Goal: Check status: Check status

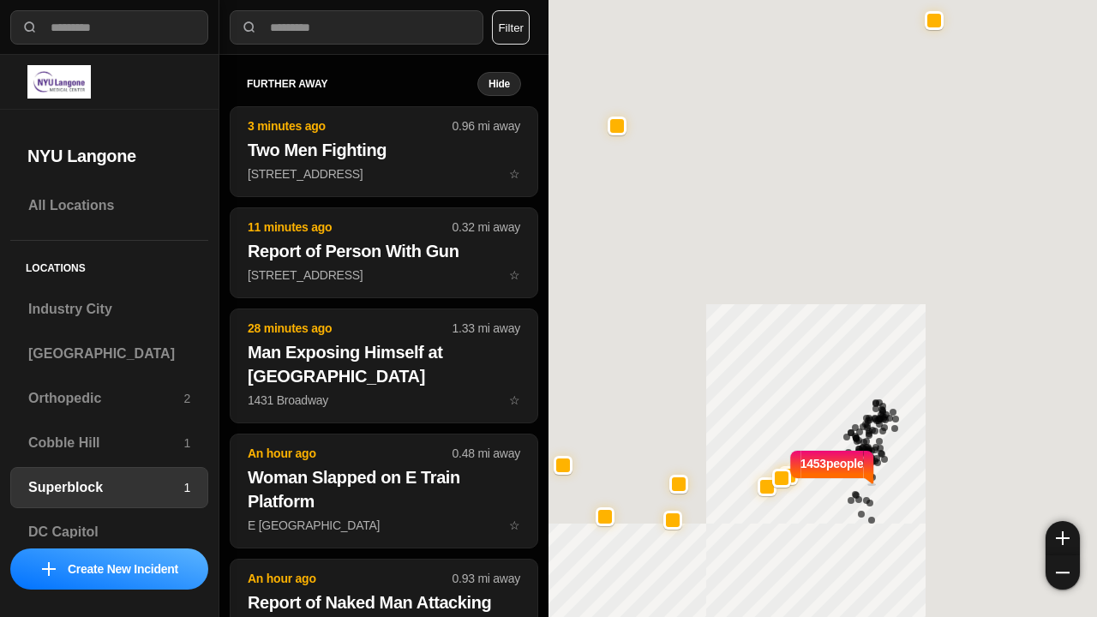
select select "*"
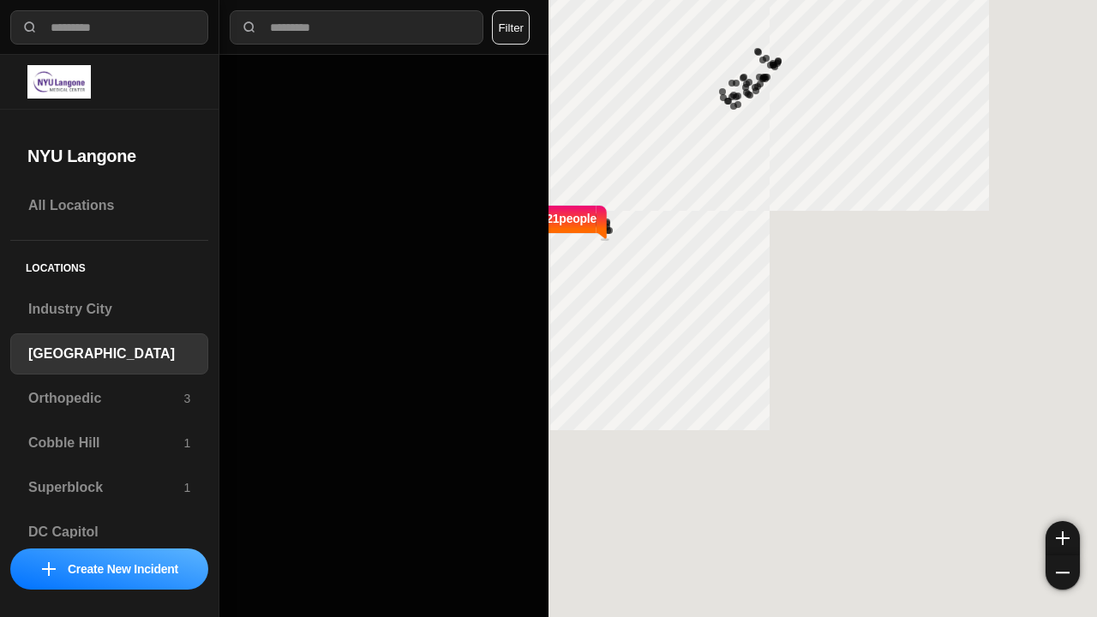
select select "*"
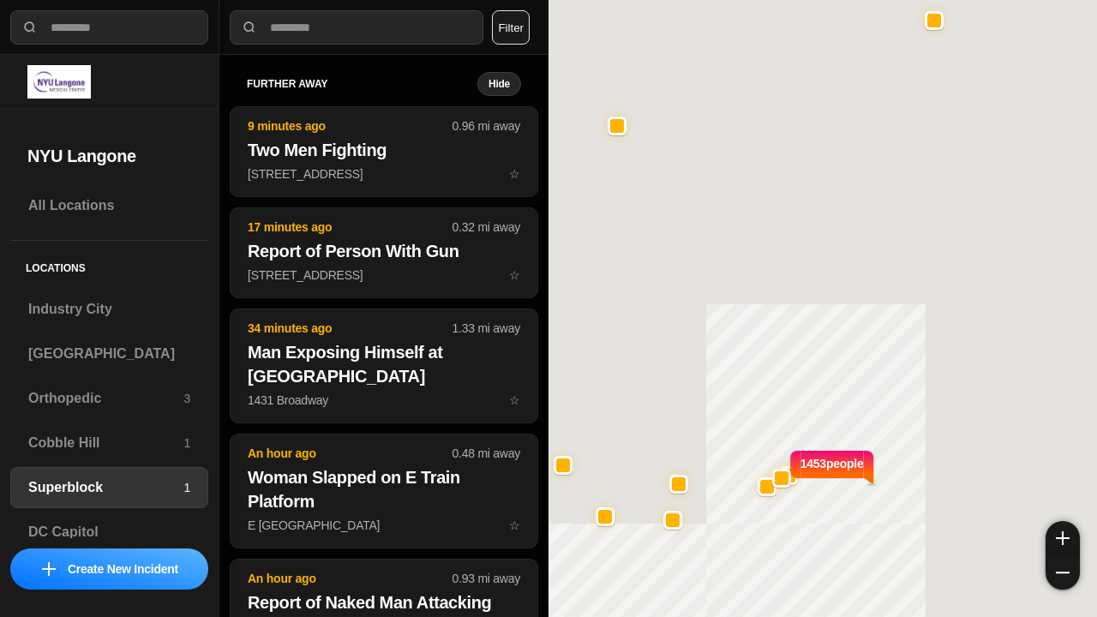
select select "*"
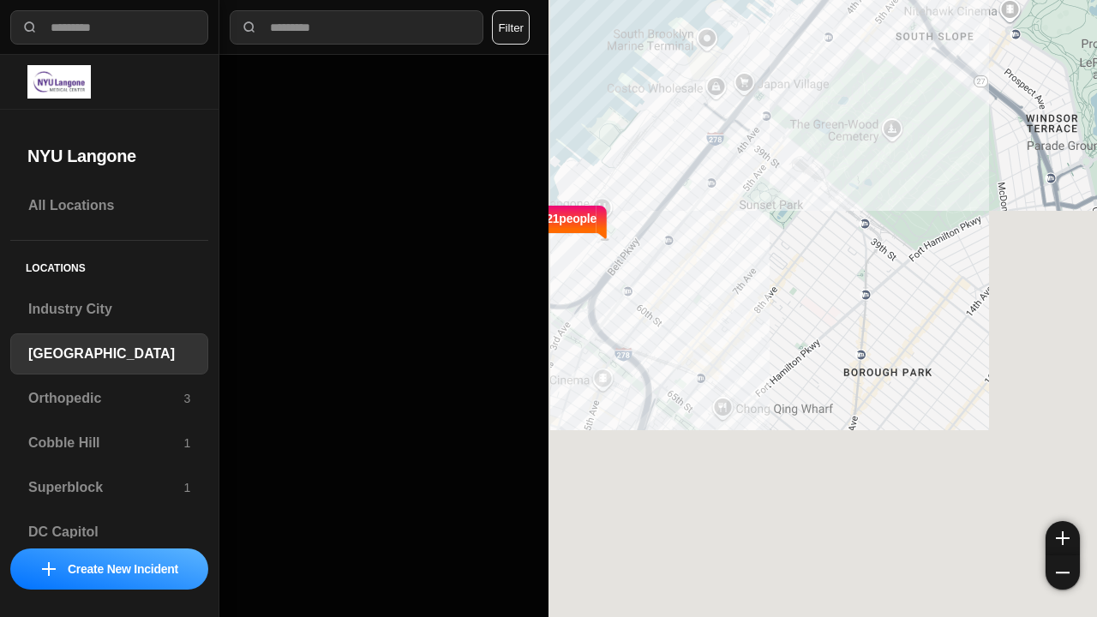
select select "*"
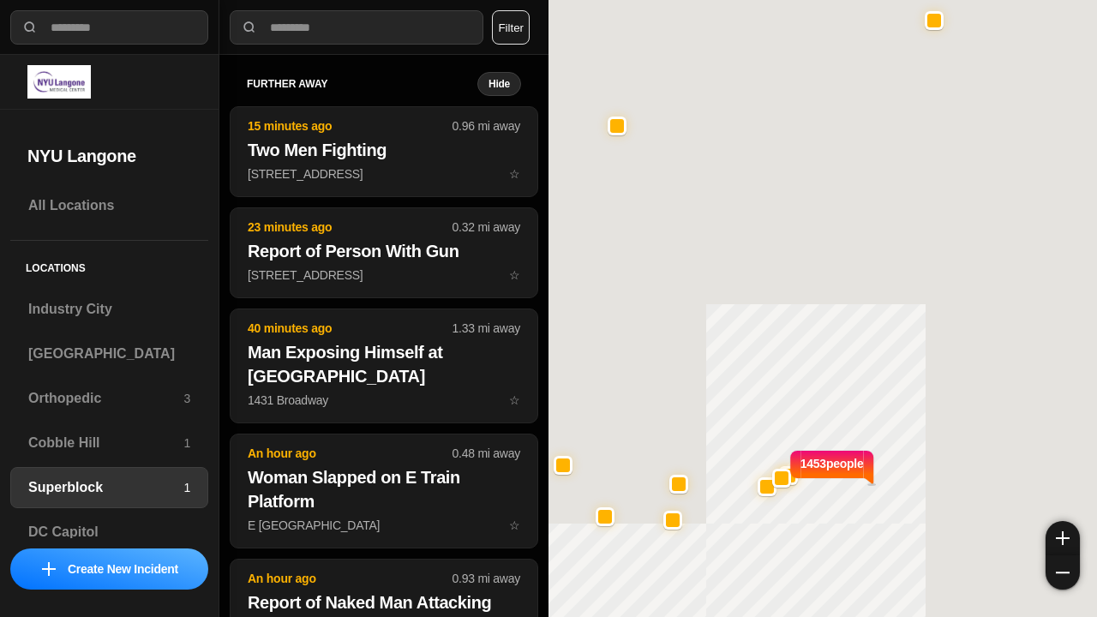
select select "*"
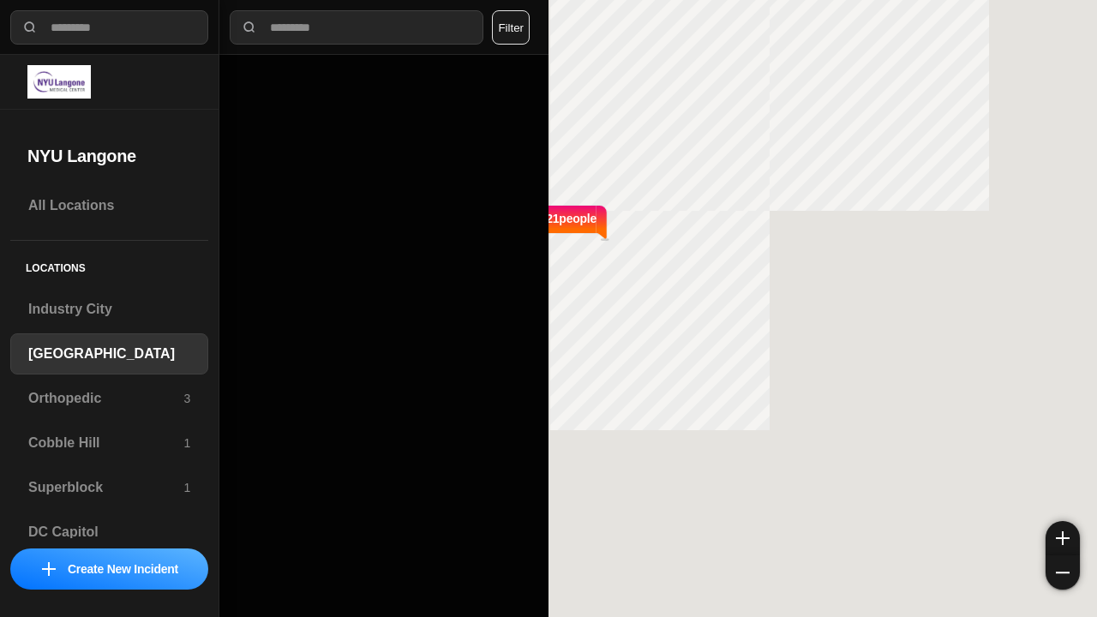
select select "*"
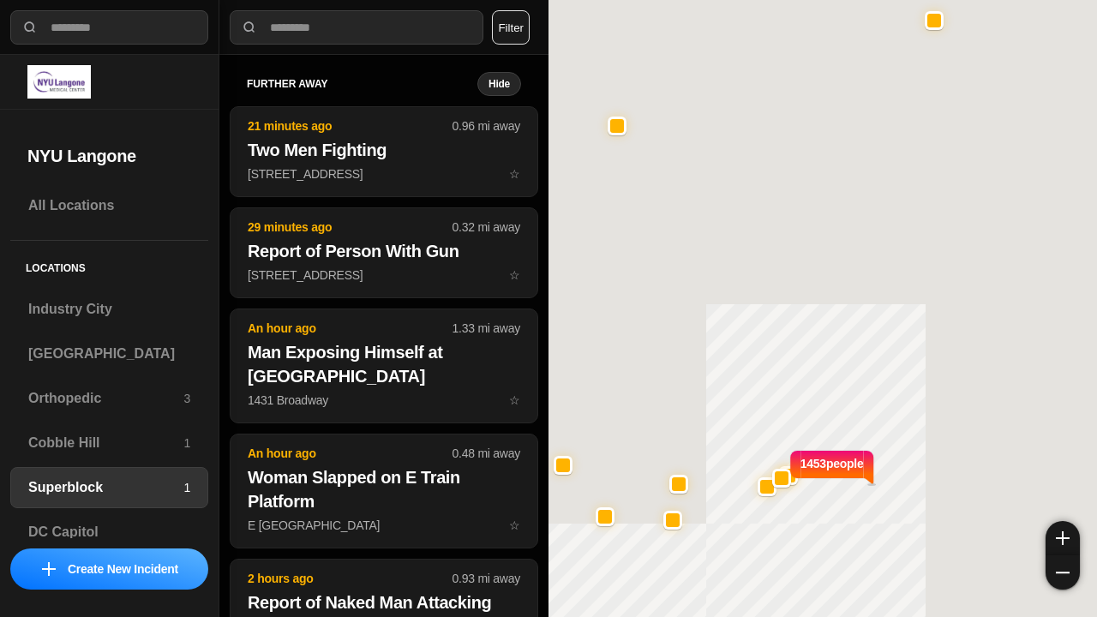
select select "*"
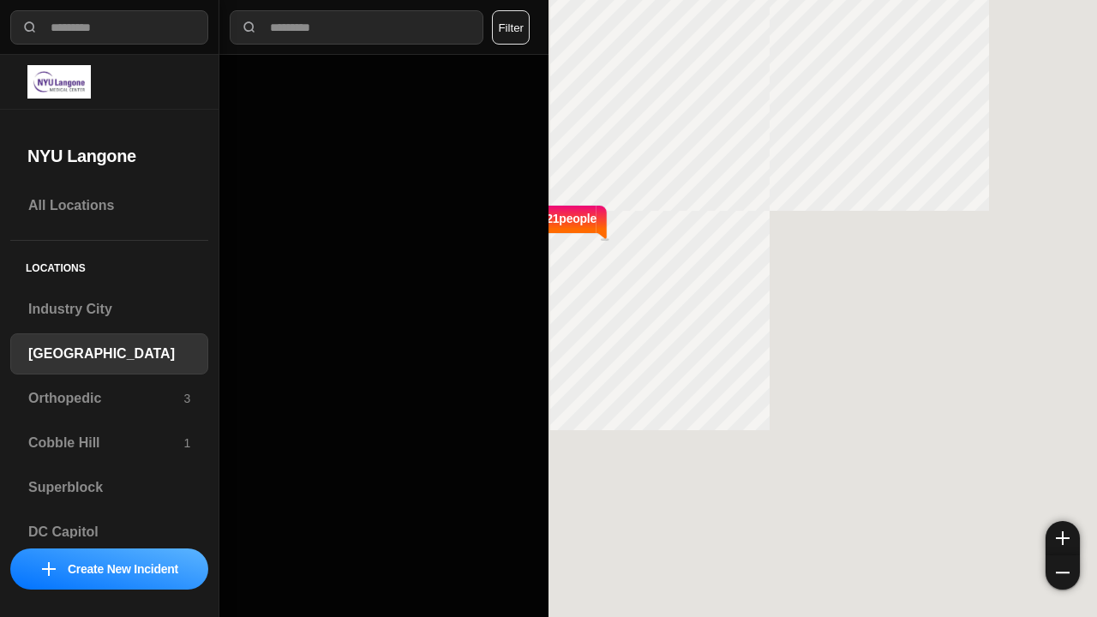
select select "*"
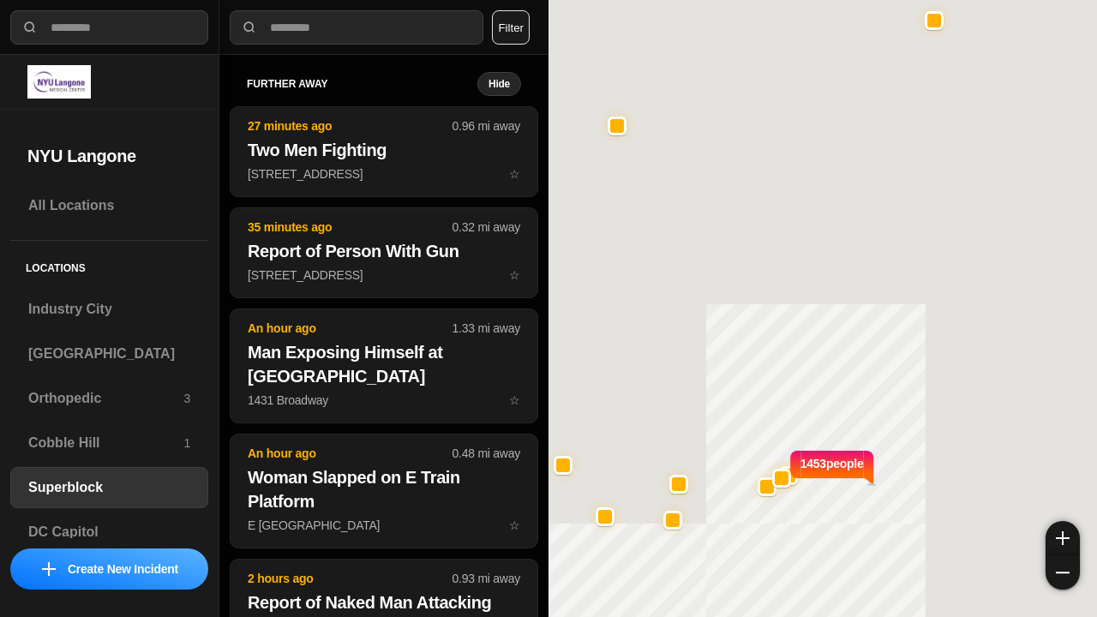
select select "*"
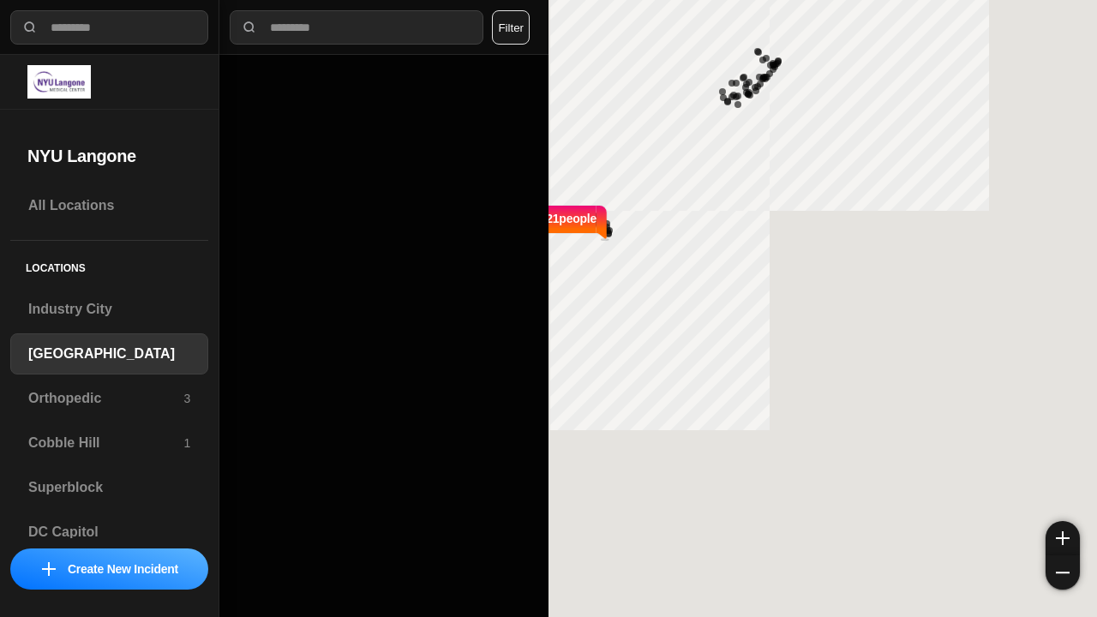
select select "*"
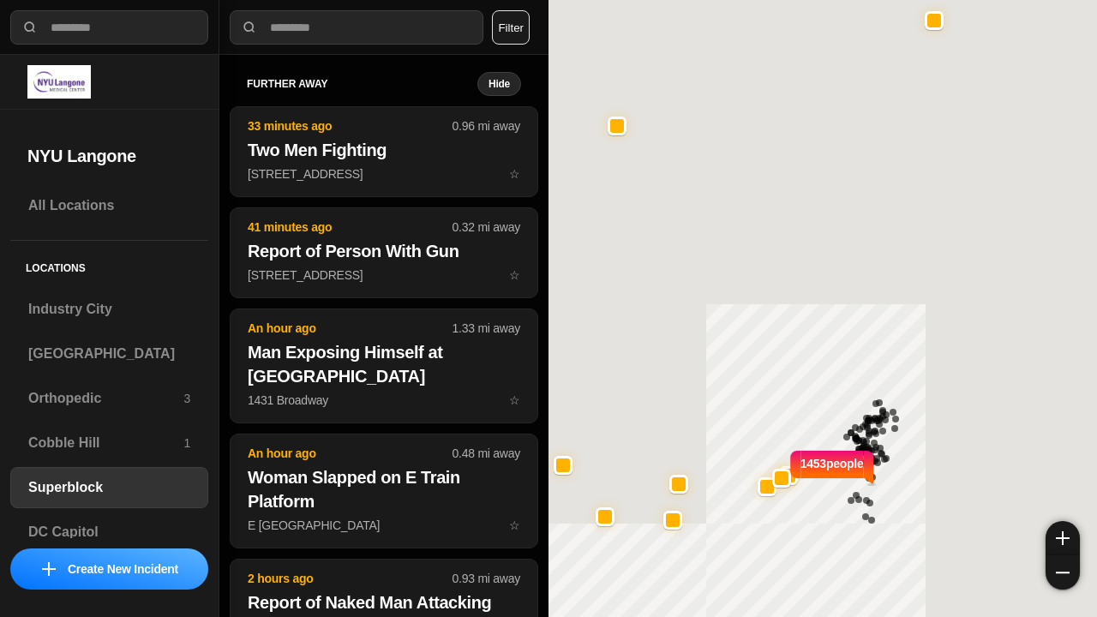
select select "*"
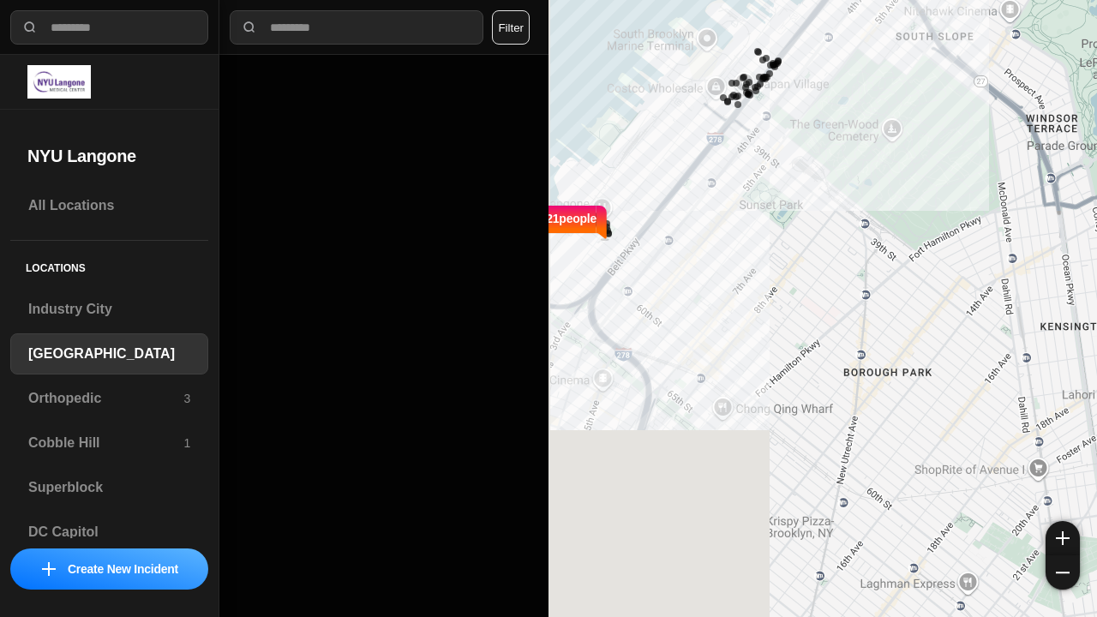
select select "*"
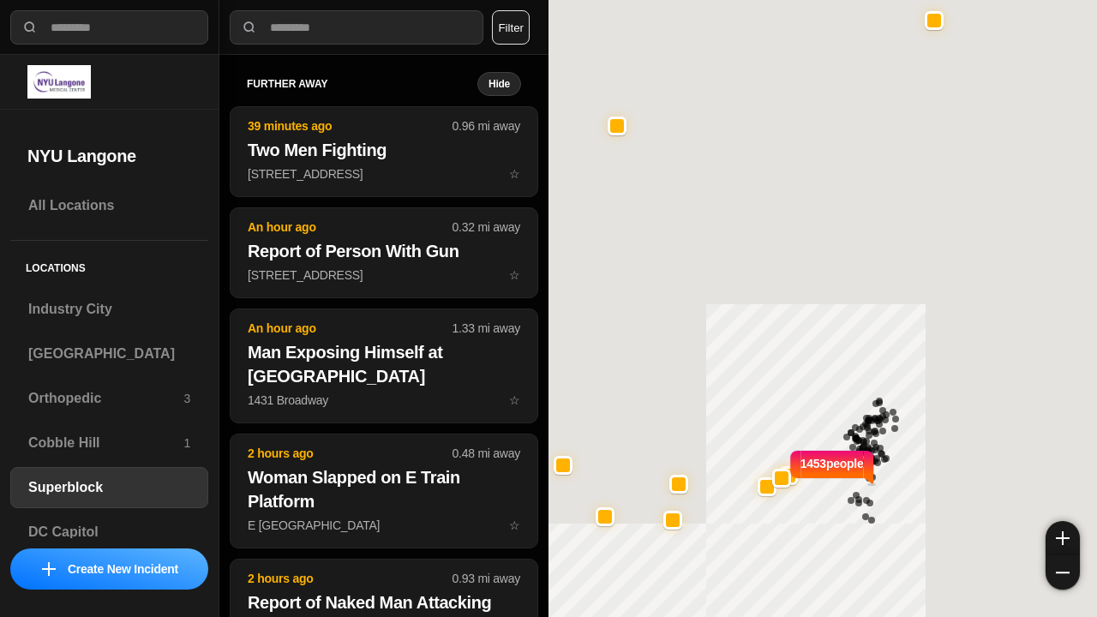
select select "*"
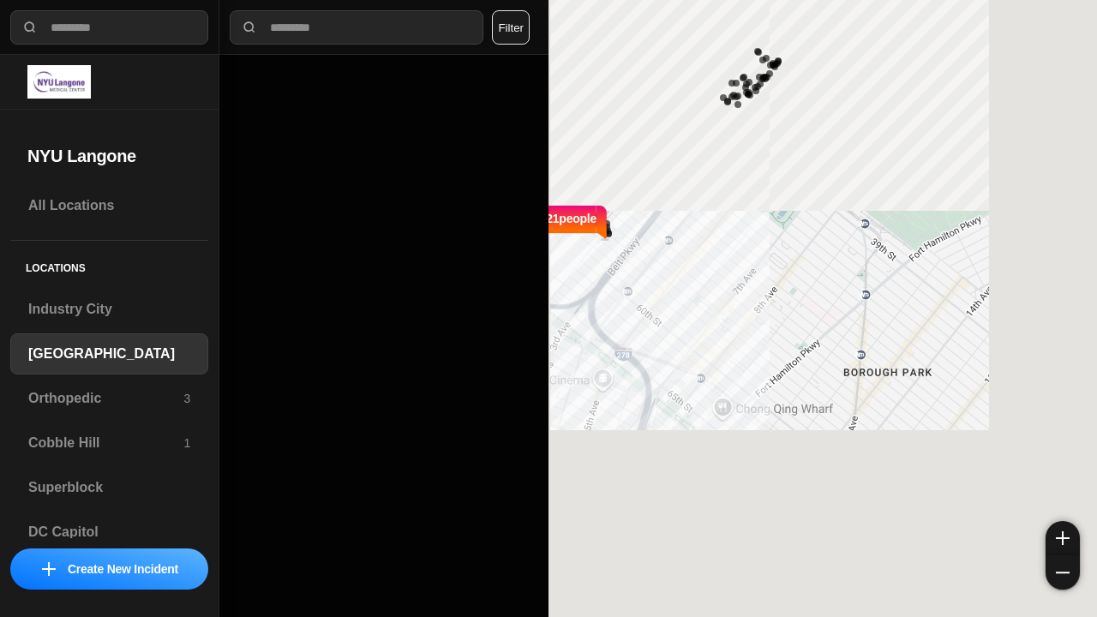
select select "*"
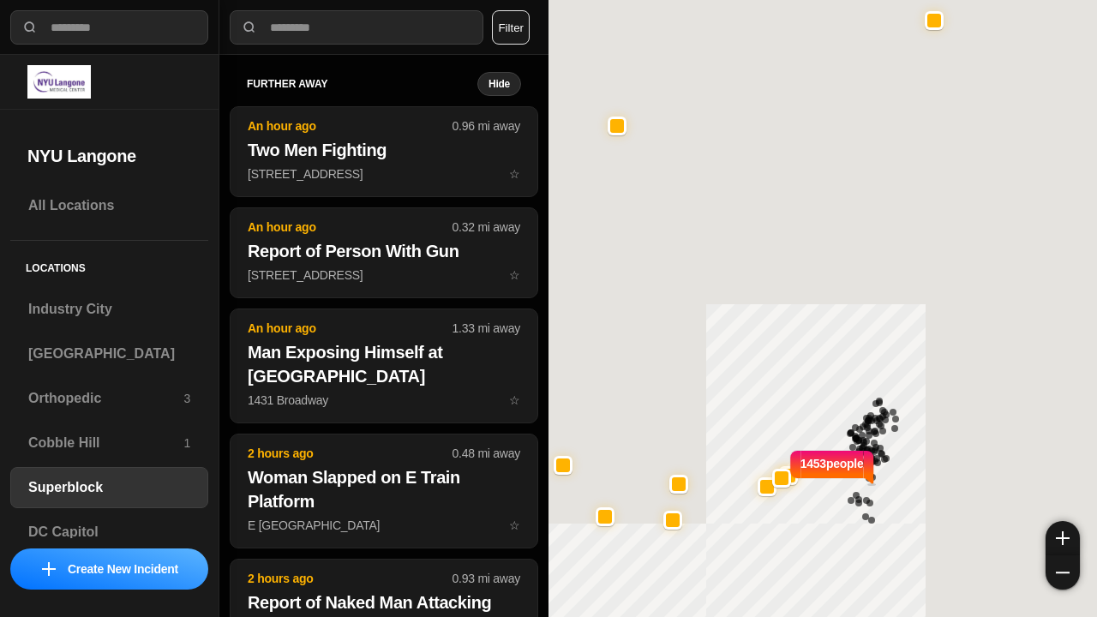
select select "*"
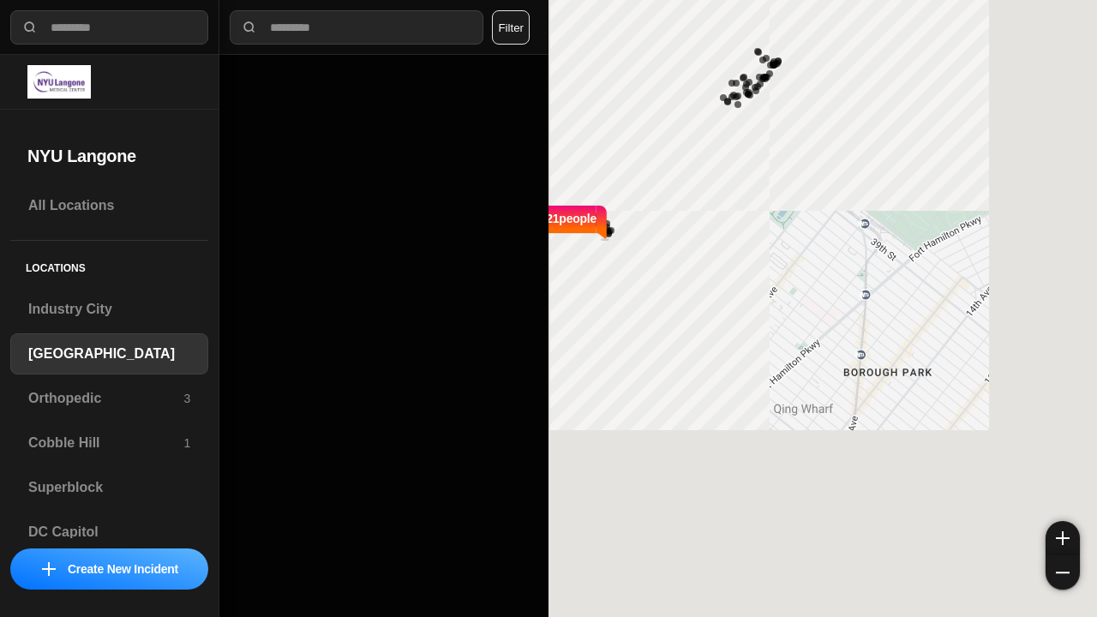
select select "*"
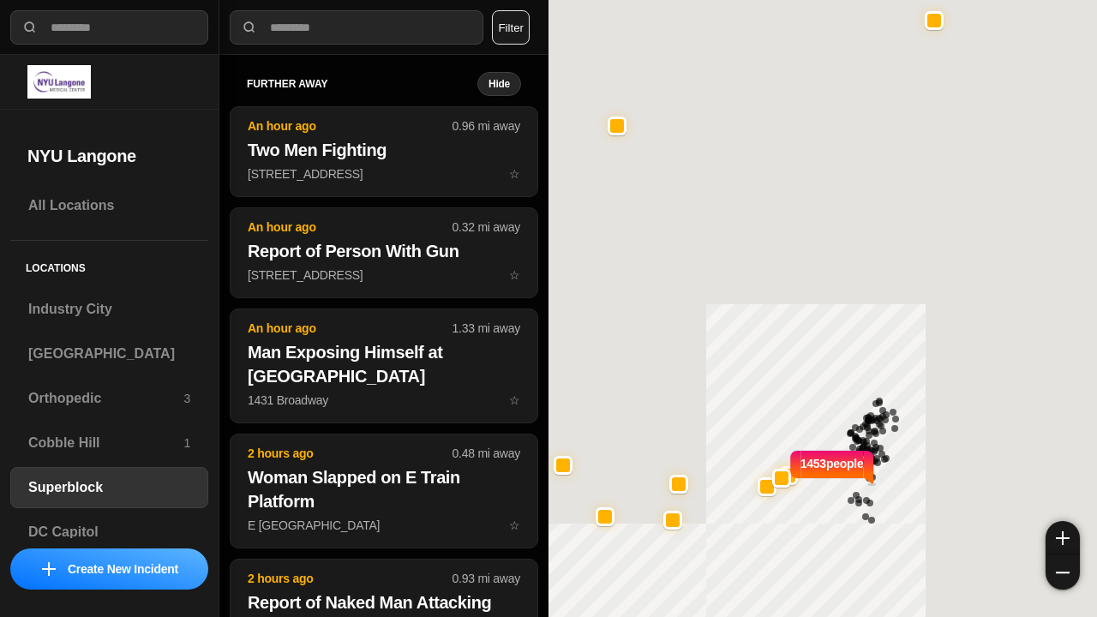
select select "*"
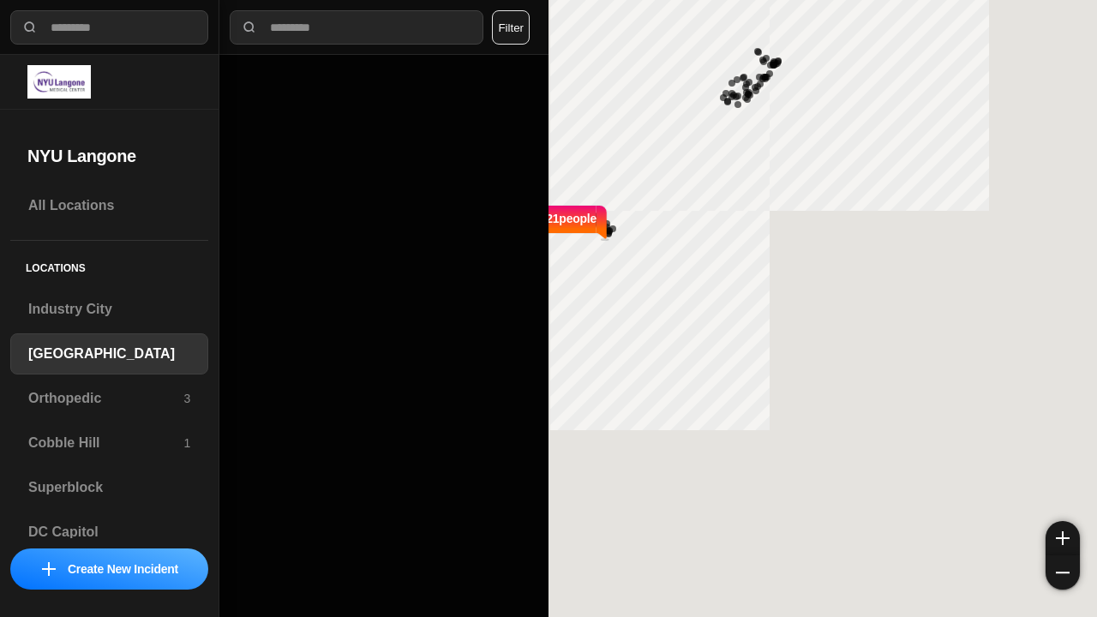
select select "*"
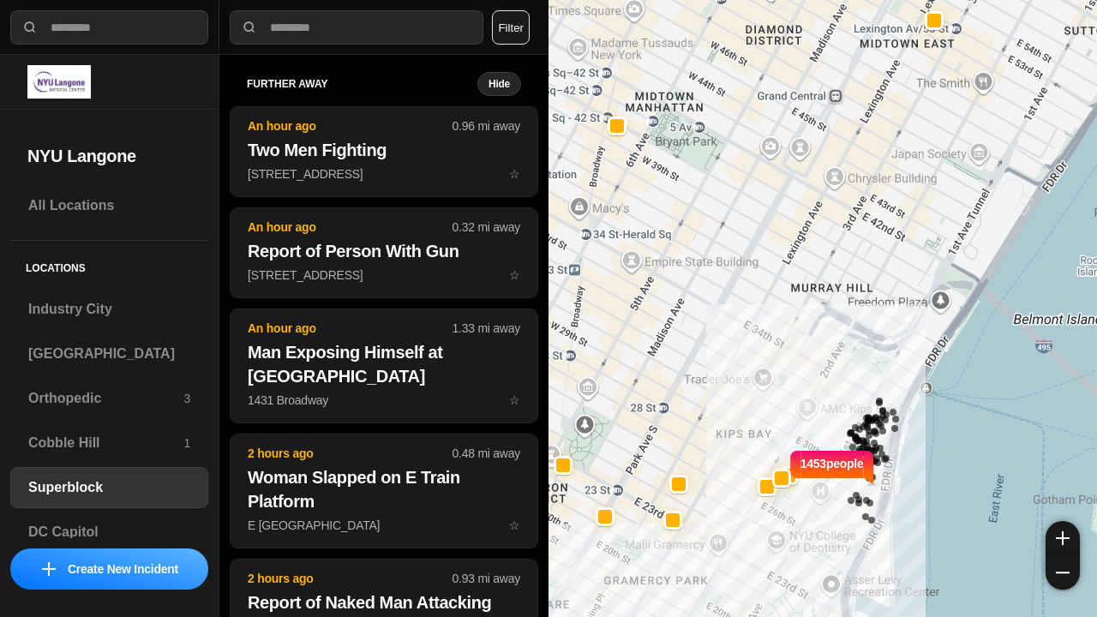
select select "*"
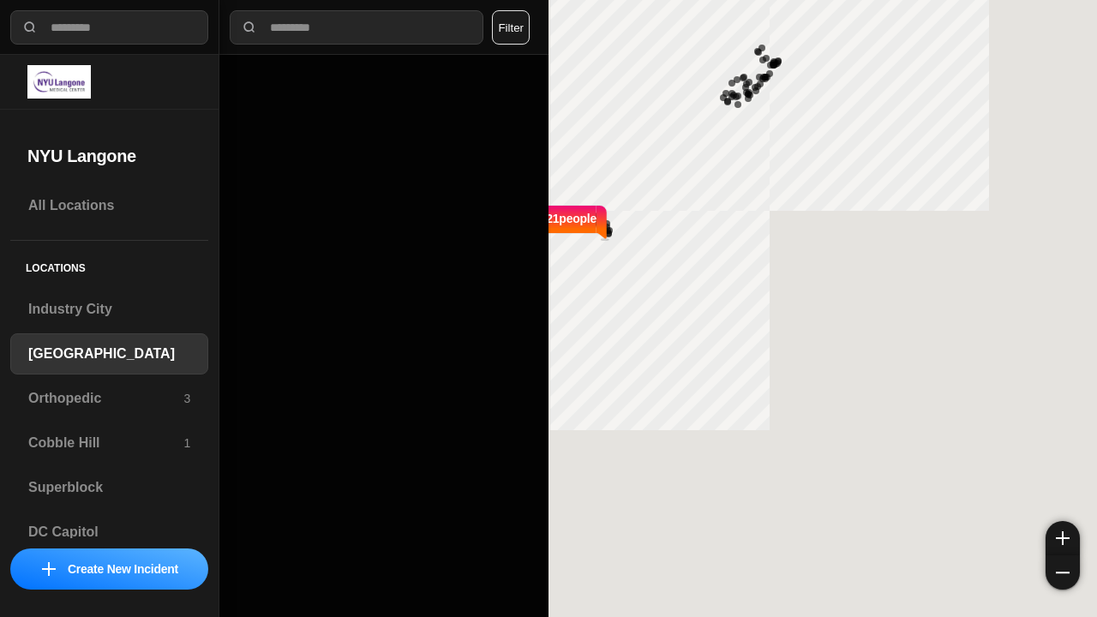
select select "*"
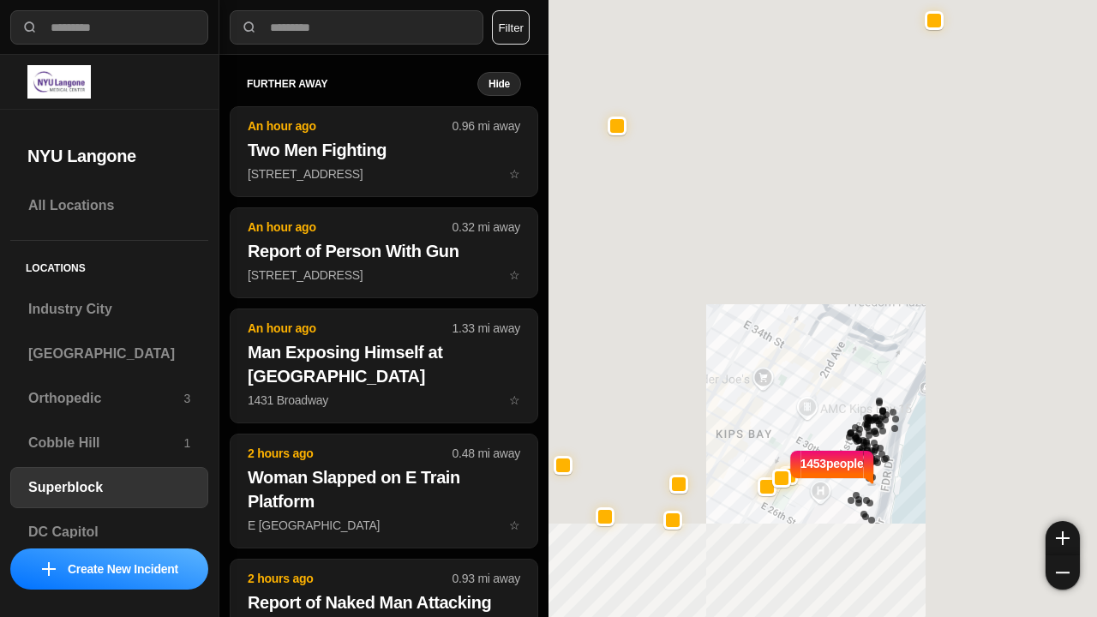
select select "*"
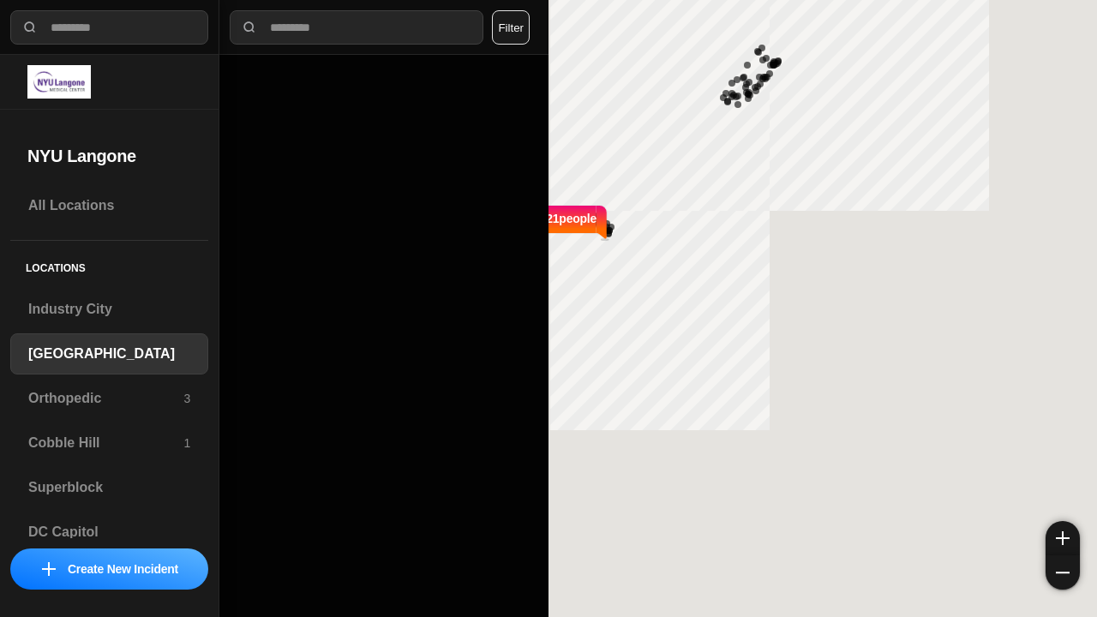
select select "*"
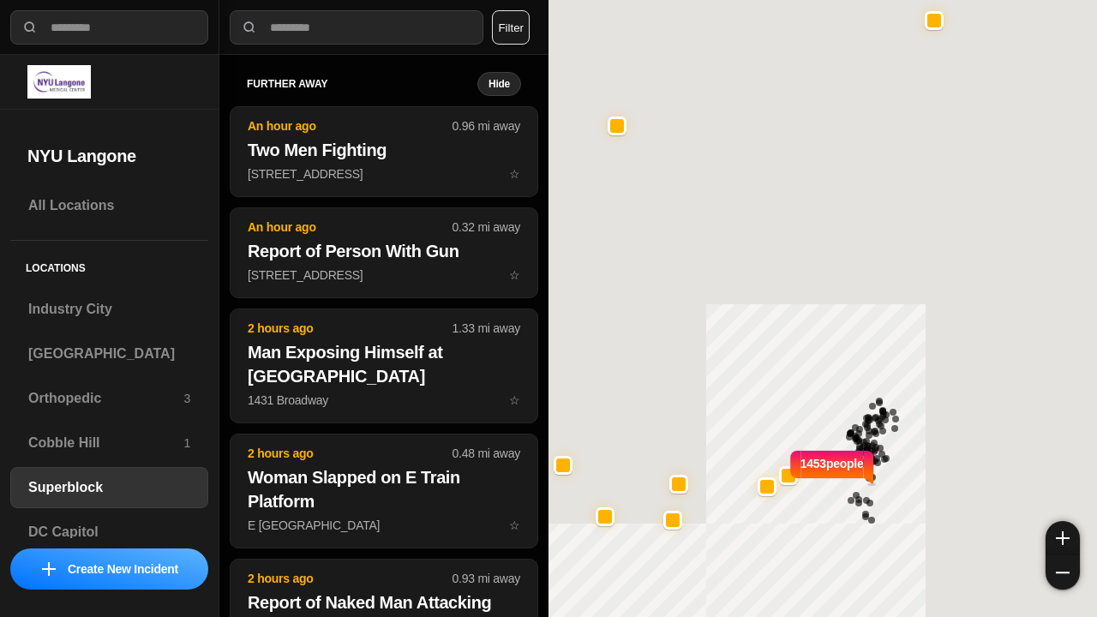
select select "*"
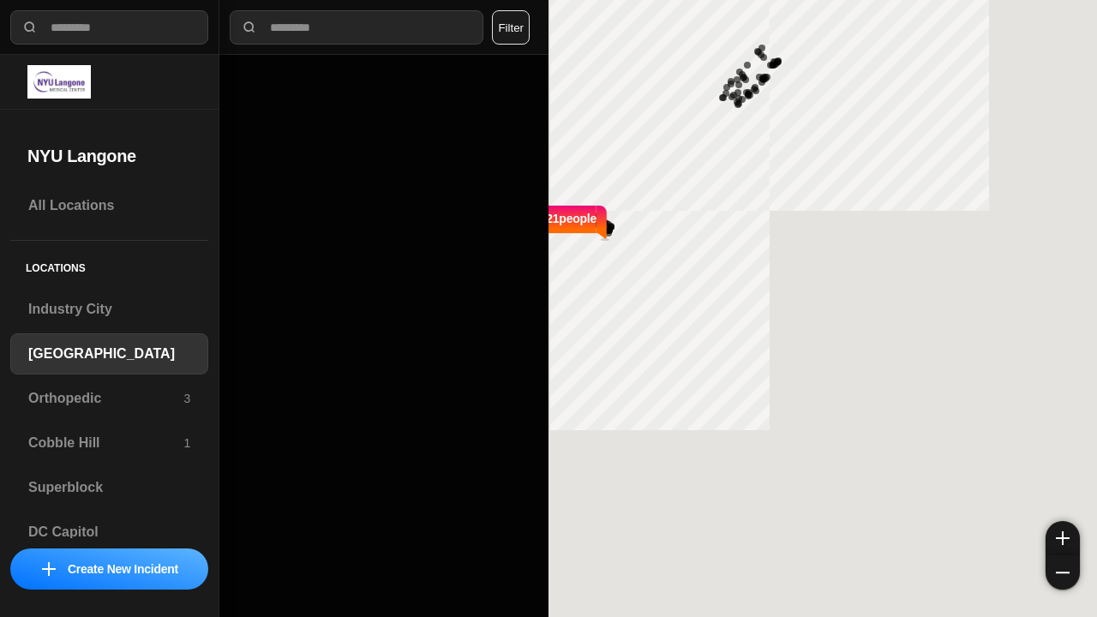
select select "*"
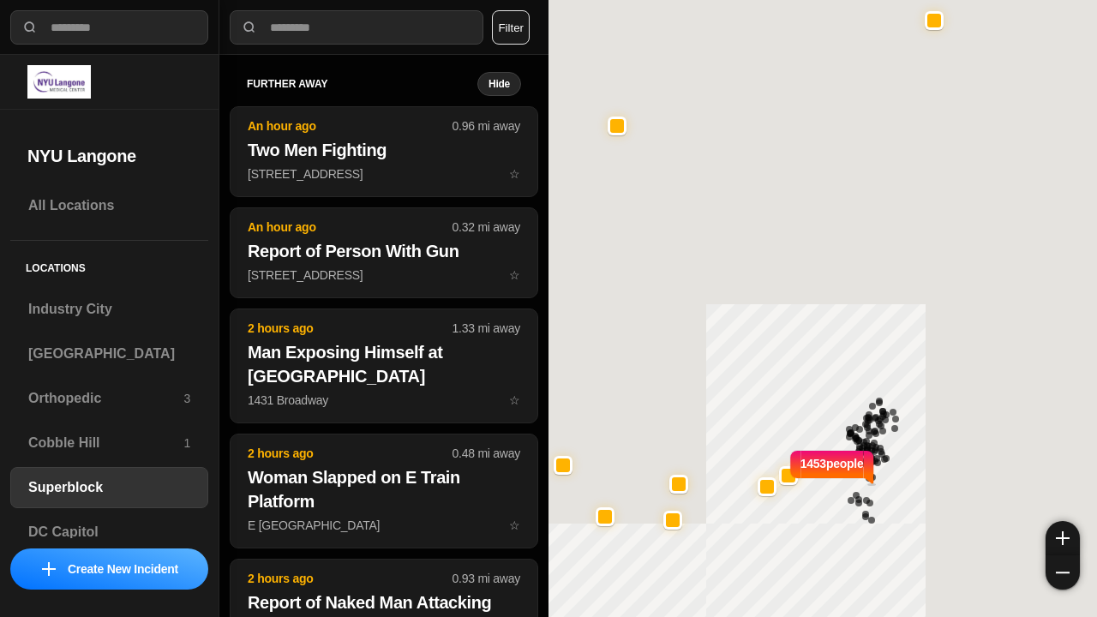
select select "*"
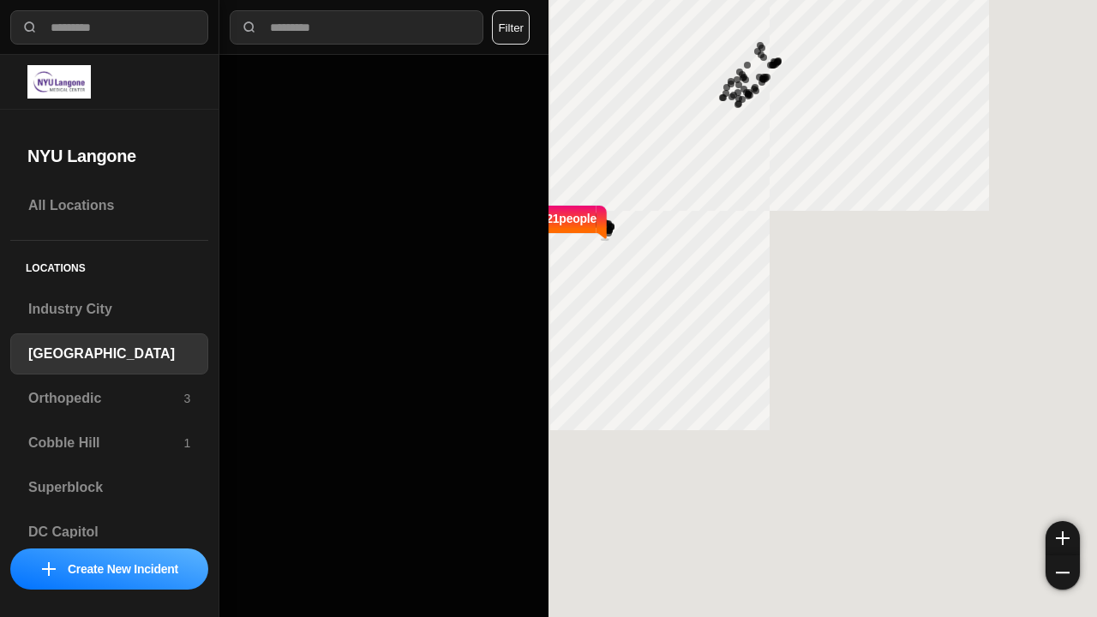
select select "*"
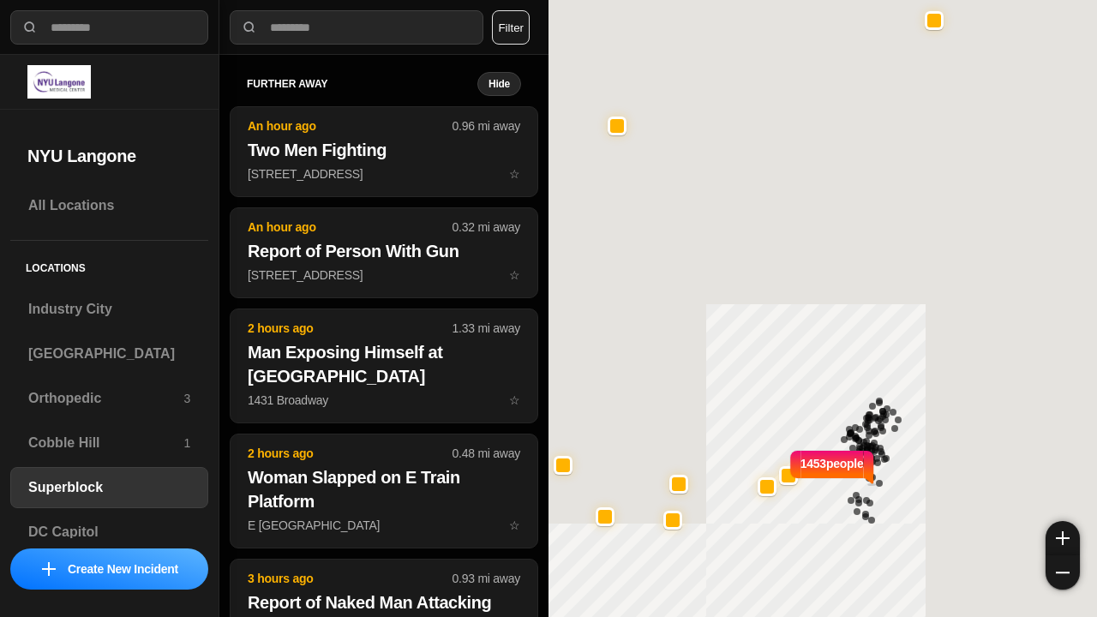
select select "*"
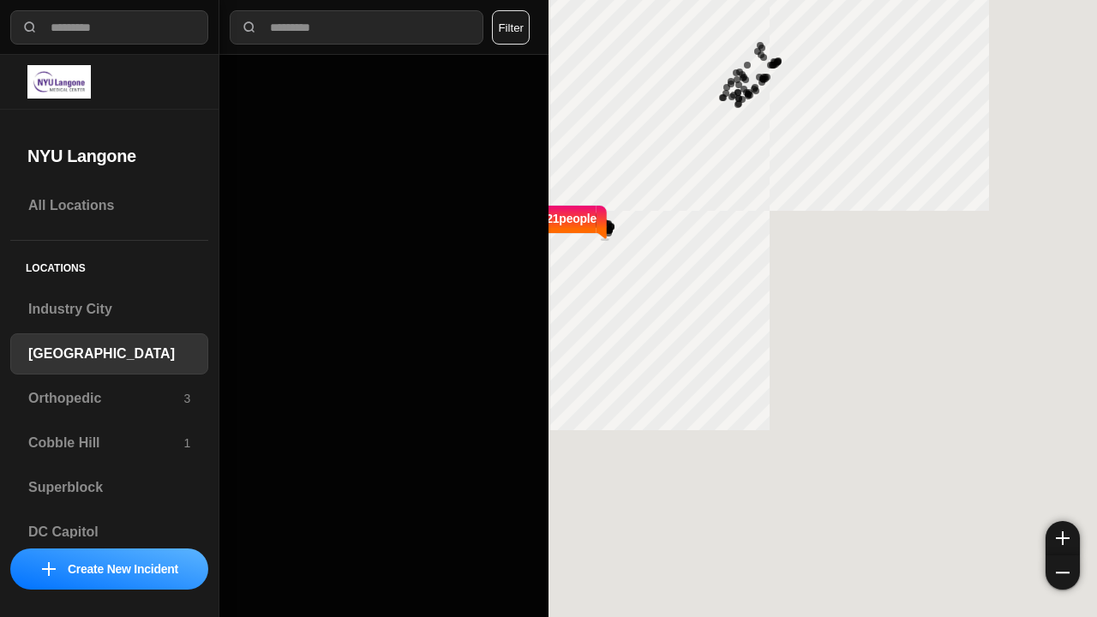
select select "*"
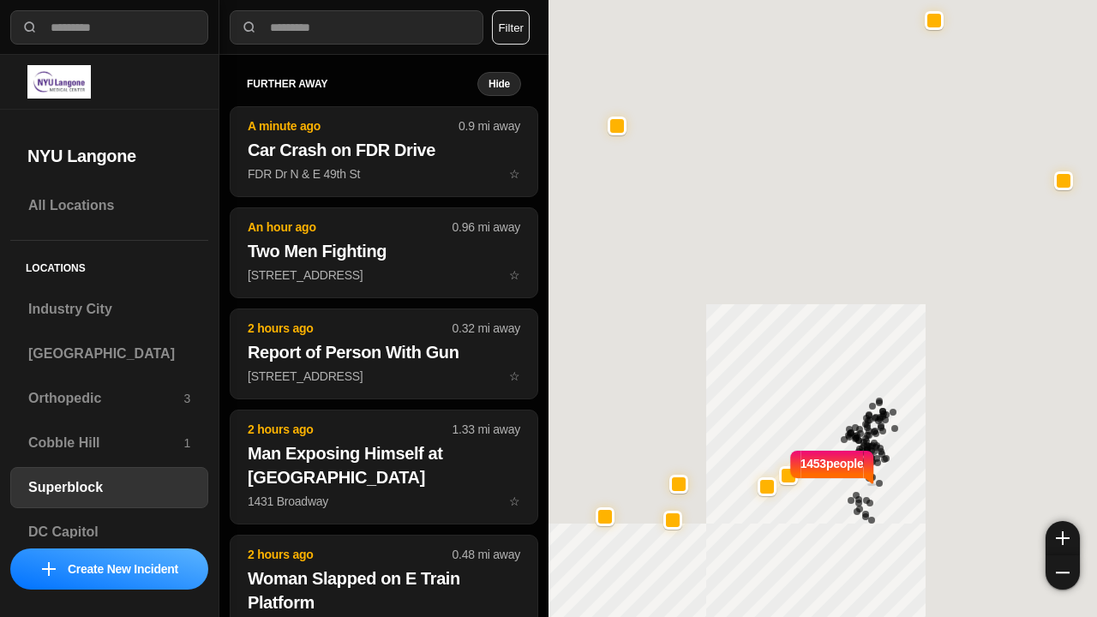
select select "*"
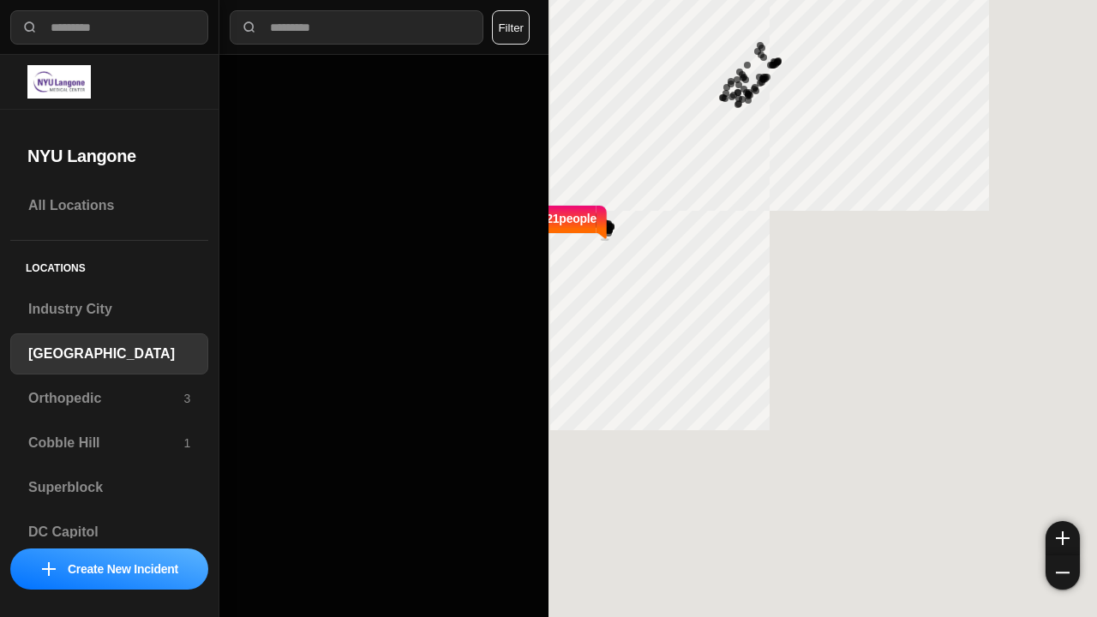
select select "*"
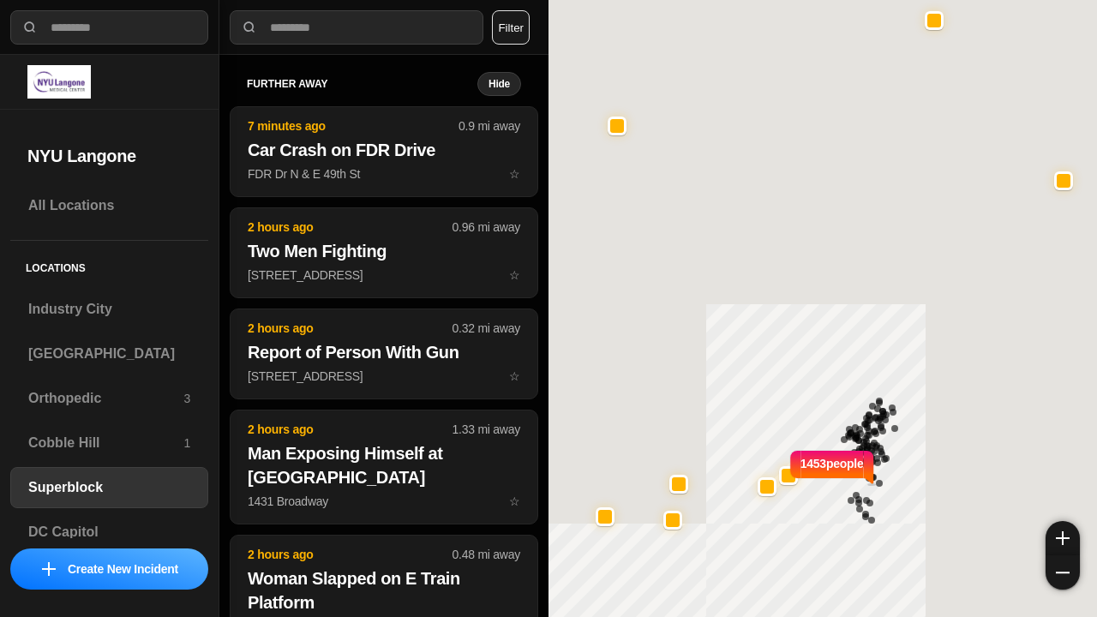
select select "*"
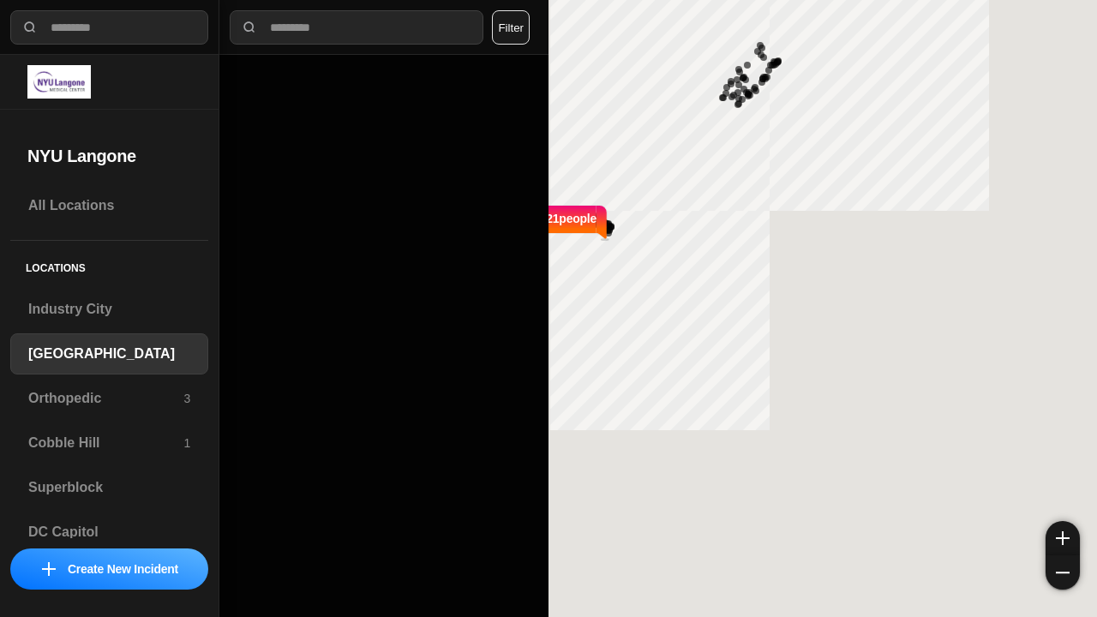
select select "*"
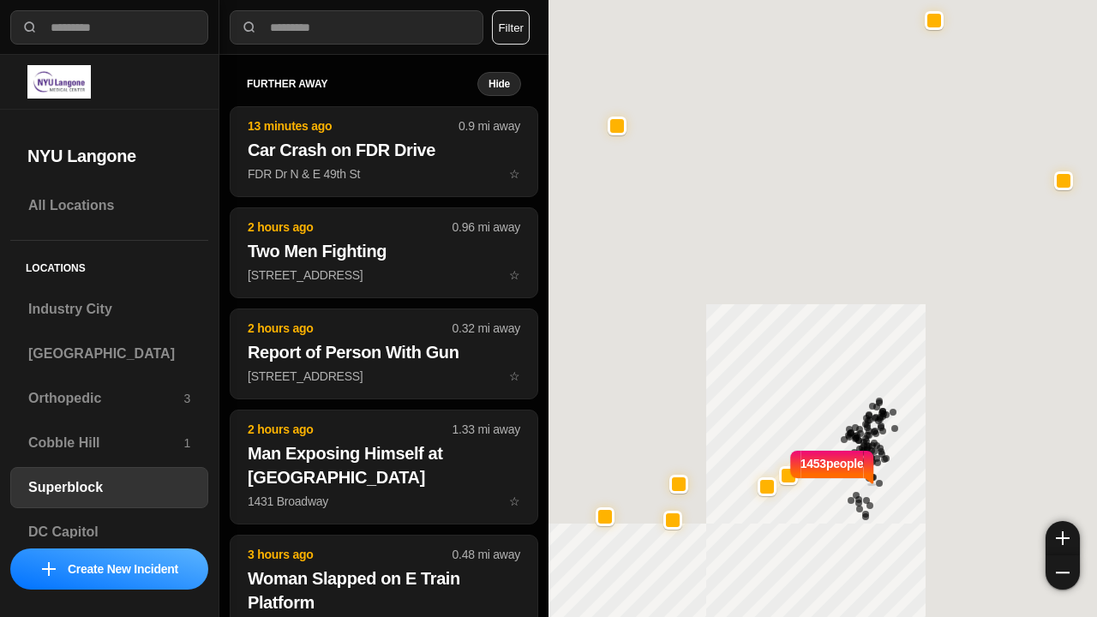
select select "*"
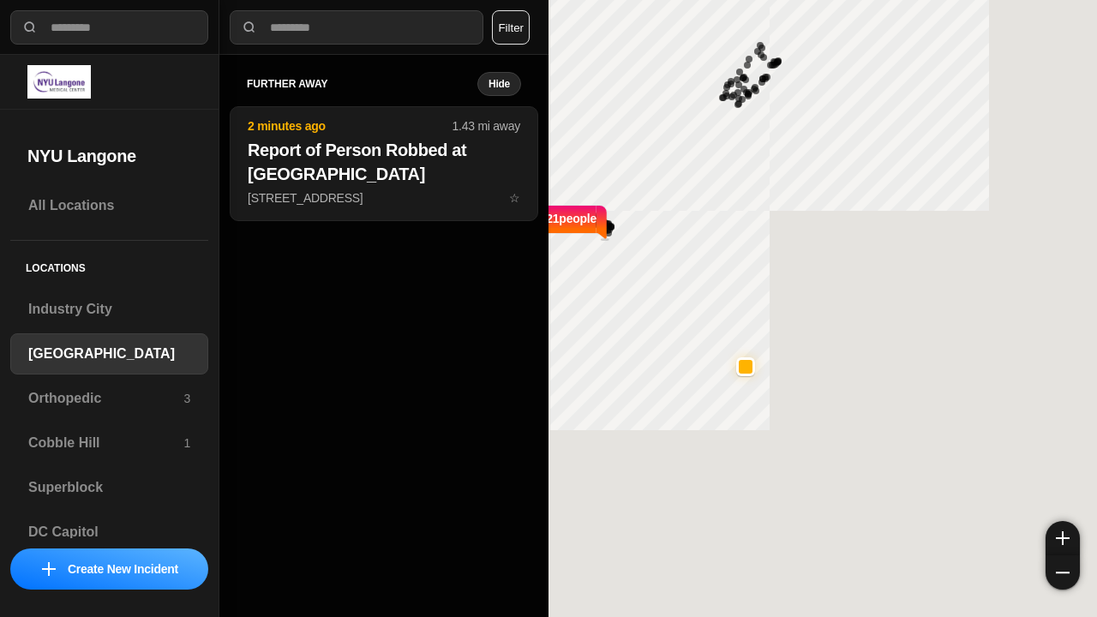
select select "*"
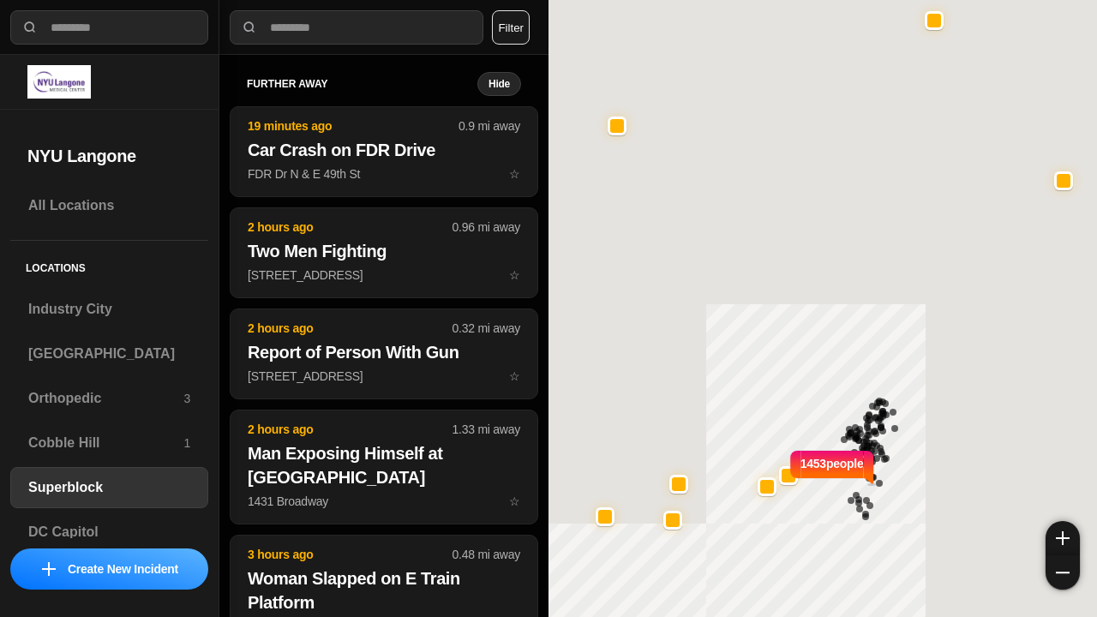
select select "*"
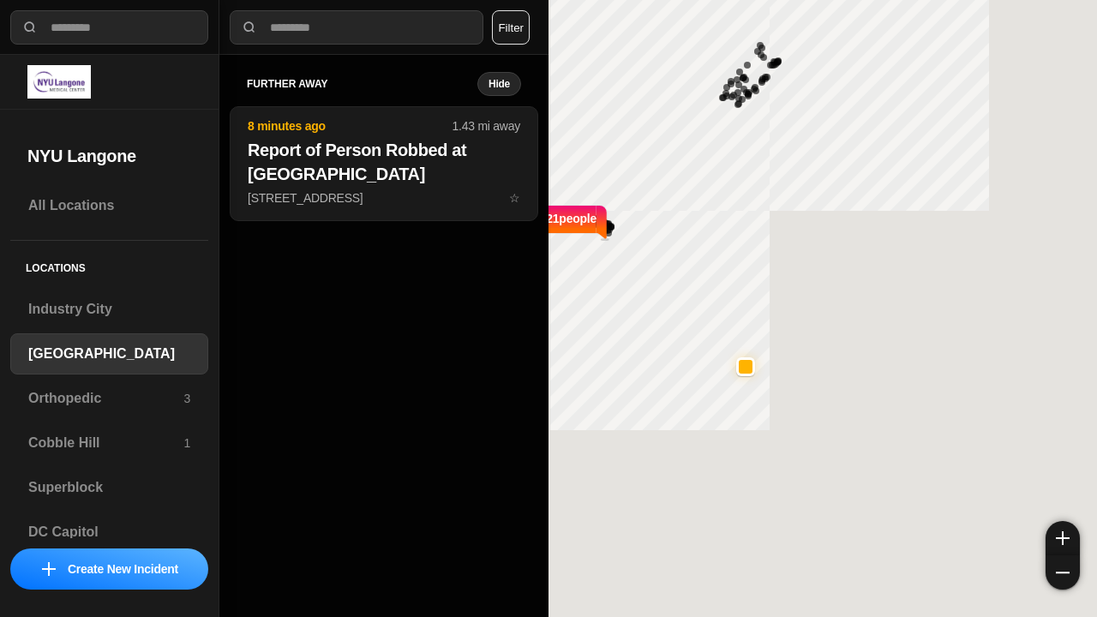
select select "*"
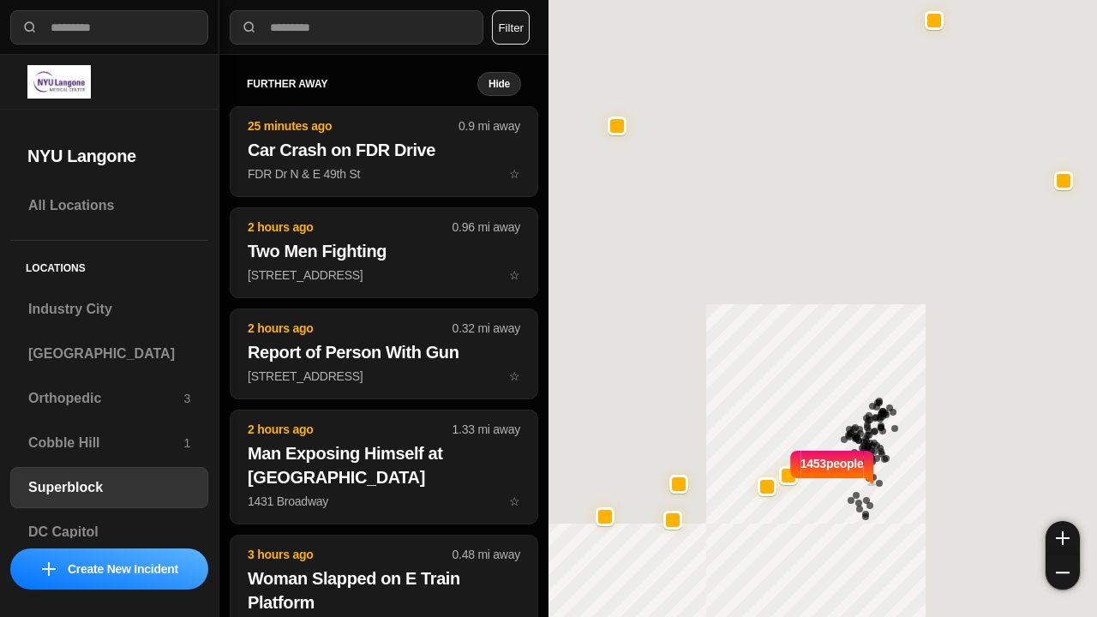
select select "*"
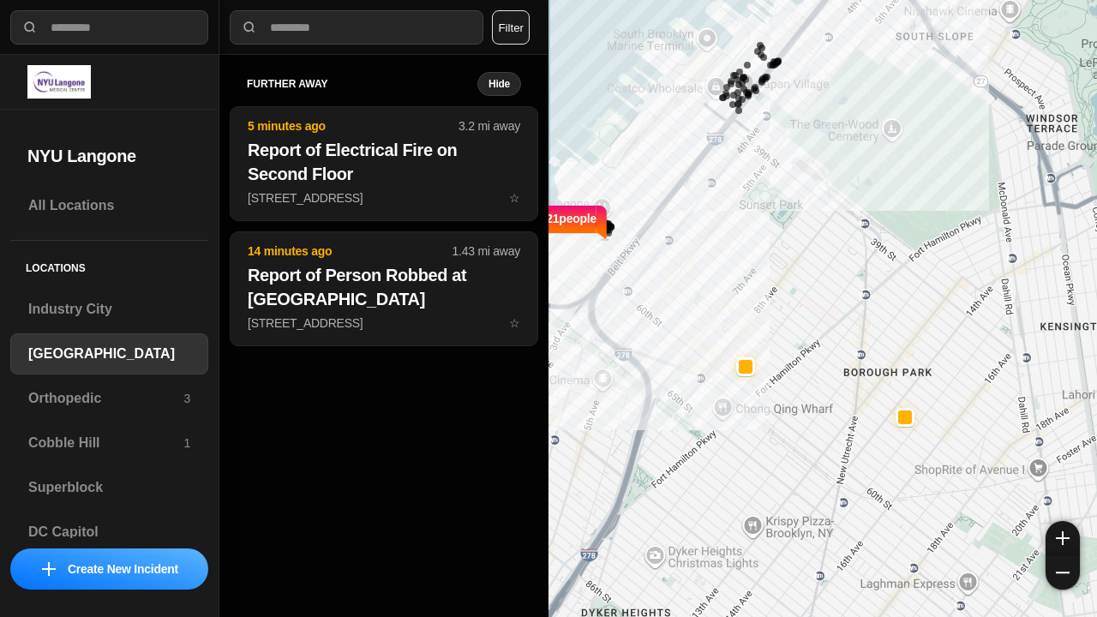
select select "*"
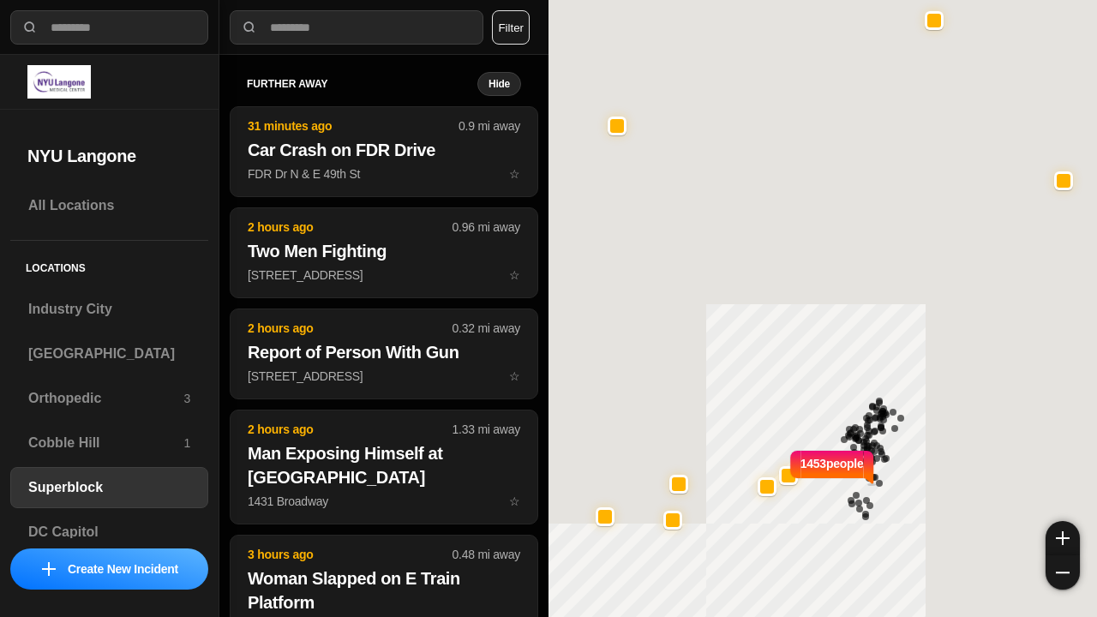
select select "*"
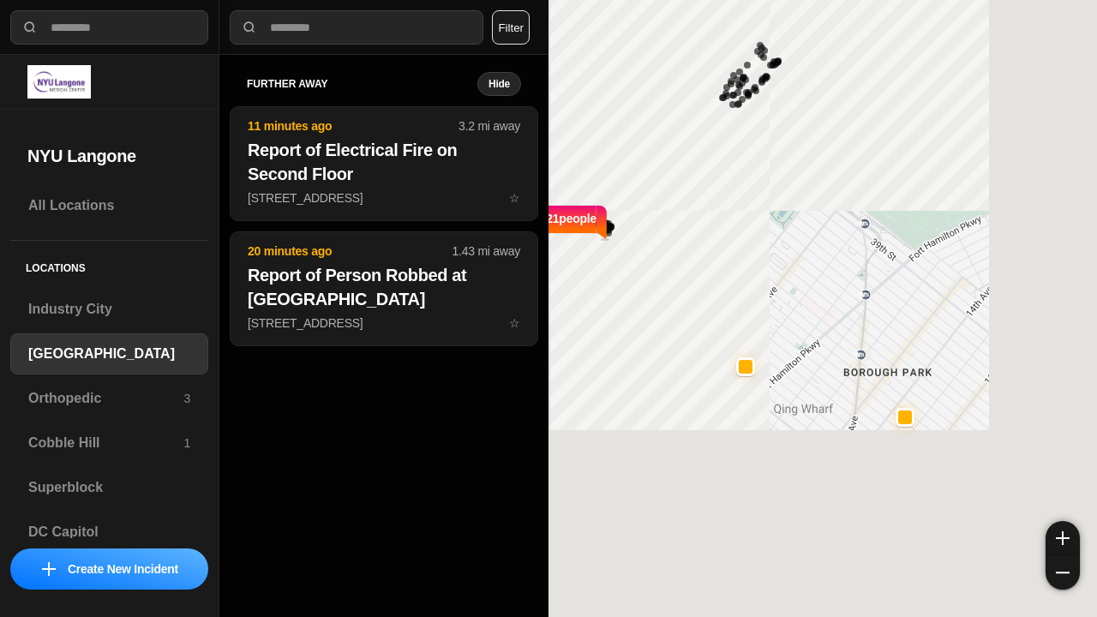
select select "*"
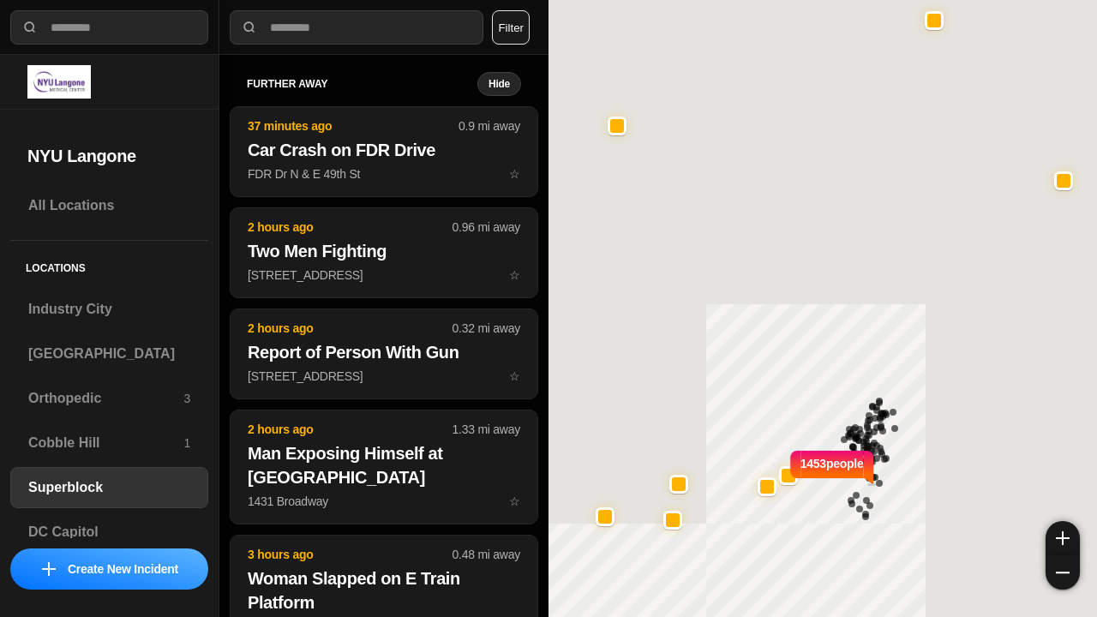
select select "*"
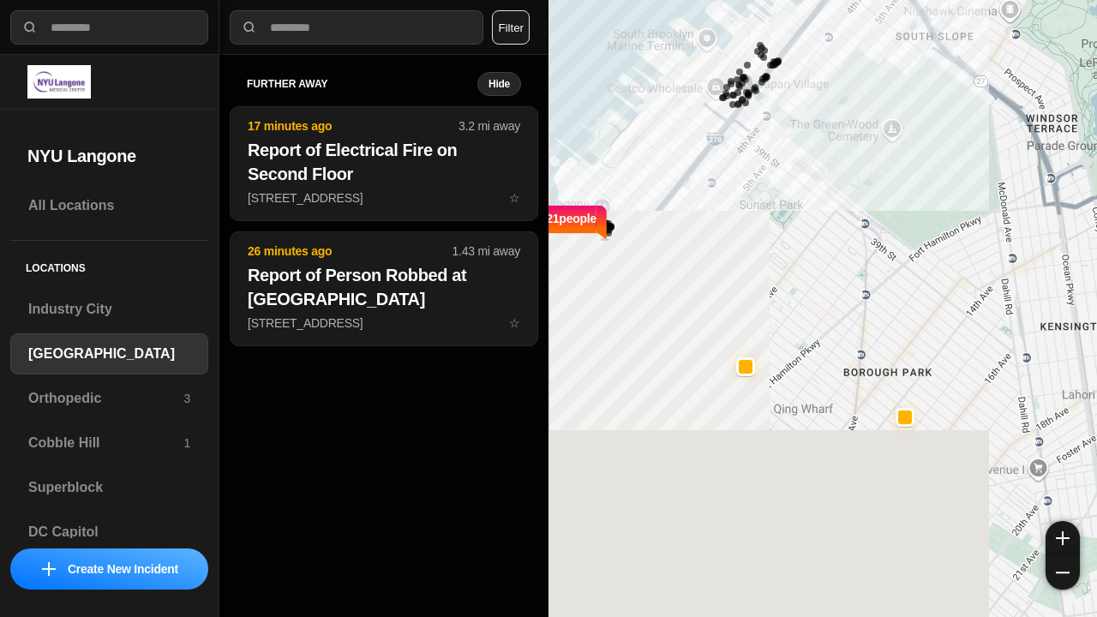
select select "*"
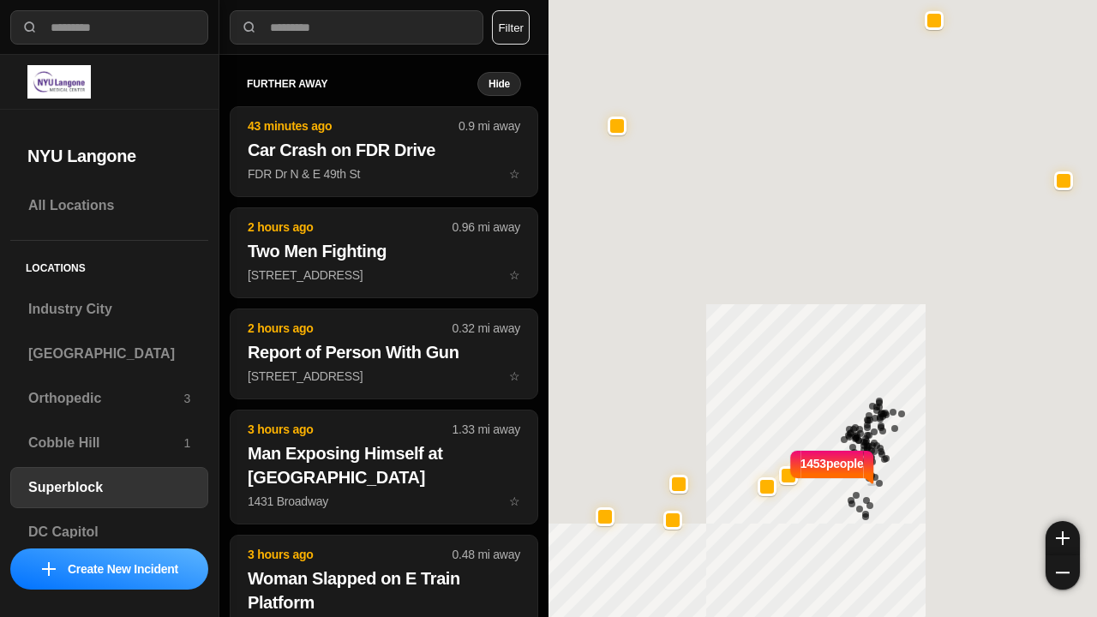
select select "*"
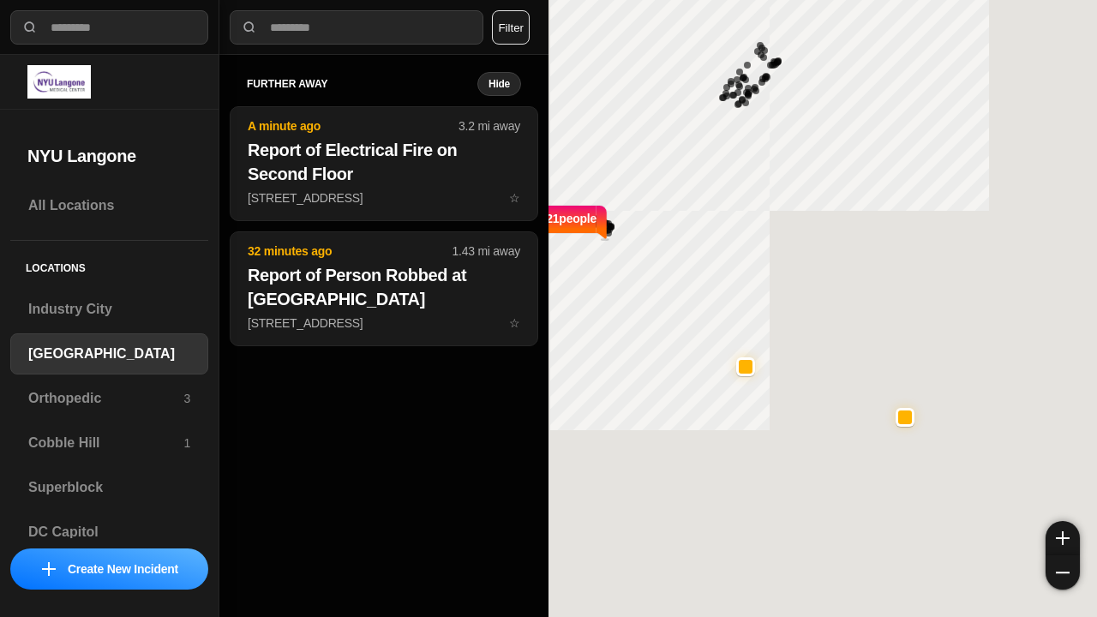
select select "*"
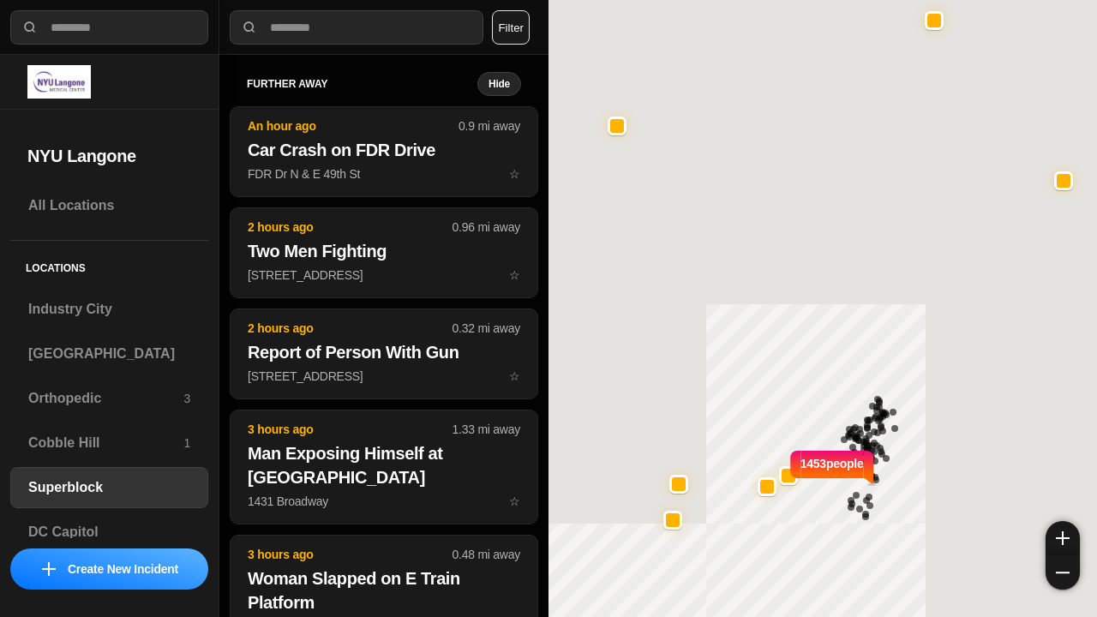
select select "*"
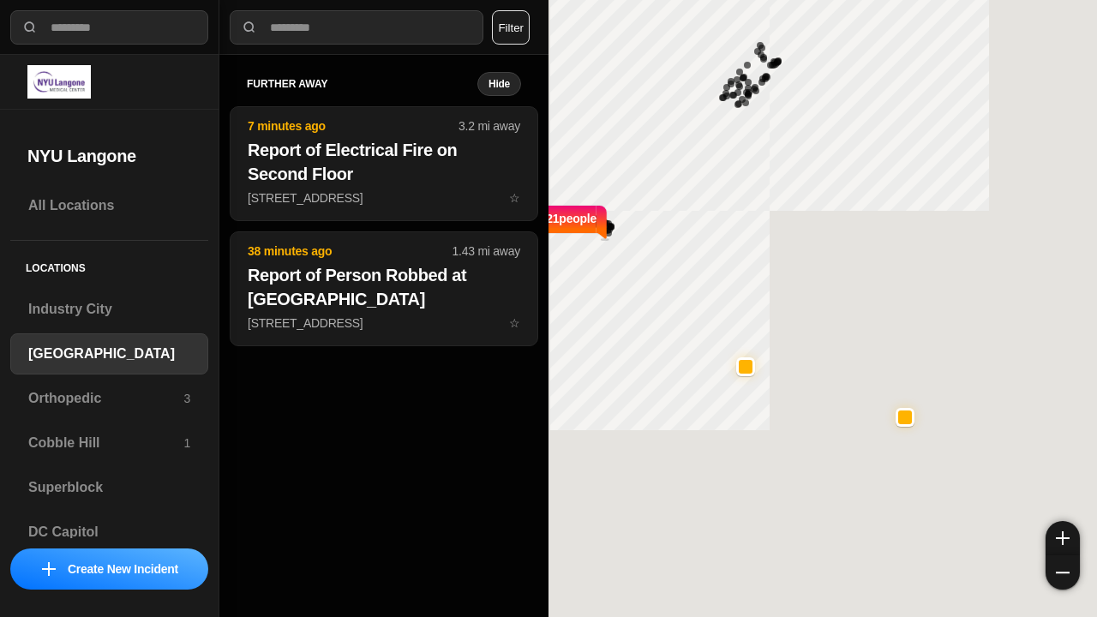
select select "*"
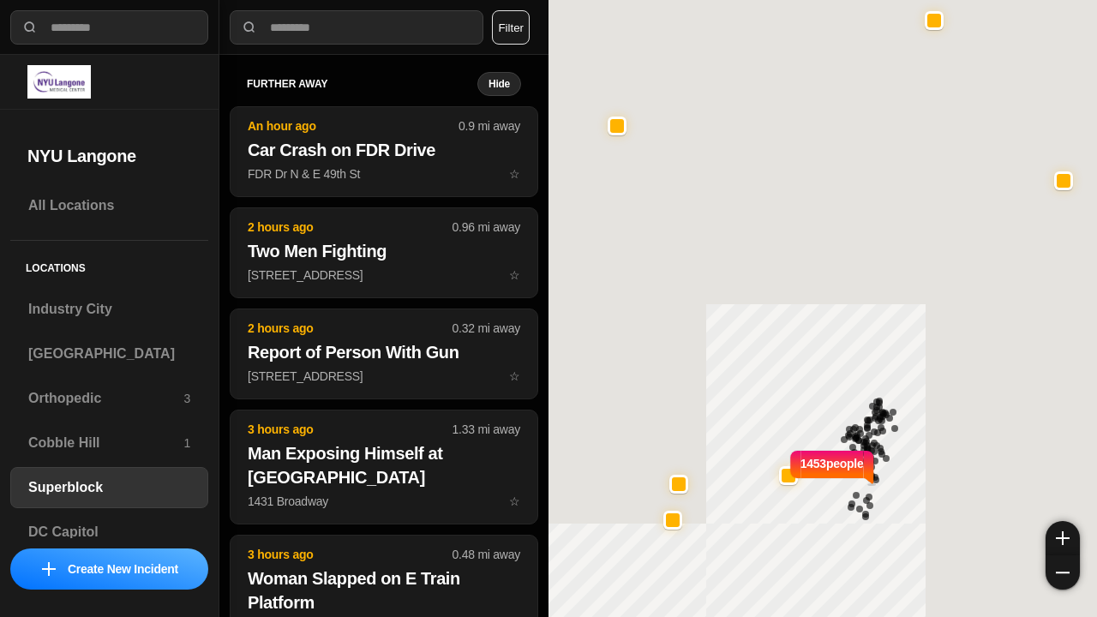
select select "*"
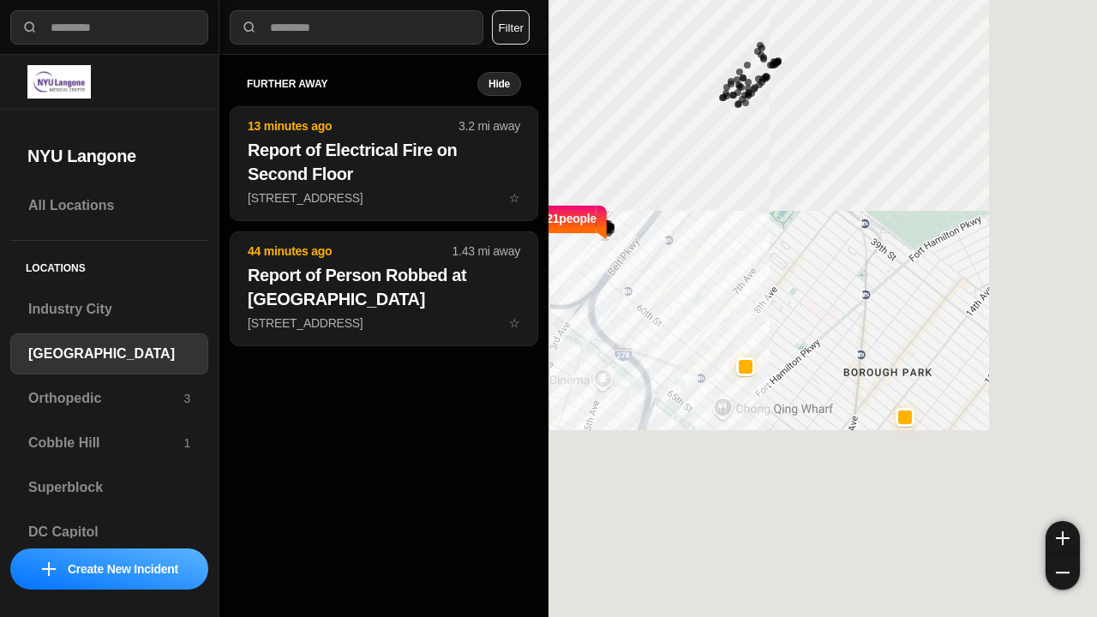
select select "*"
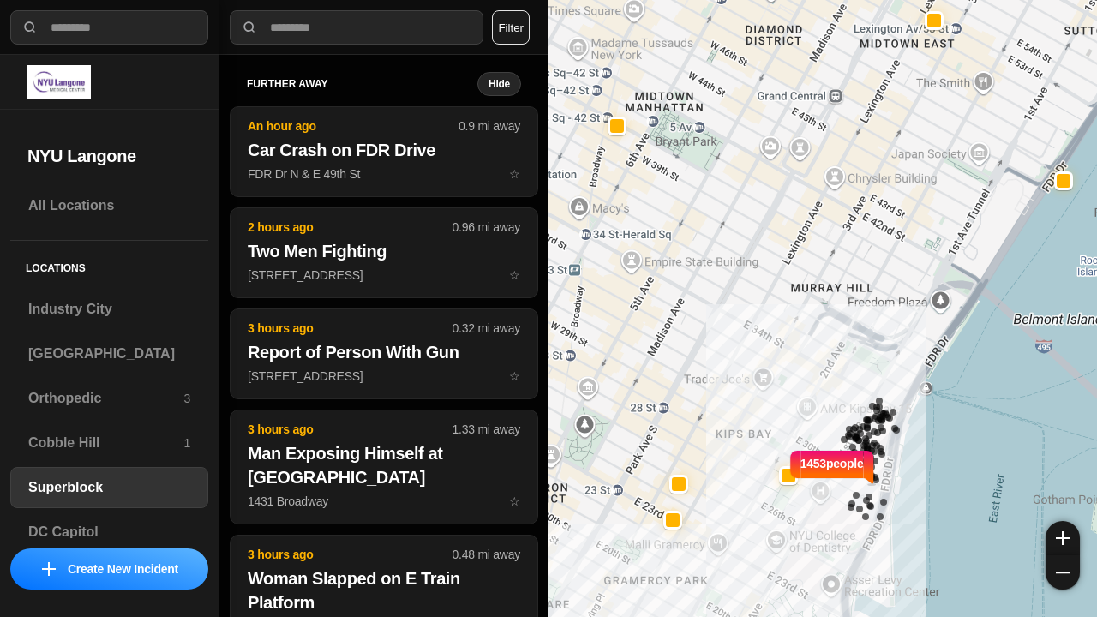
select select "*"
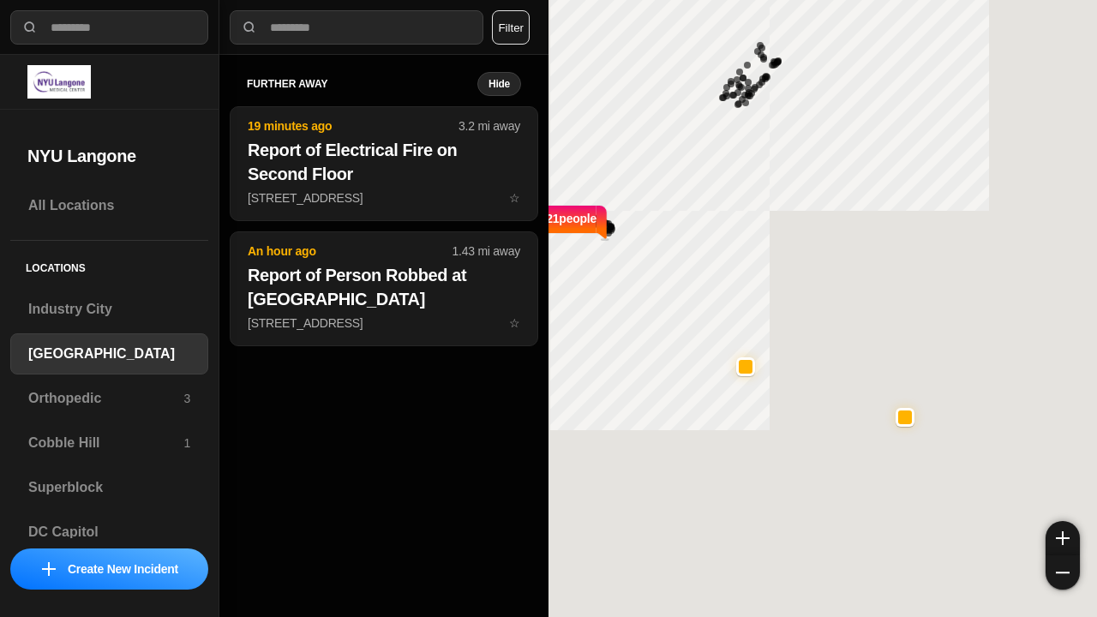
select select "*"
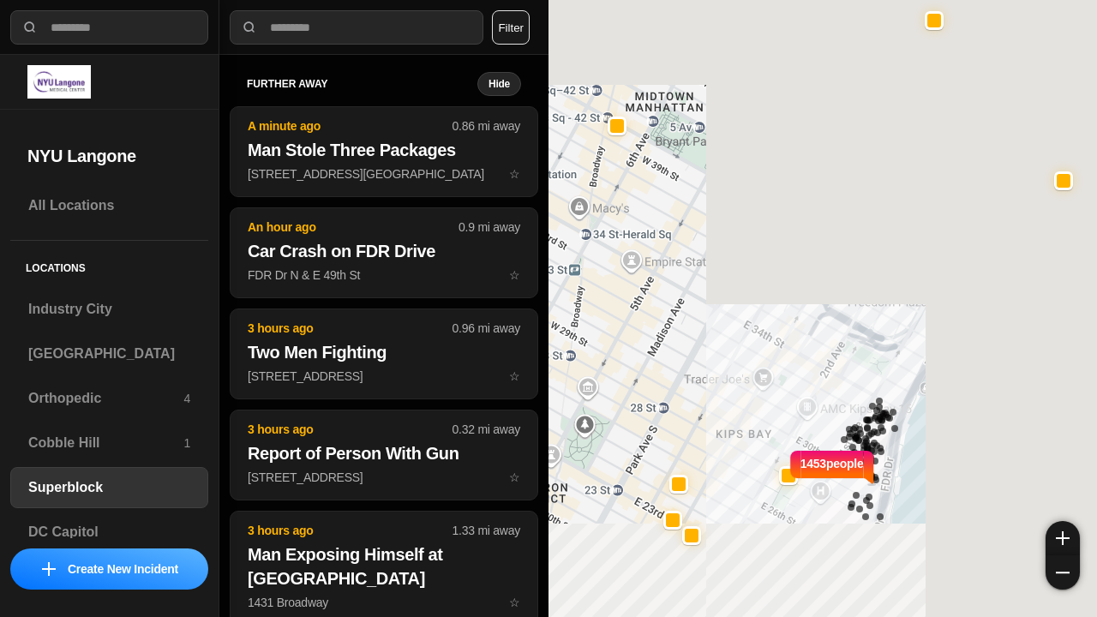
select select "*"
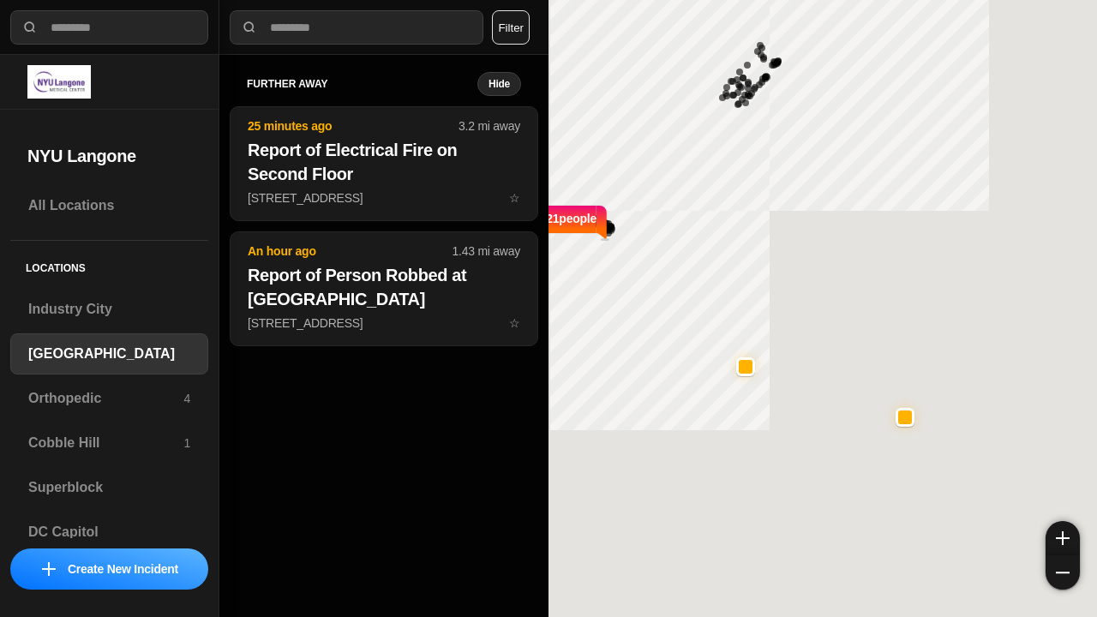
select select "*"
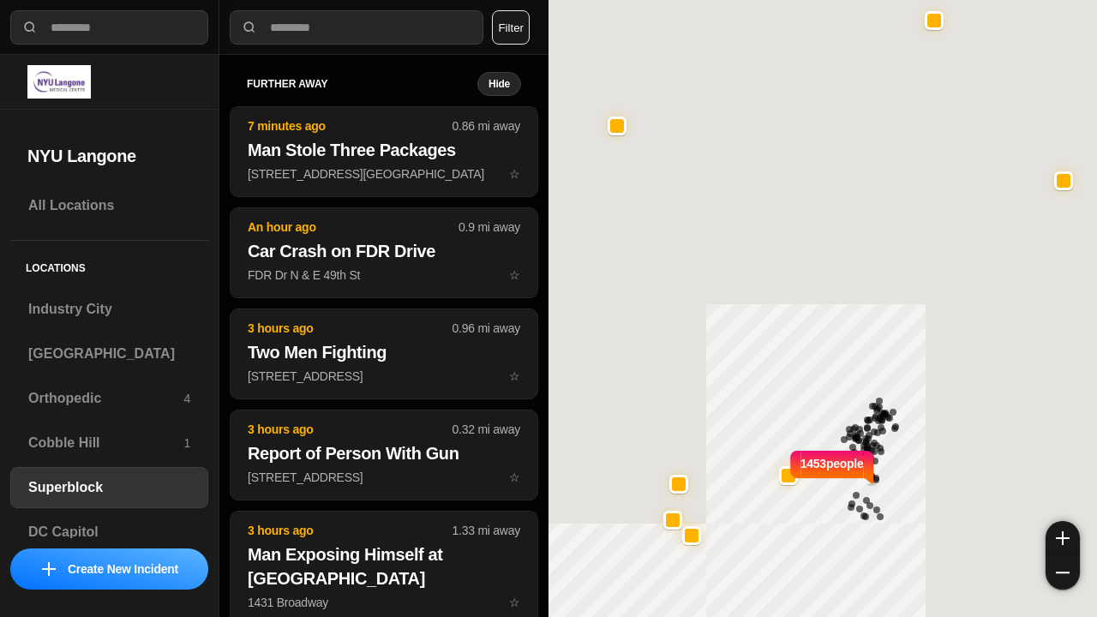
select select "*"
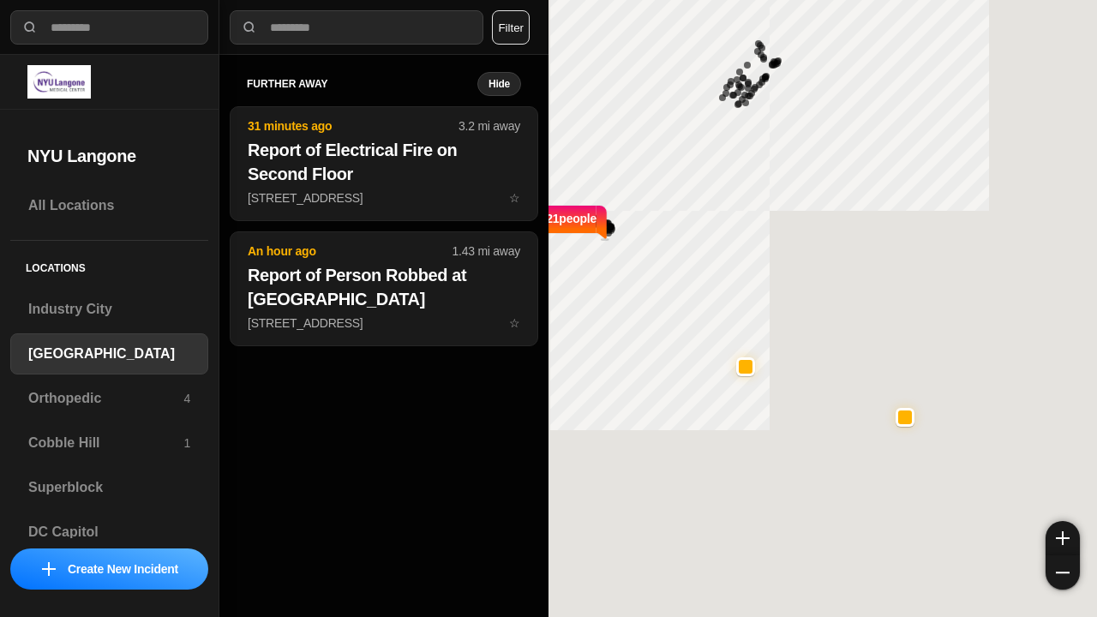
select select "*"
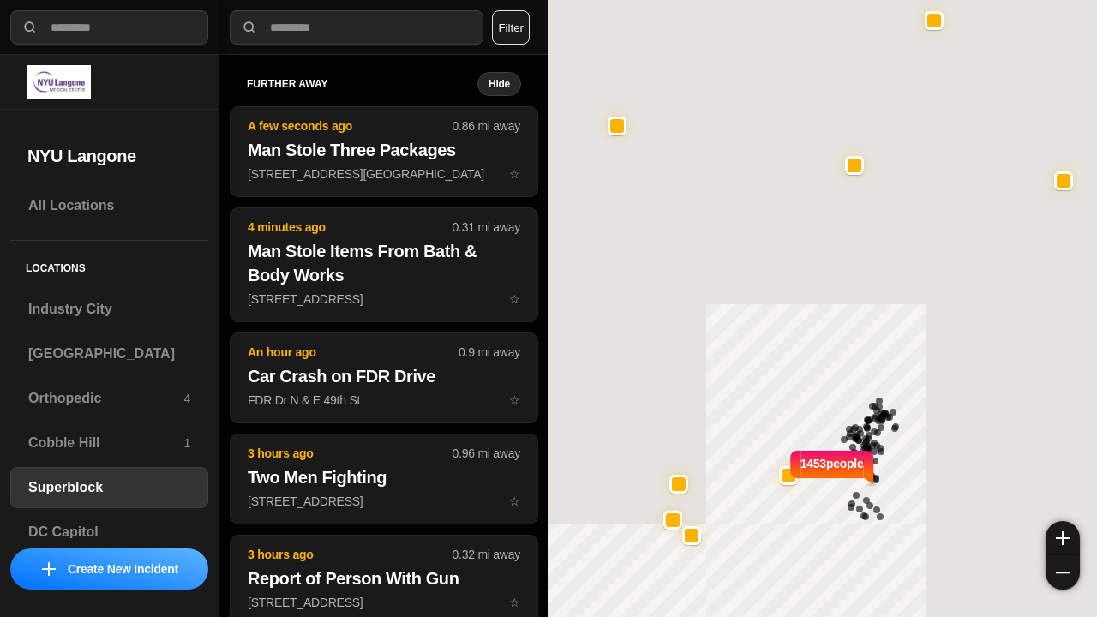
select select "*"
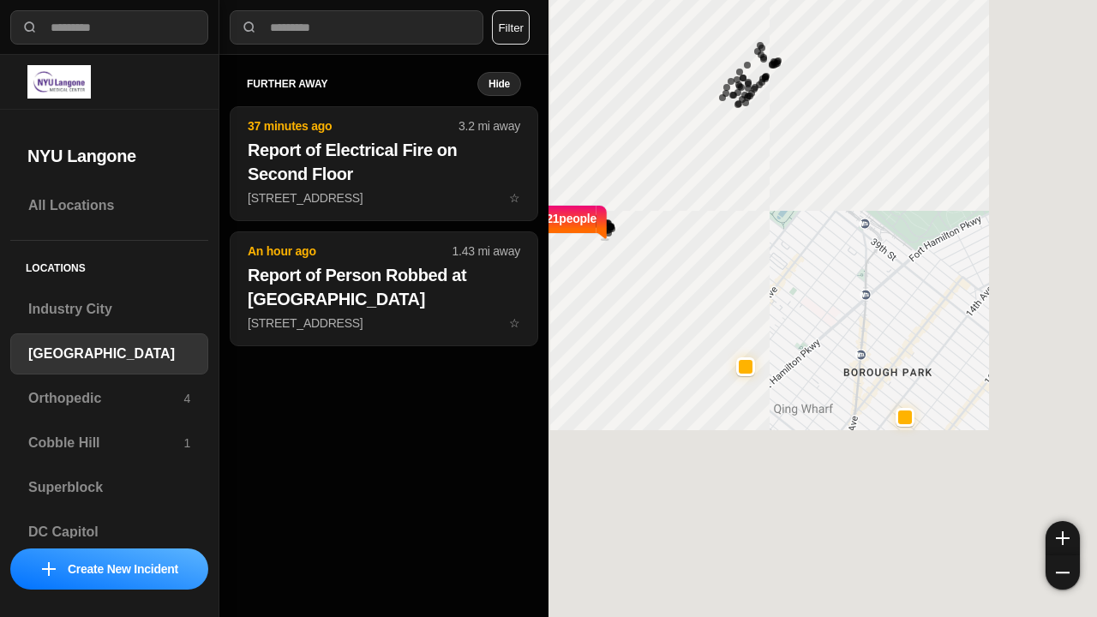
select select "*"
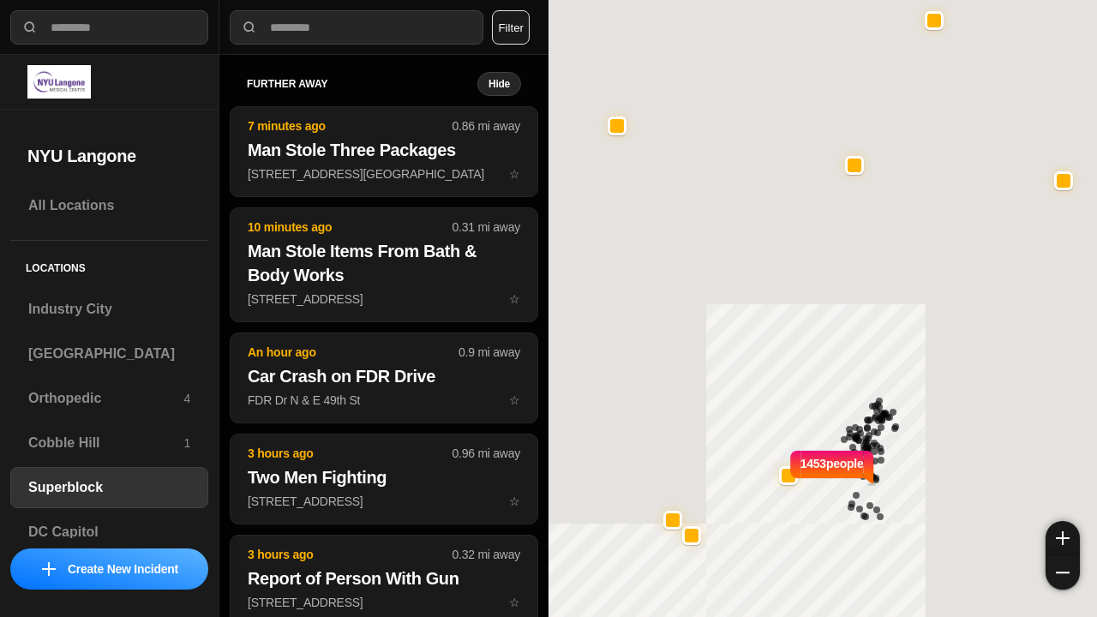
select select "*"
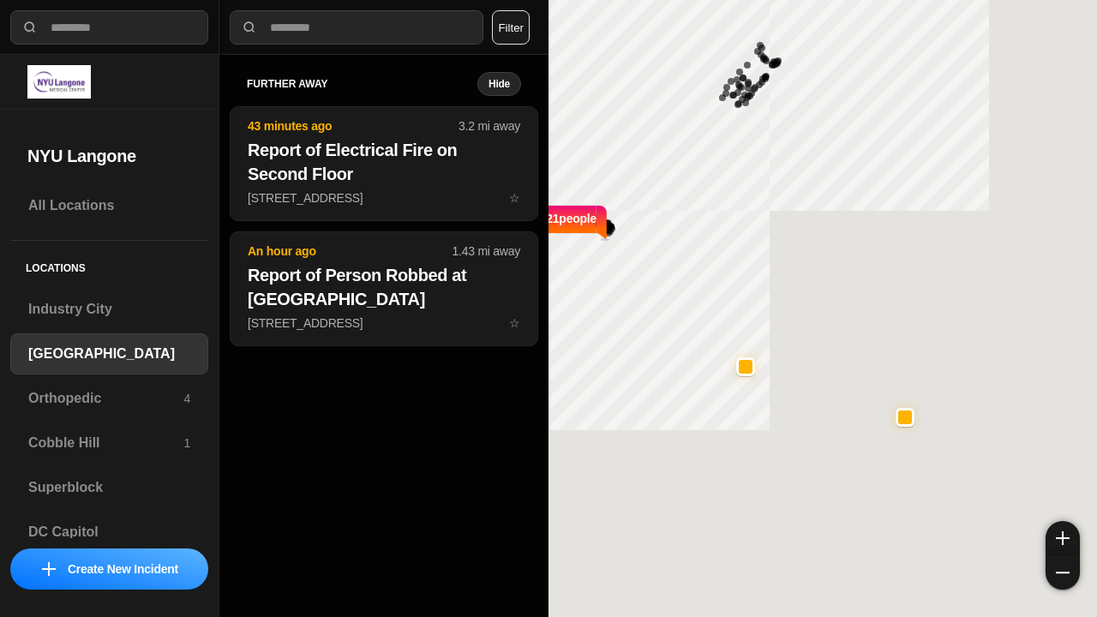
select select "*"
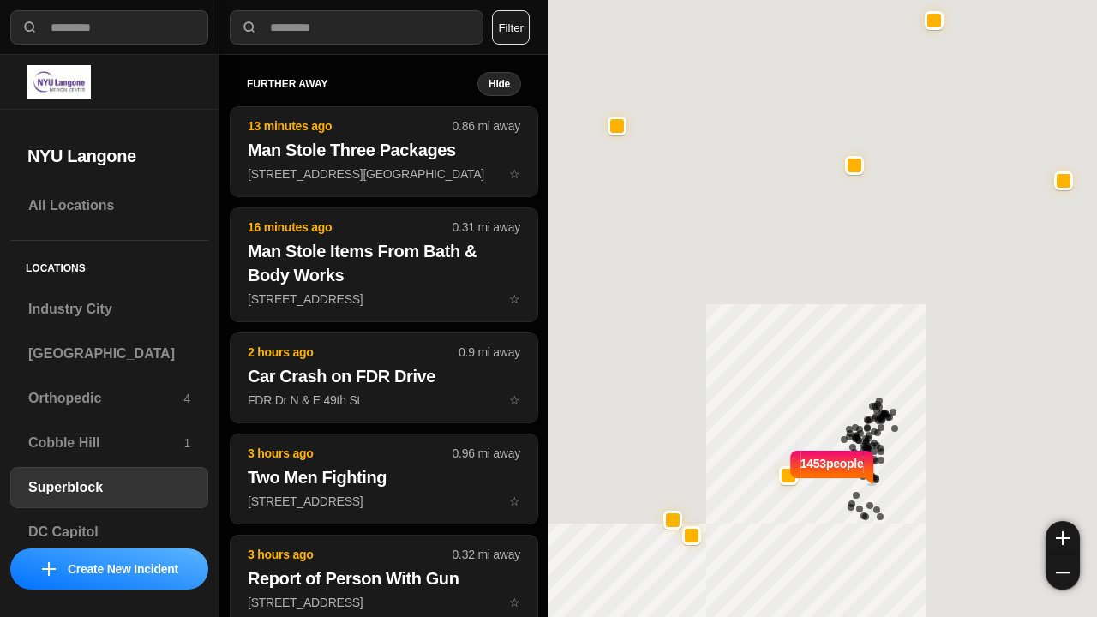
select select "*"
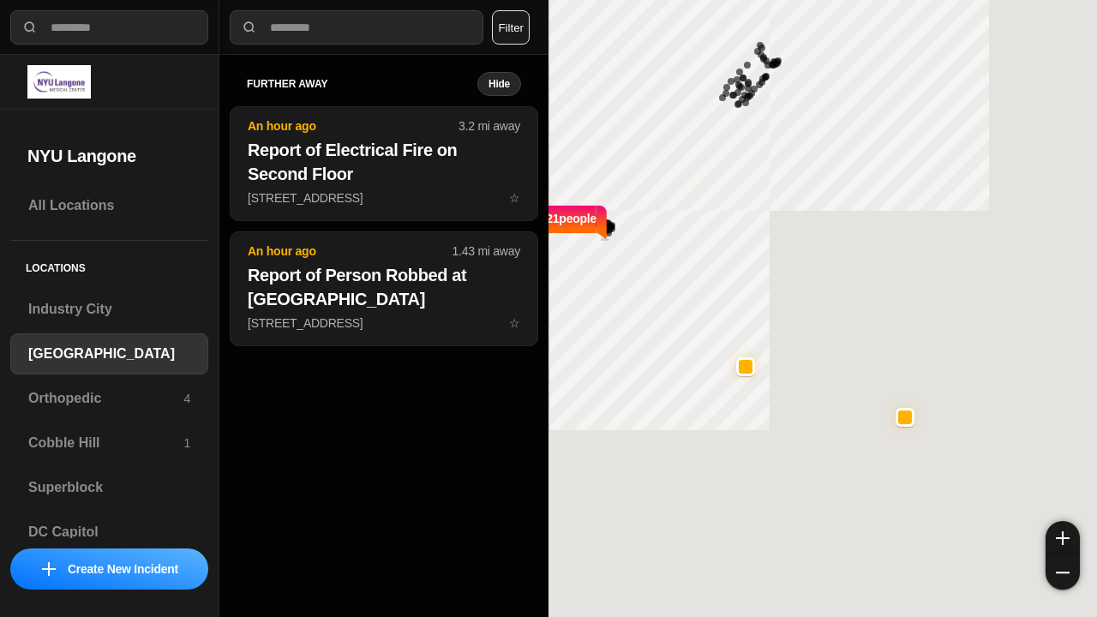
select select "*"
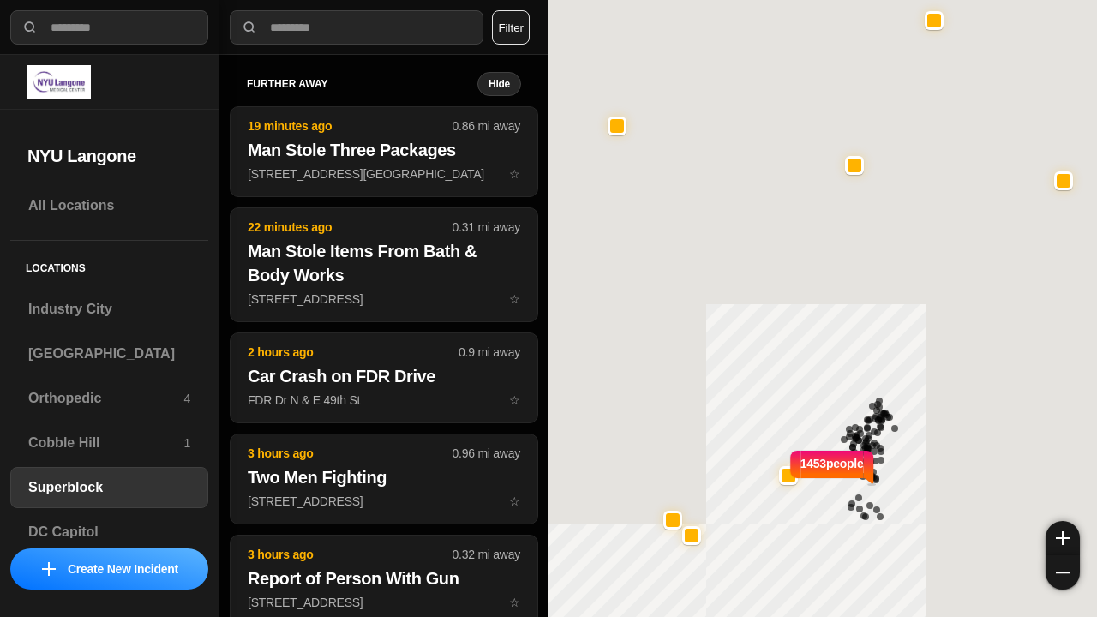
select select "*"
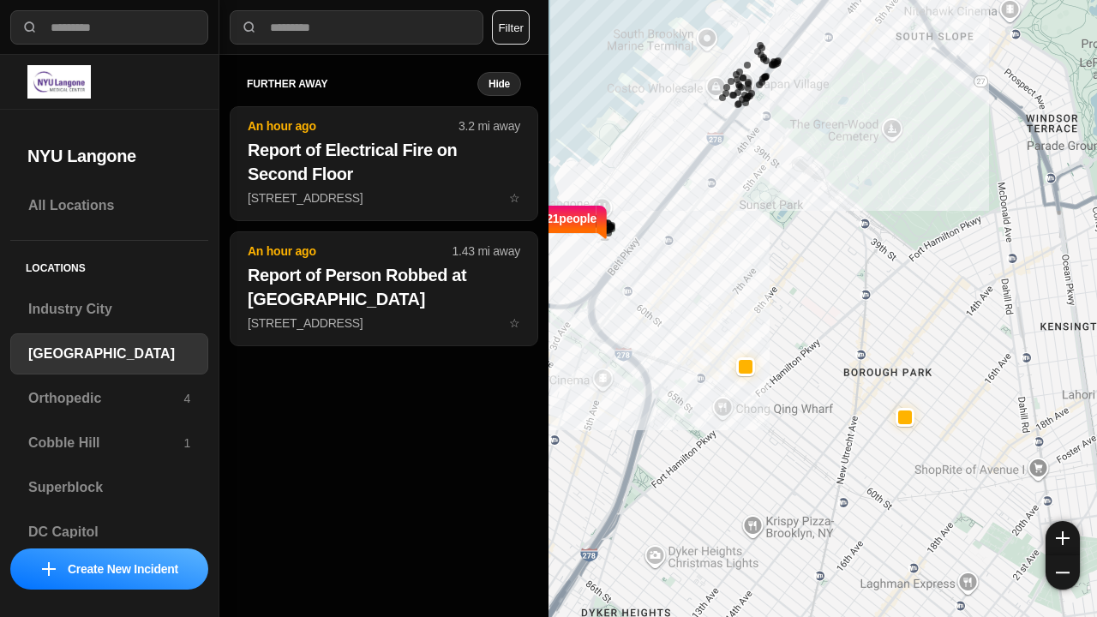
select select "*"
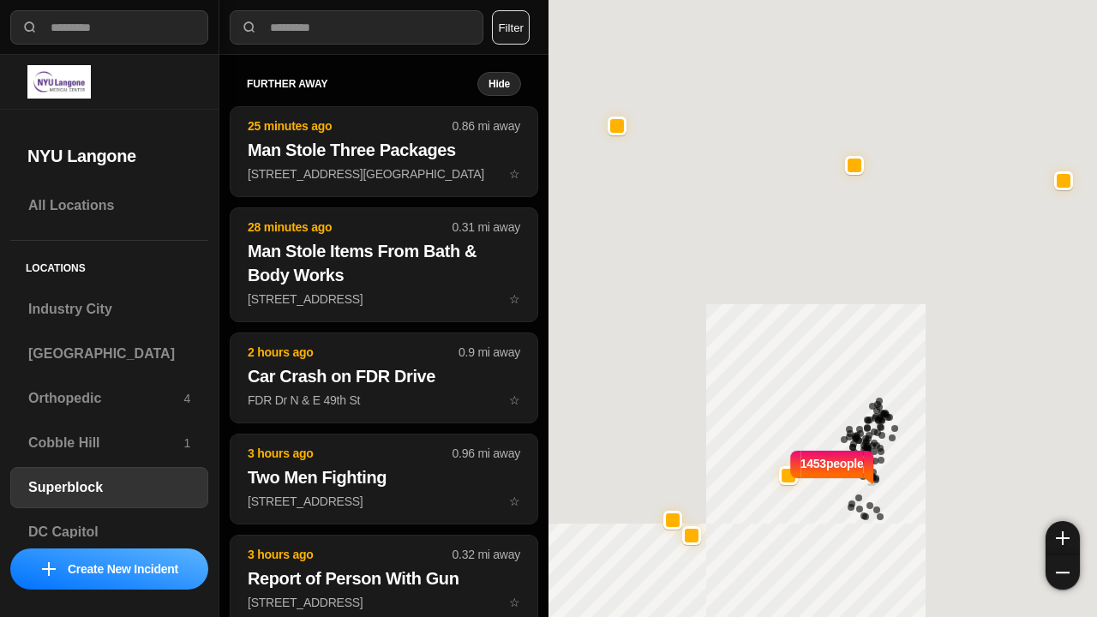
select select "*"
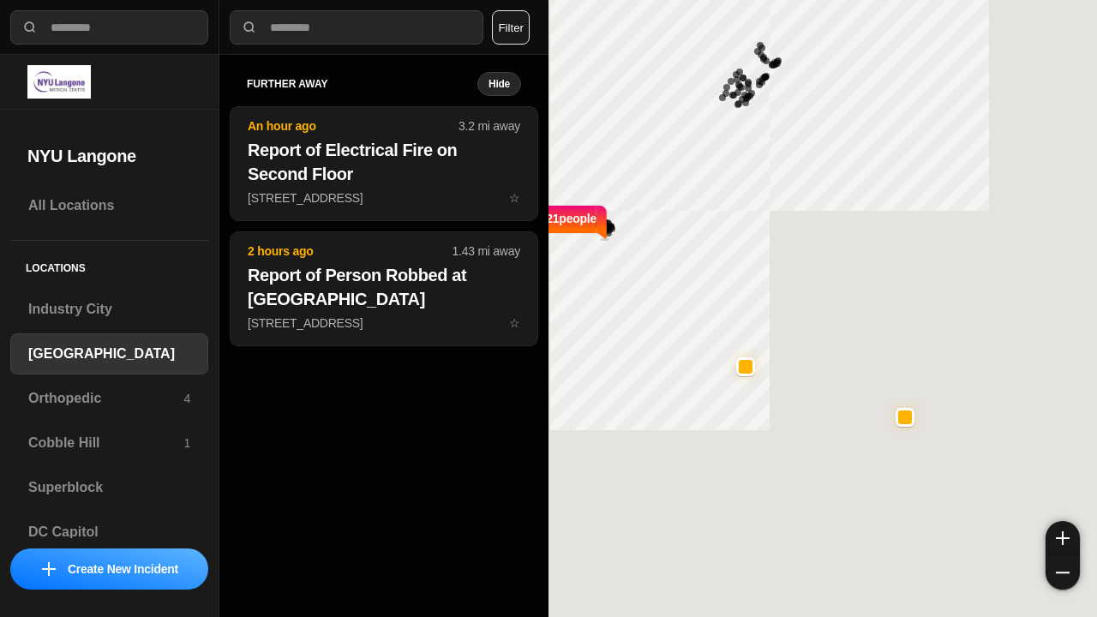
select select "*"
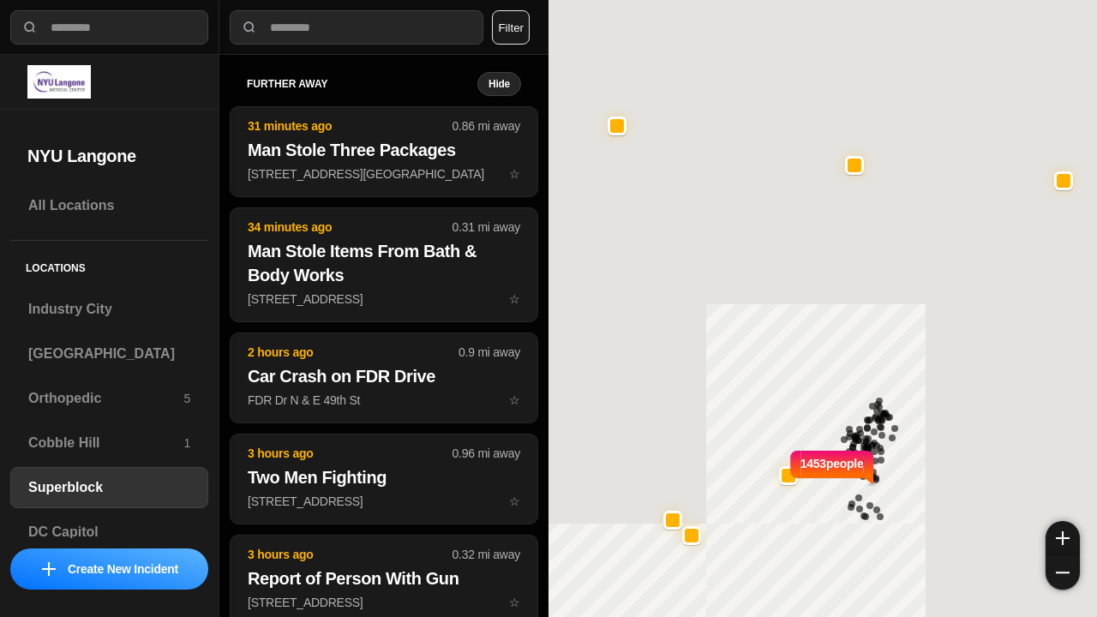
select select "*"
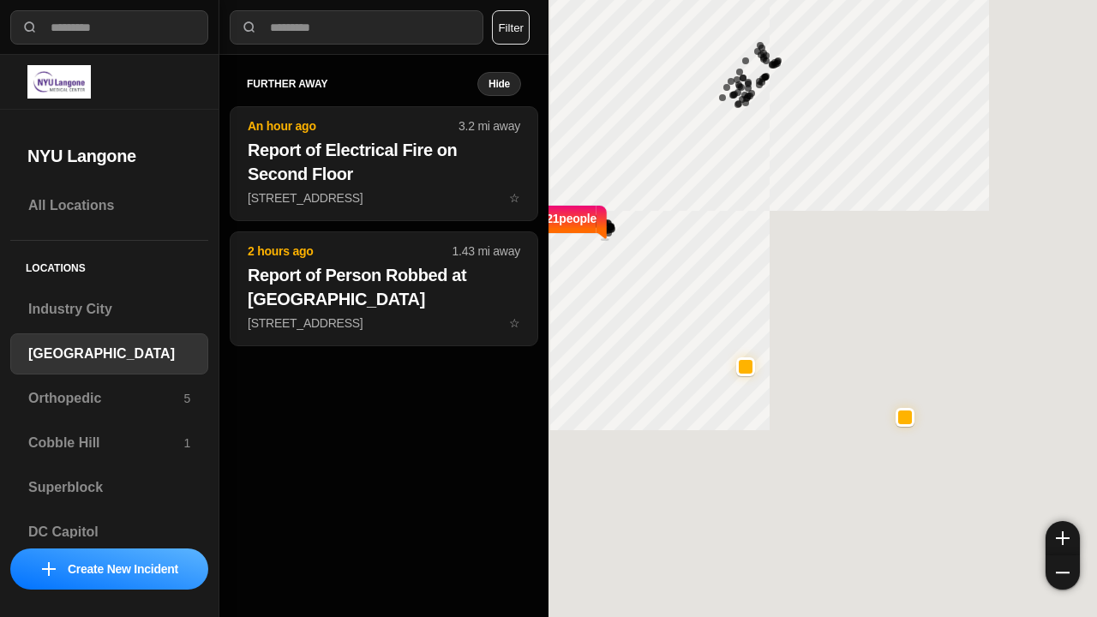
select select "*"
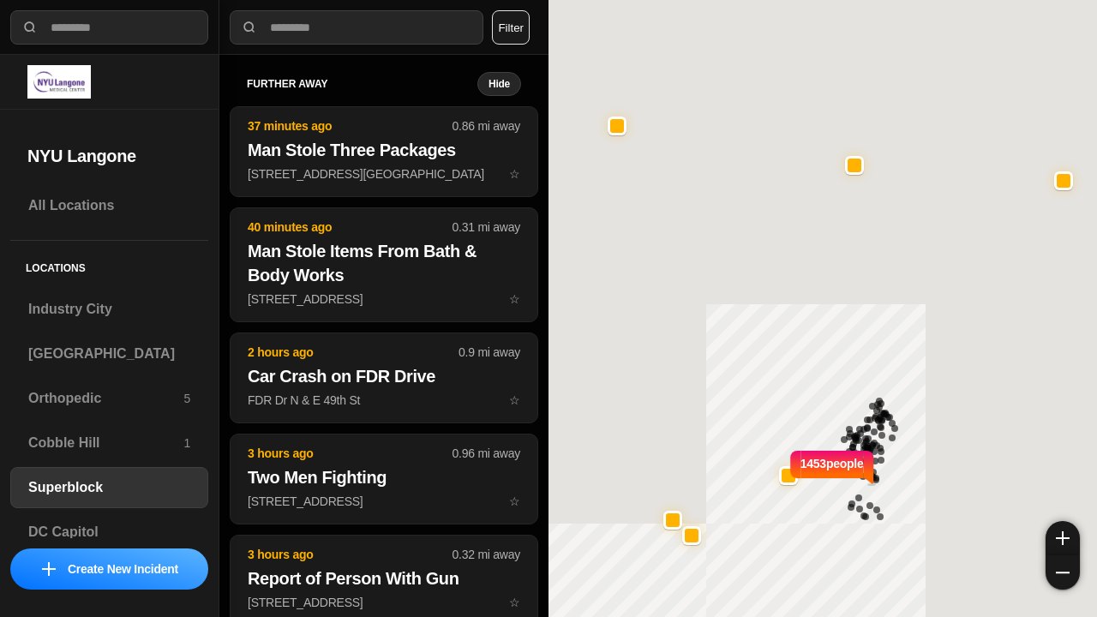
select select "*"
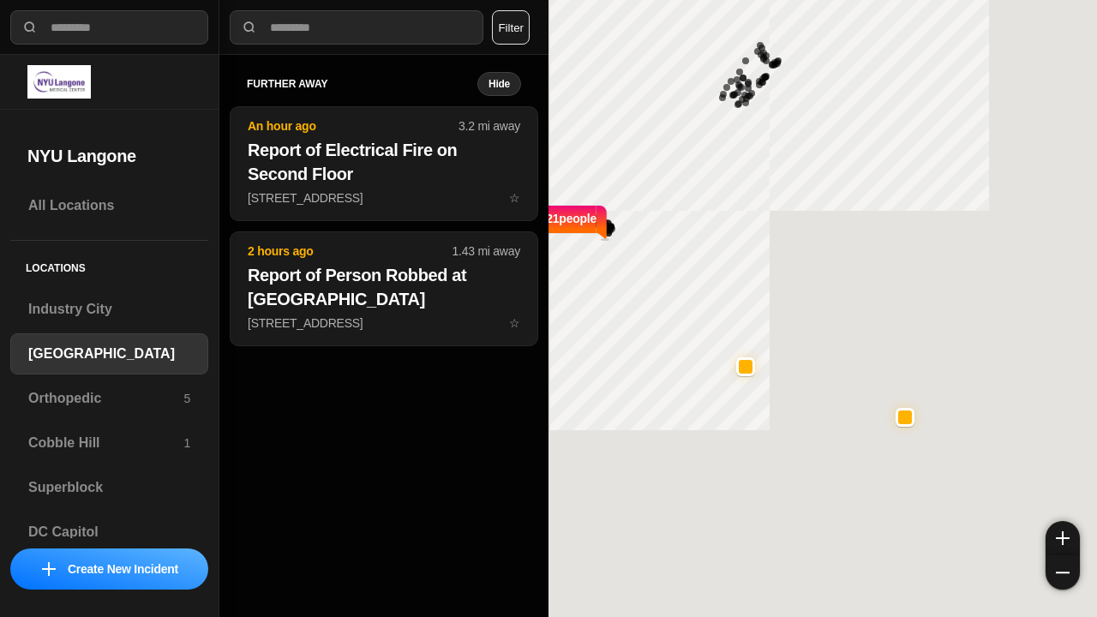
select select "*"
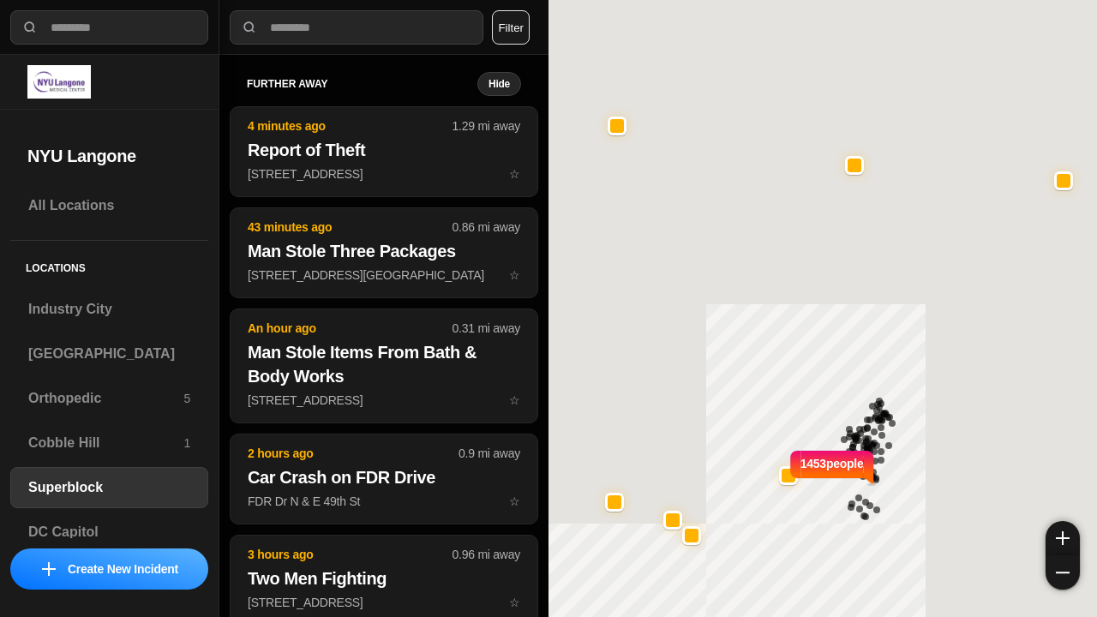
select select "*"
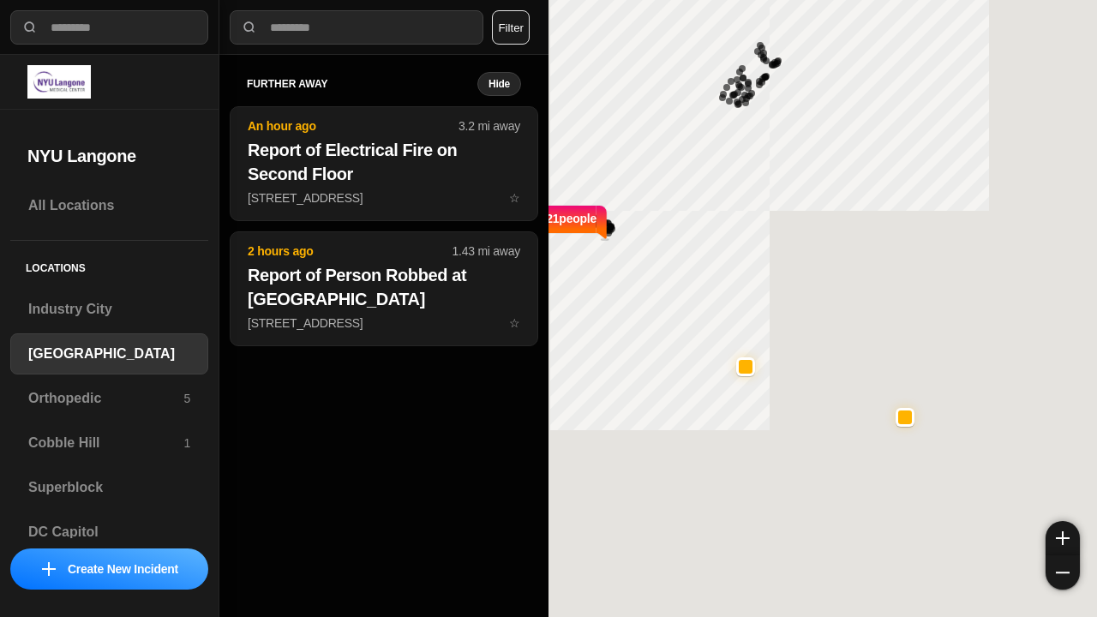
select select "*"
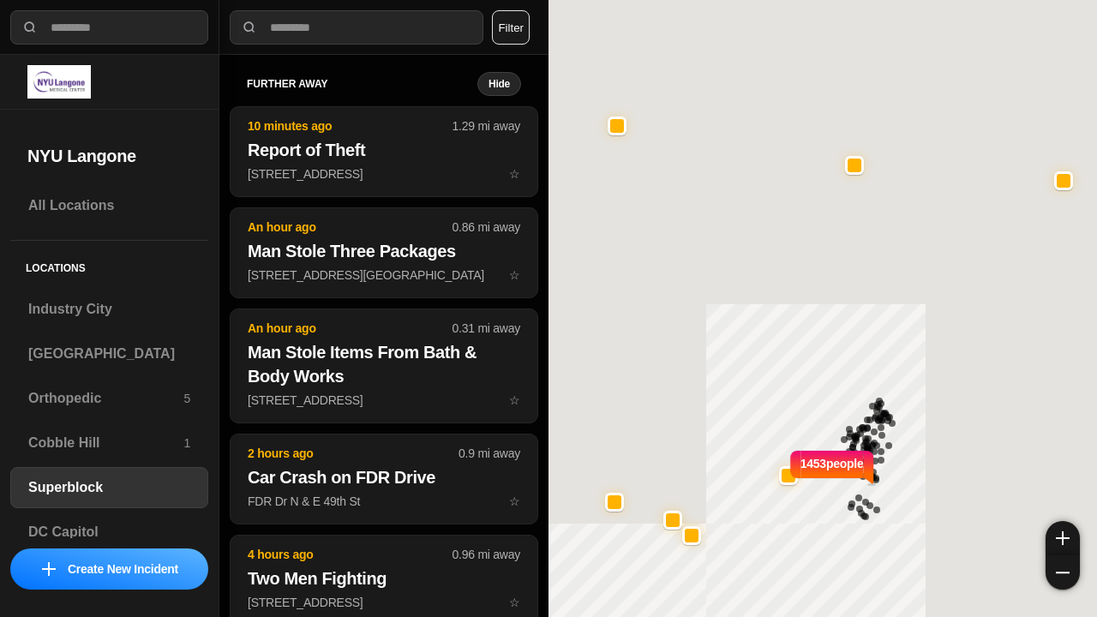
select select "*"
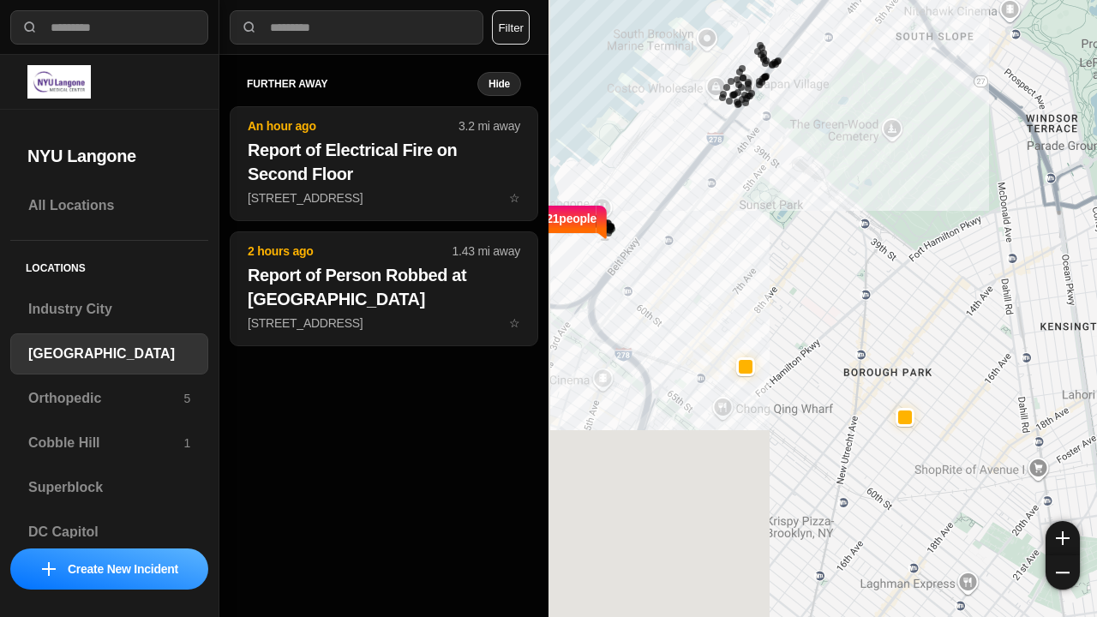
select select "*"
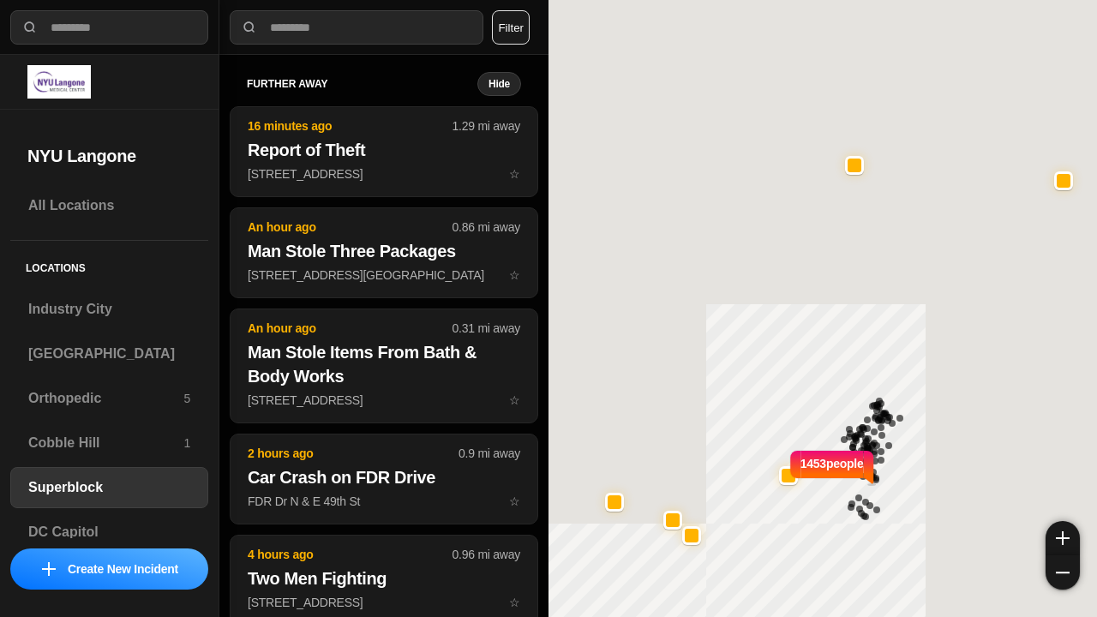
select select "*"
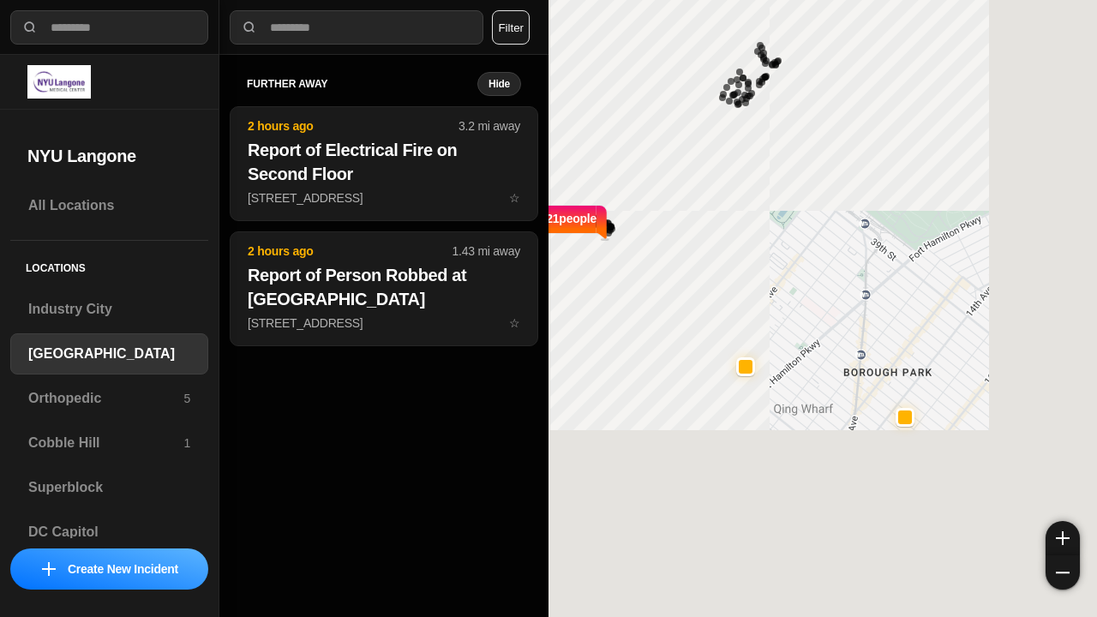
select select "*"
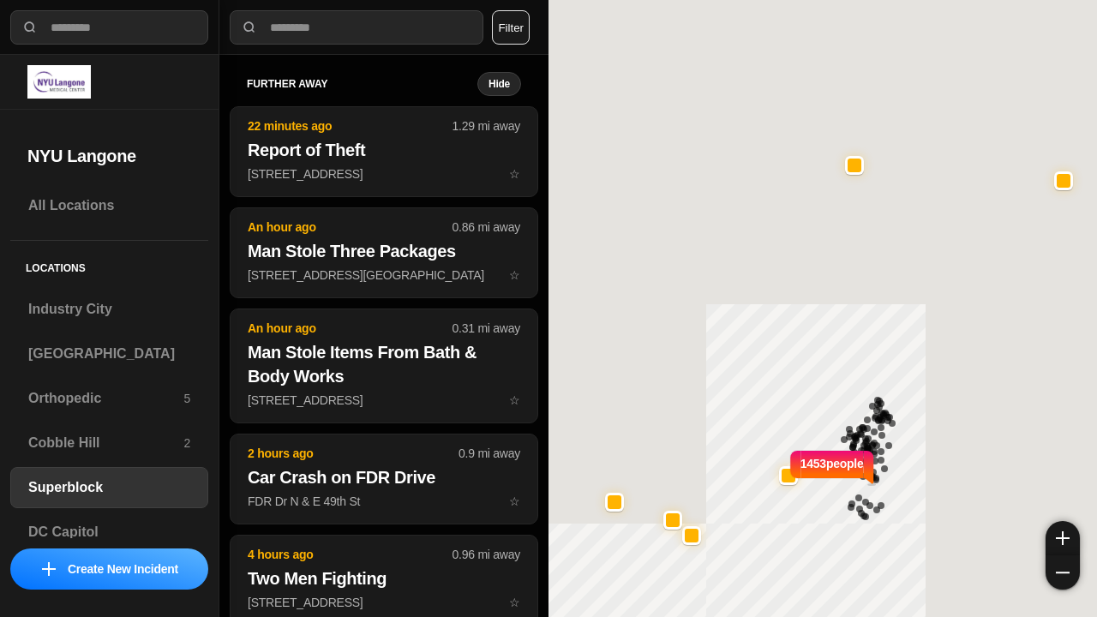
select select "*"
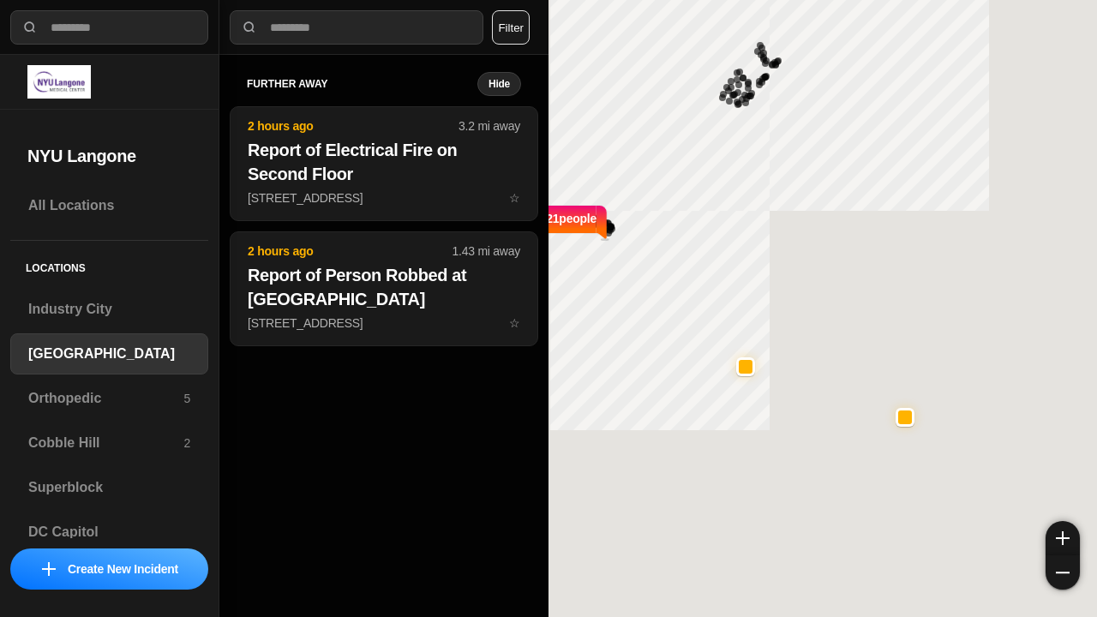
select select "*"
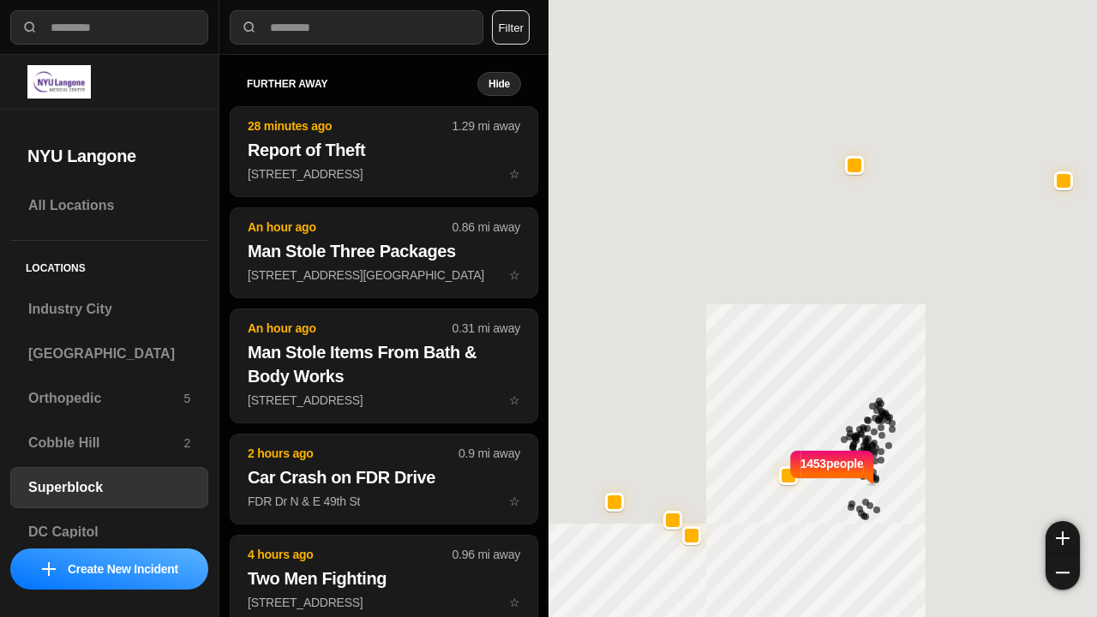
select select "*"
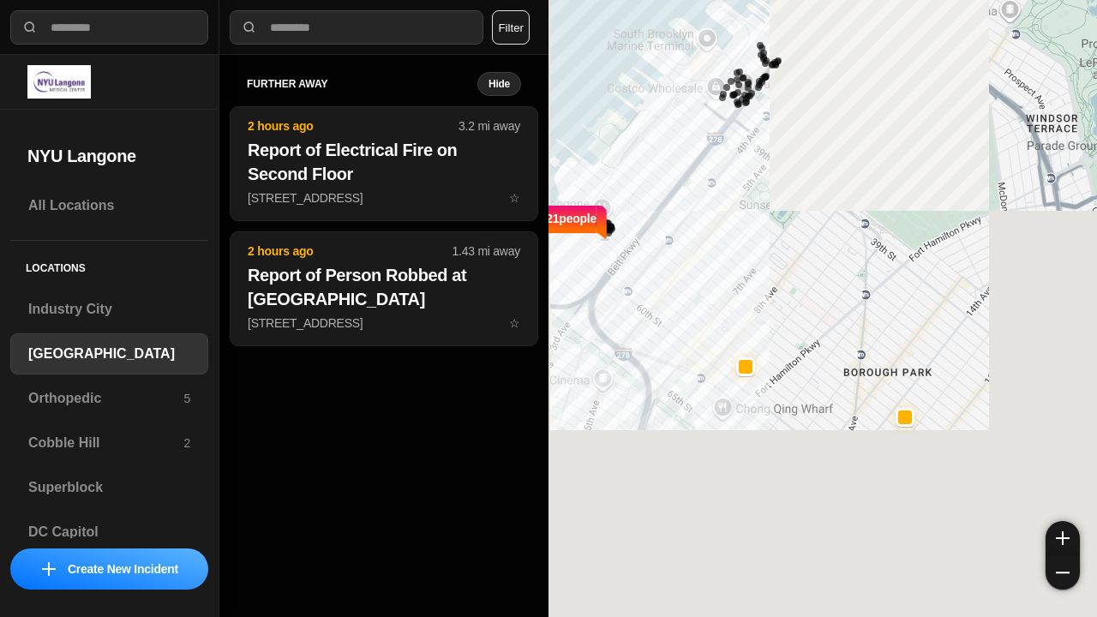
select select "*"
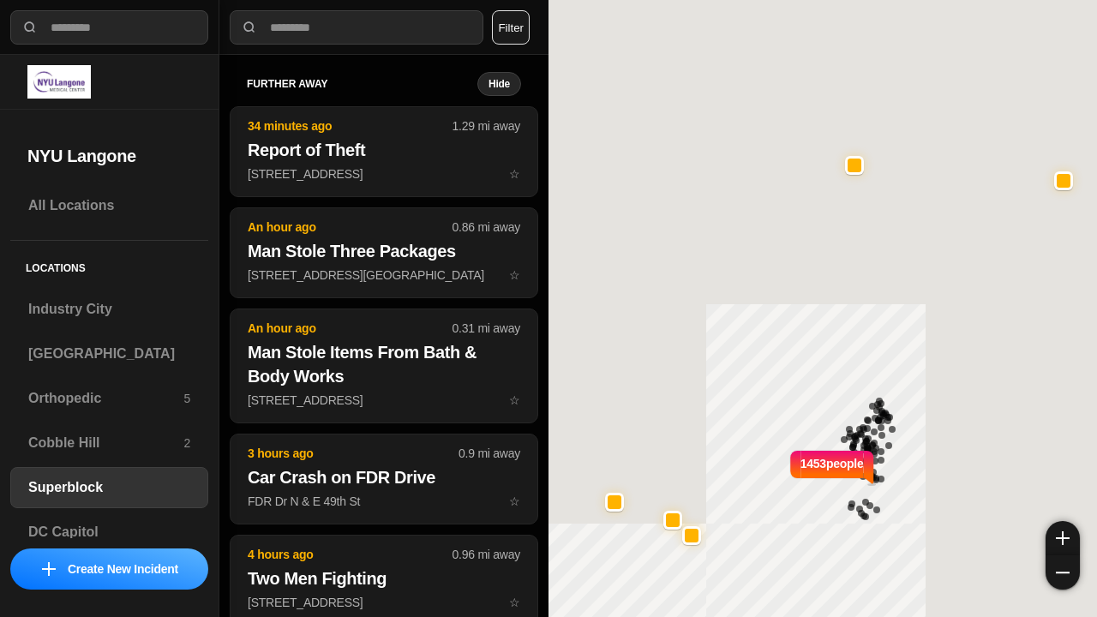
select select "*"
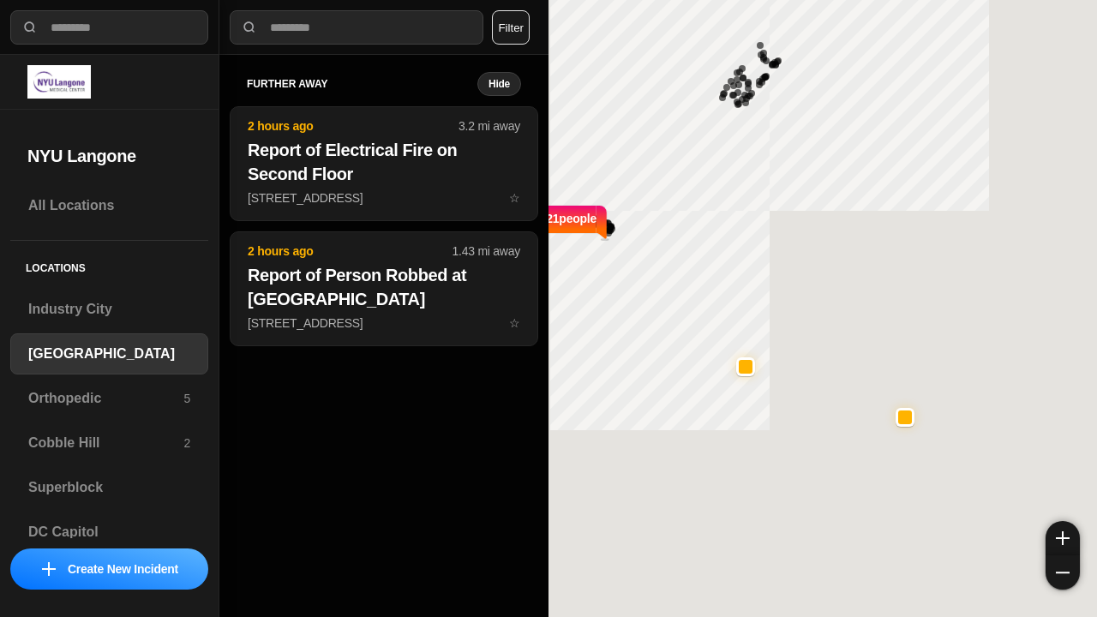
select select "*"
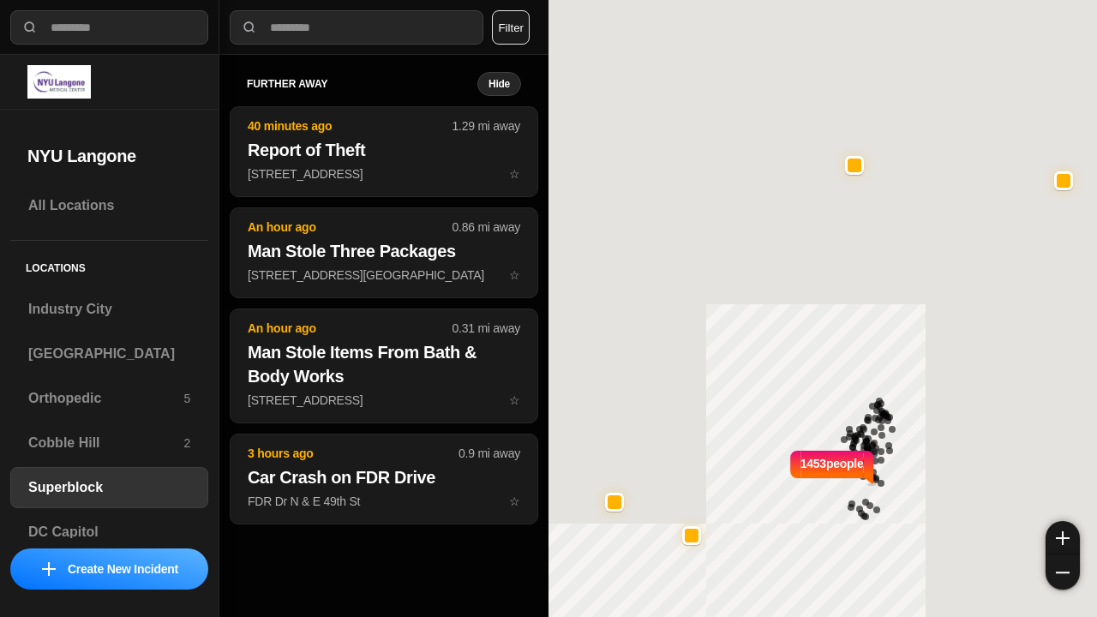
select select "*"
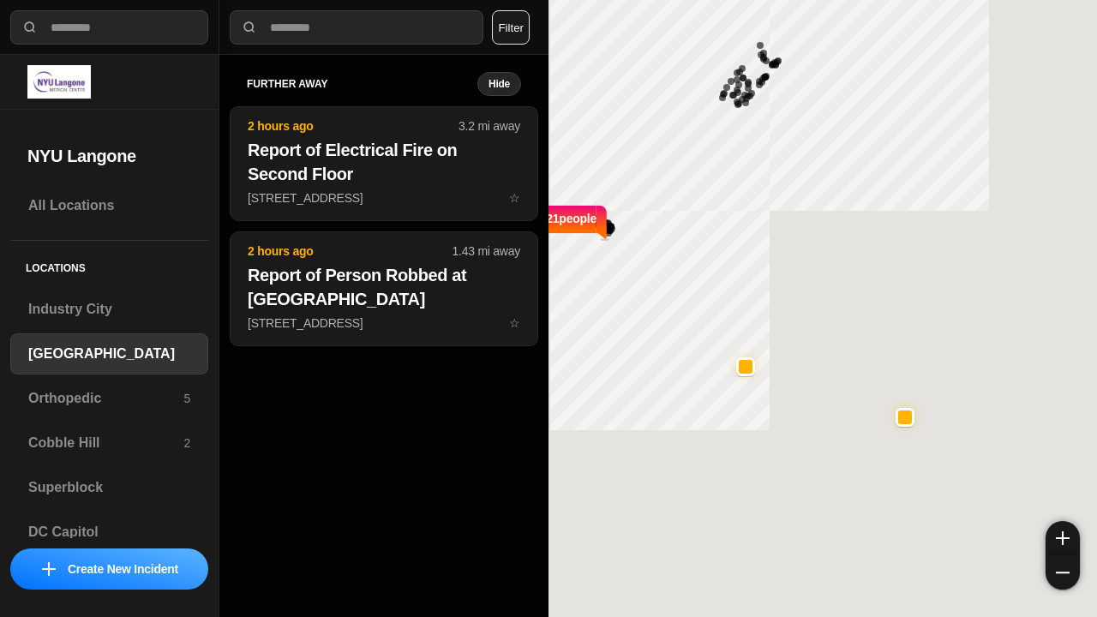
select select "*"
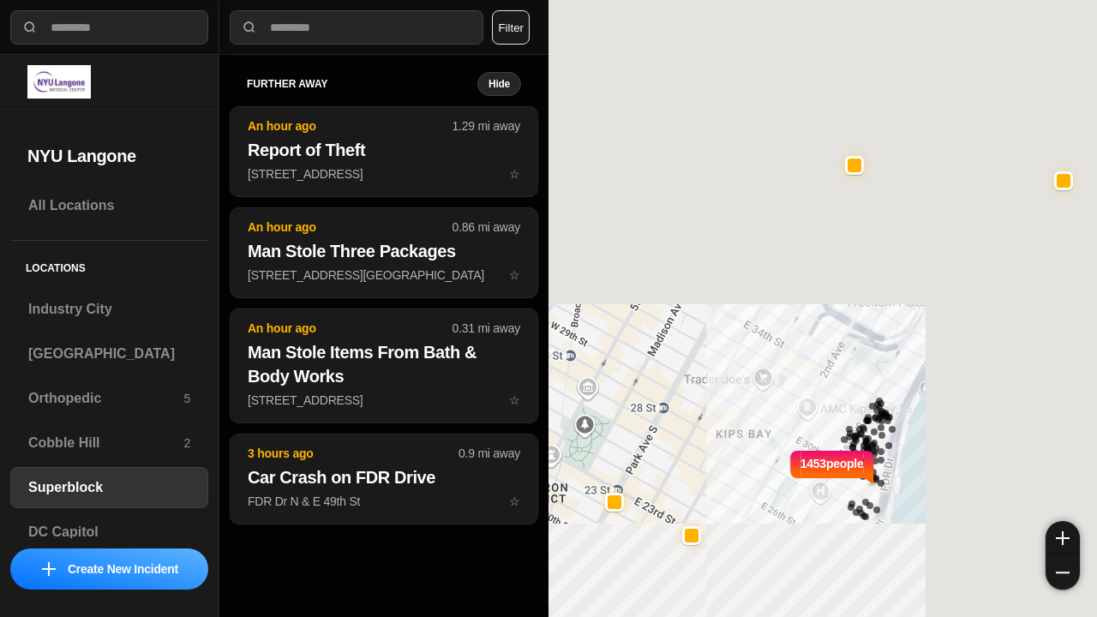
select select "*"
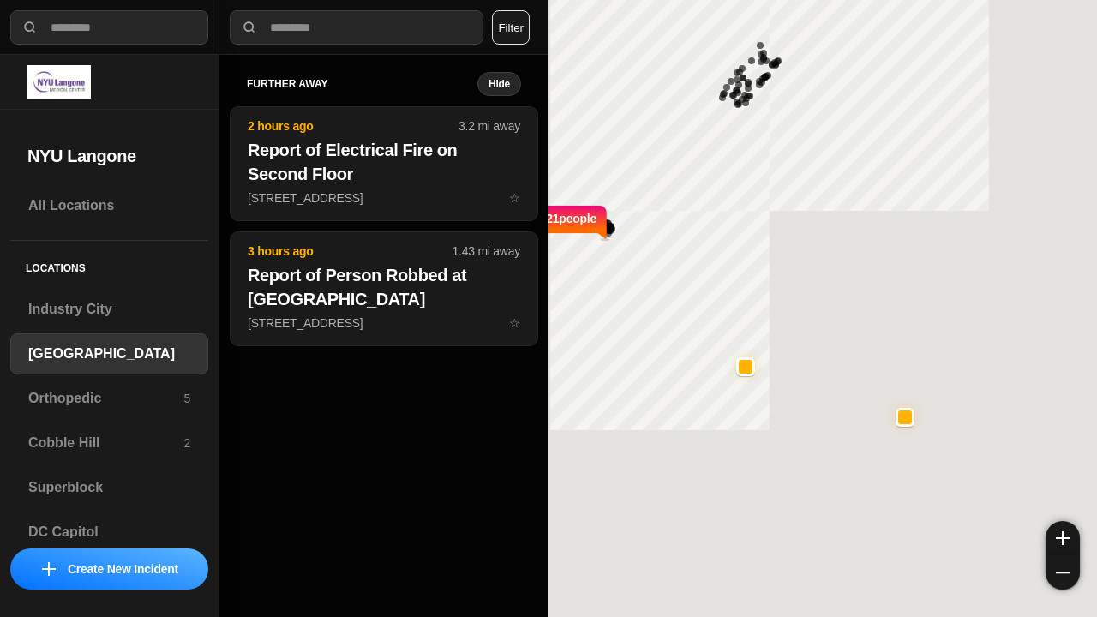
select select "*"
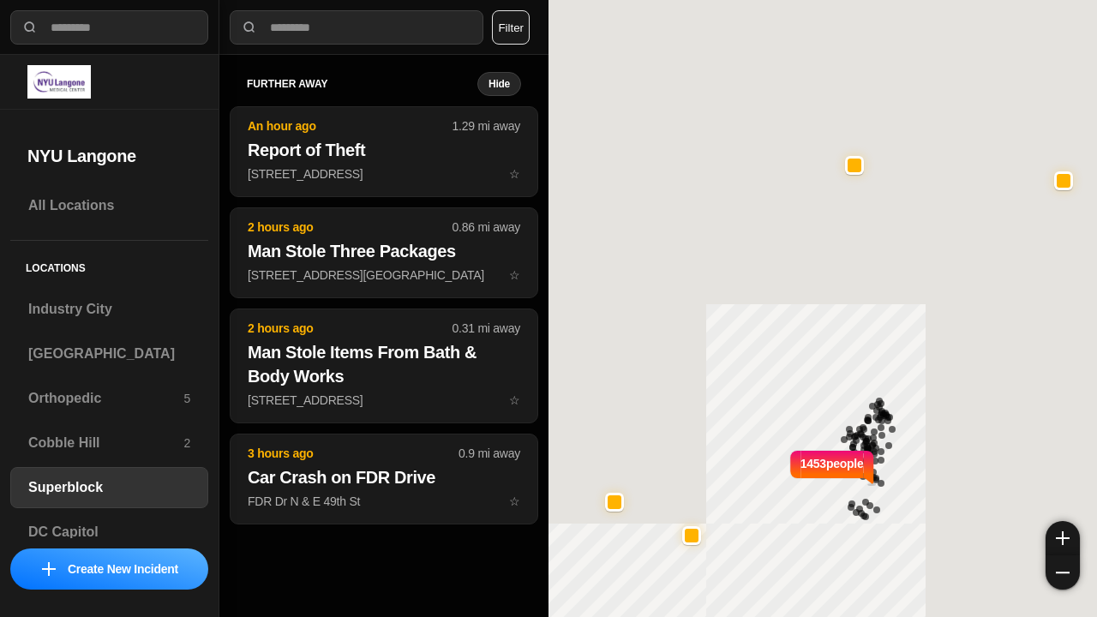
select select "*"
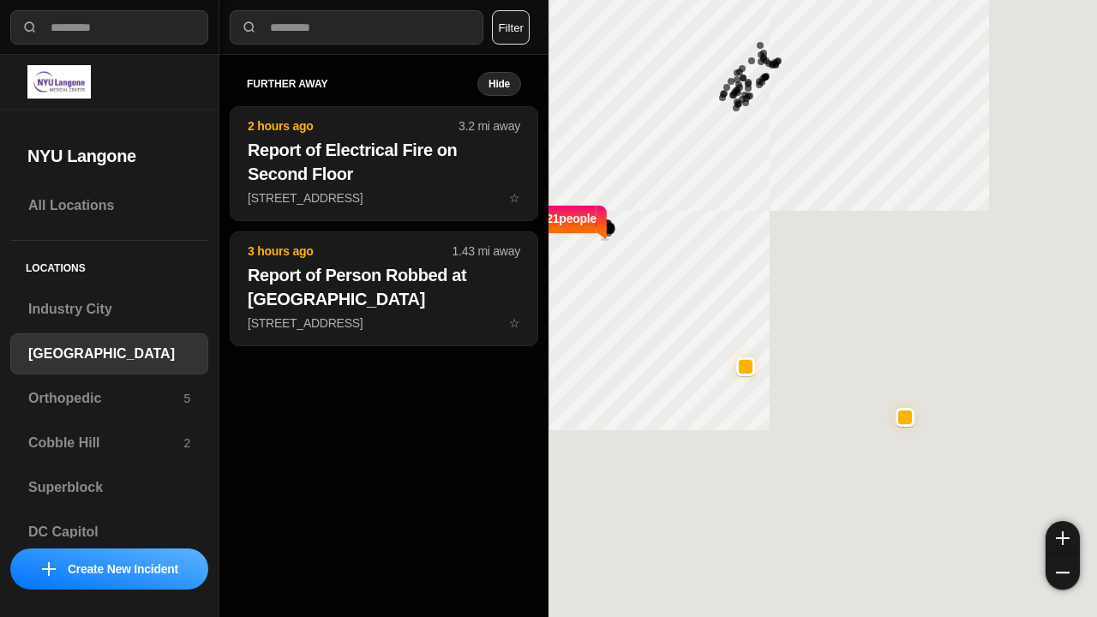
select select "*"
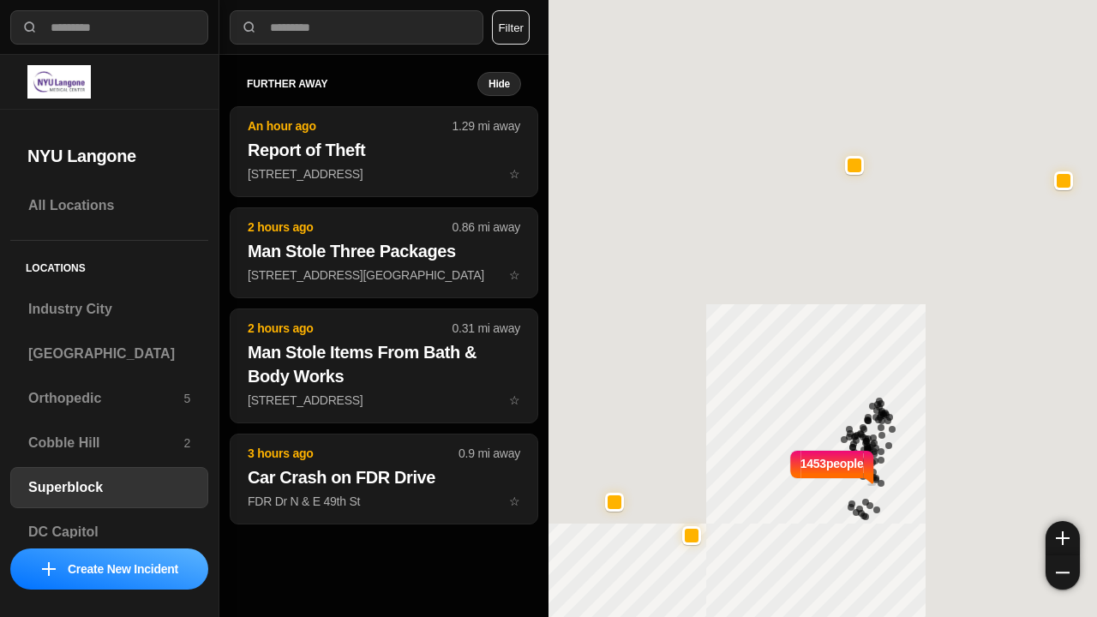
select select "*"
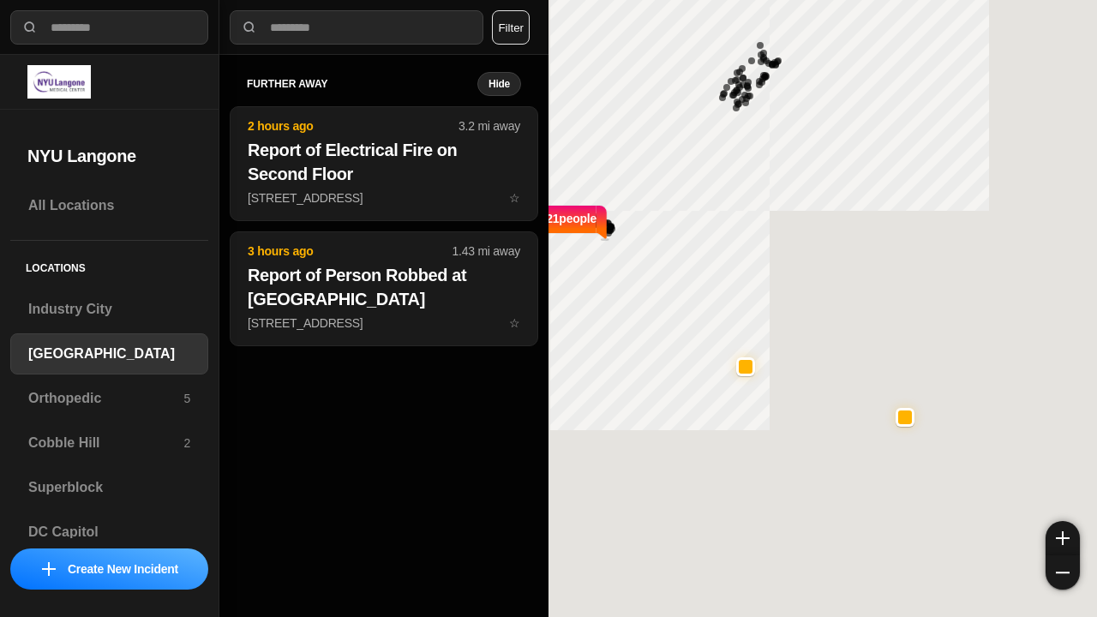
select select "*"
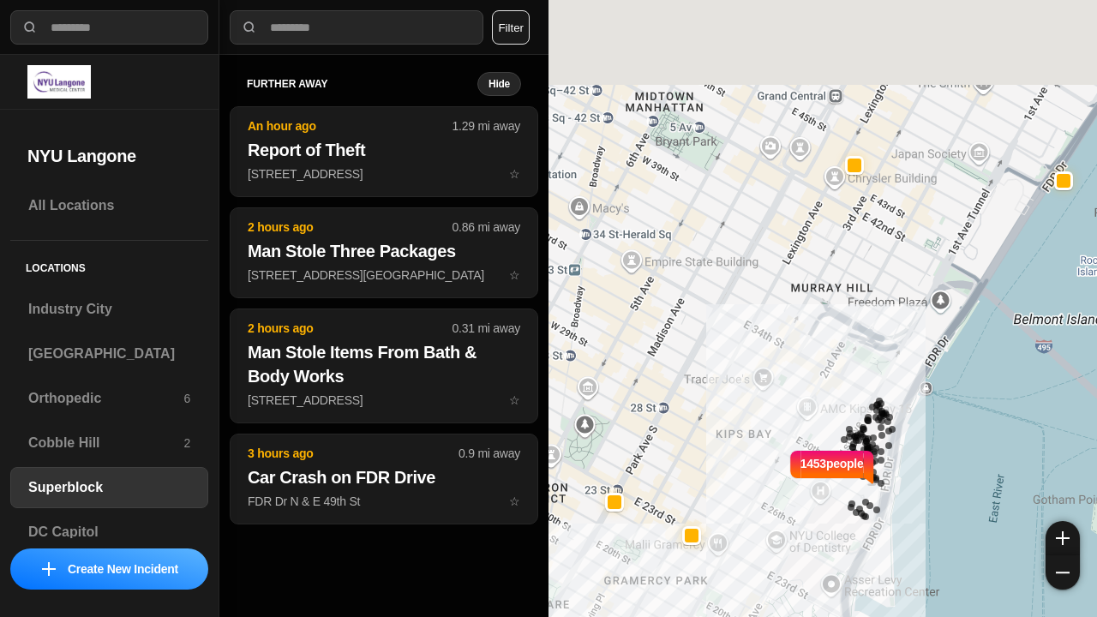
select select "*"
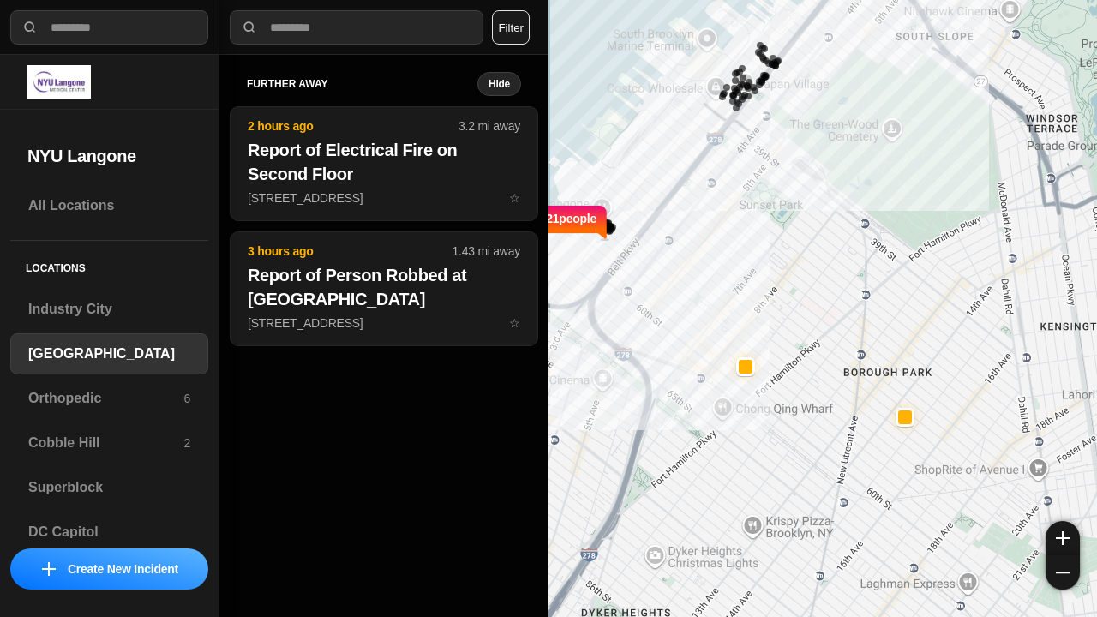
select select "*"
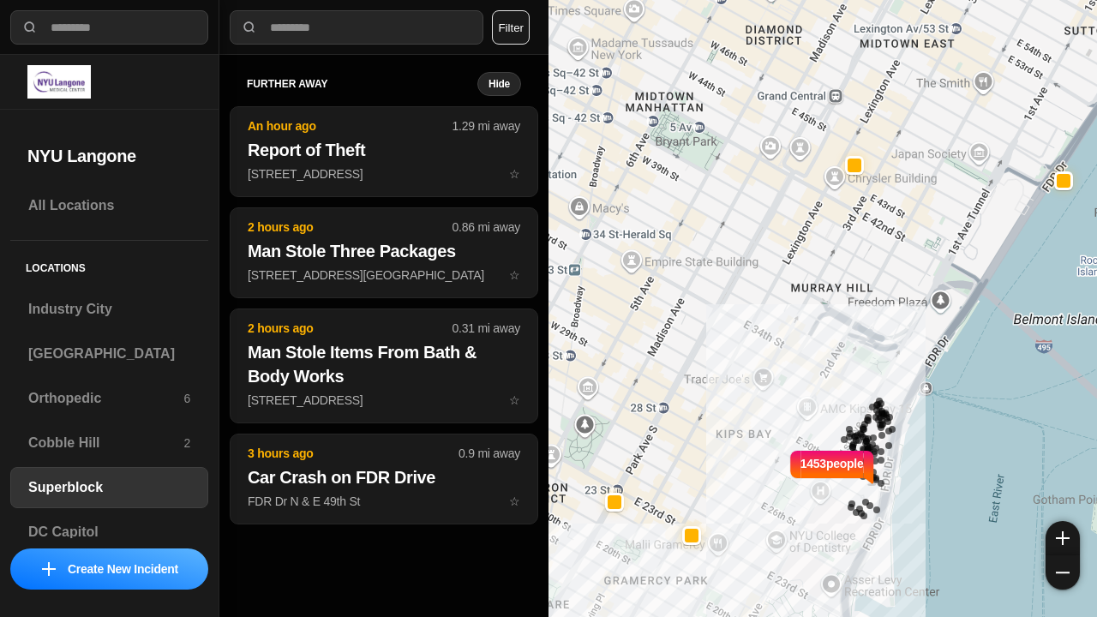
select select "*"
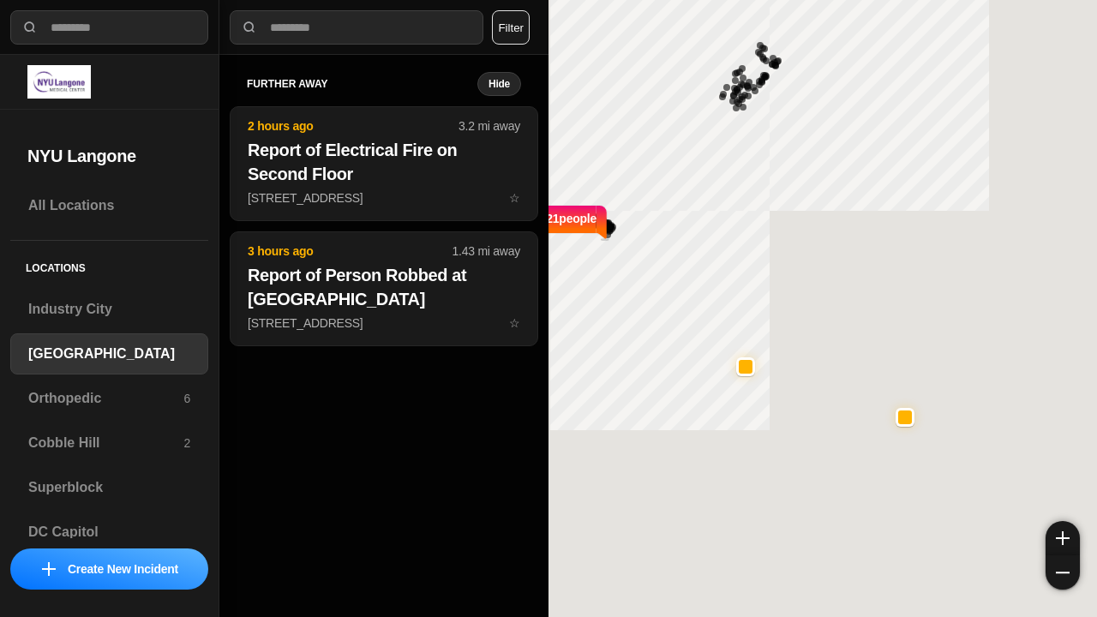
select select "*"
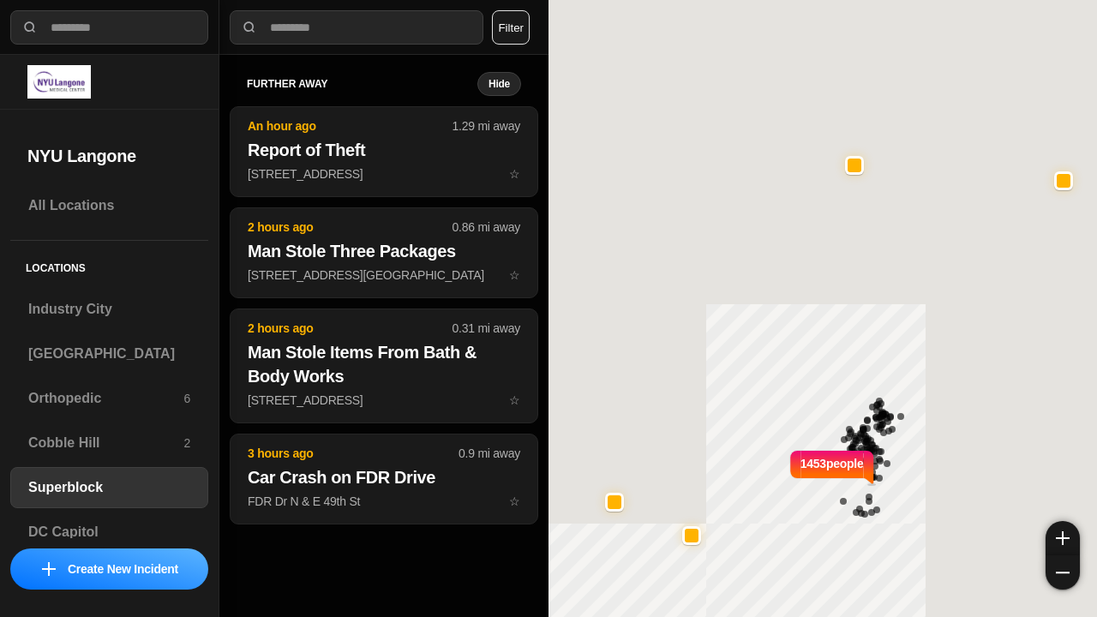
select select "*"
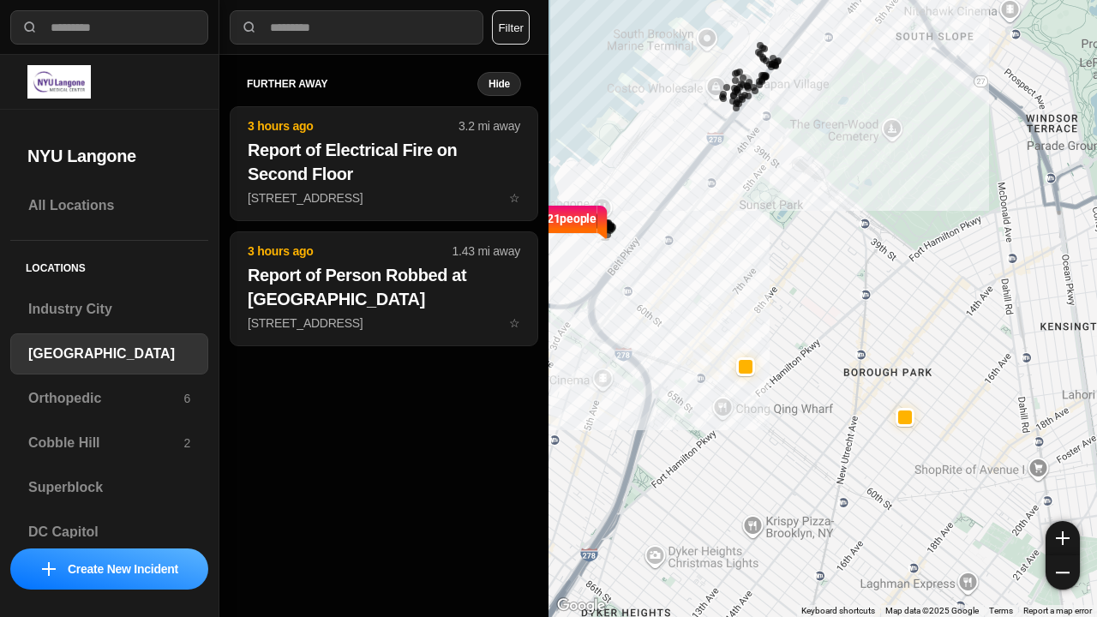
select select "*"
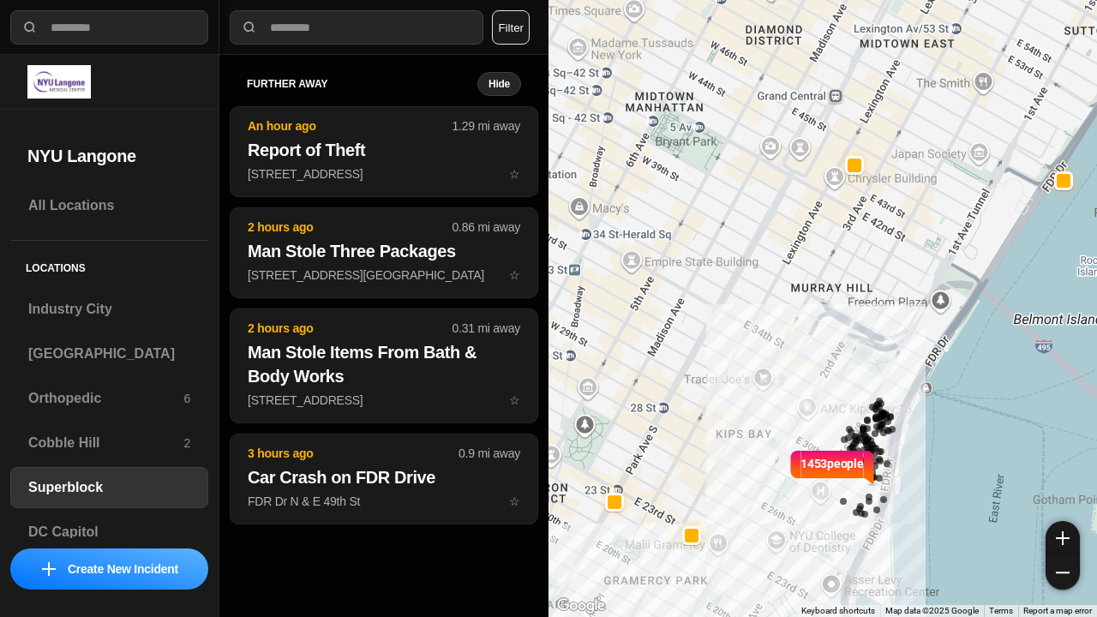
select select "*"
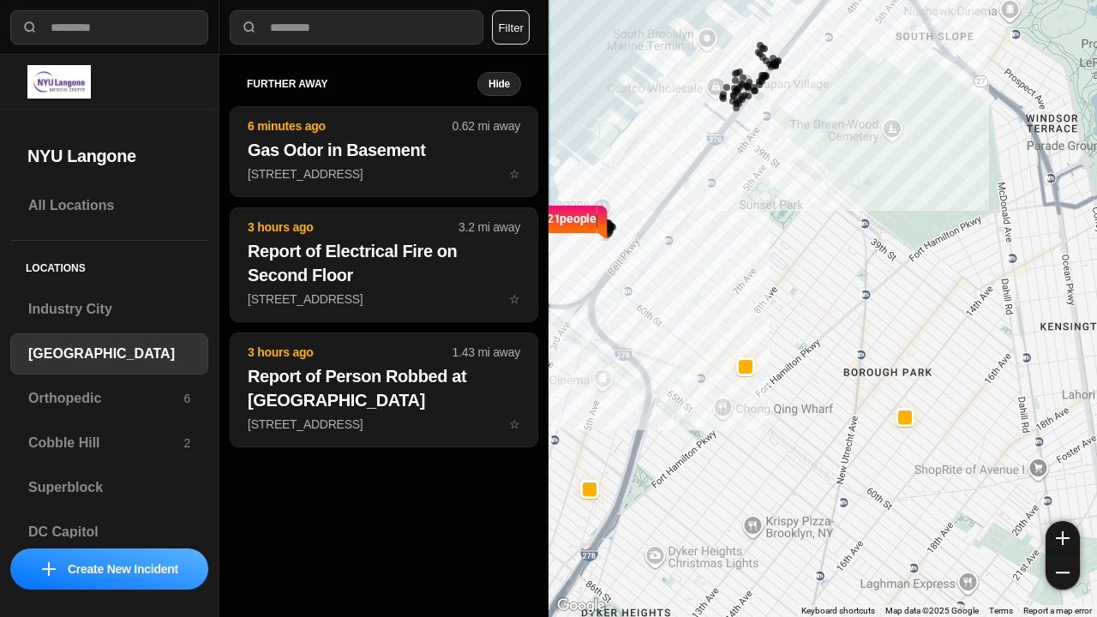
select select "*"
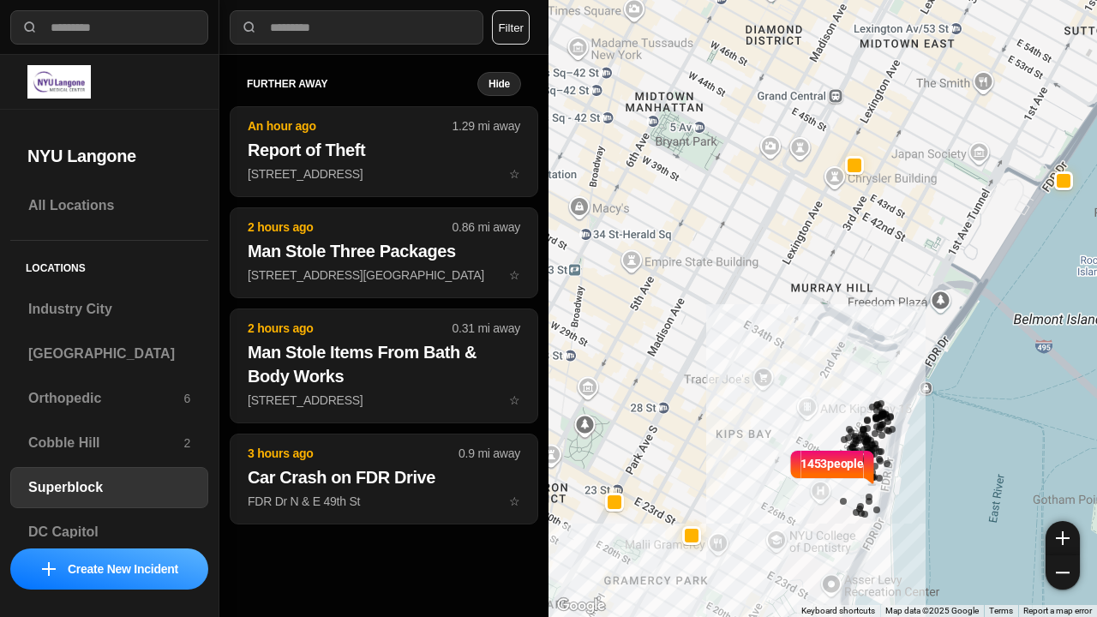
select select "*"
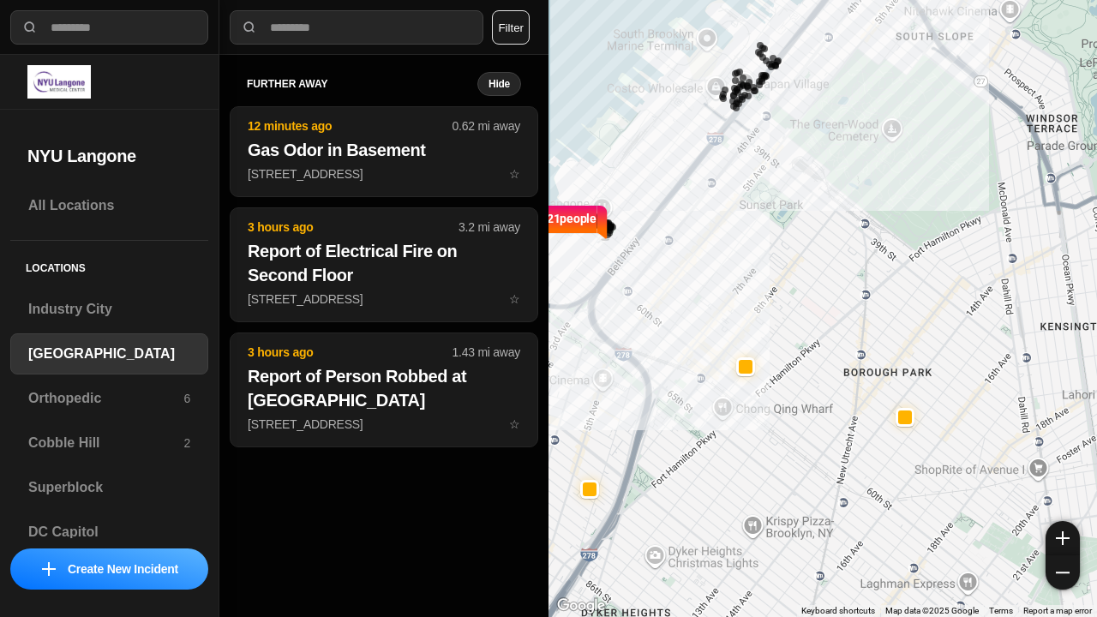
select select "*"
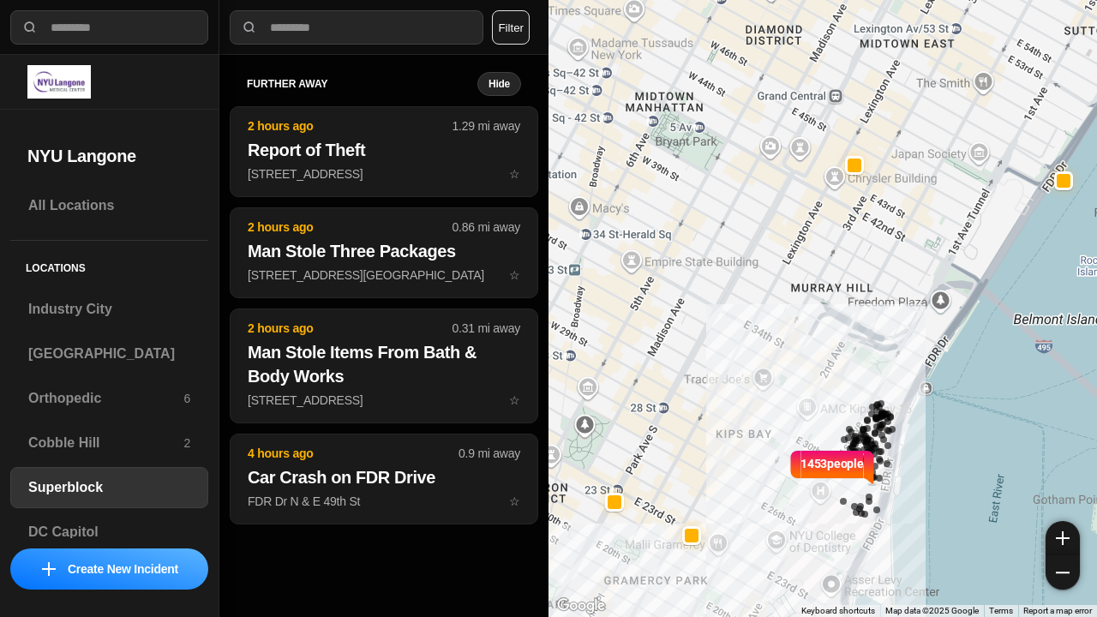
select select "*"
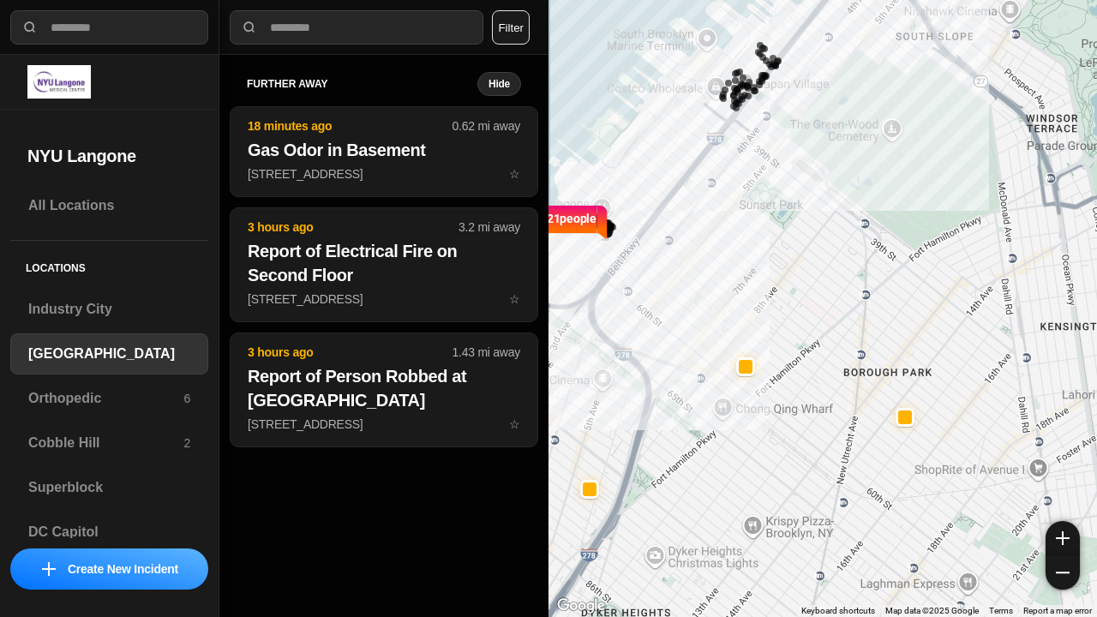
select select "*"
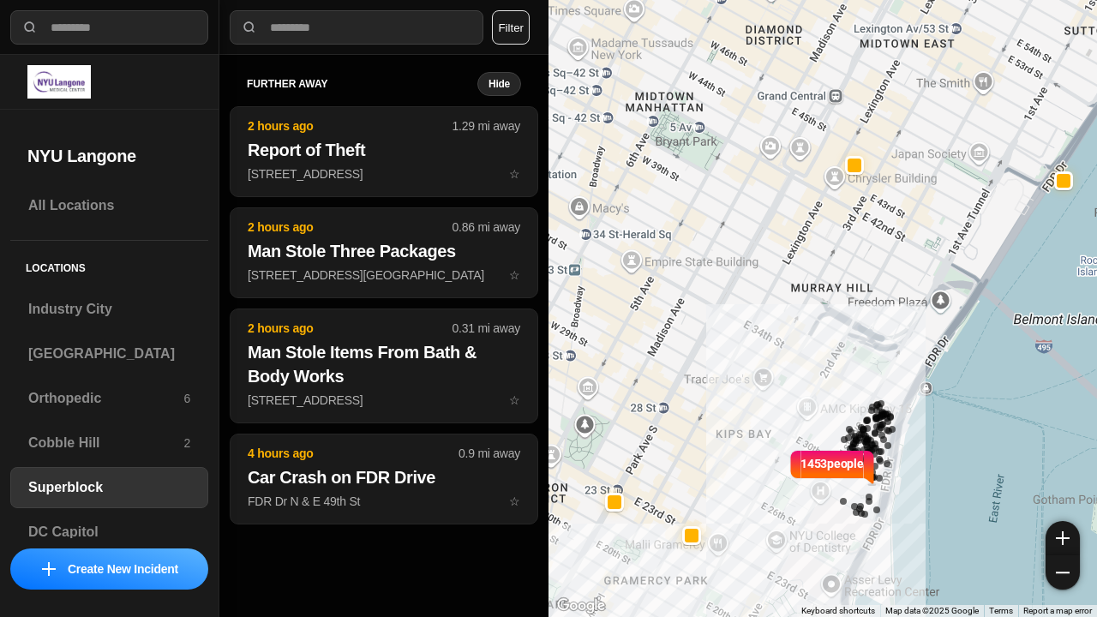
select select "*"
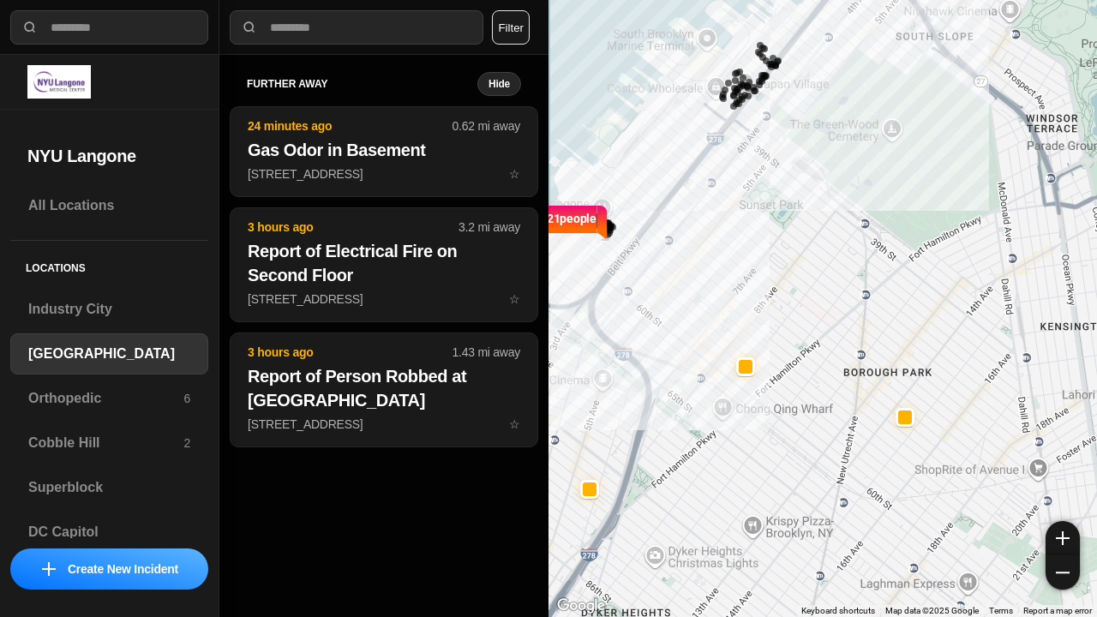
select select "*"
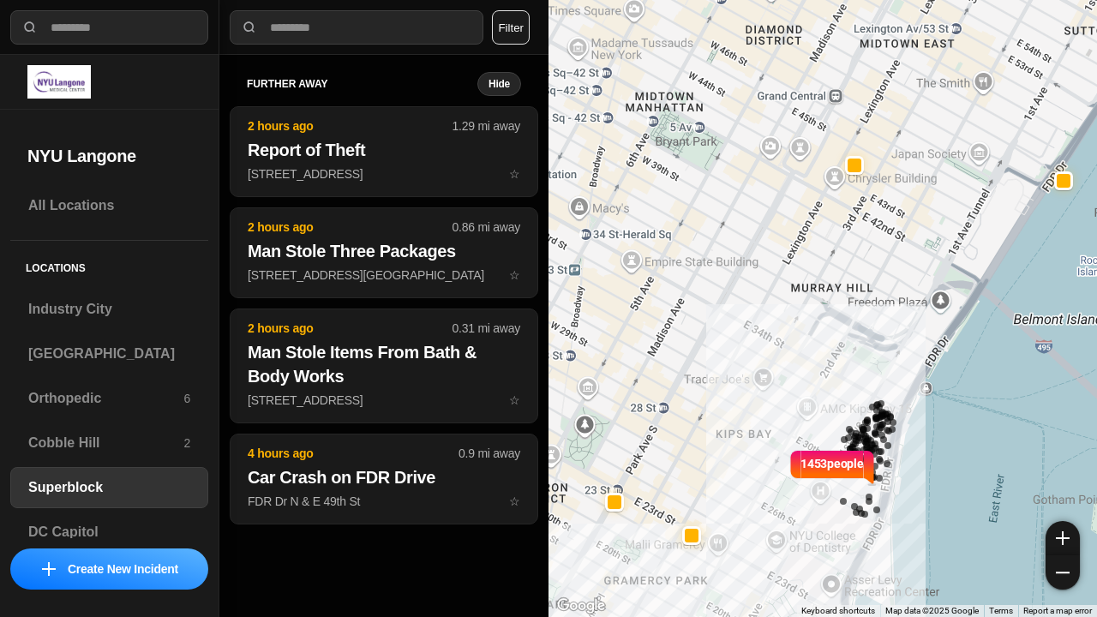
select select "*"
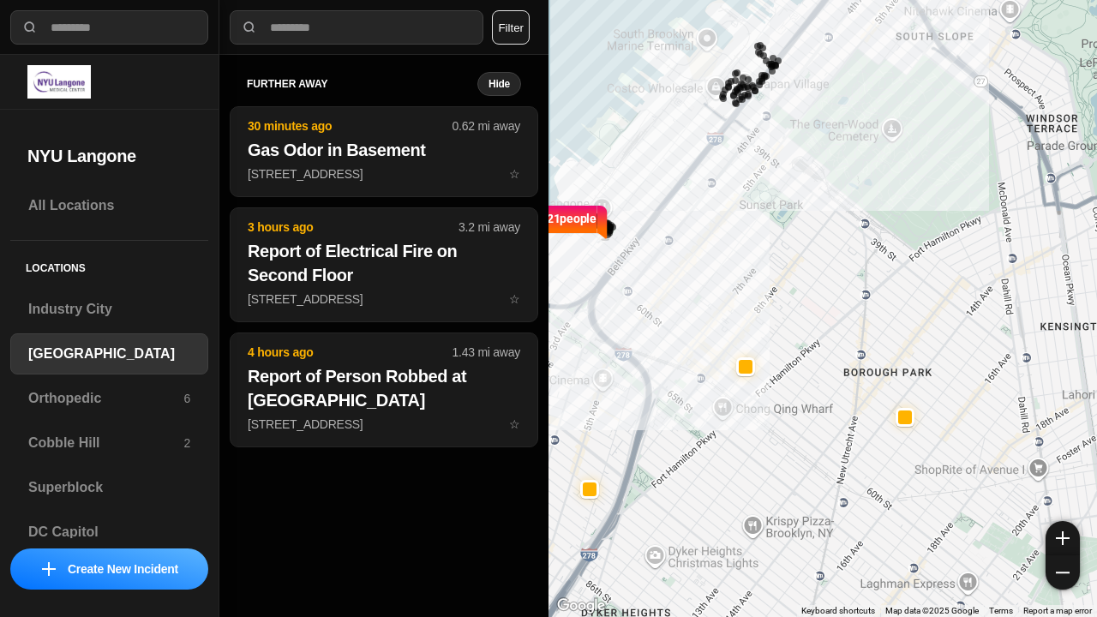
select select "*"
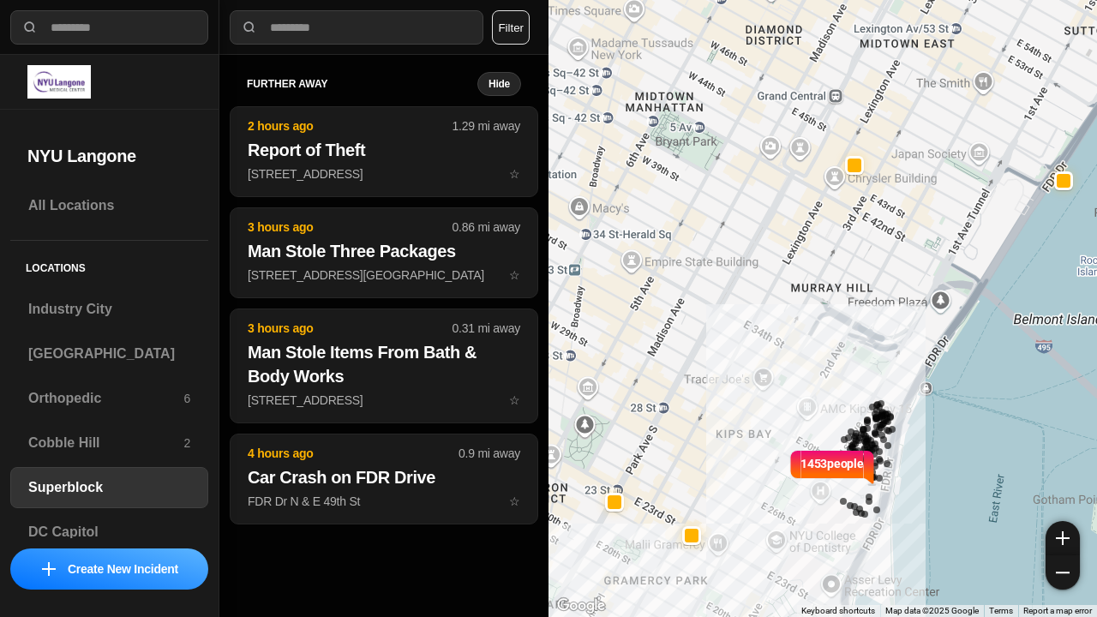
select select "*"
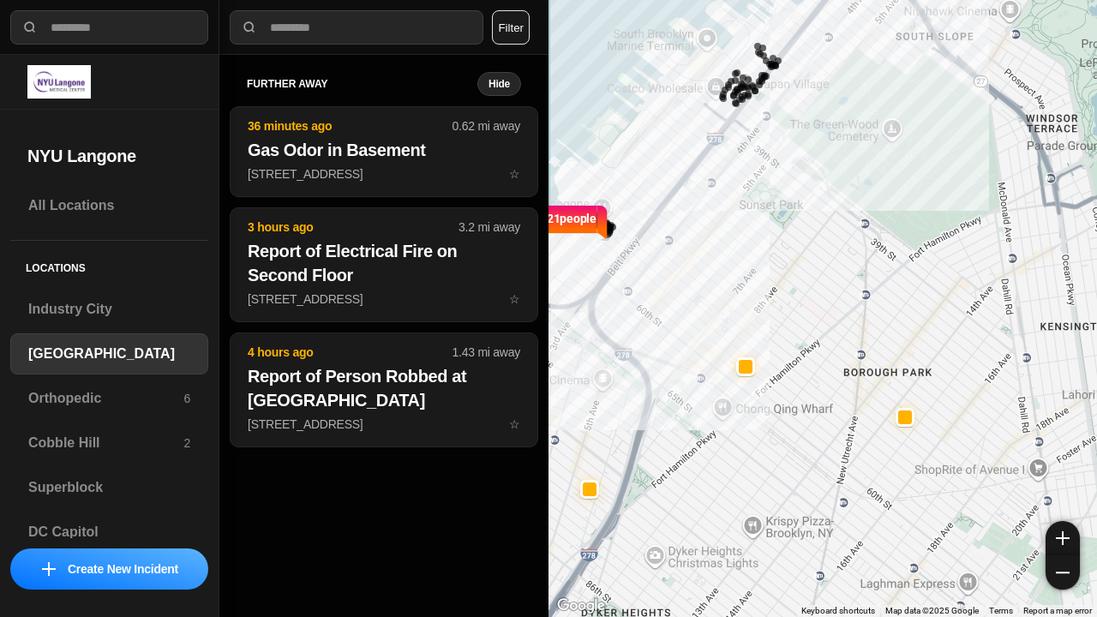
select select "*"
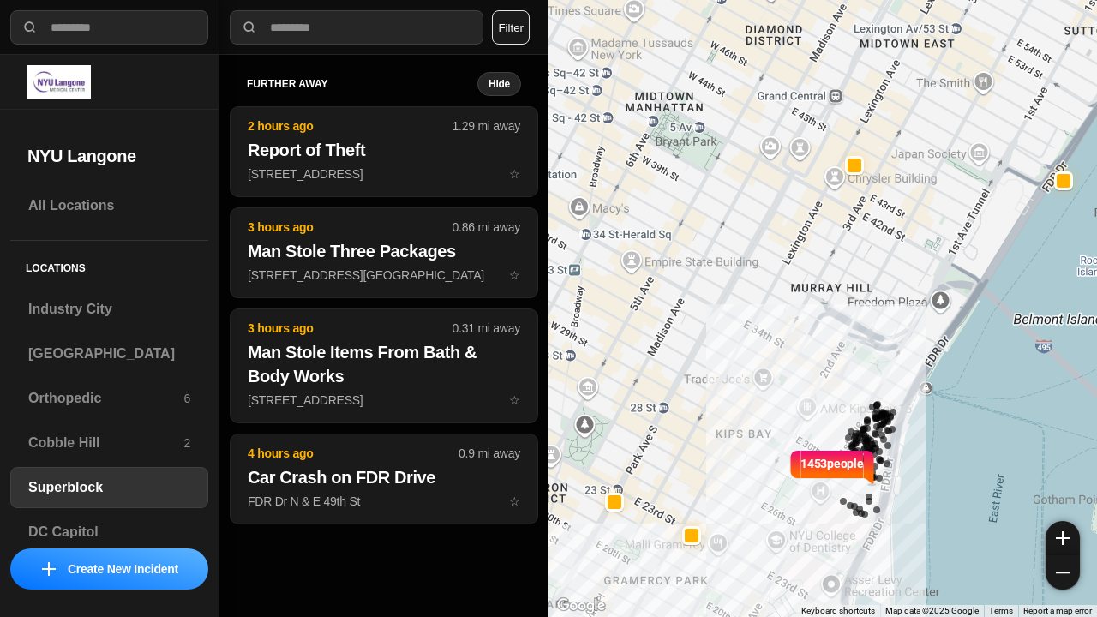
select select "*"
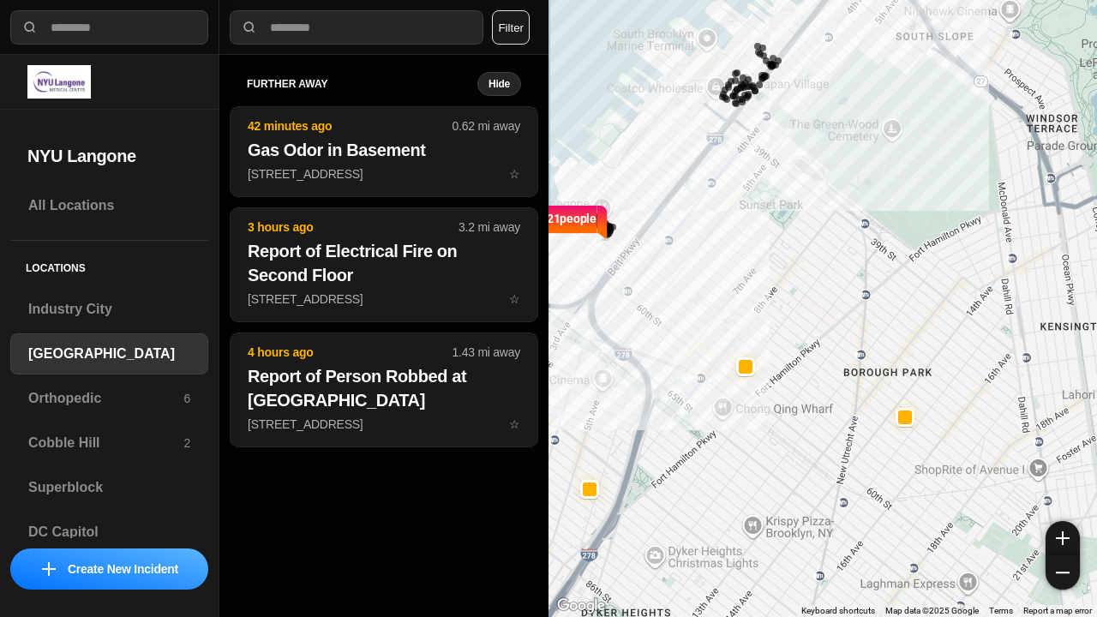
select select "*"
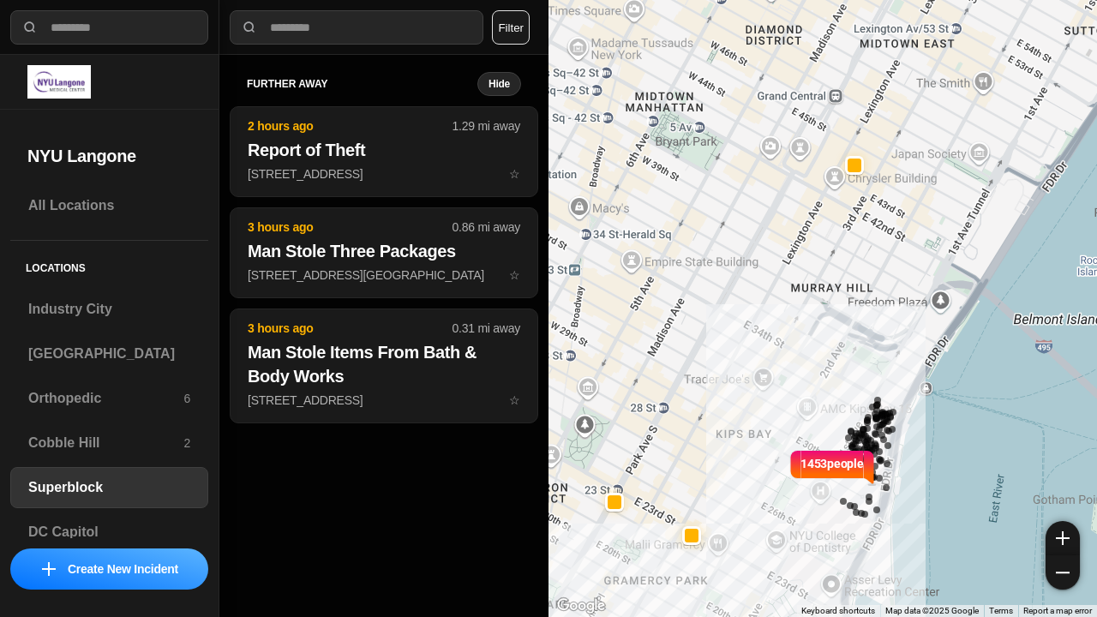
select select "*"
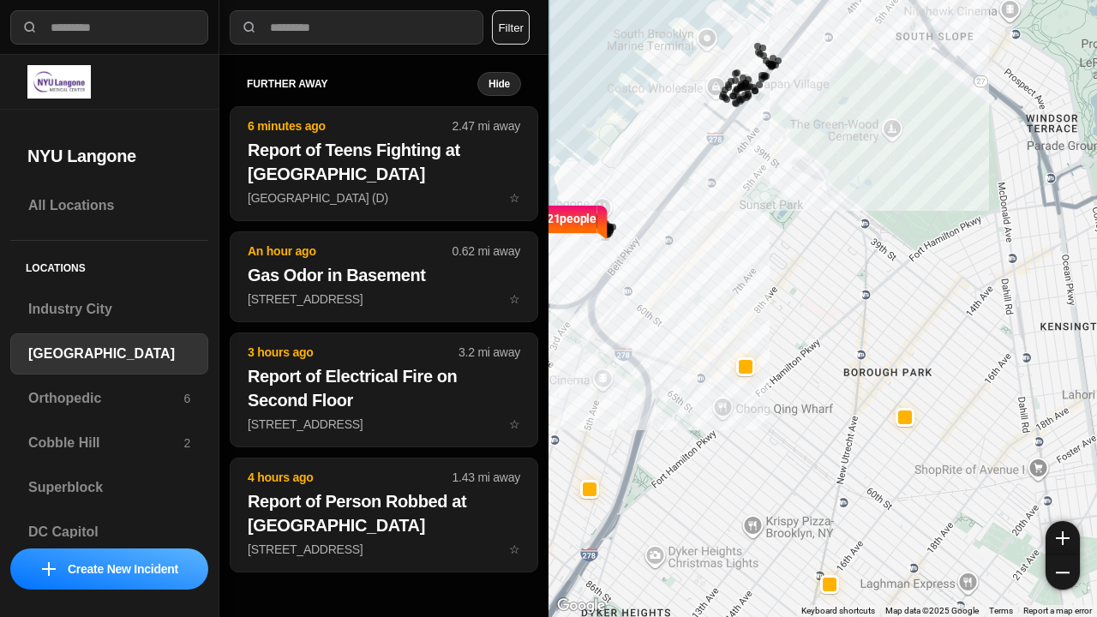
select select "*"
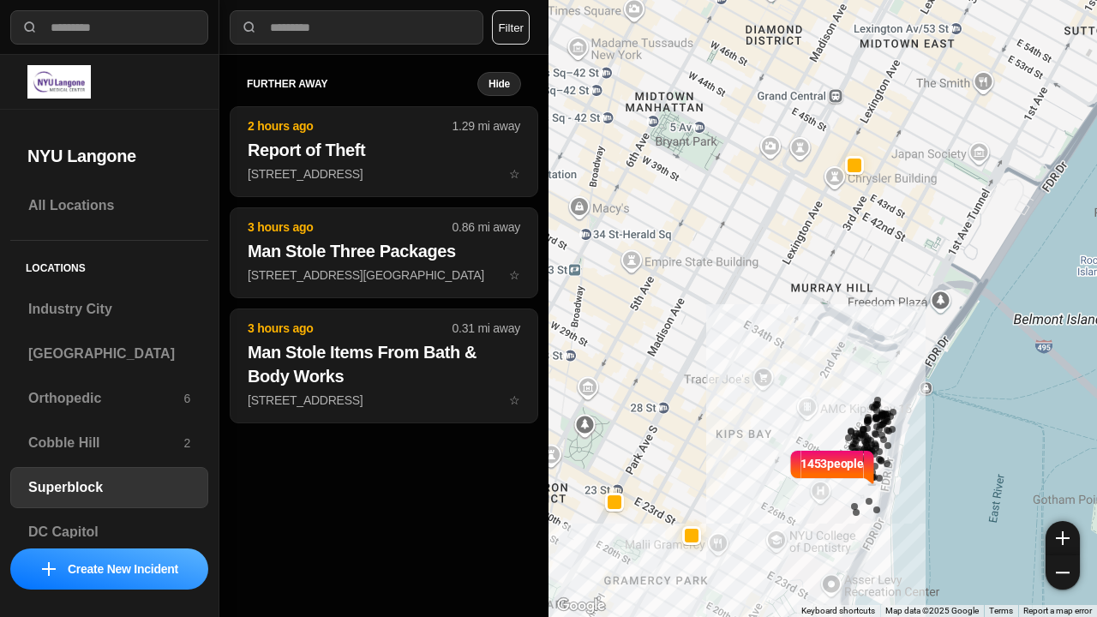
select select "*"
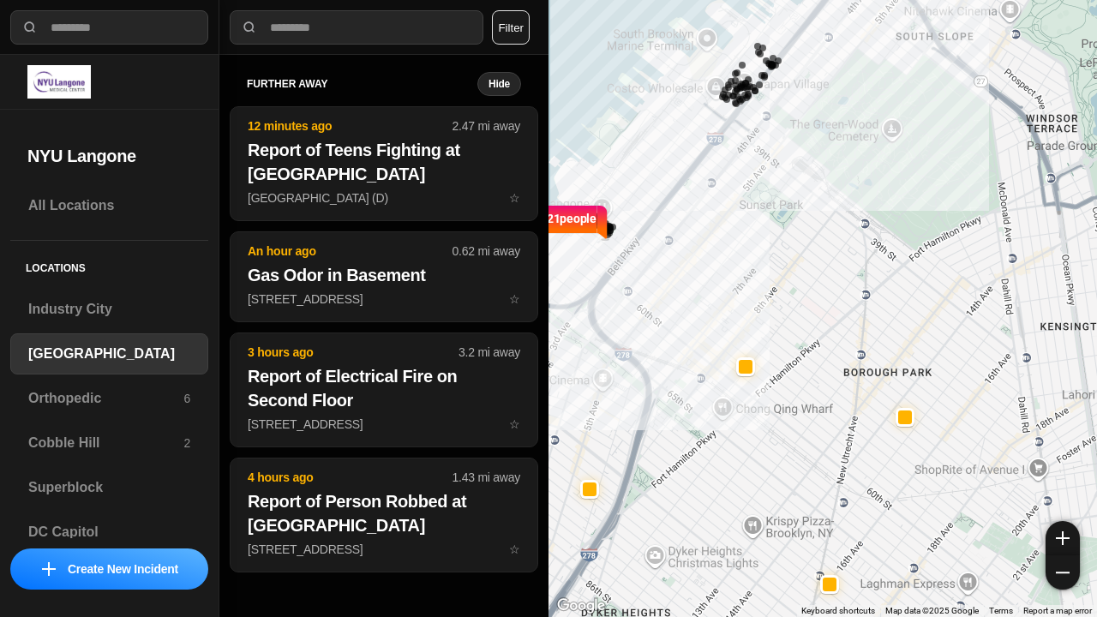
select select "*"
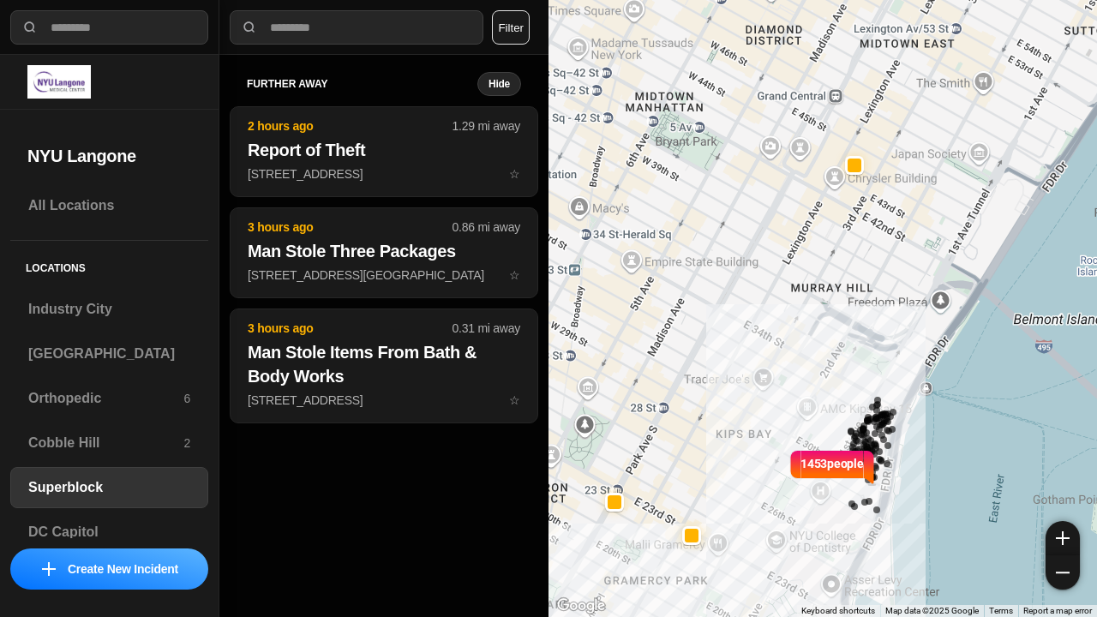
select select "*"
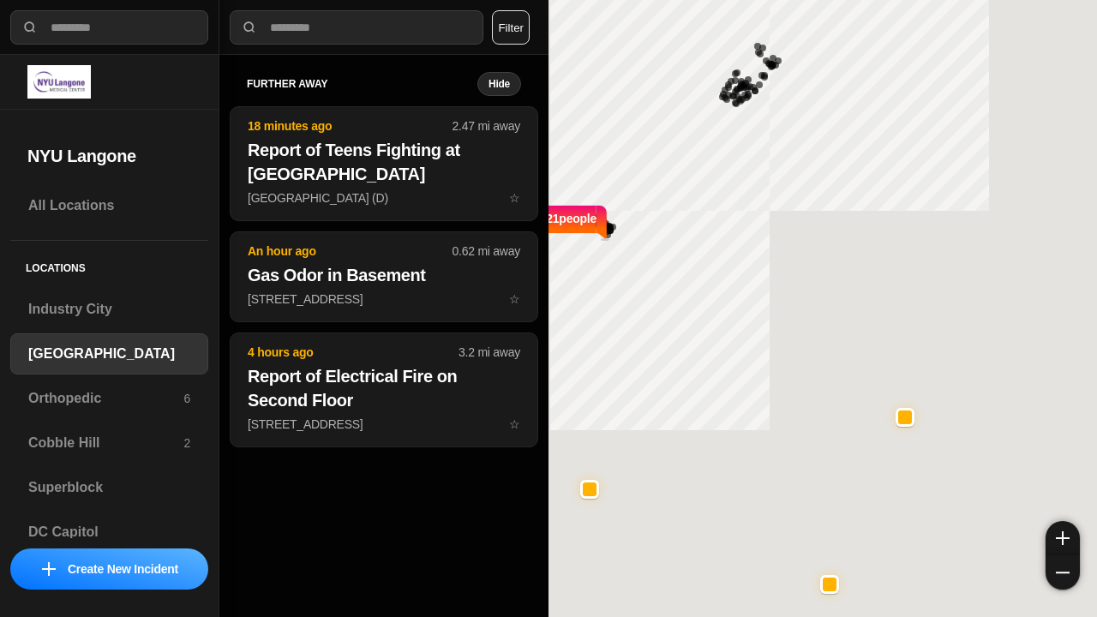
select select "*"
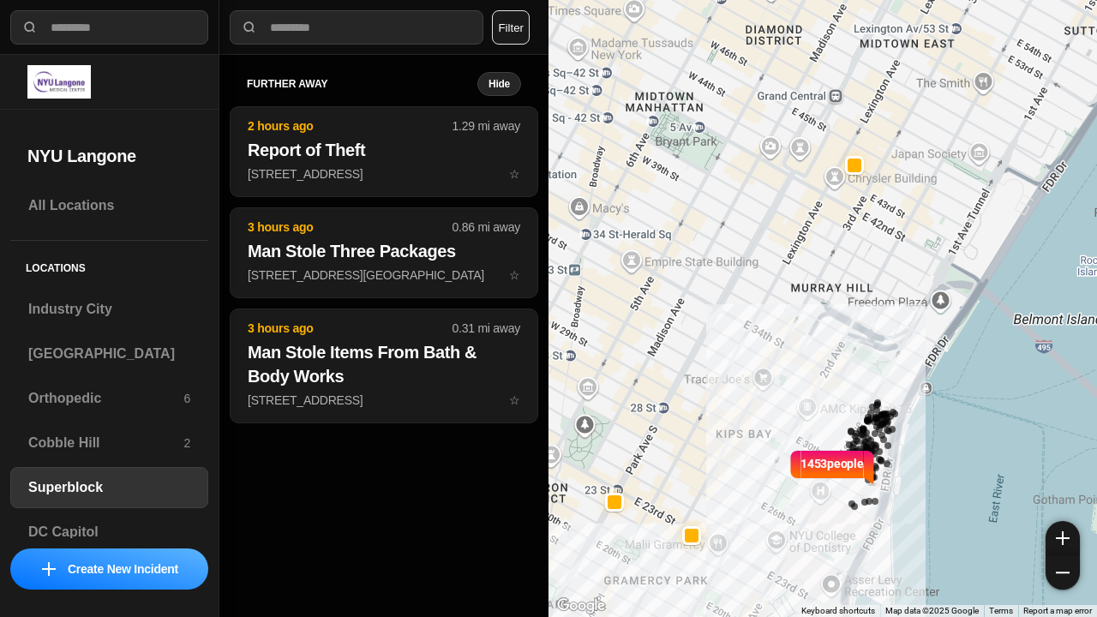
select select "*"
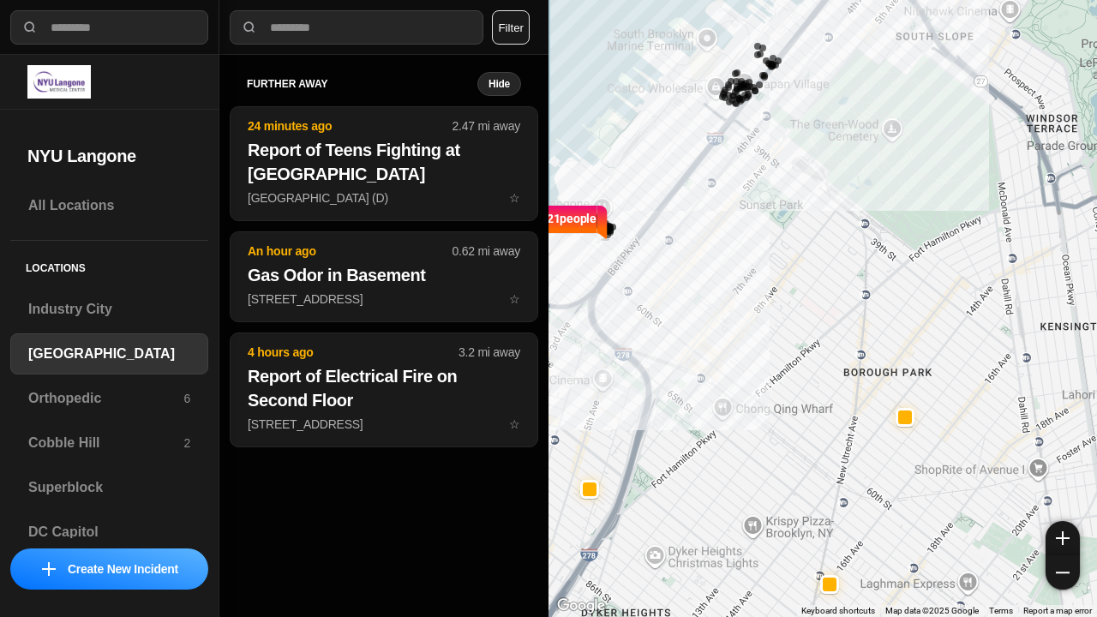
select select "*"
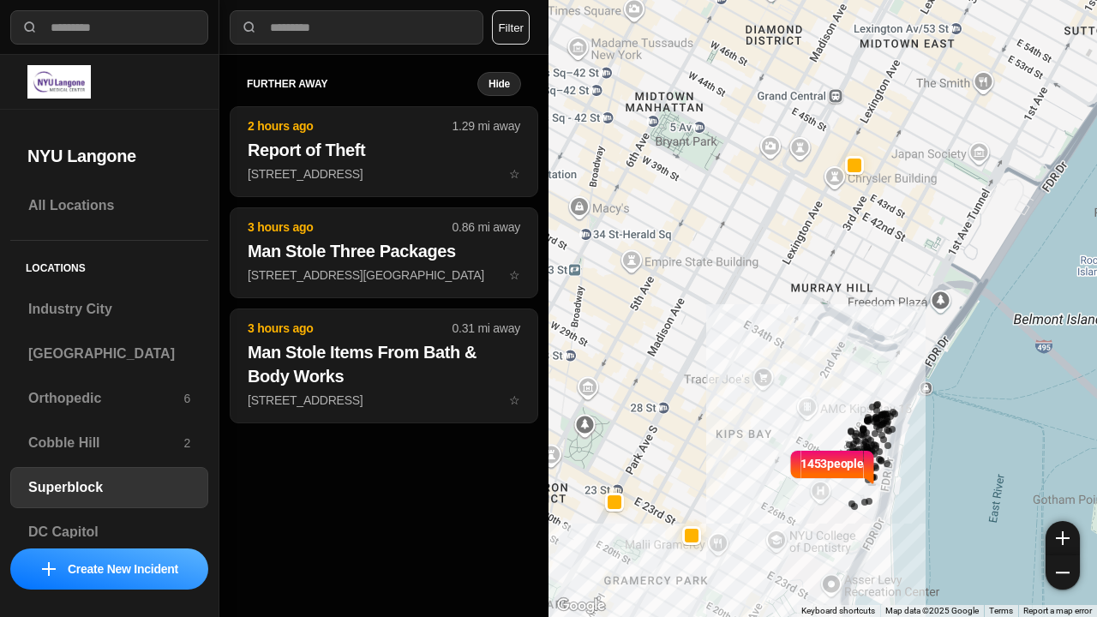
select select "*"
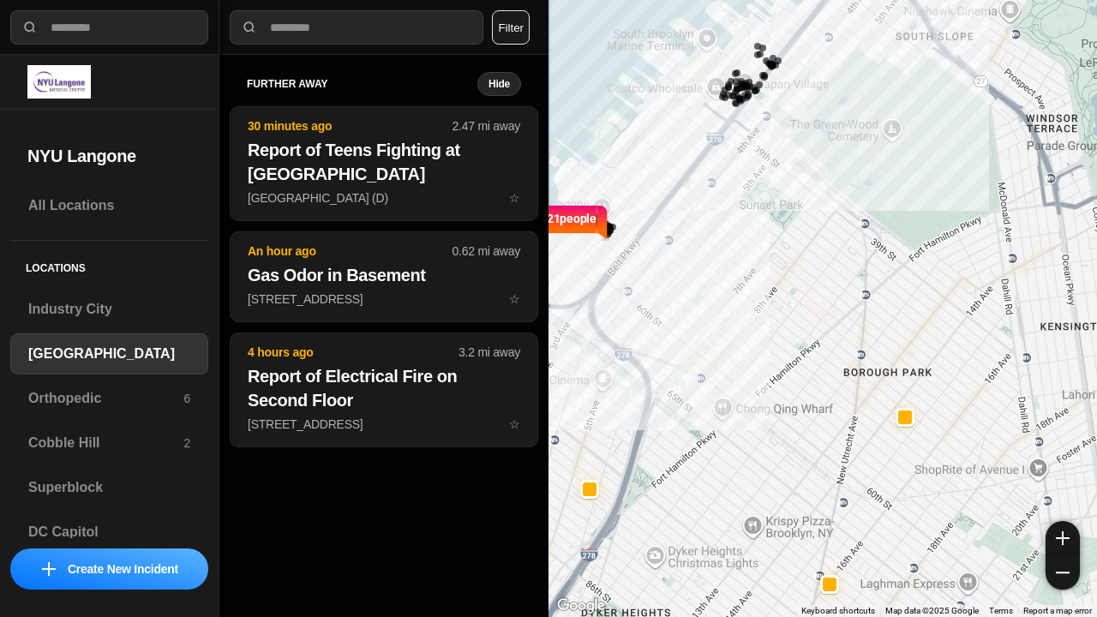
select select "*"
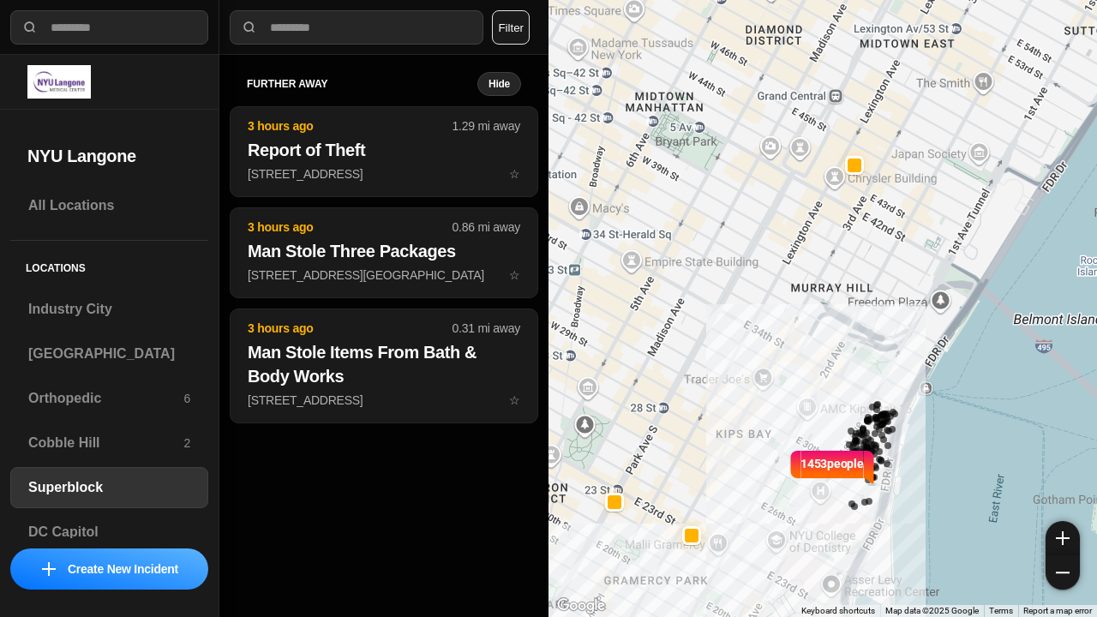
select select "*"
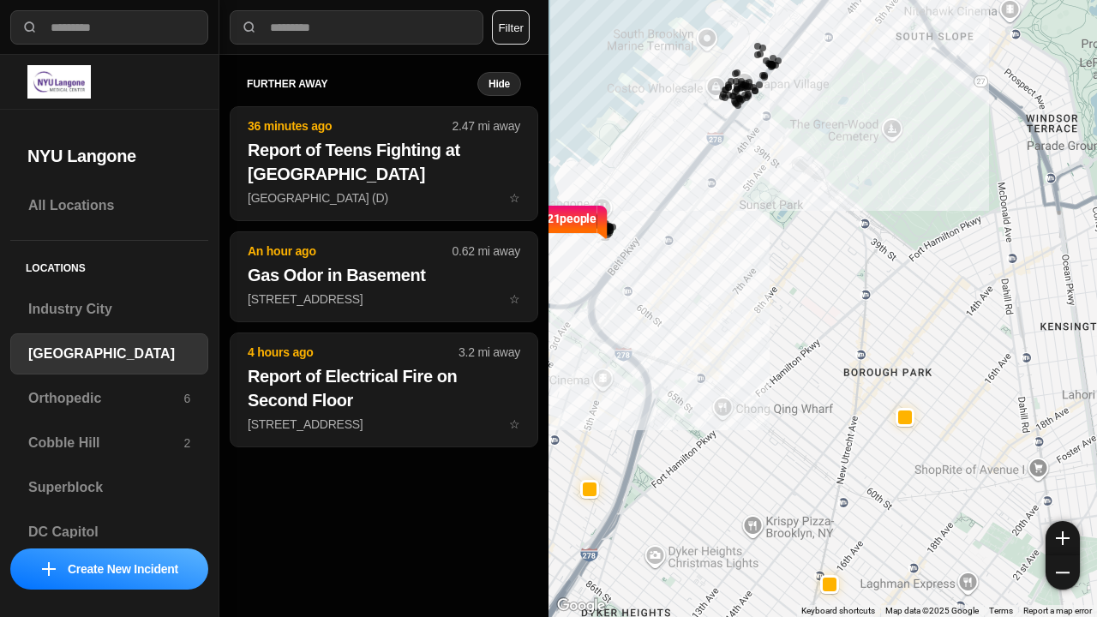
select select "*"
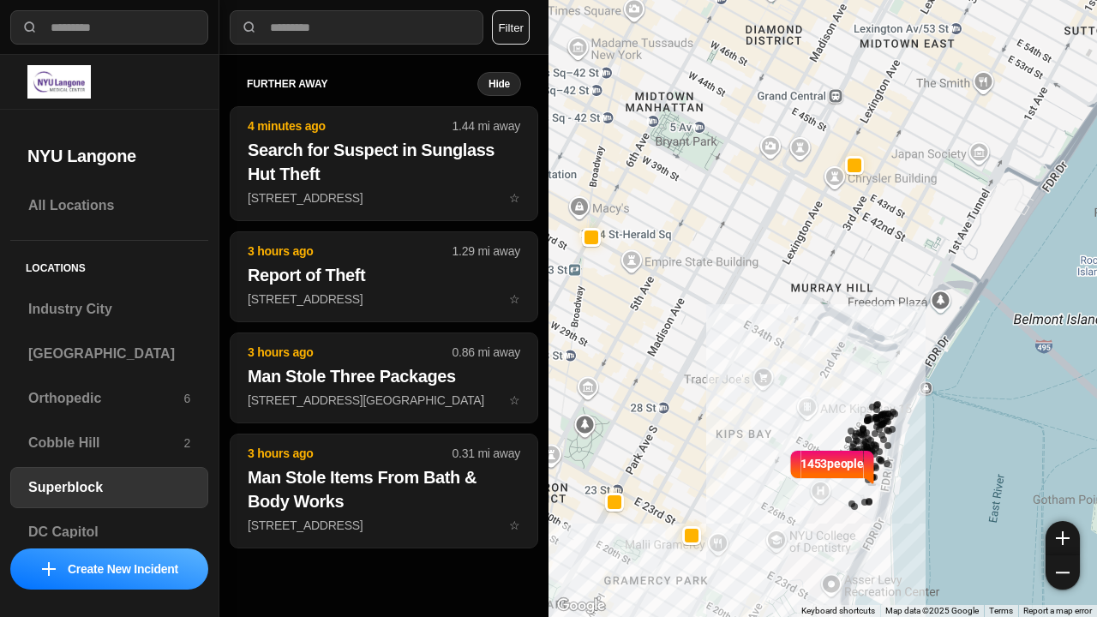
select select "*"
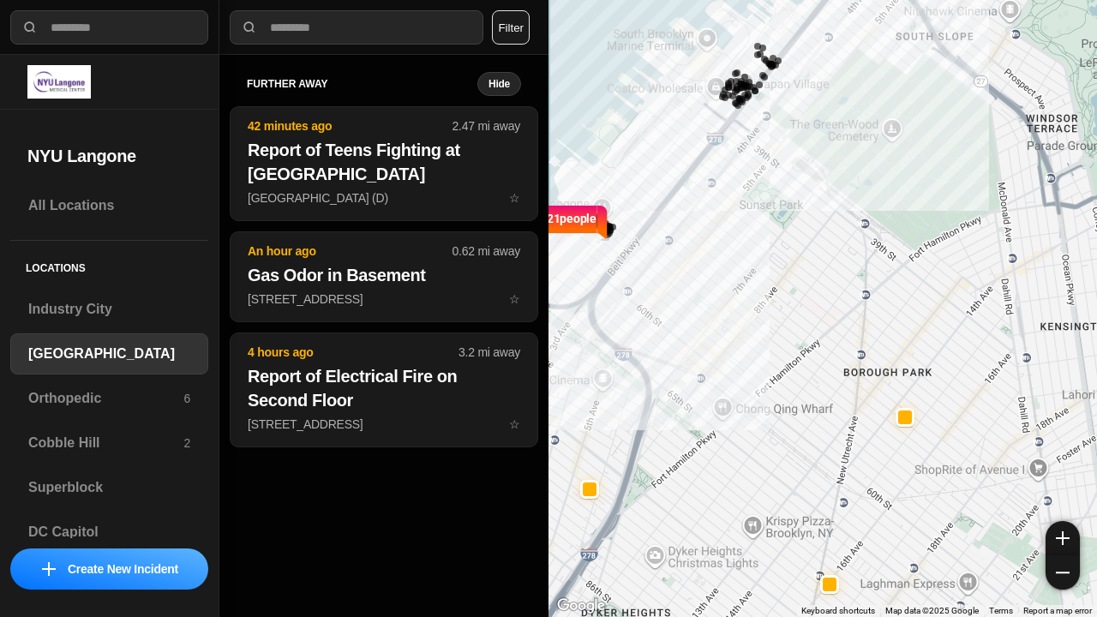
select select "*"
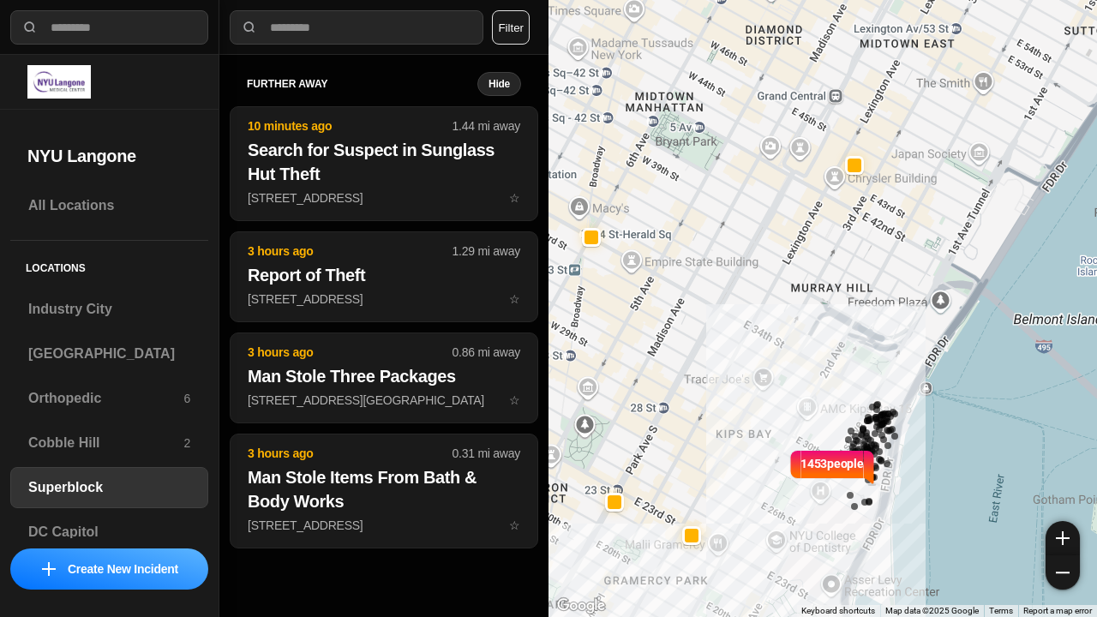
select select "*"
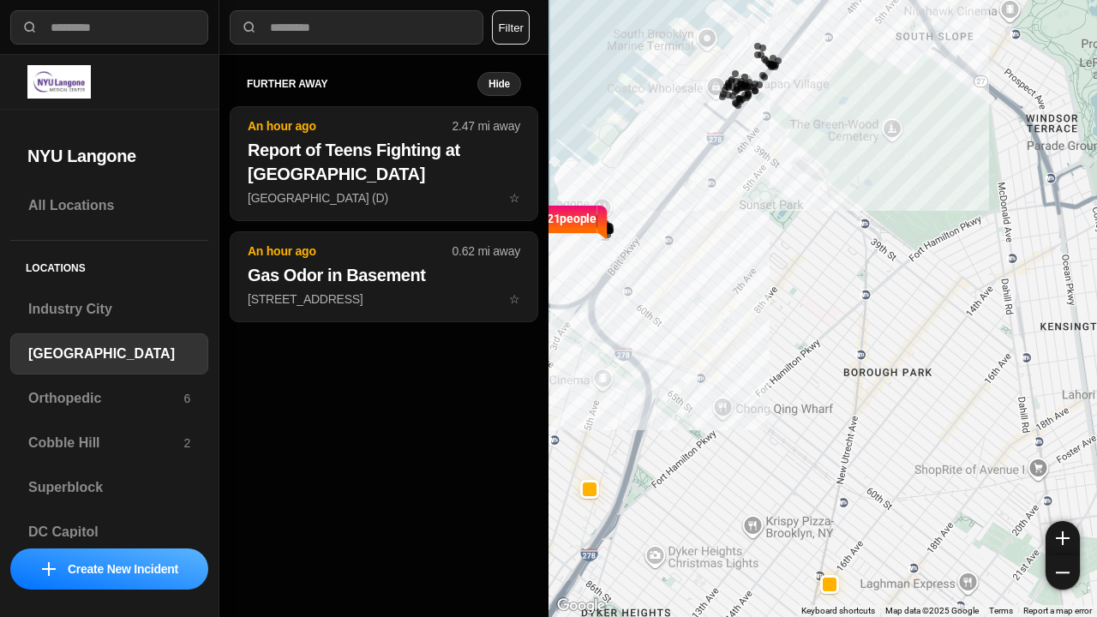
select select "*"
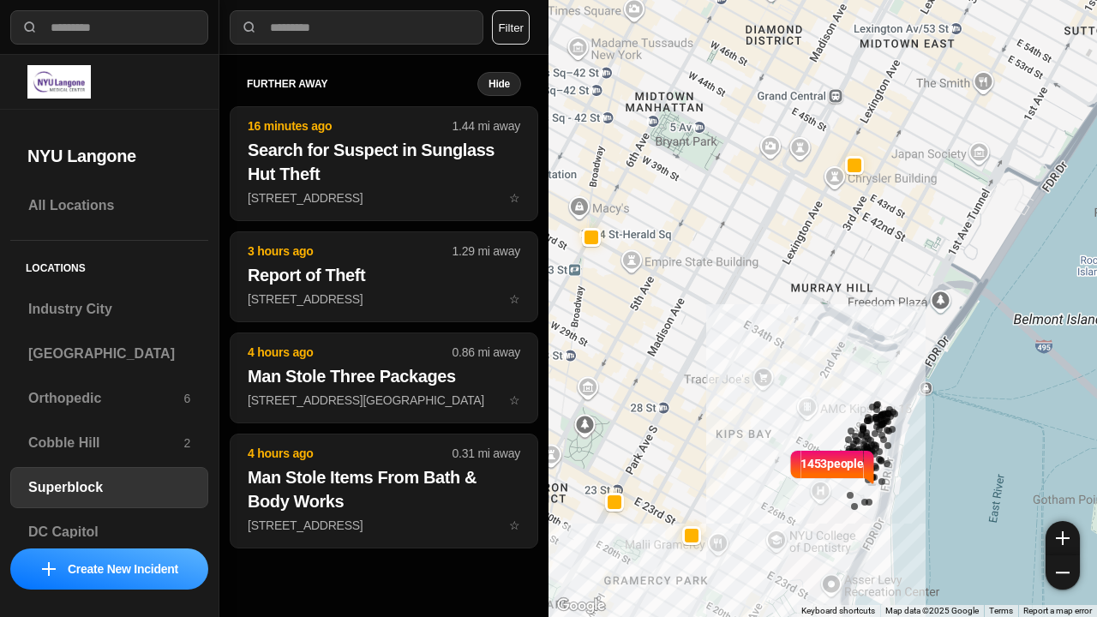
select select "*"
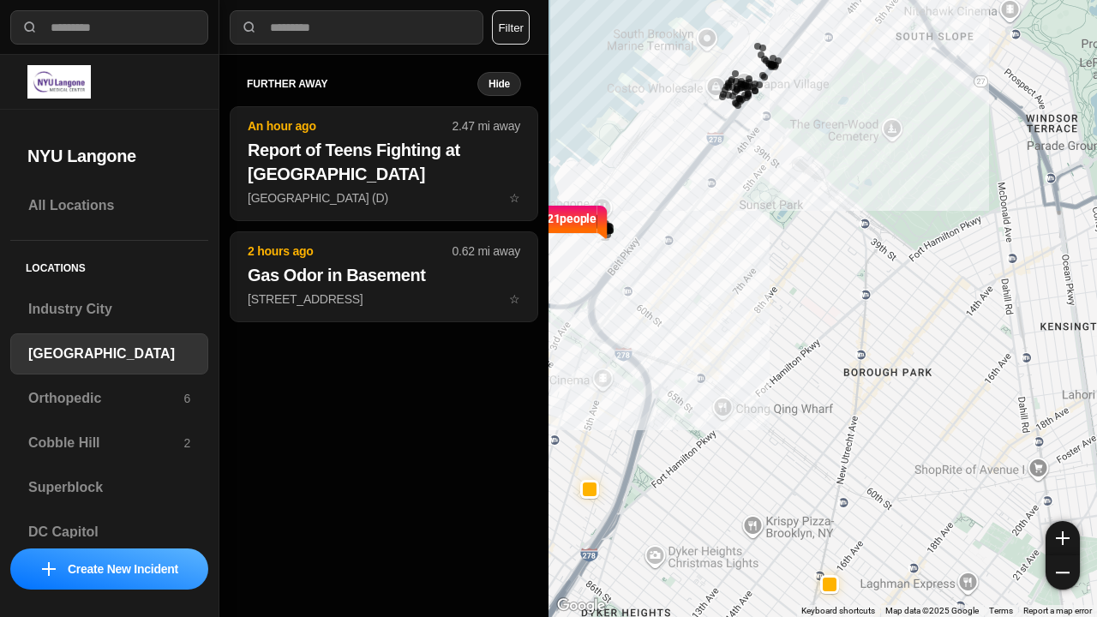
select select "*"
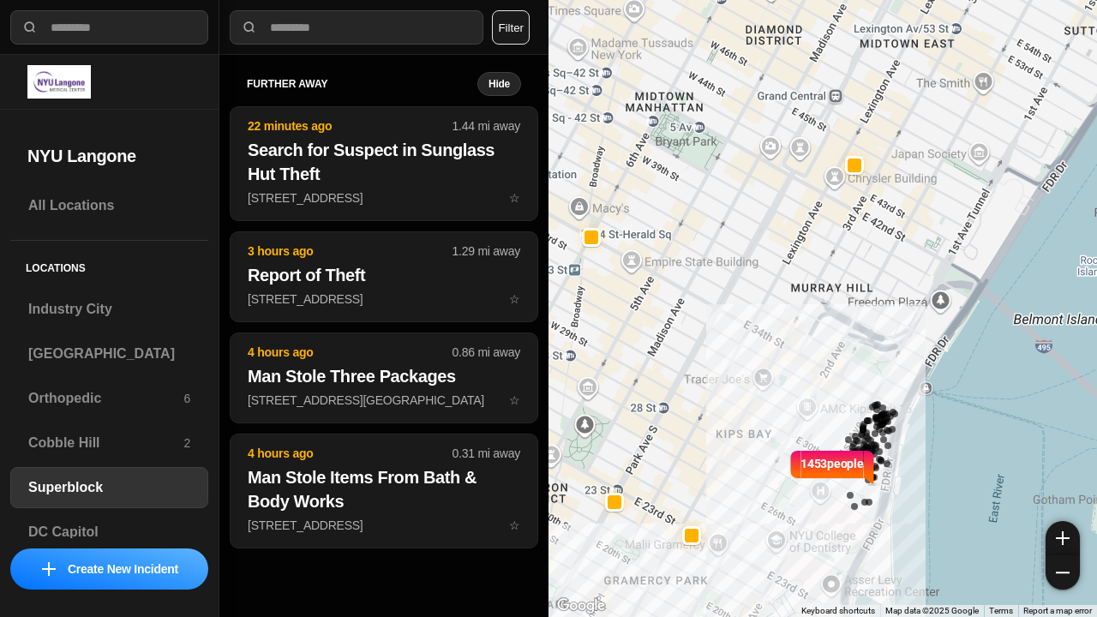
select select "*"
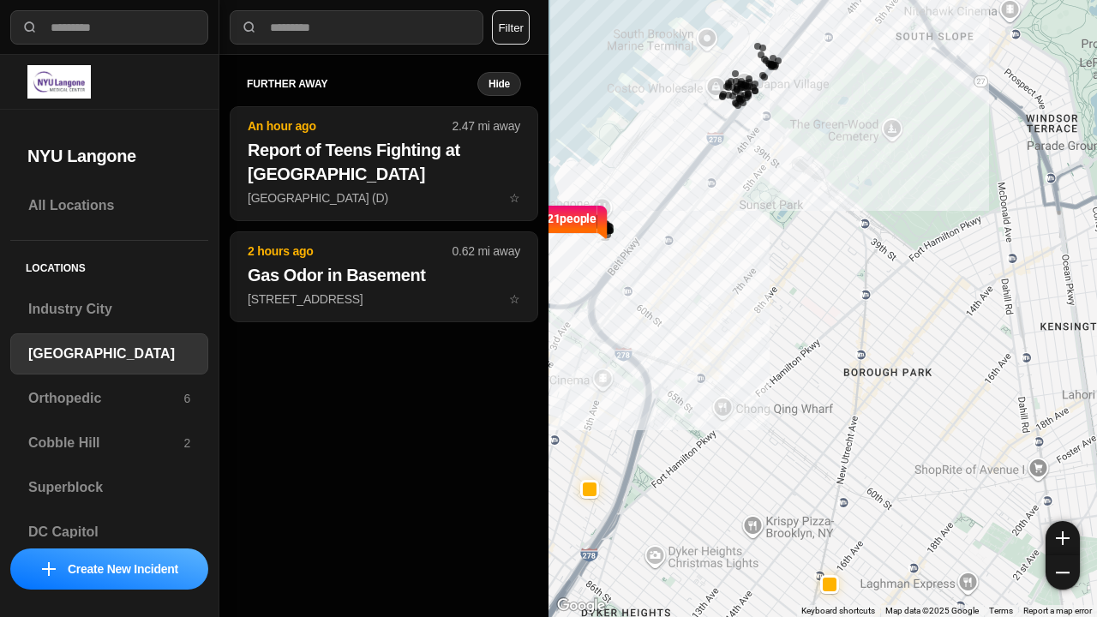
select select "*"
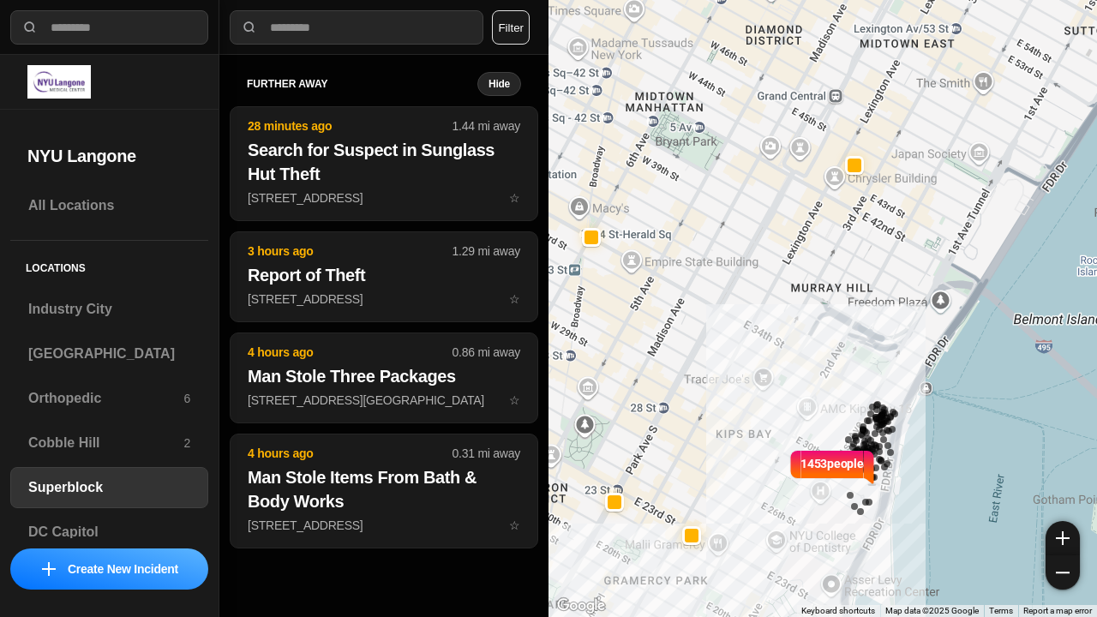
select select "*"
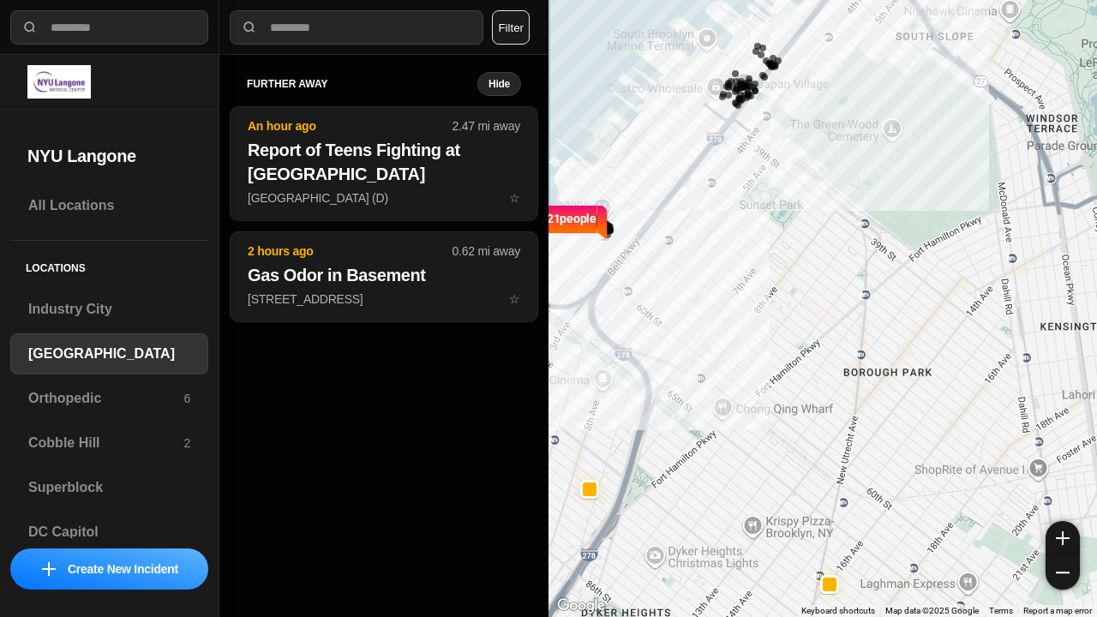
select select "*"
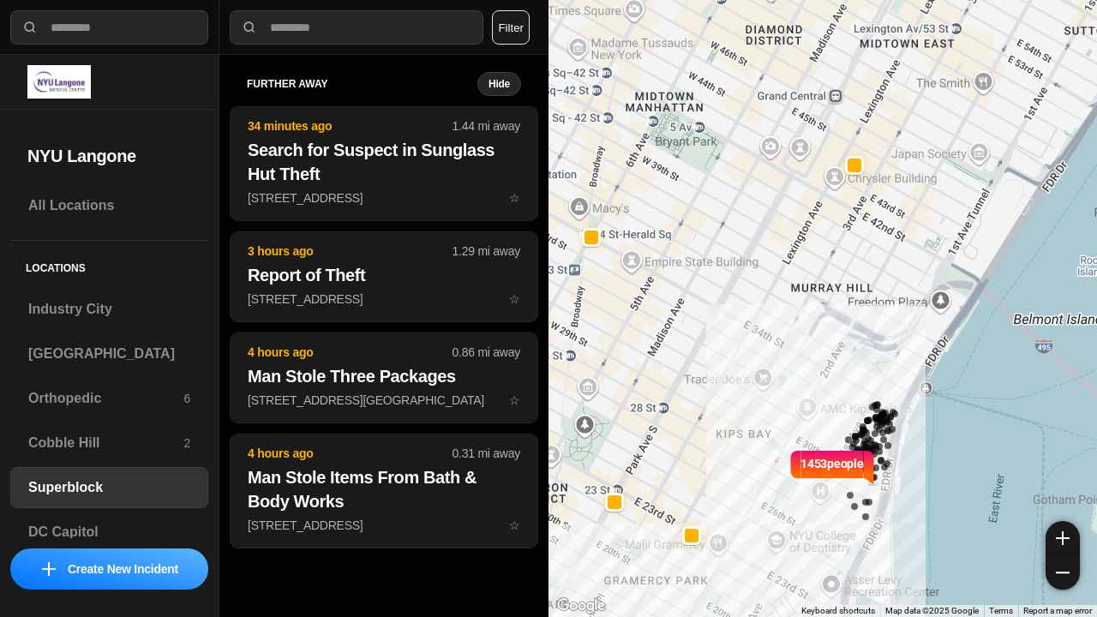
select select "*"
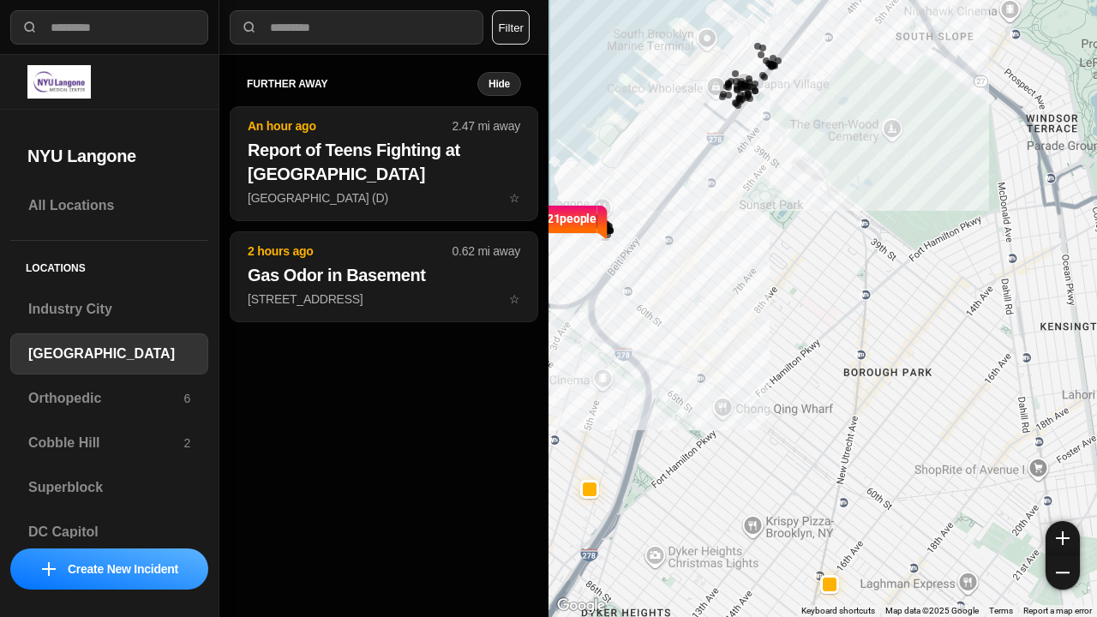
select select "*"
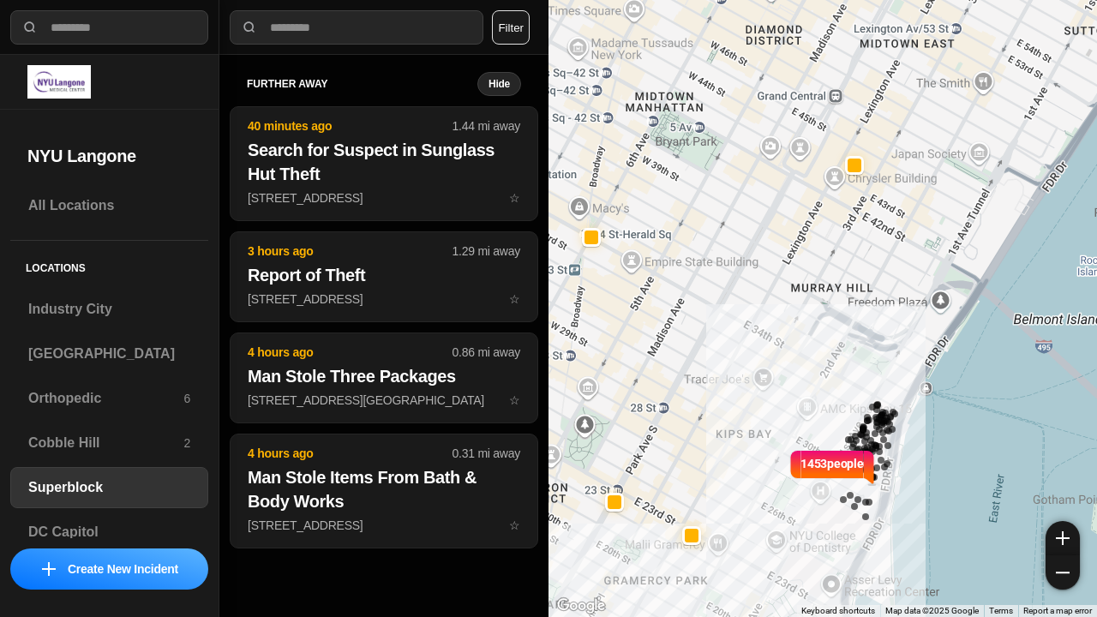
select select "*"
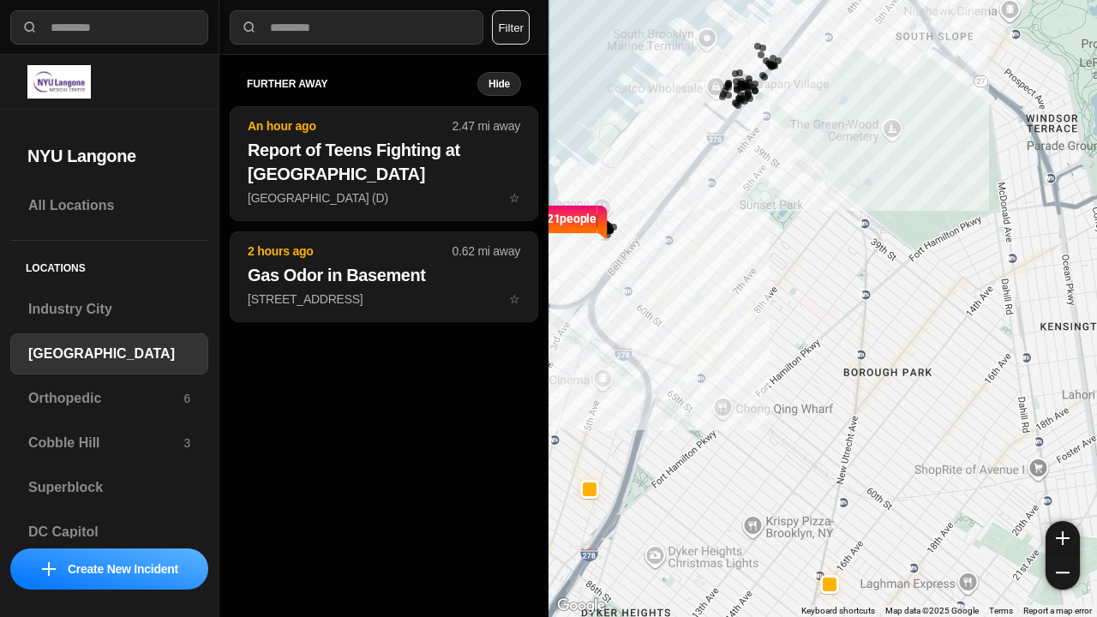
select select "*"
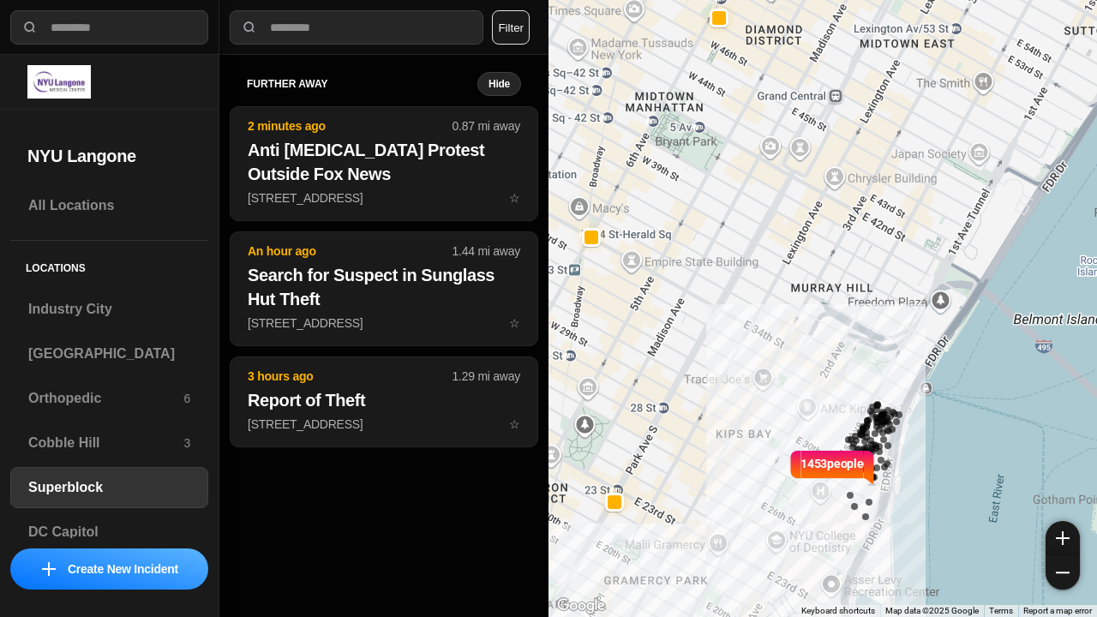
select select "*"
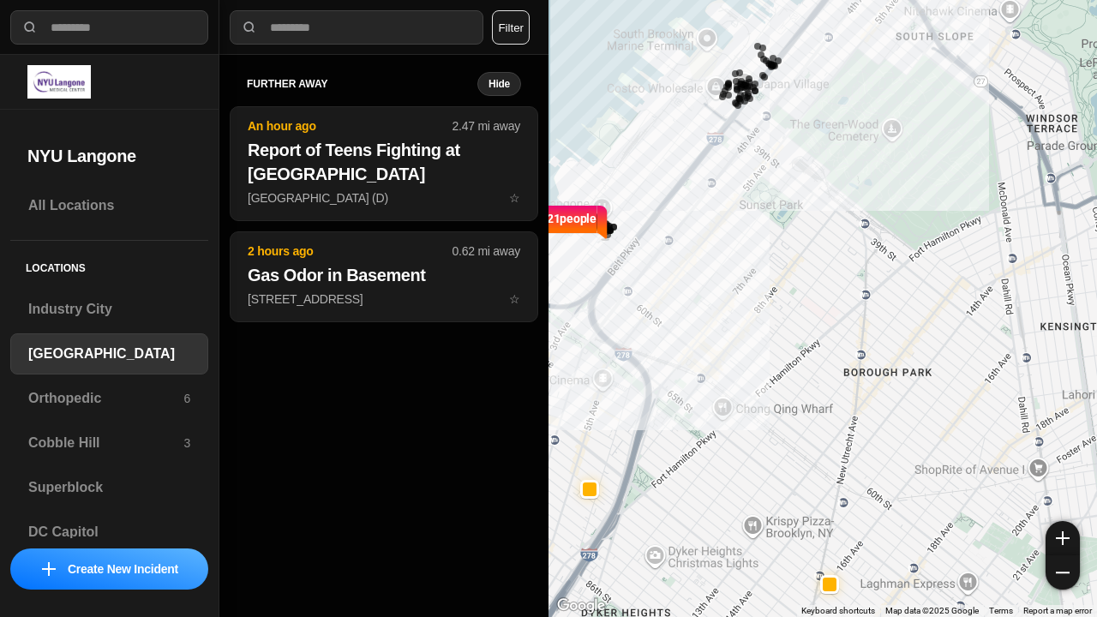
select select "*"
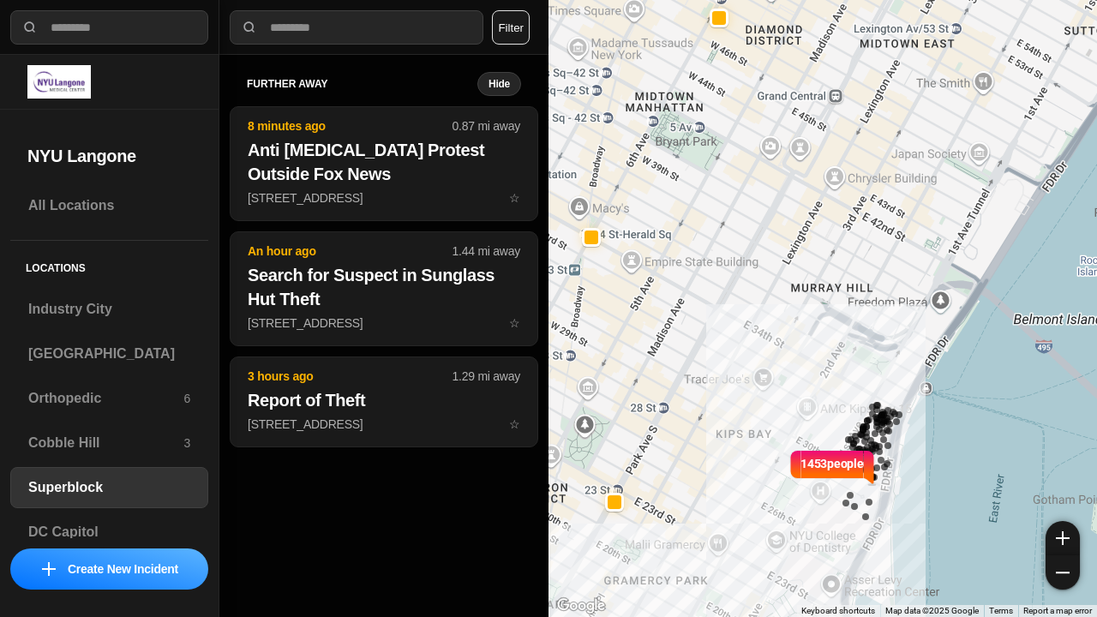
select select "*"
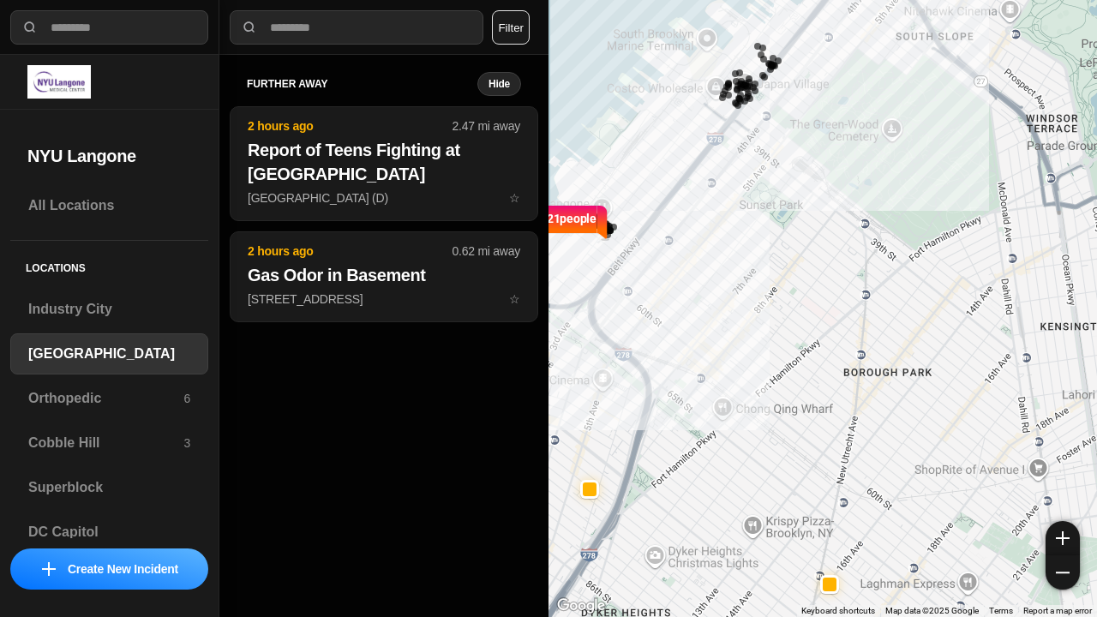
select select "*"
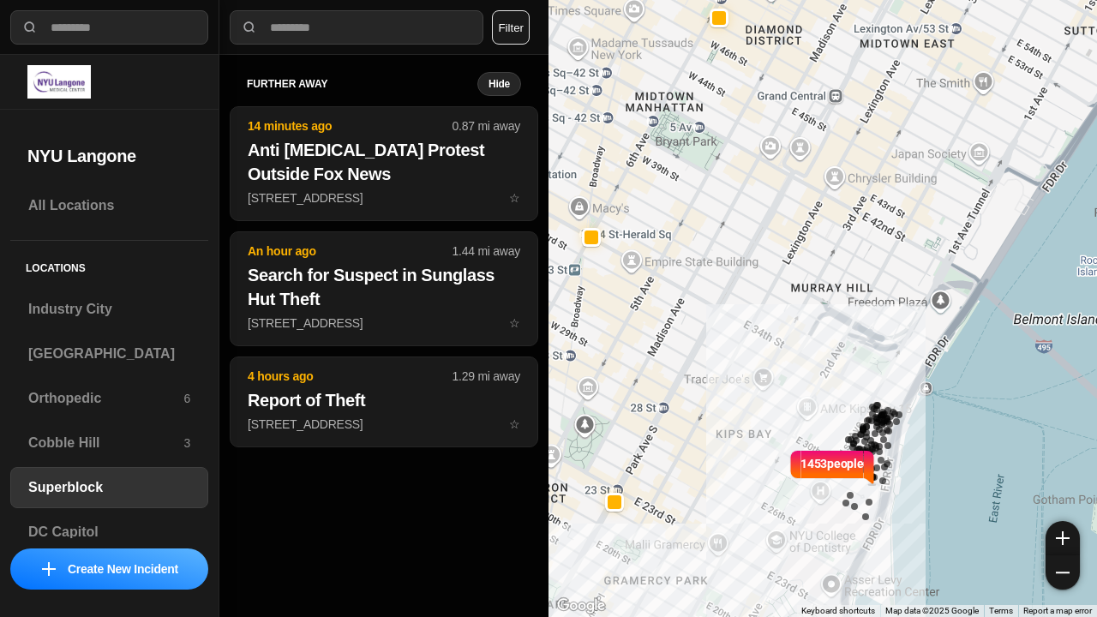
select select "*"
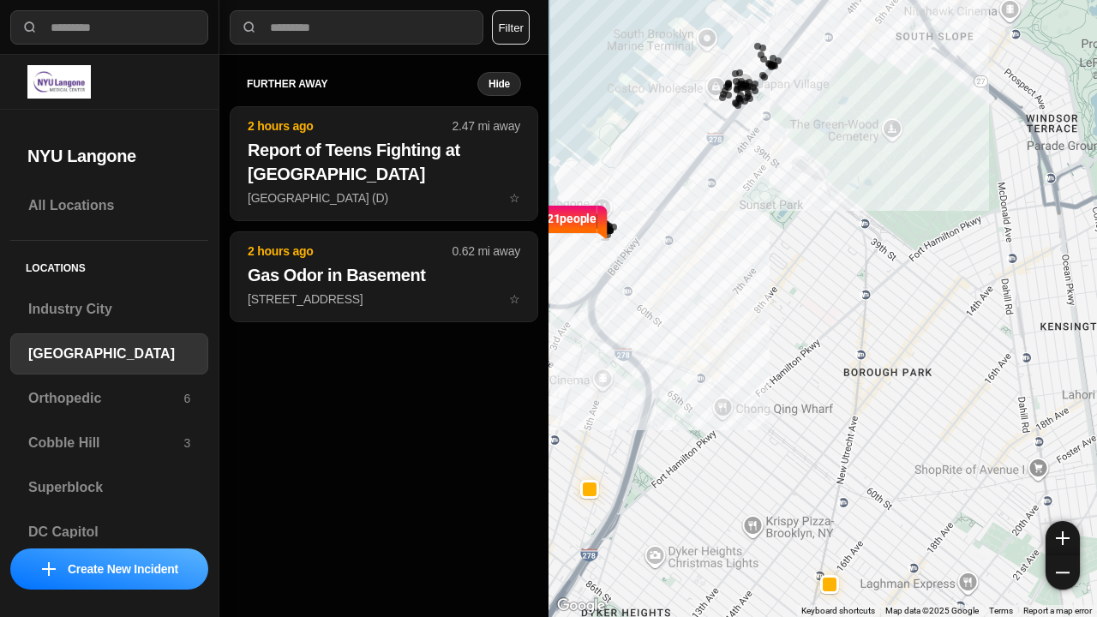
select select "*"
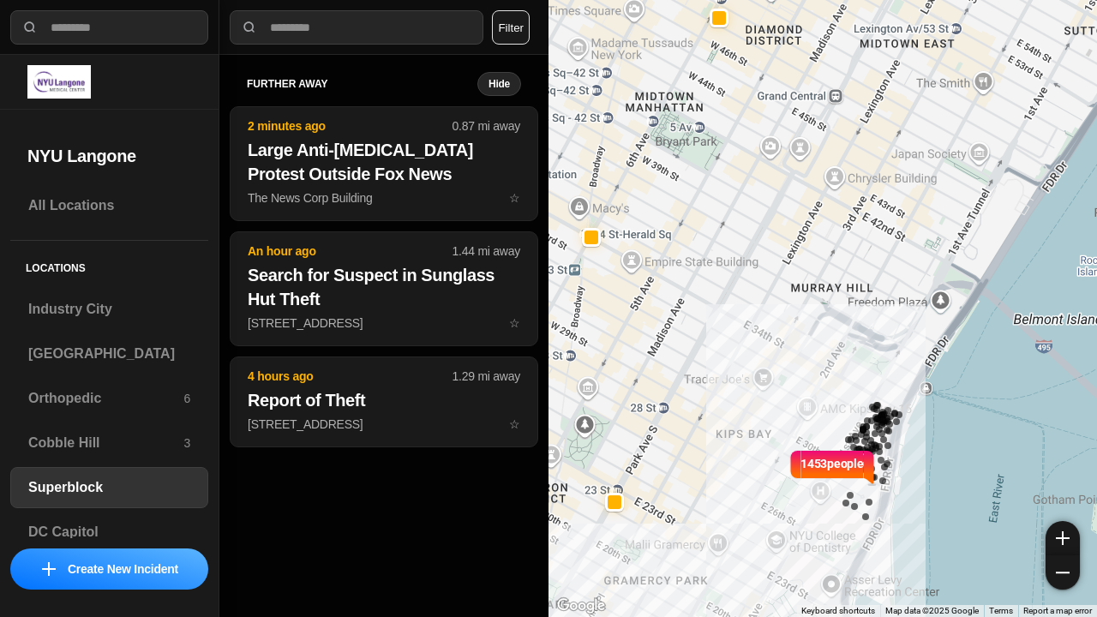
select select "*"
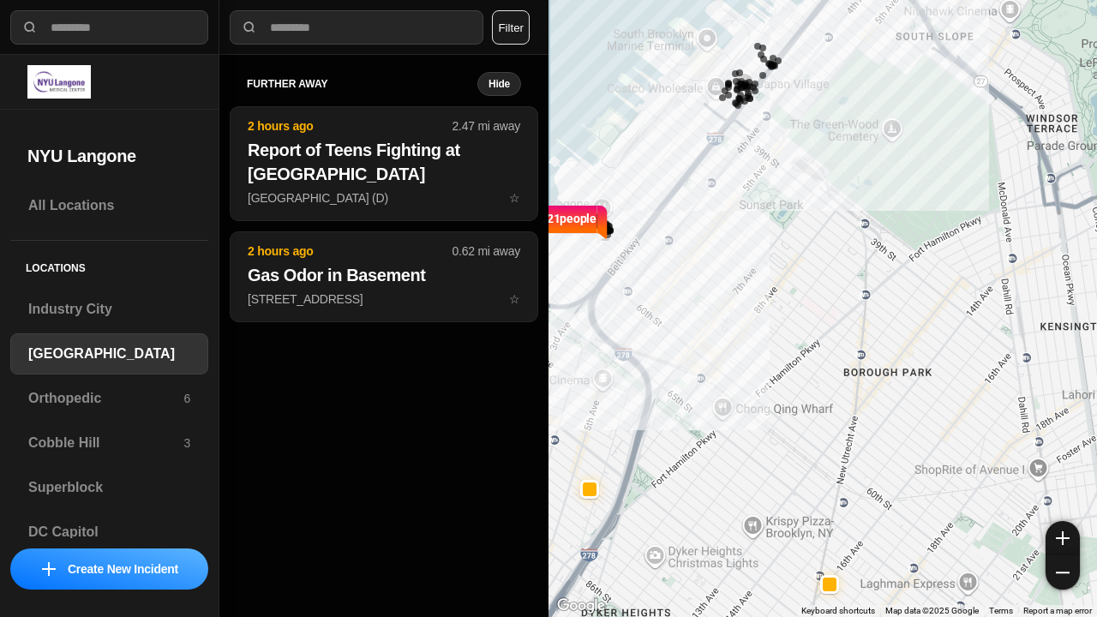
select select "*"
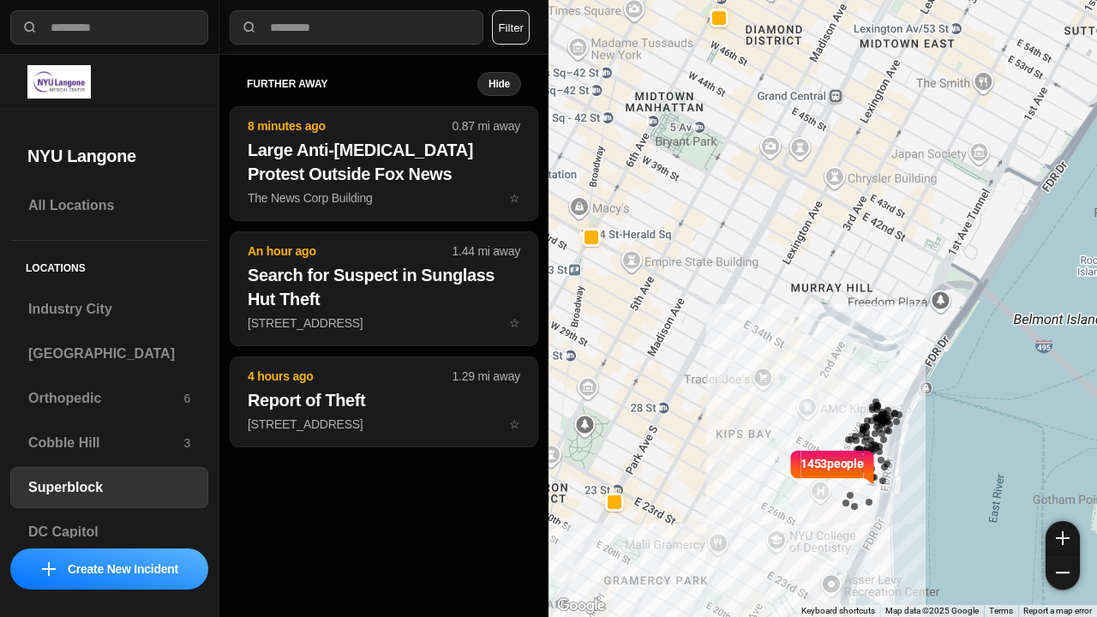
select select "*"
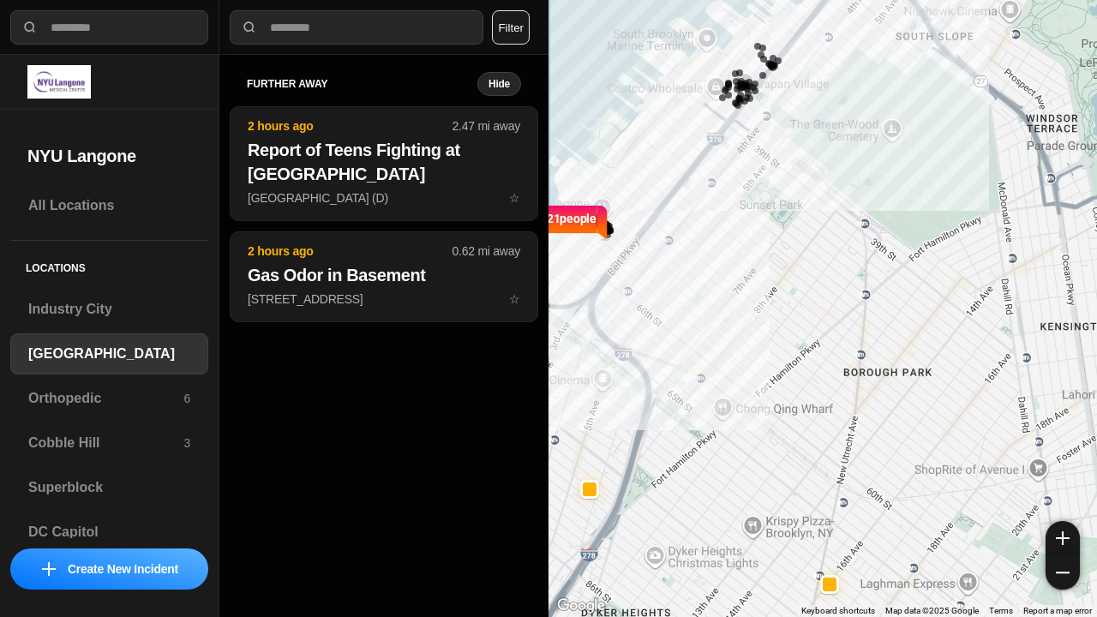
select select "*"
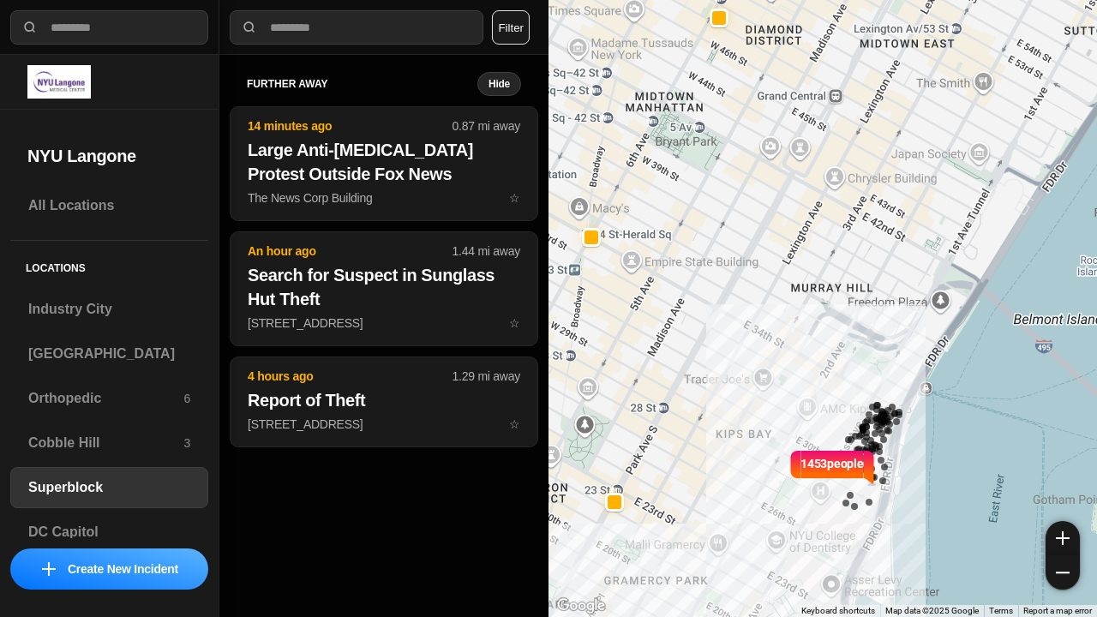
select select "*"
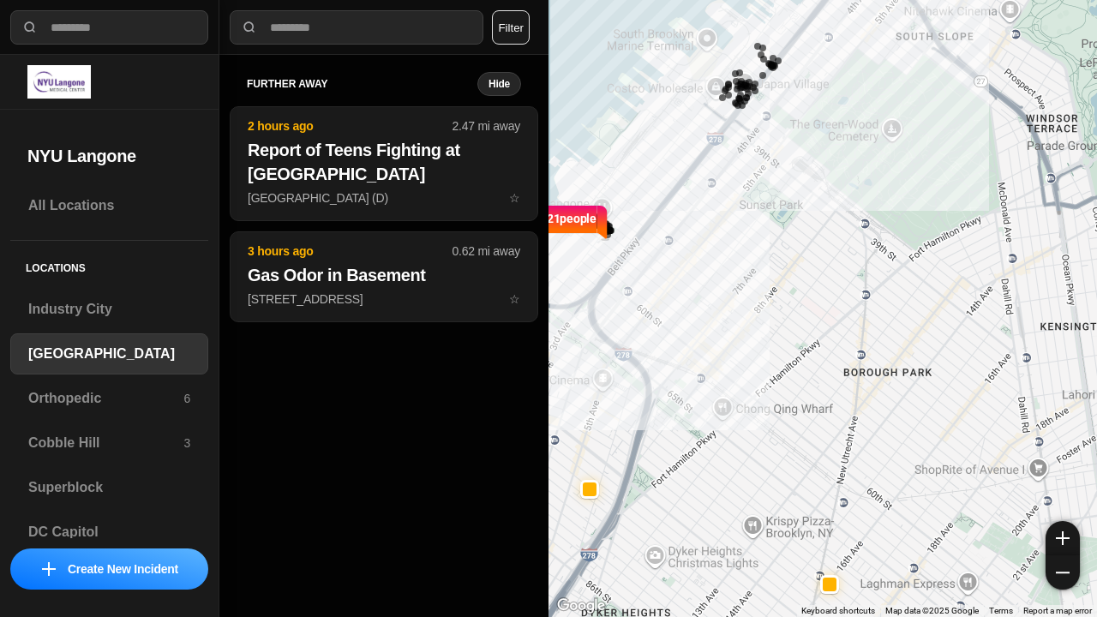
select select "*"
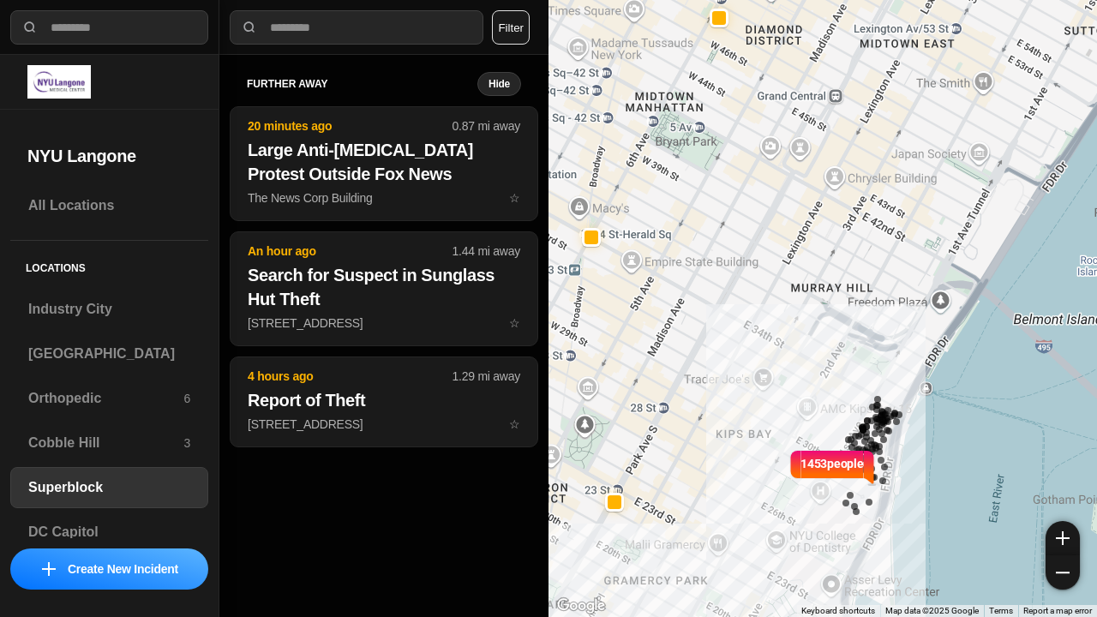
select select "*"
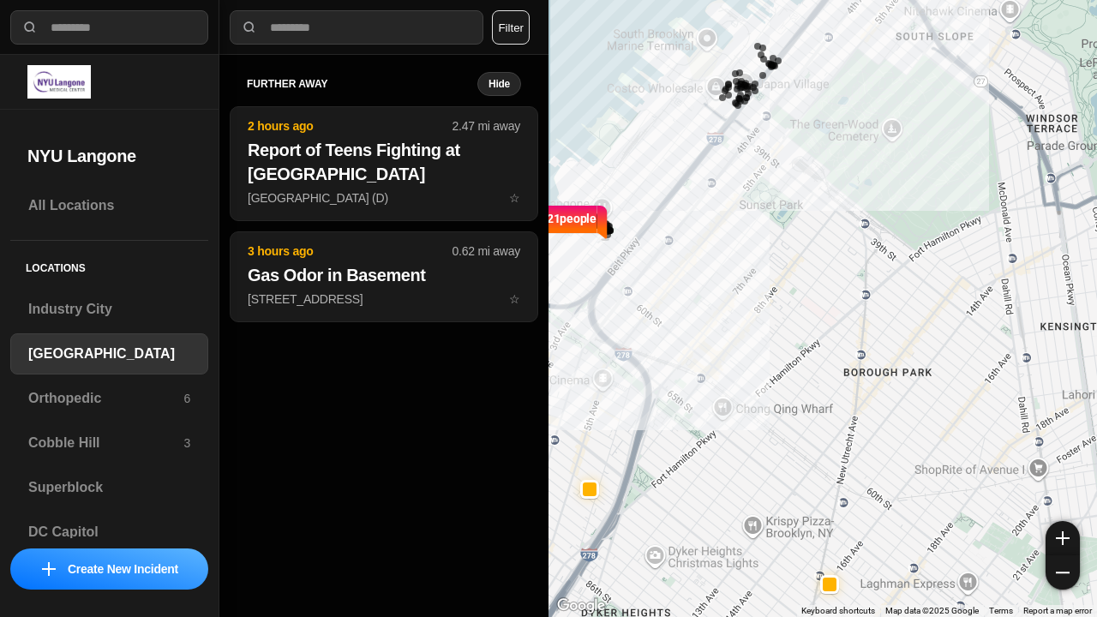
select select "*"
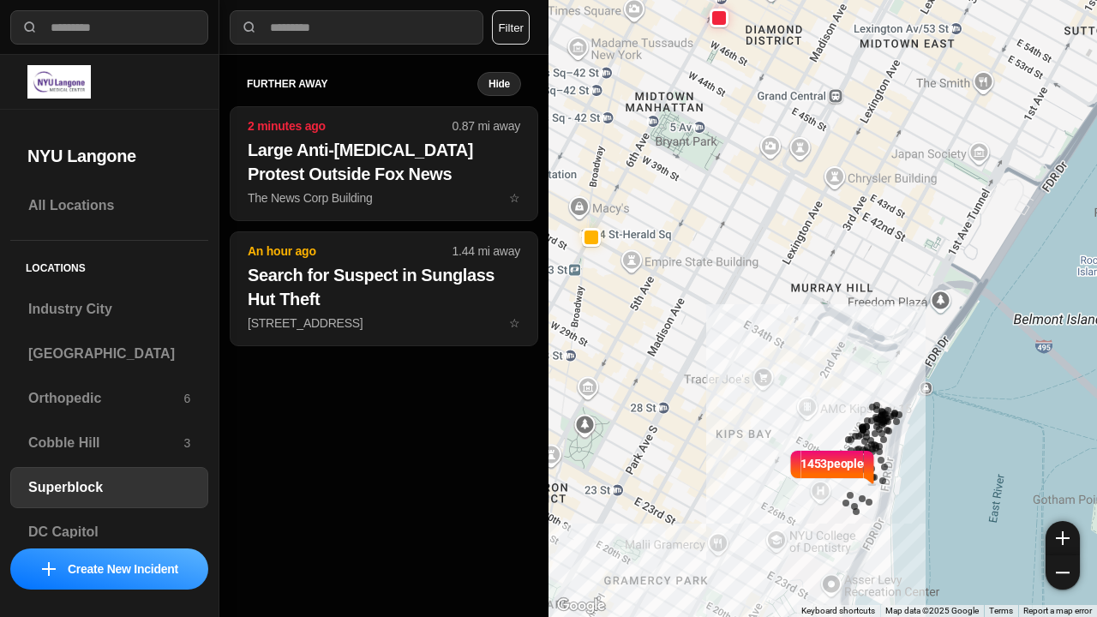
select select "*"
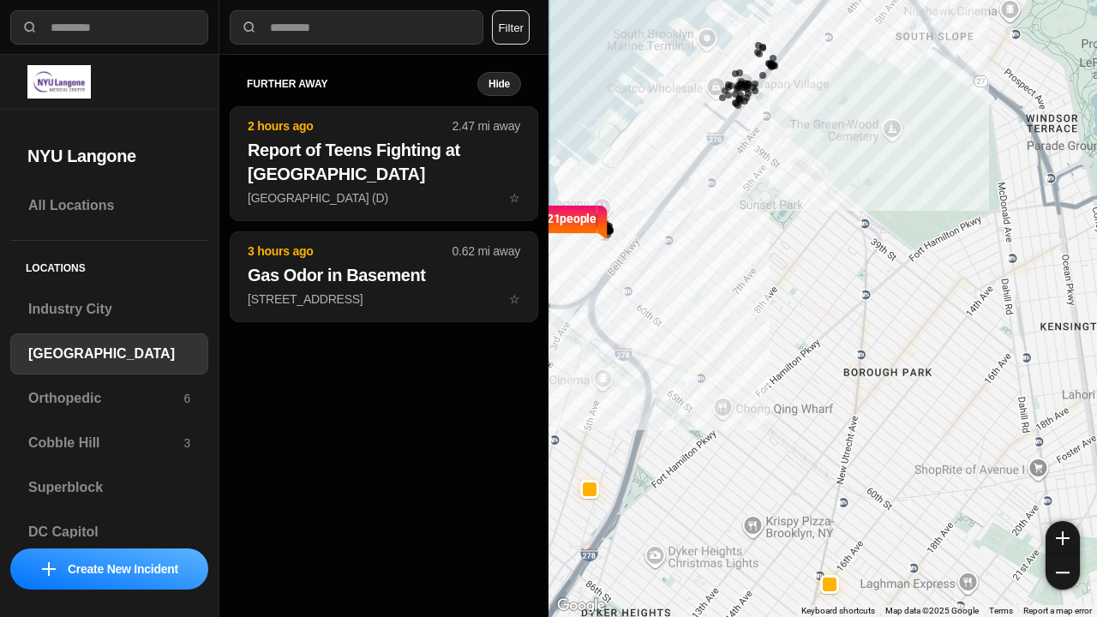
select select "*"
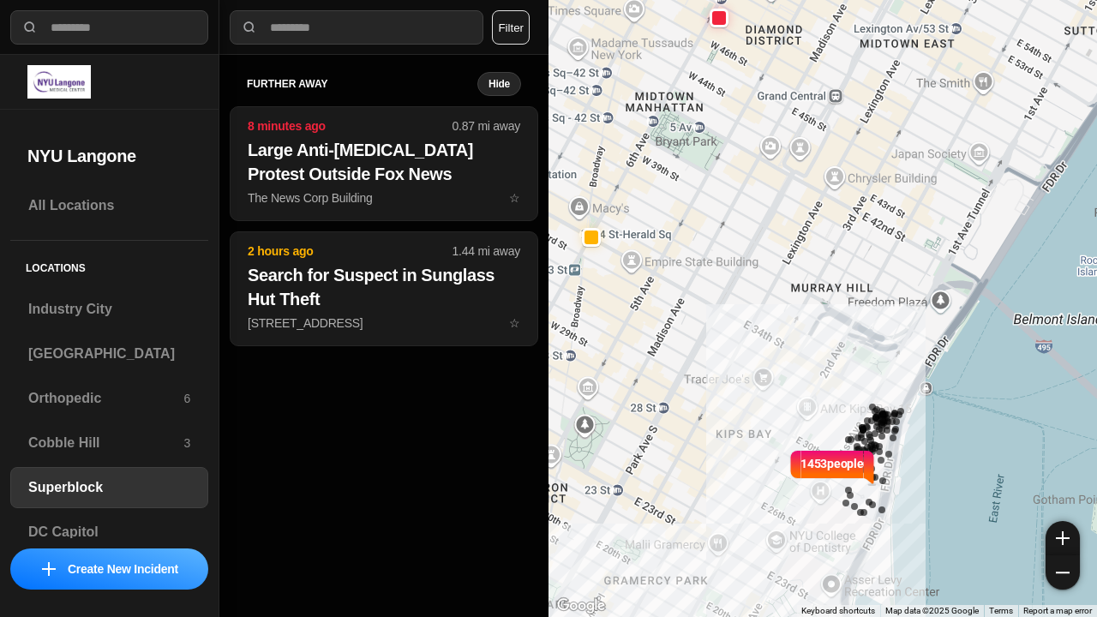
select select "*"
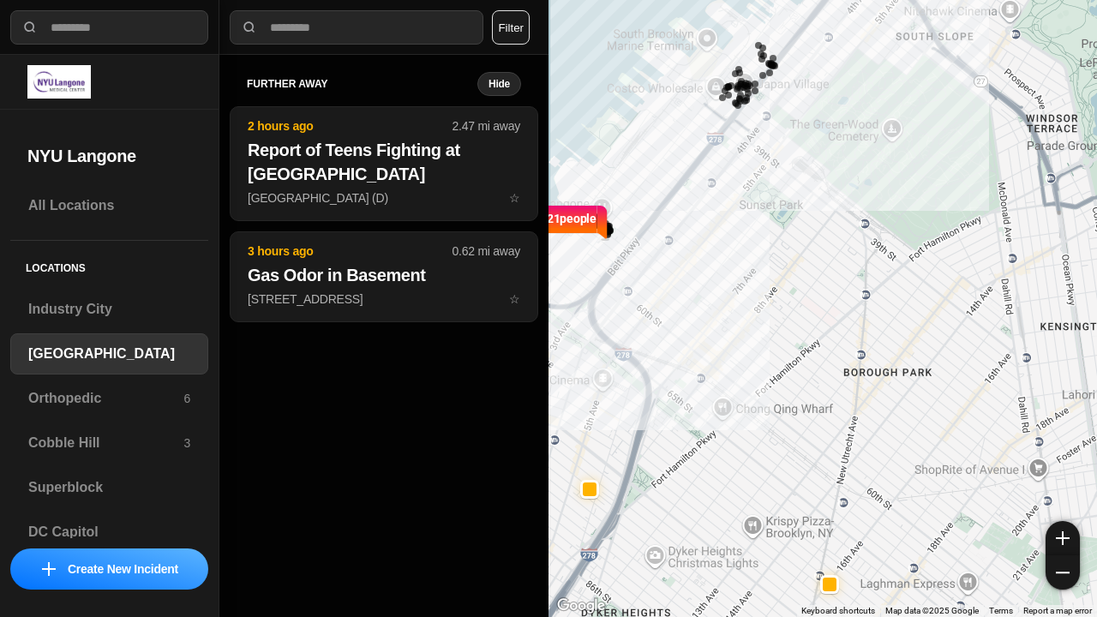
select select "*"
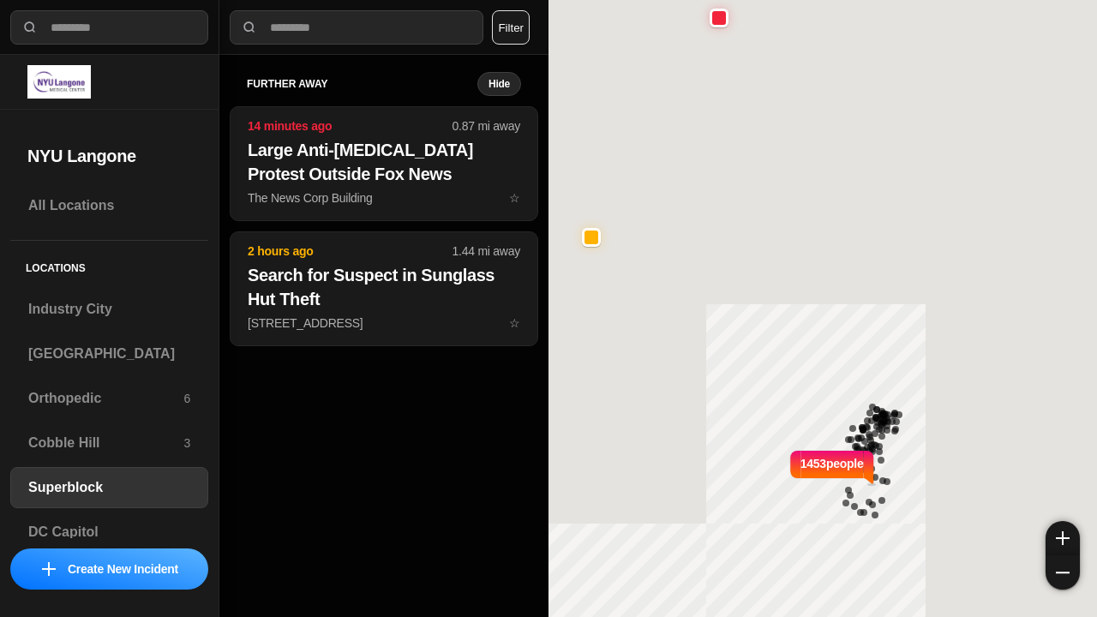
select select "*"
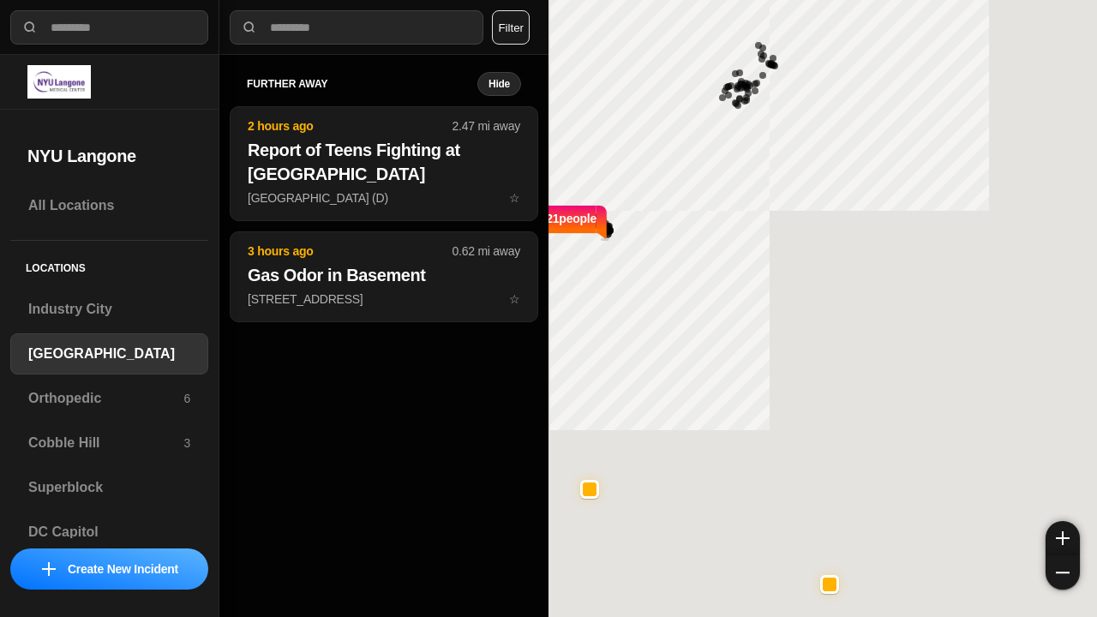
select select "*"
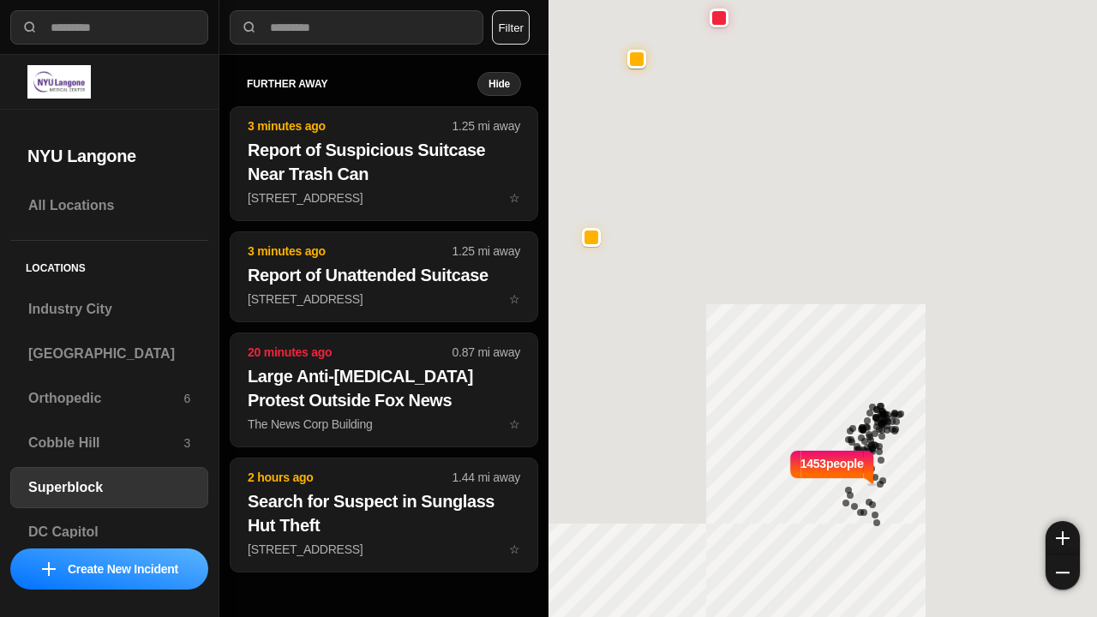
select select "*"
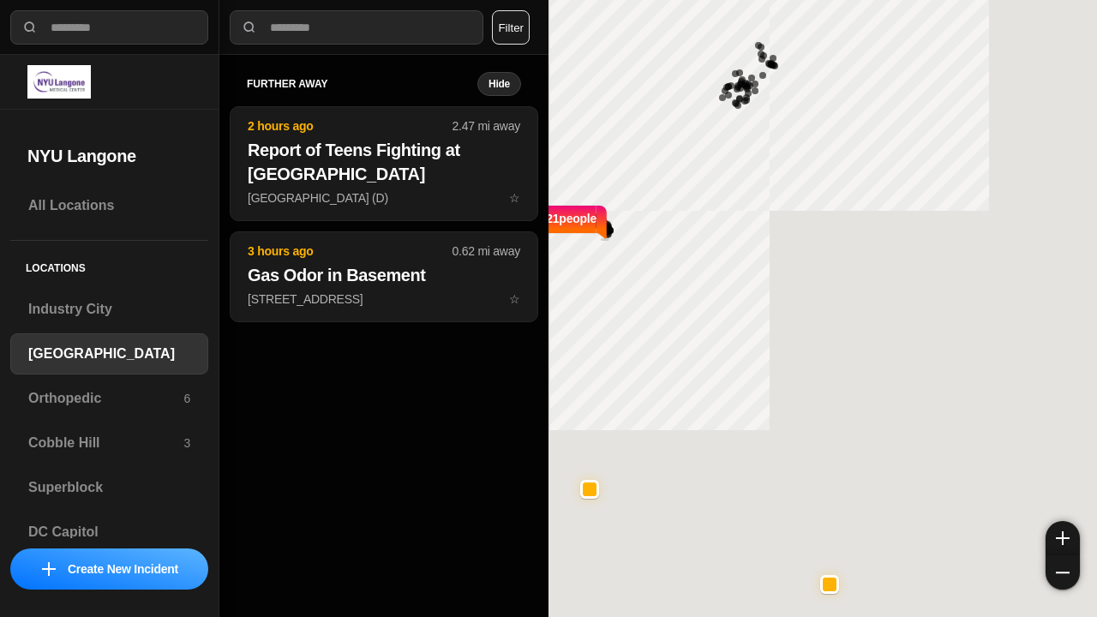
select select "*"
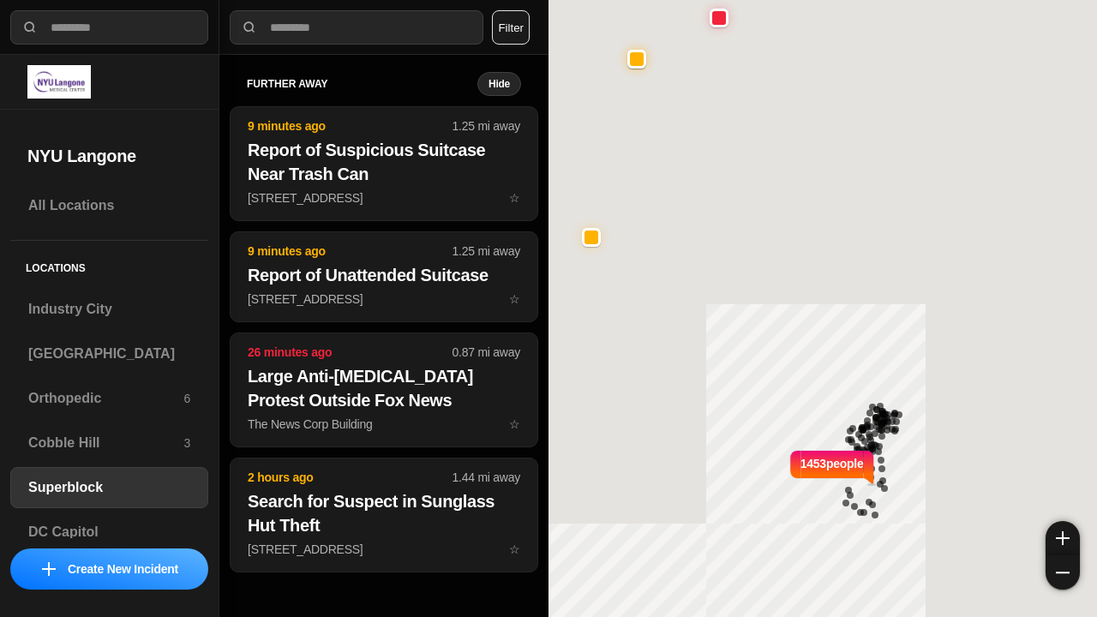
select select "*"
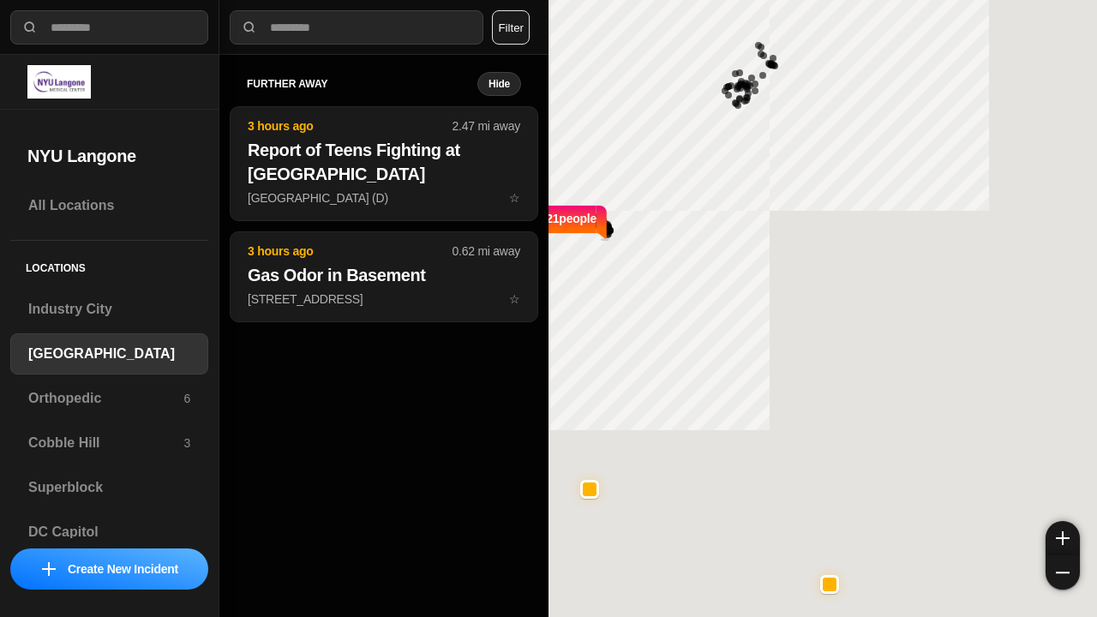
select select "*"
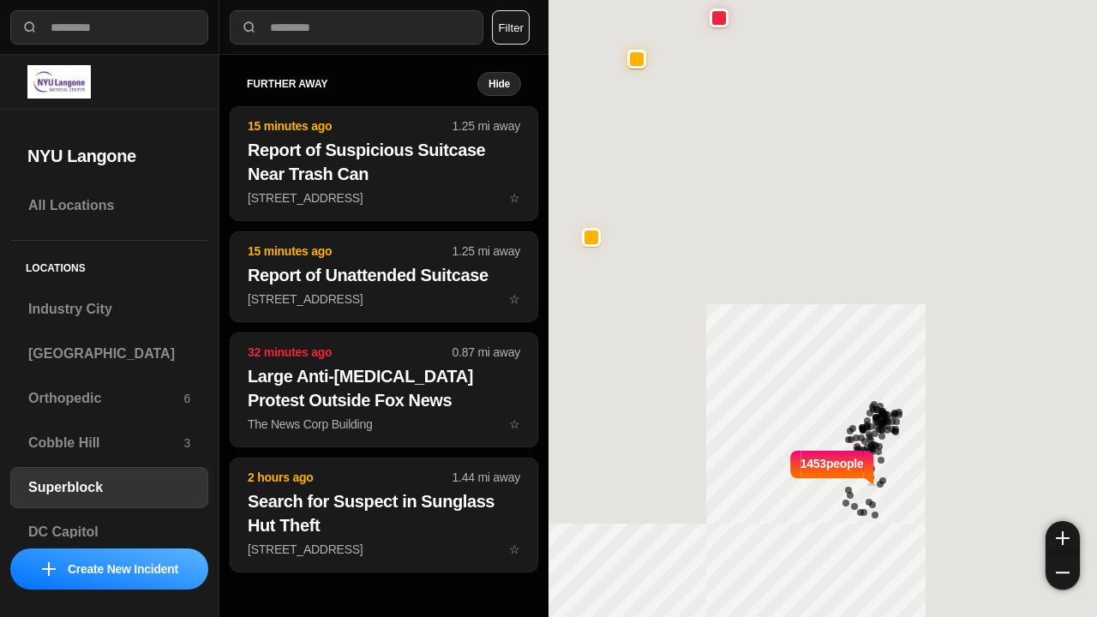
select select "*"
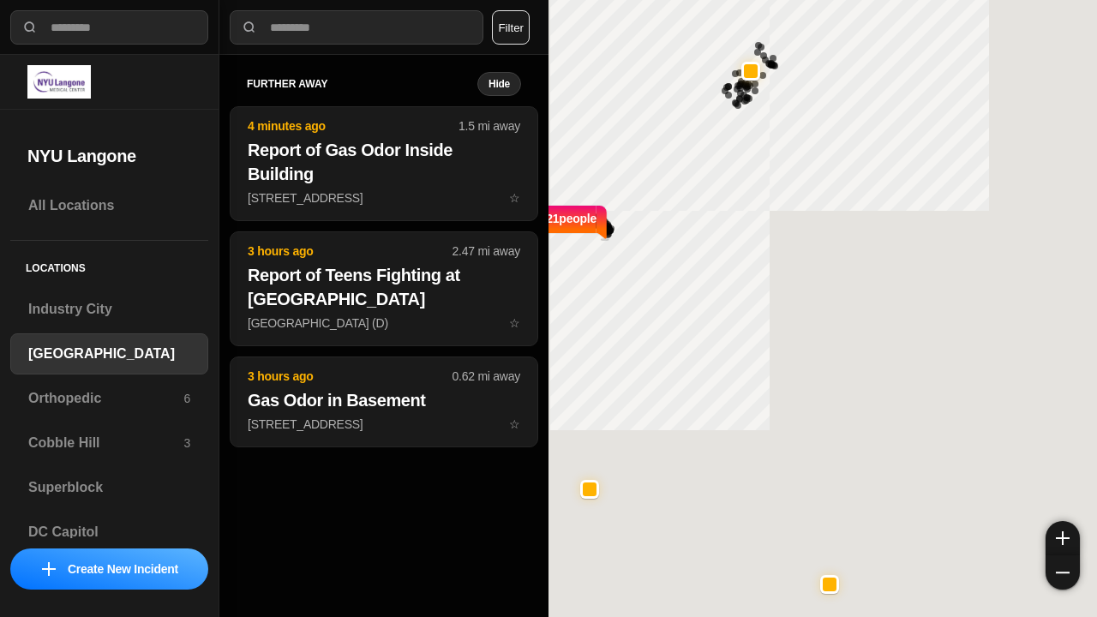
select select "*"
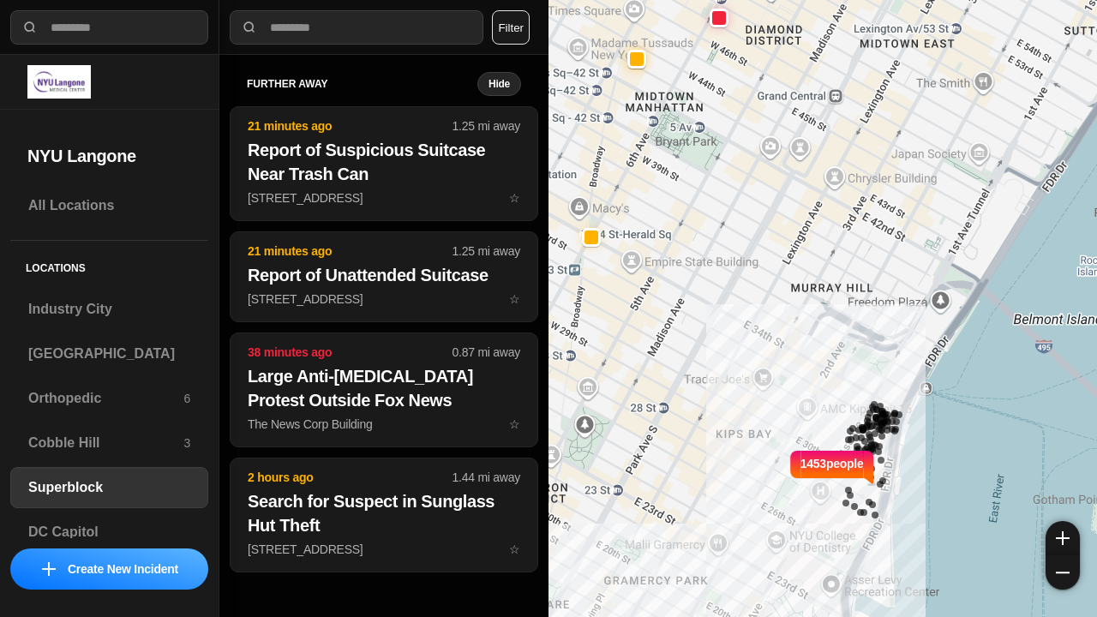
select select "*"
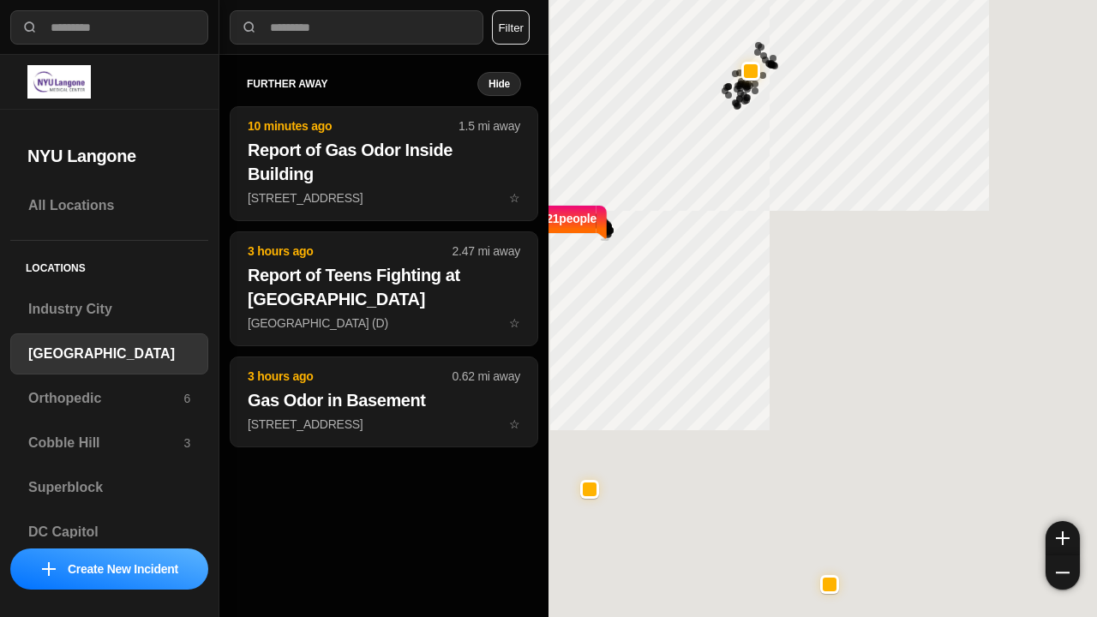
select select "*"
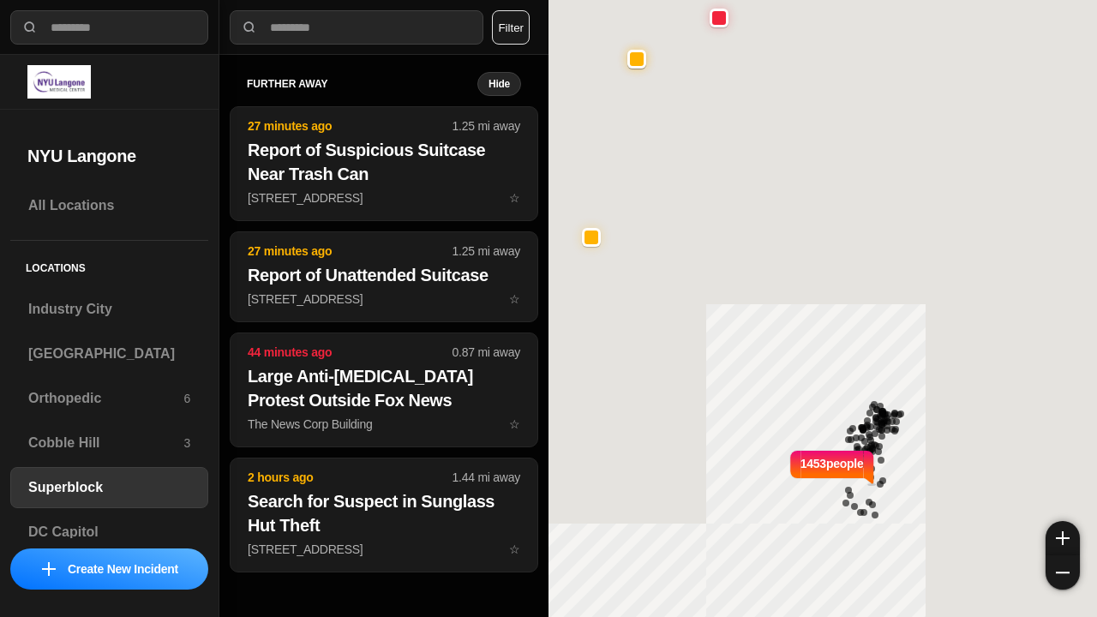
select select "*"
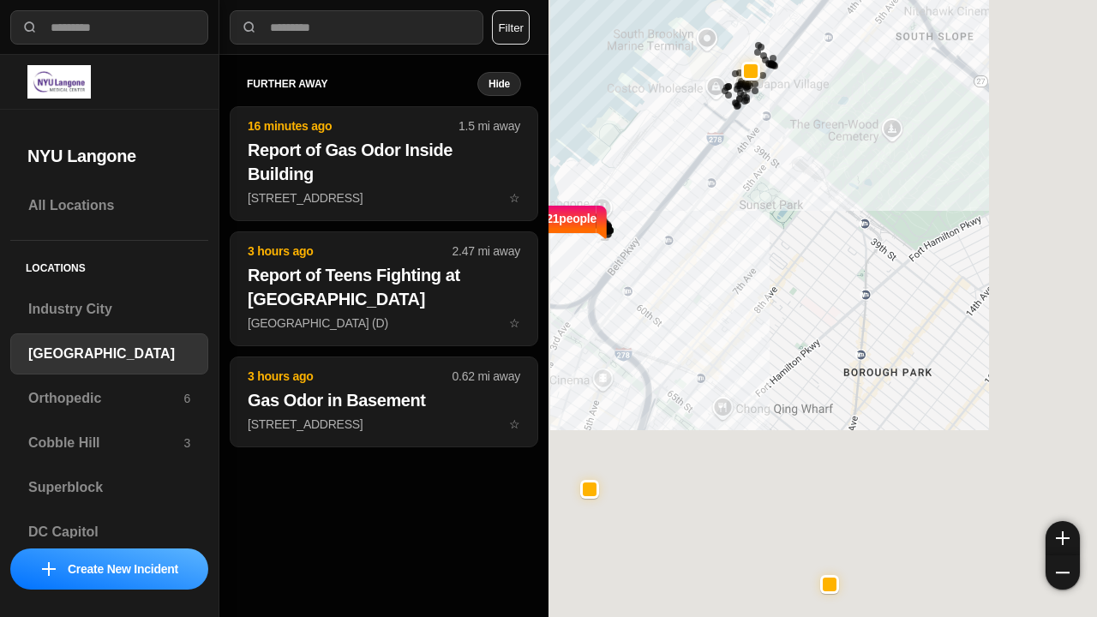
select select "*"
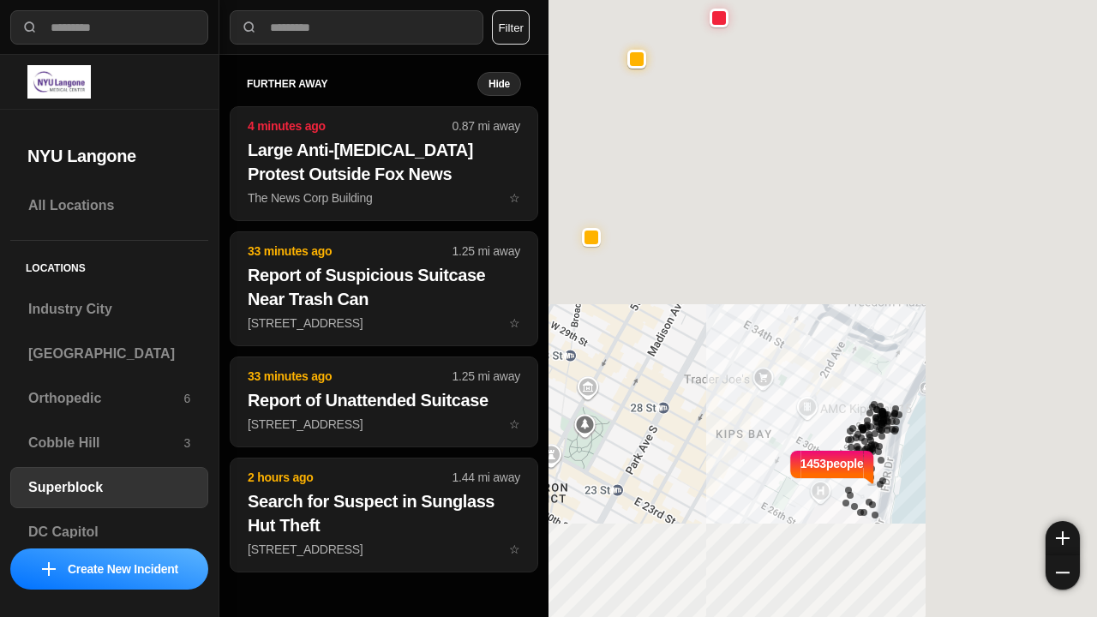
select select "*"
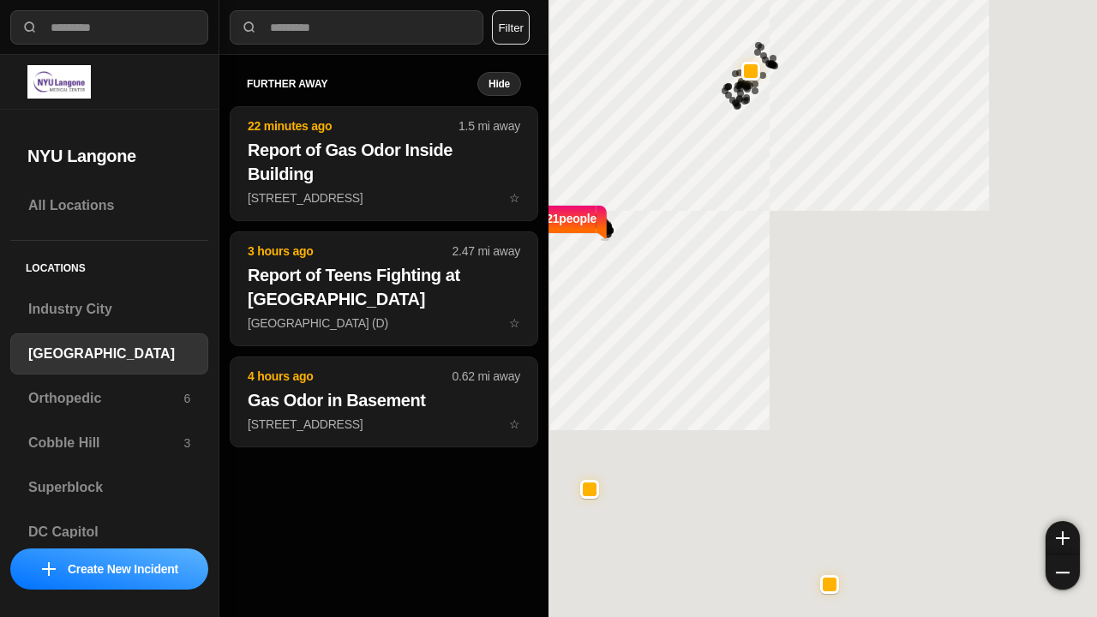
select select "*"
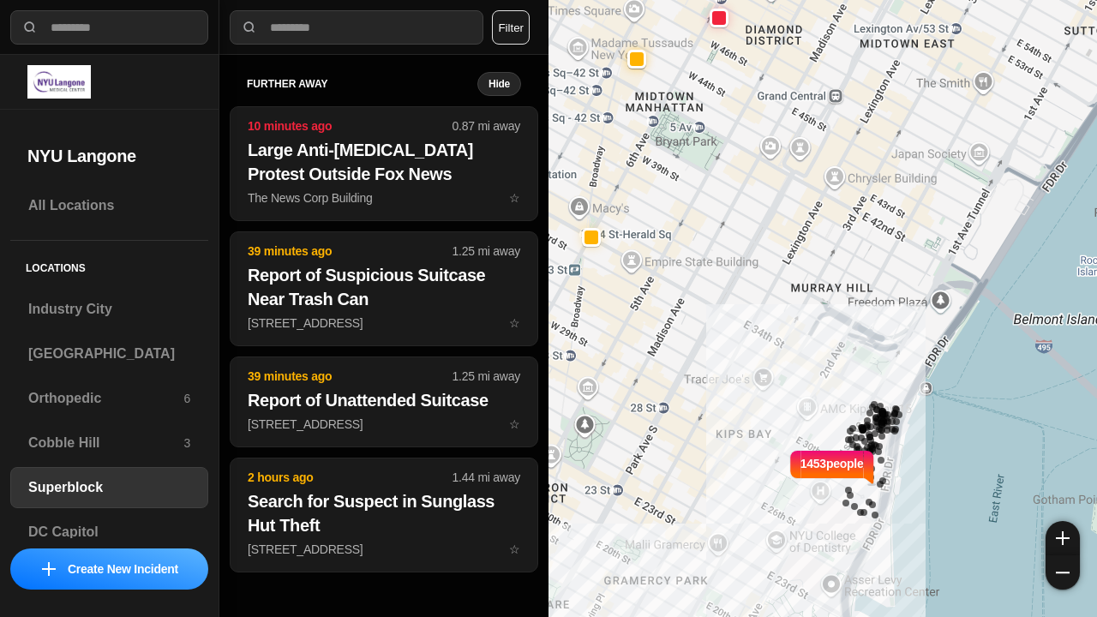
select select "*"
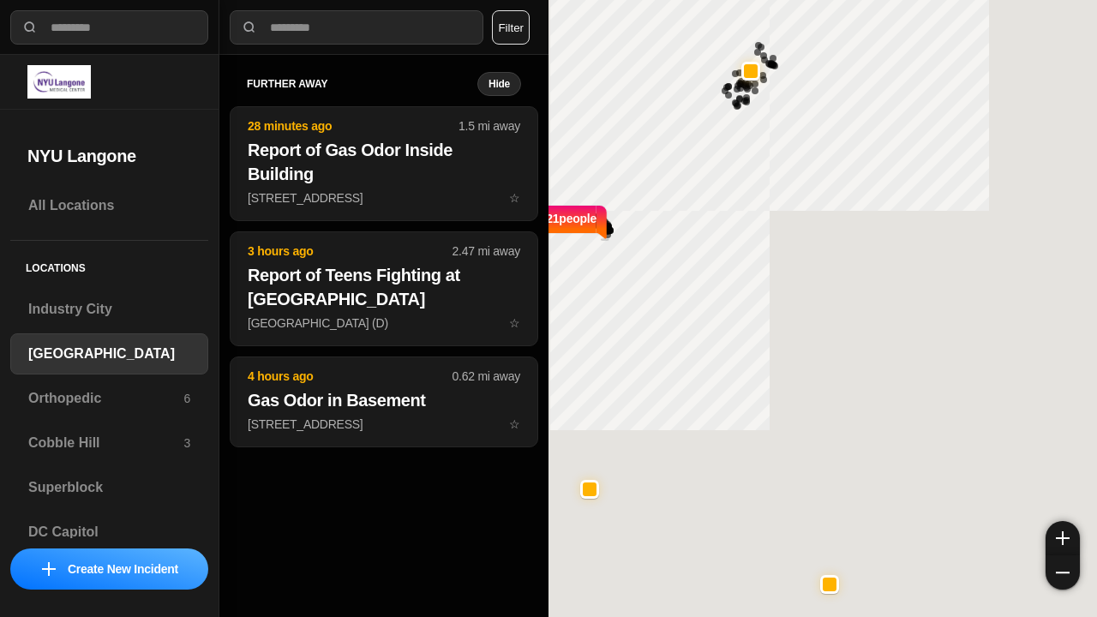
select select "*"
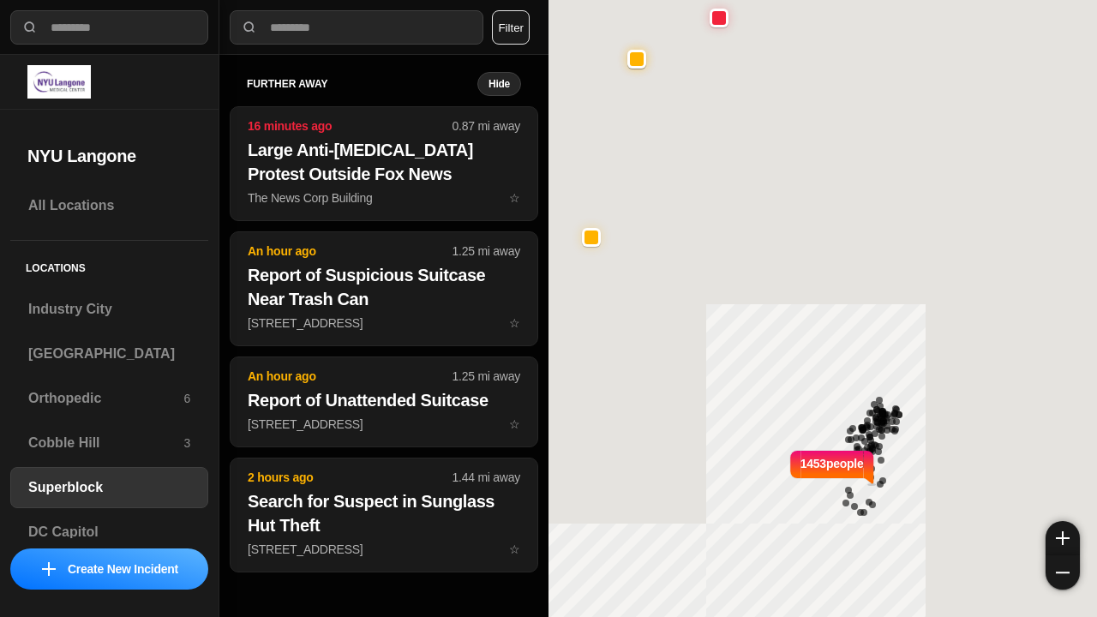
select select "*"
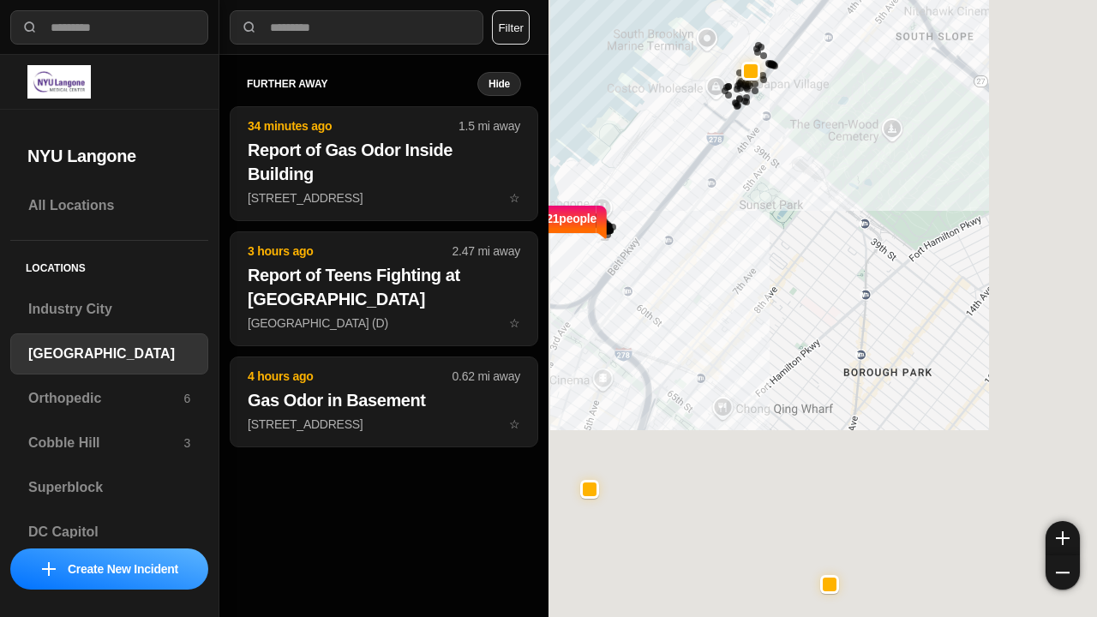
select select "*"
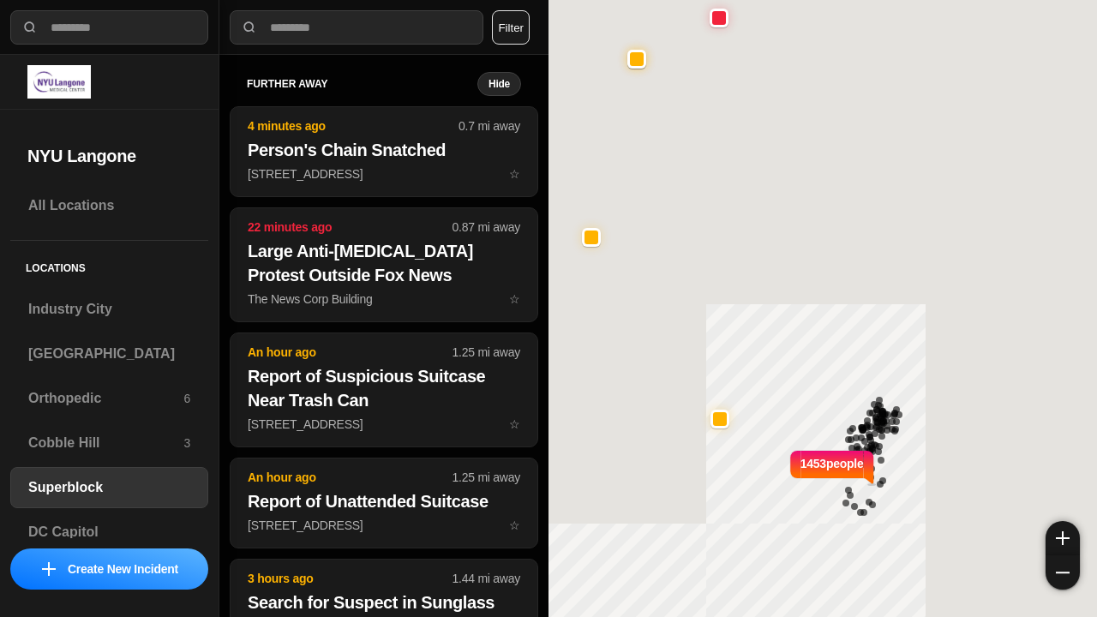
select select "*"
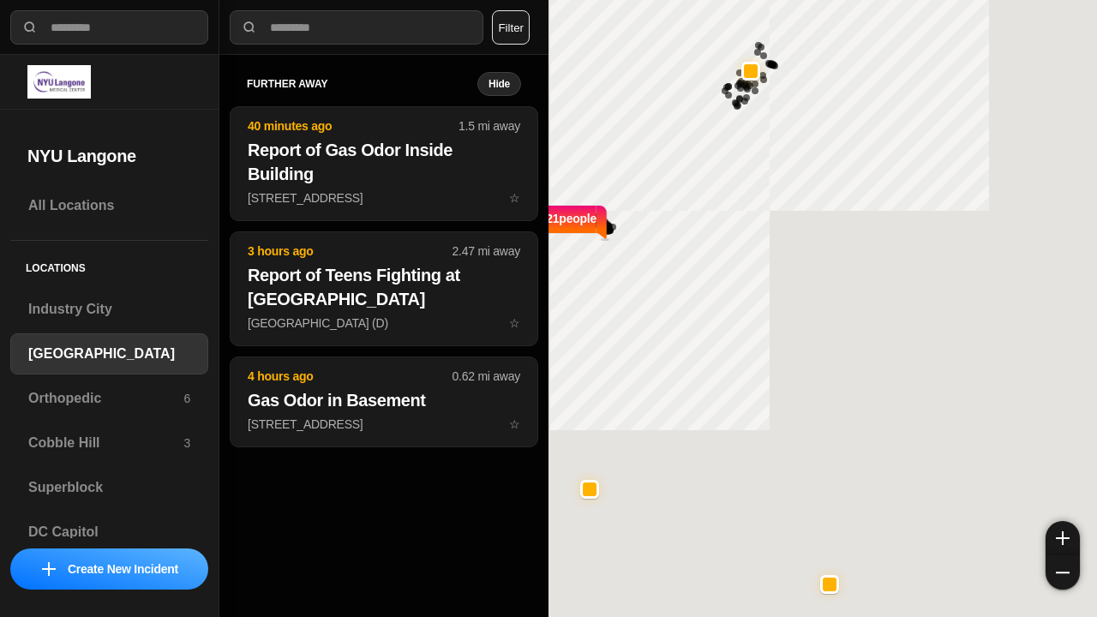
select select "*"
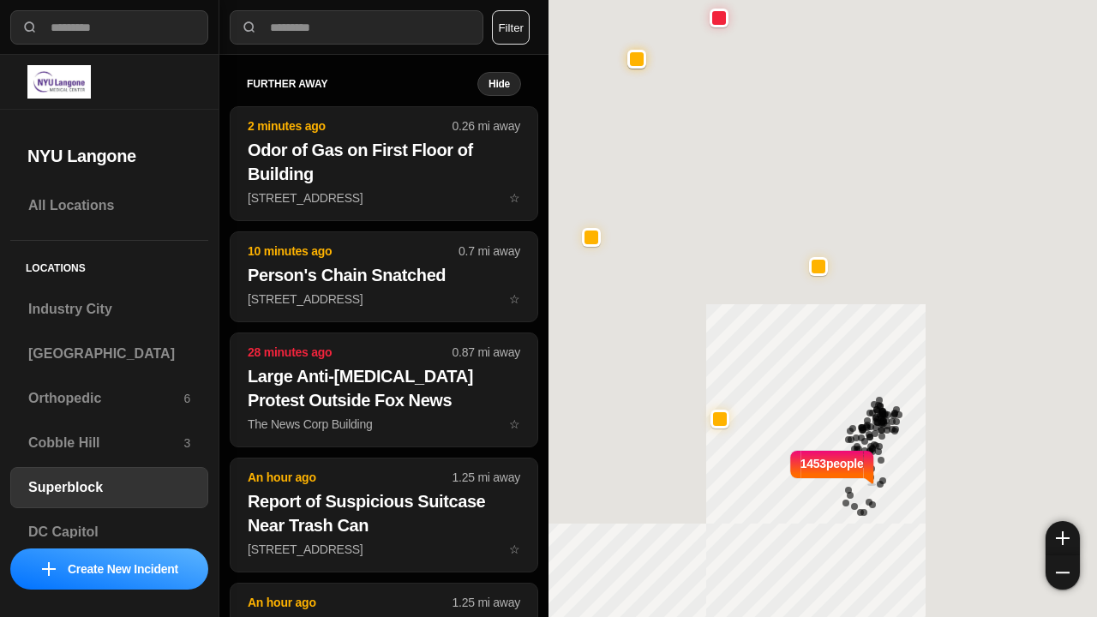
select select "*"
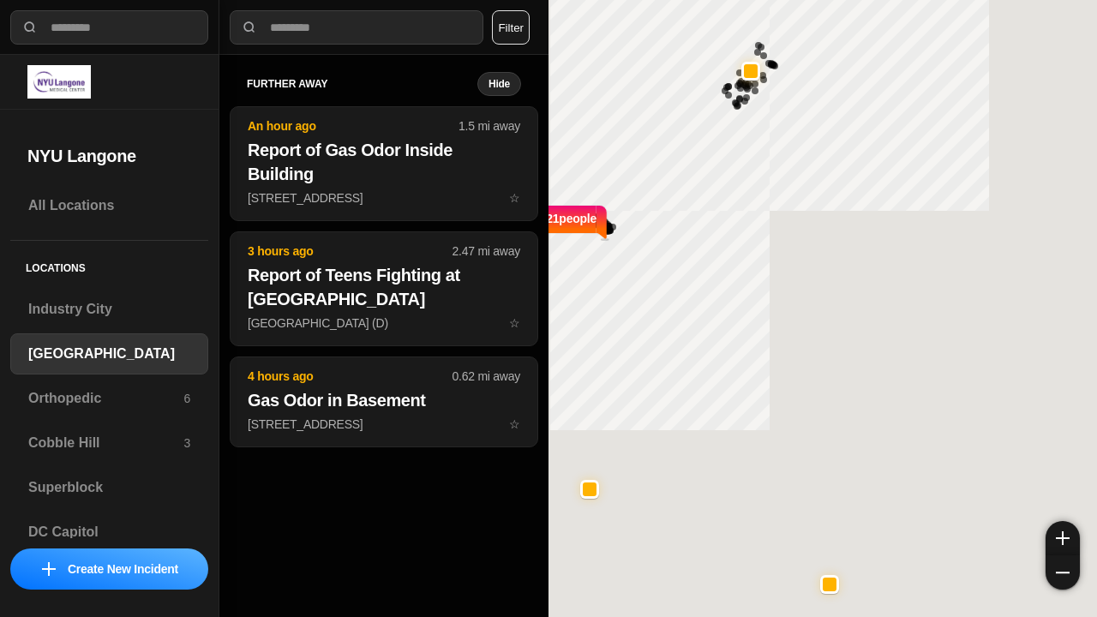
select select "*"
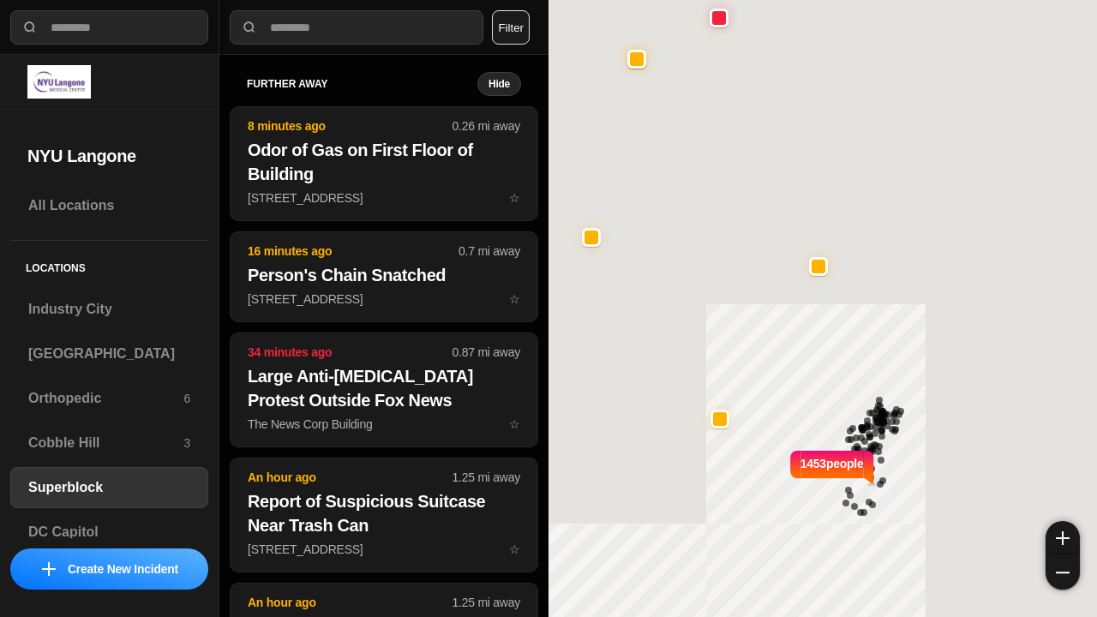
select select "*"
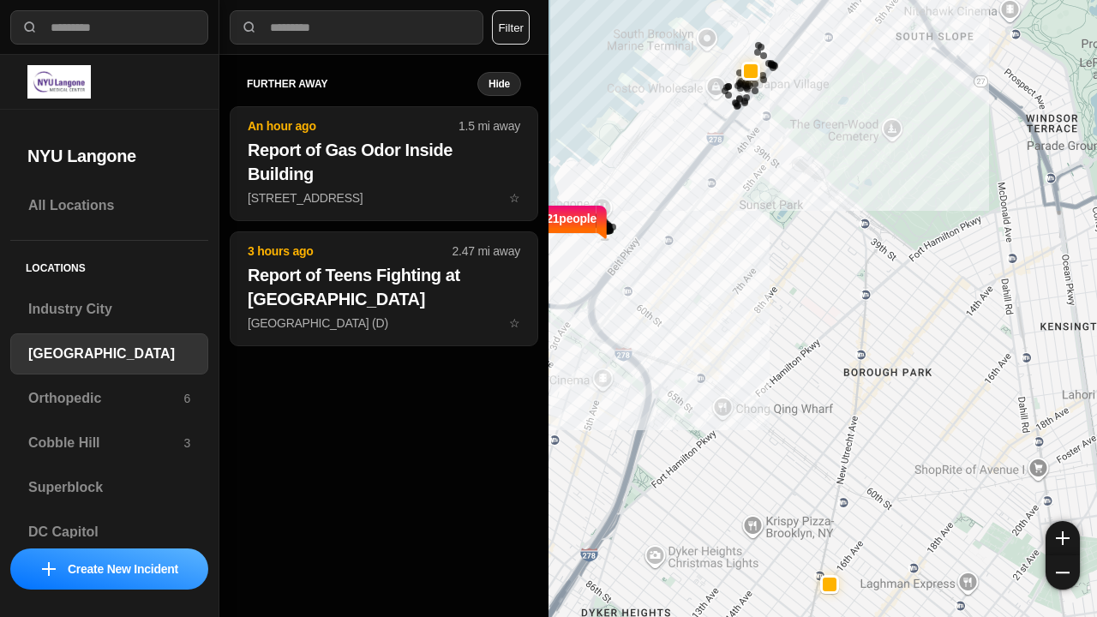
select select "*"
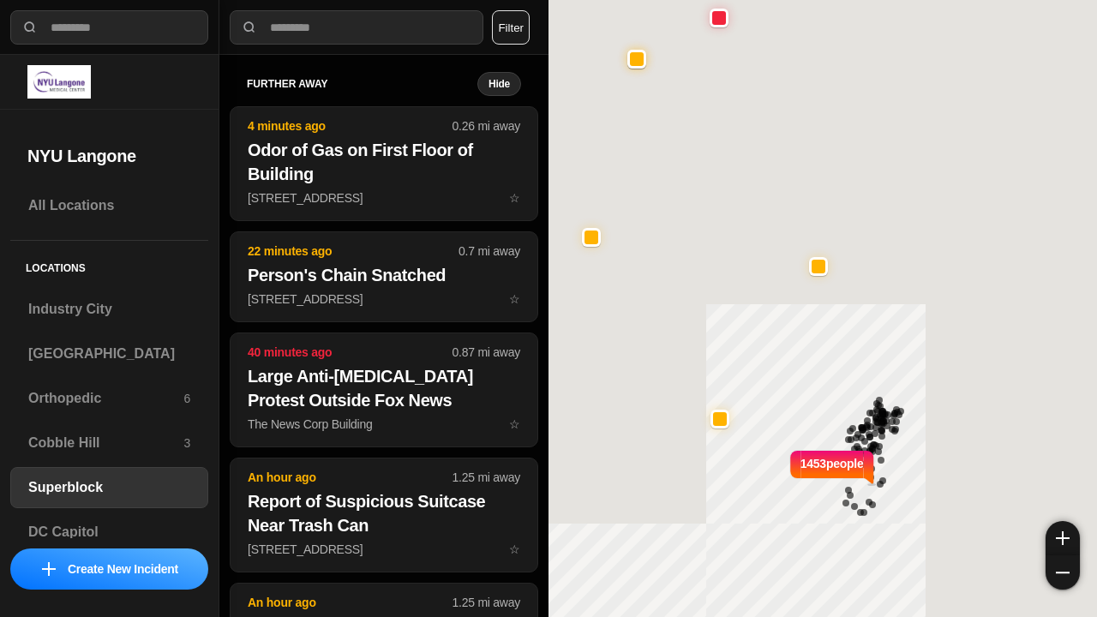
select select "*"
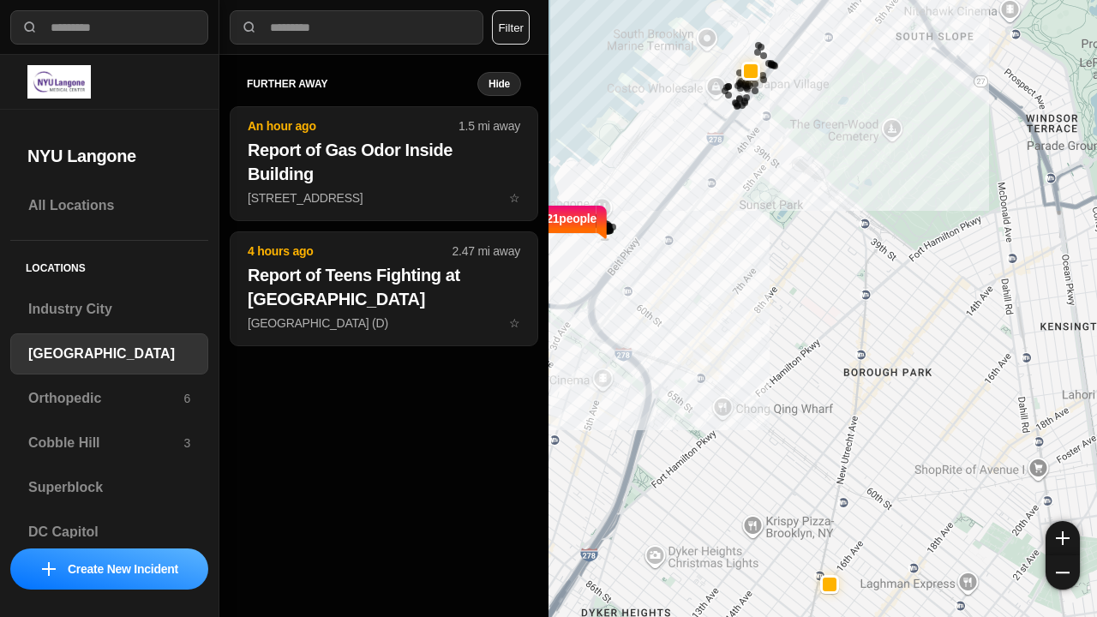
select select "*"
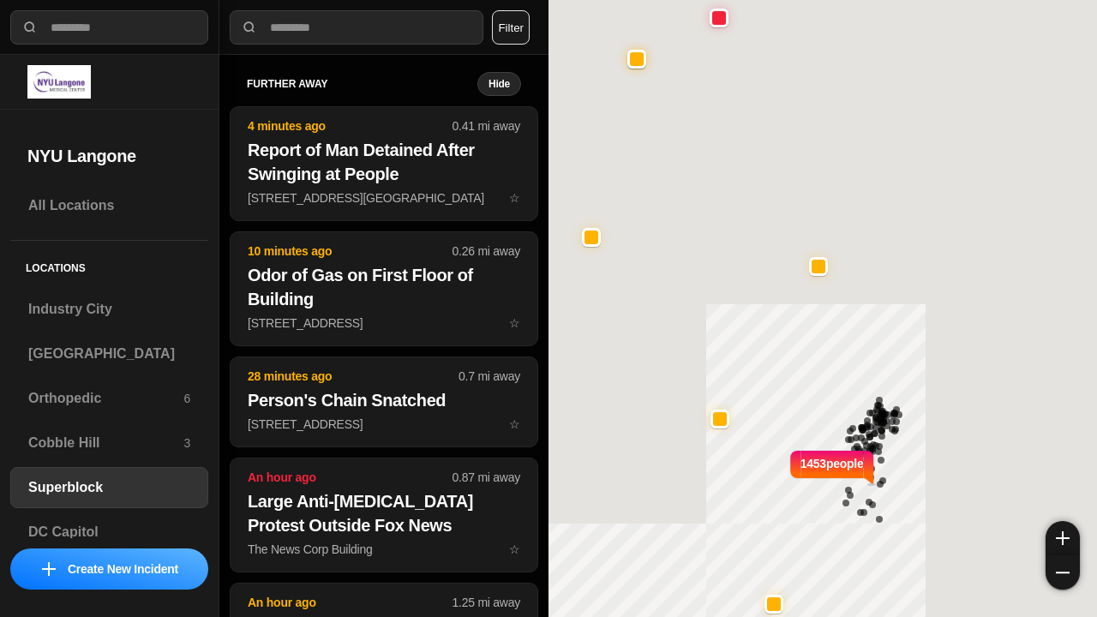
select select "*"
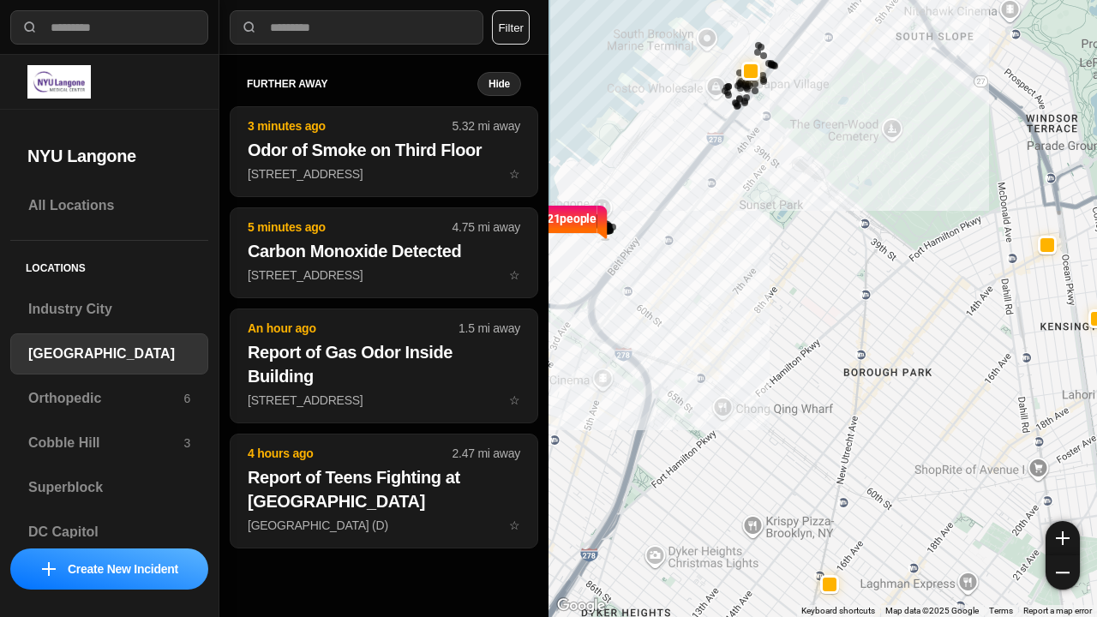
select select "*"
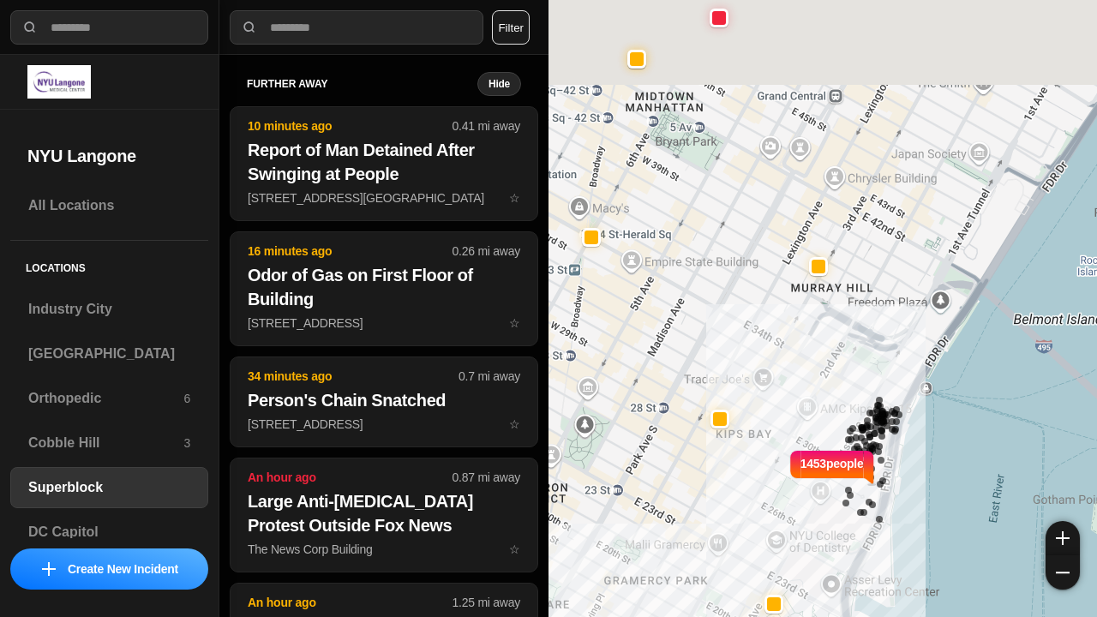
select select "*"
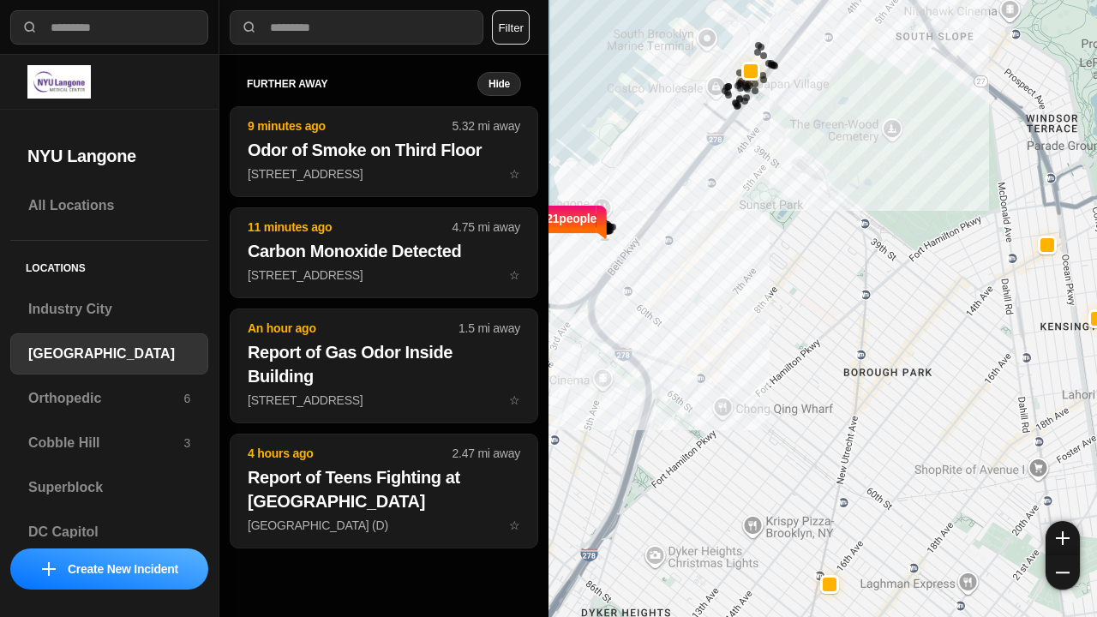
select select "*"
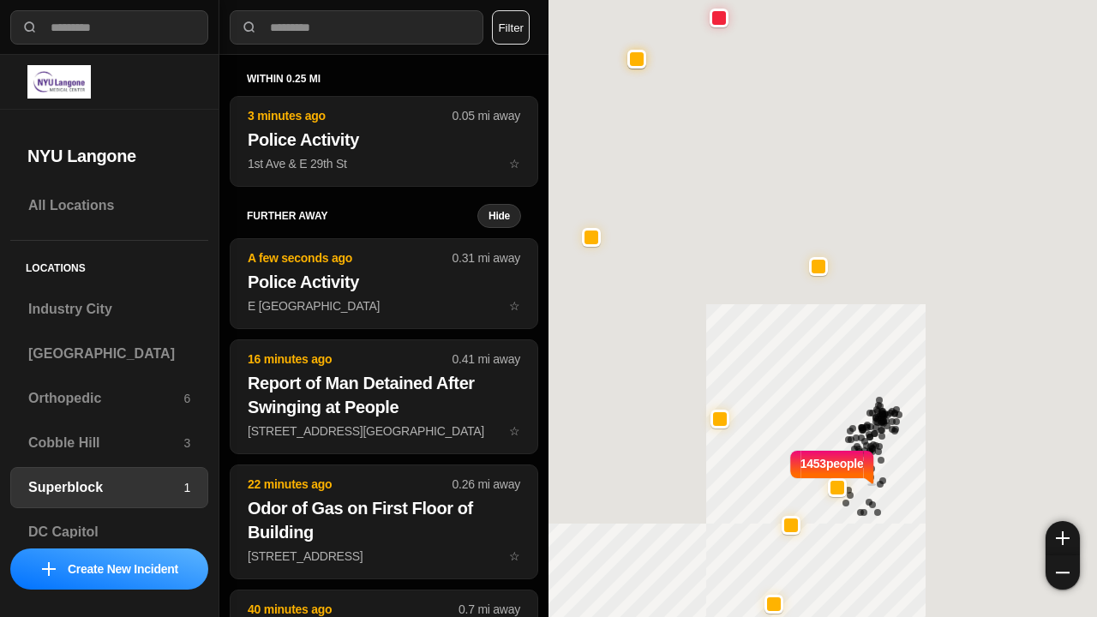
select select "*"
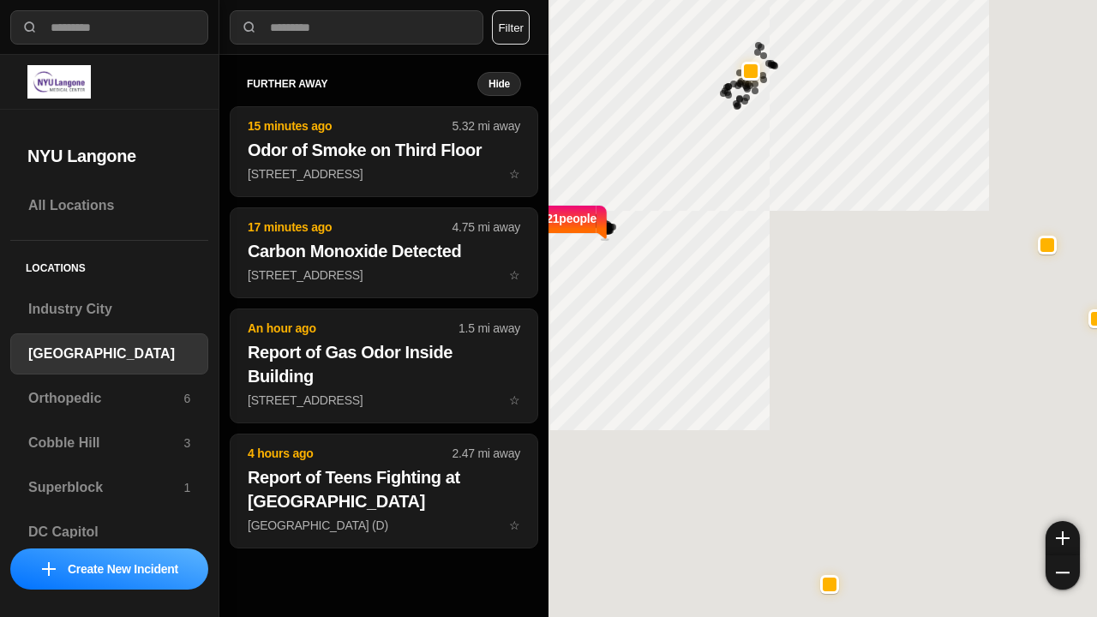
select select "*"
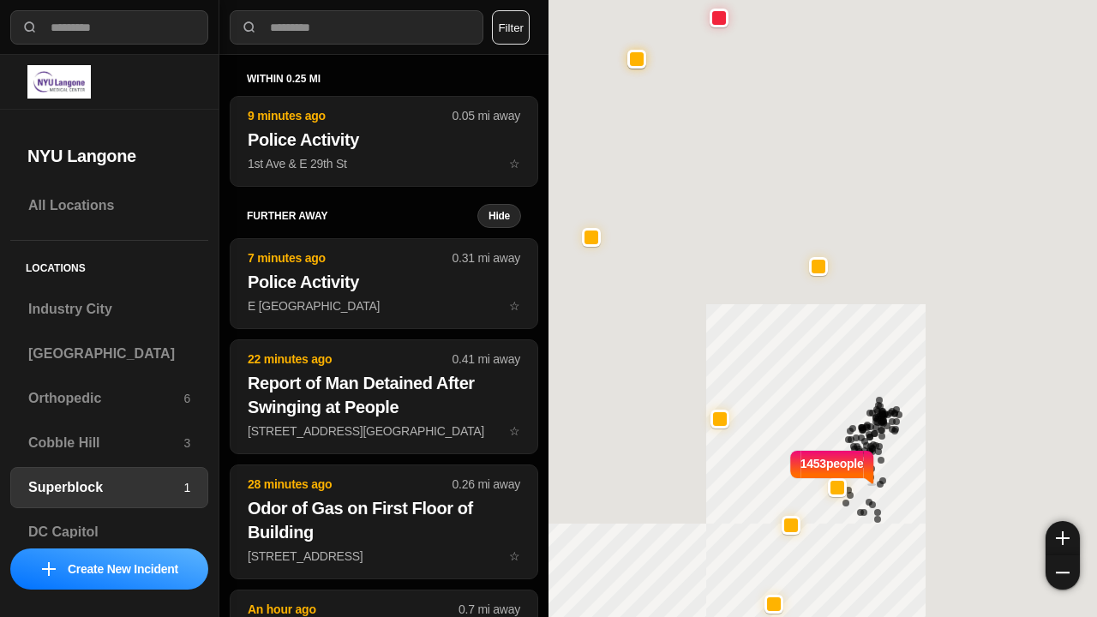
select select "*"
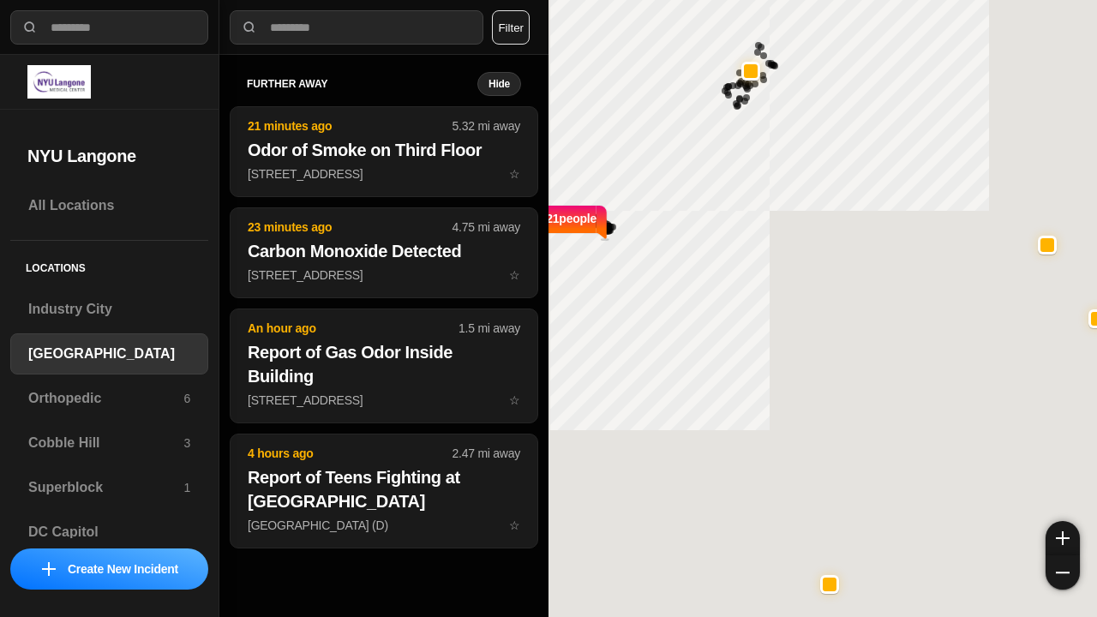
select select "*"
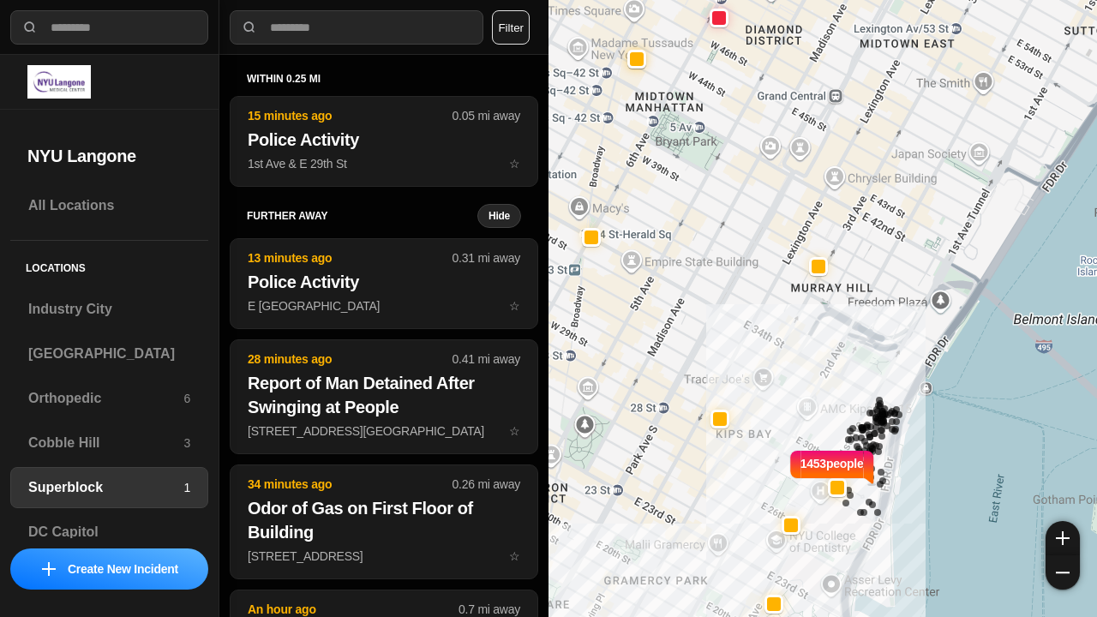
select select "*"
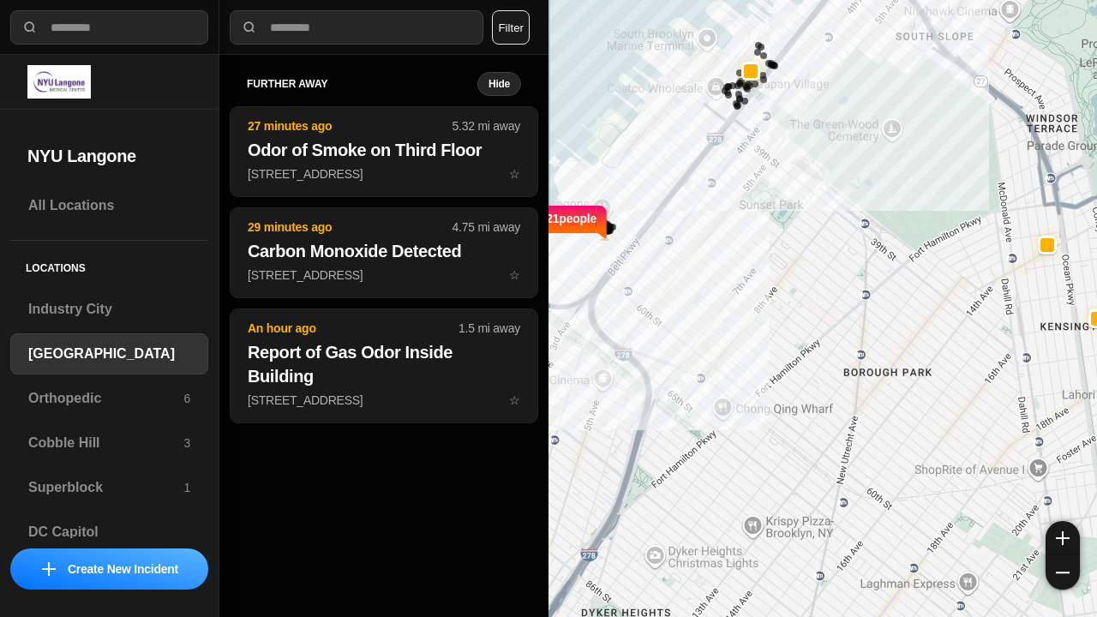
select select "*"
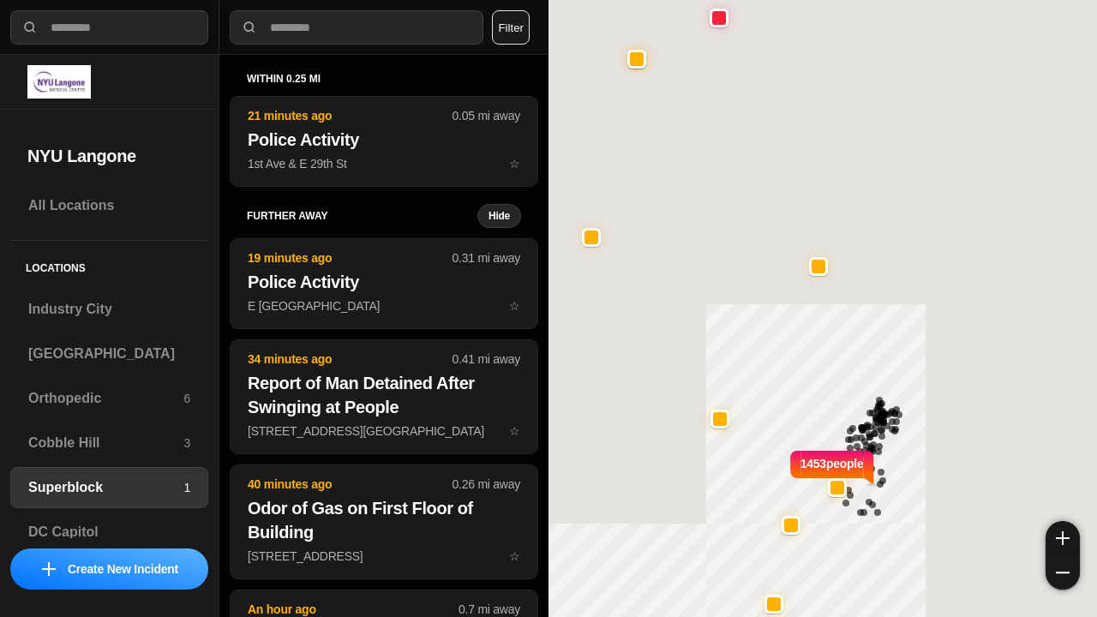
select select "*"
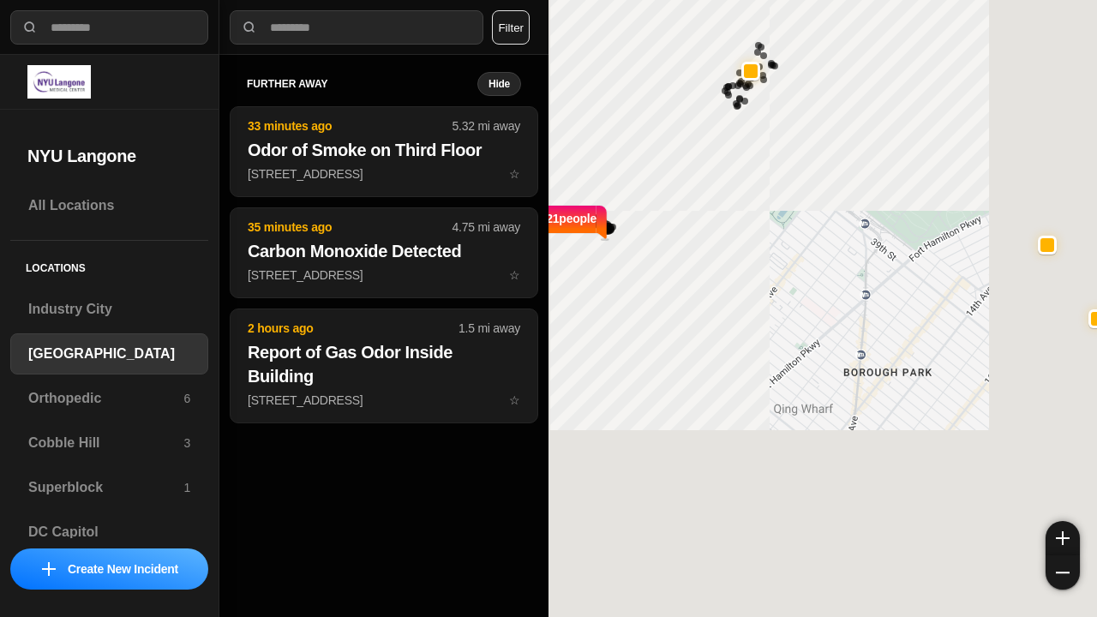
select select "*"
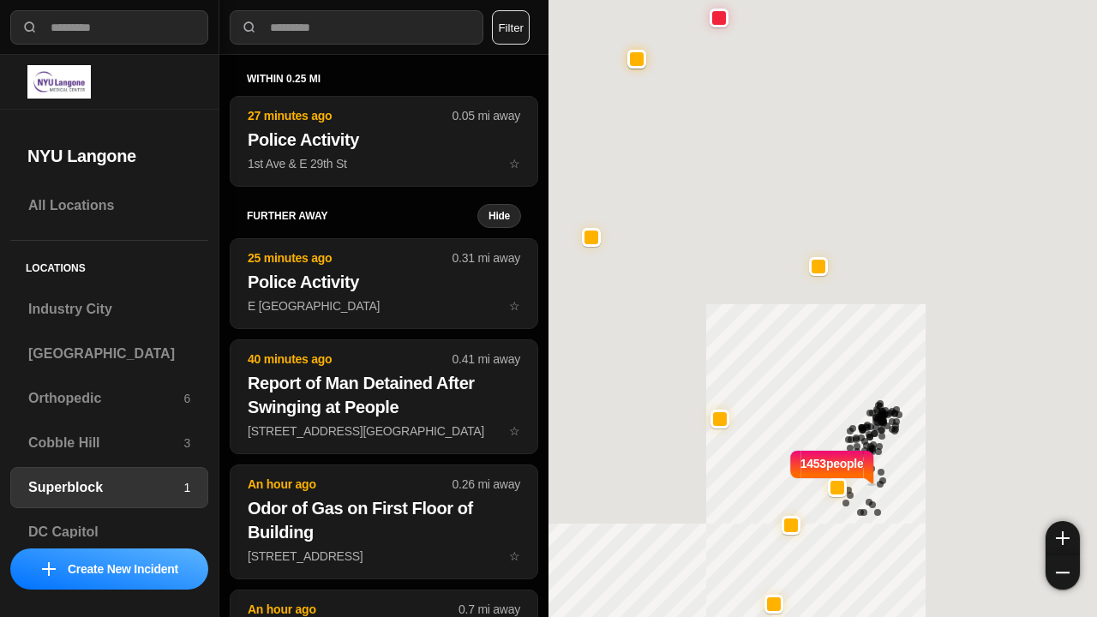
select select "*"
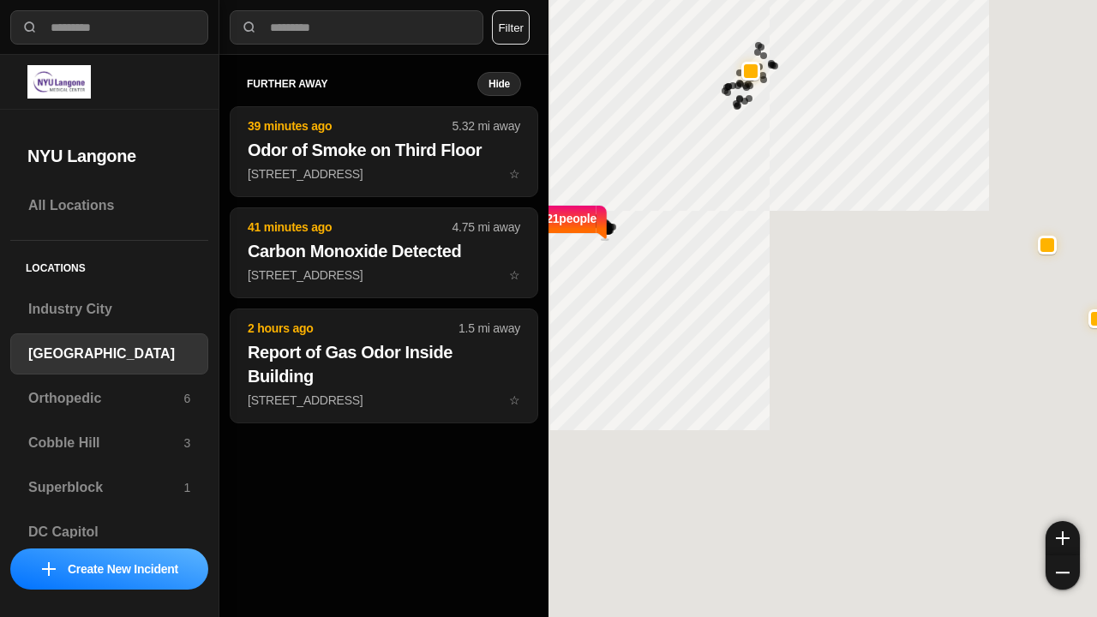
select select "*"
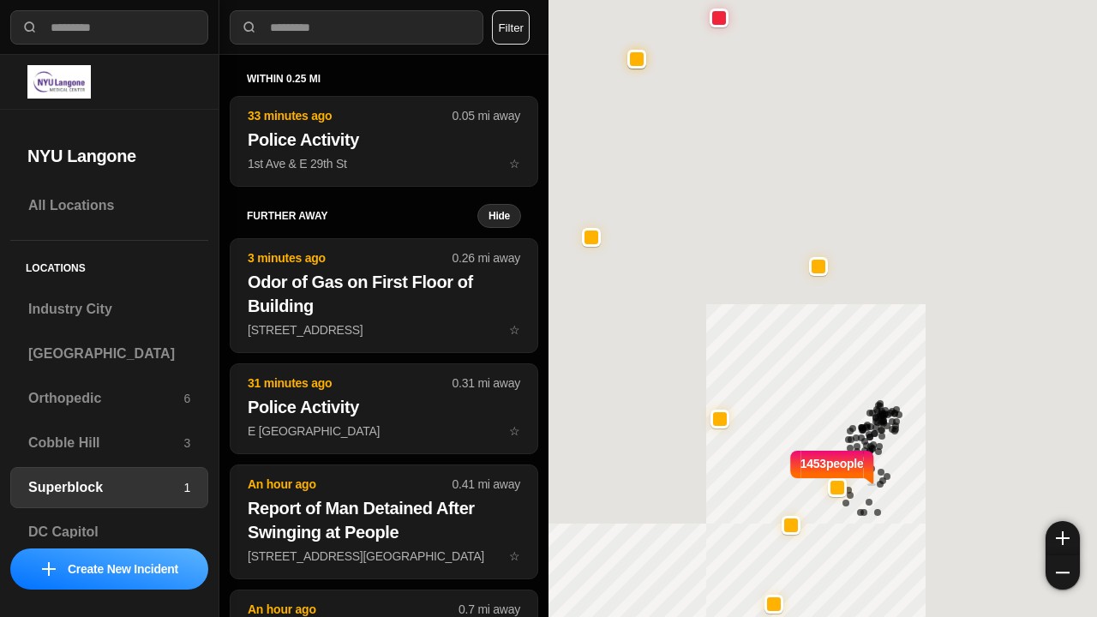
select select "*"
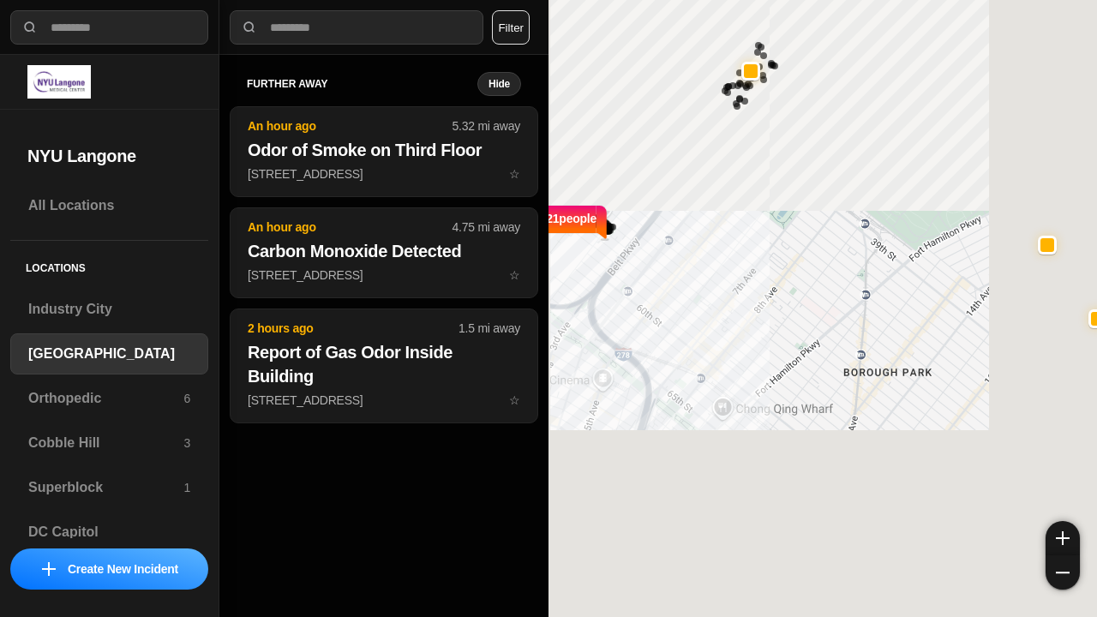
select select "*"
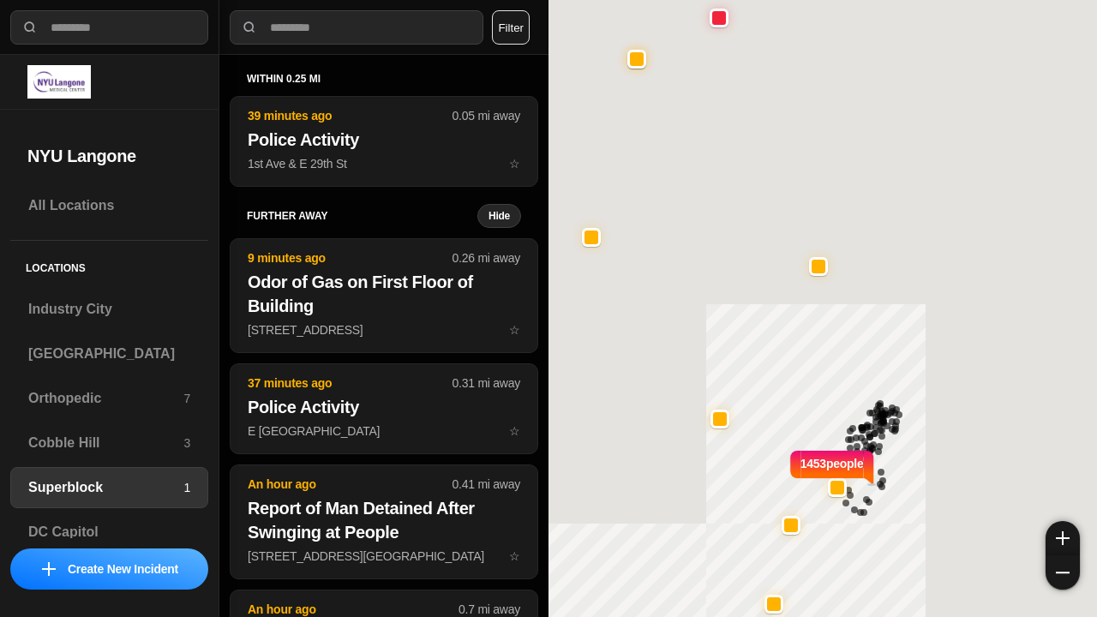
select select "*"
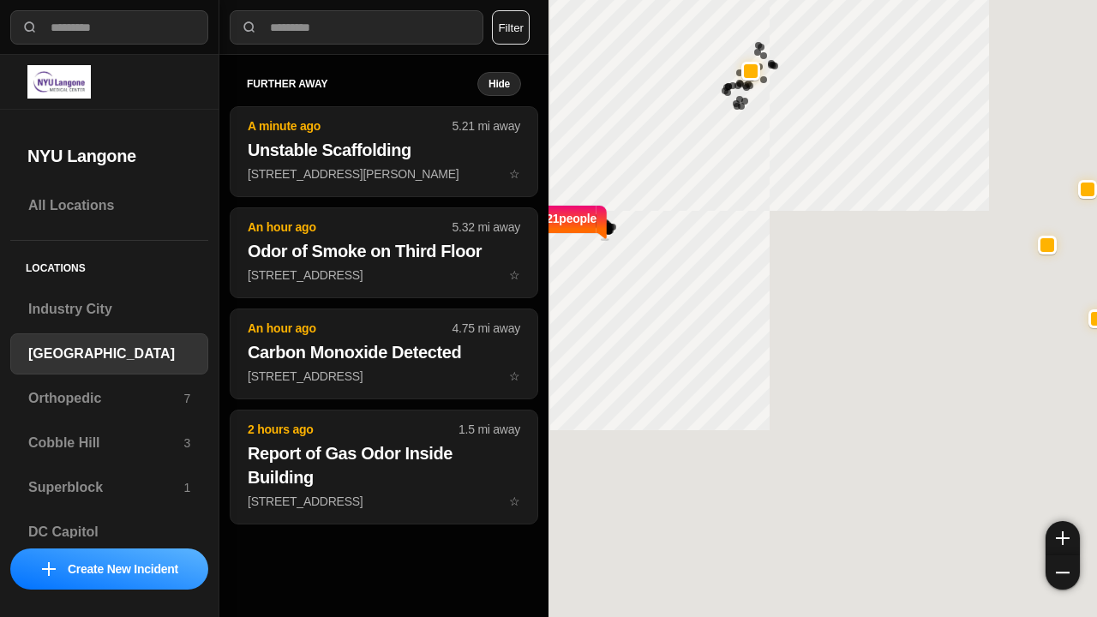
select select "*"
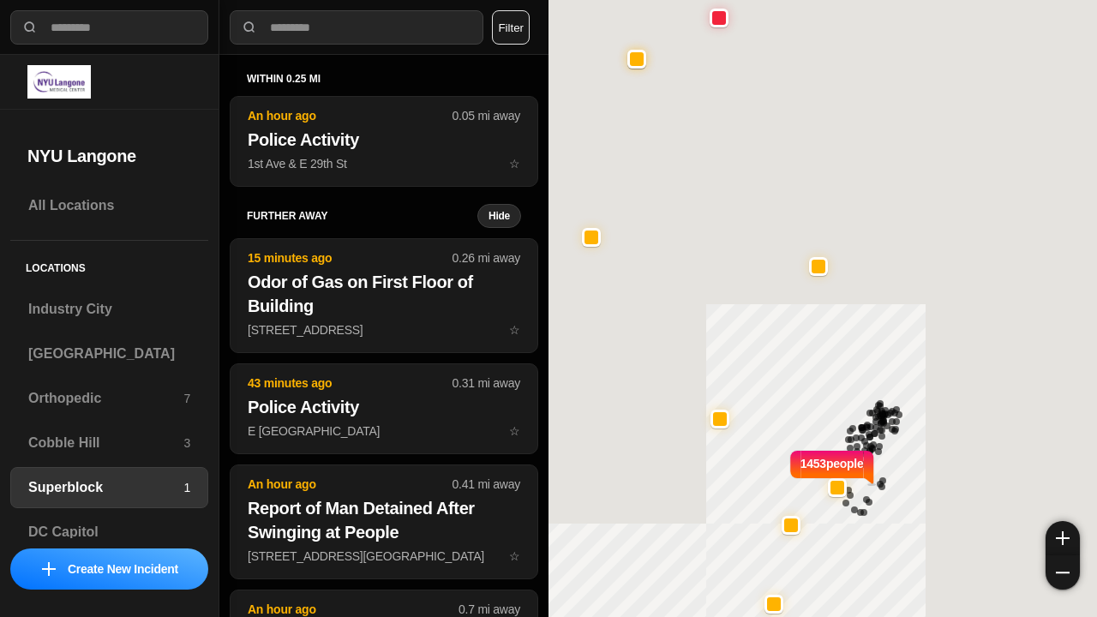
select select "*"
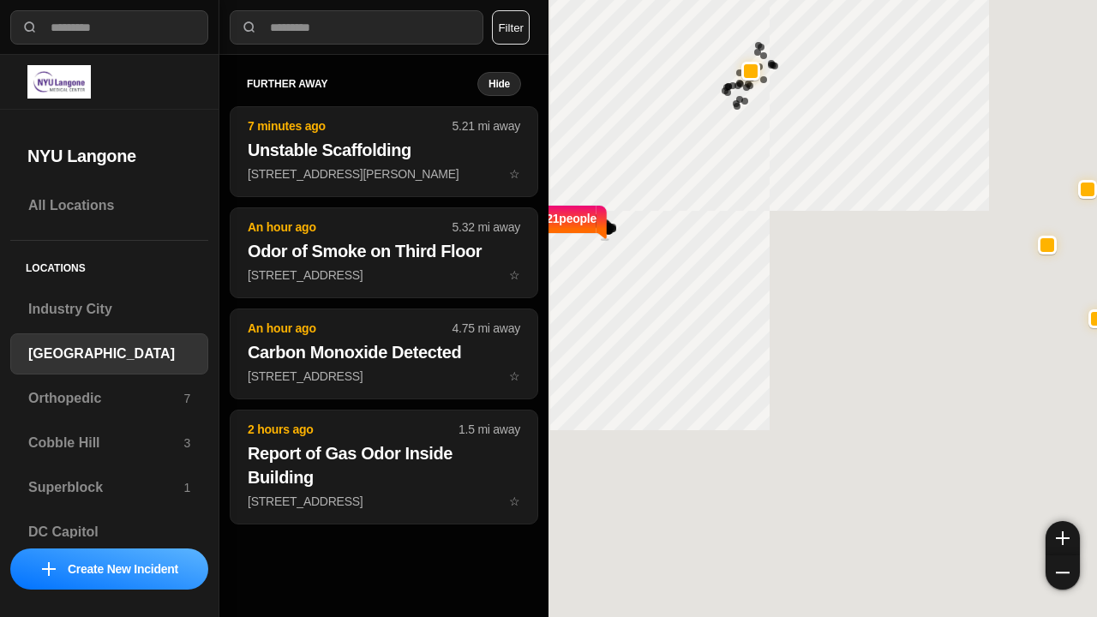
select select "*"
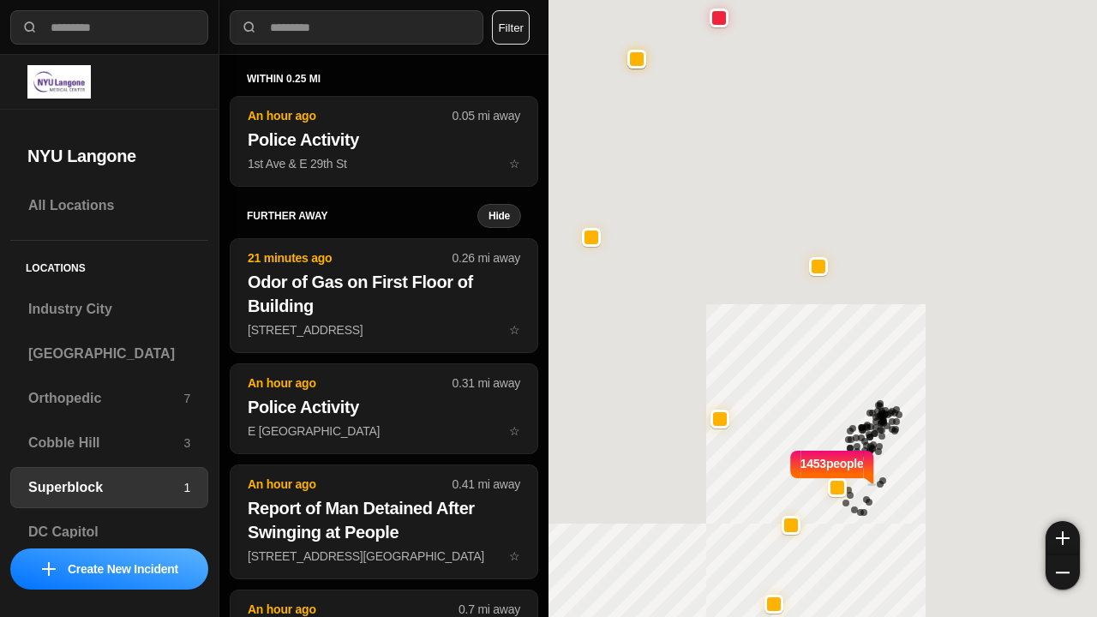
select select "*"
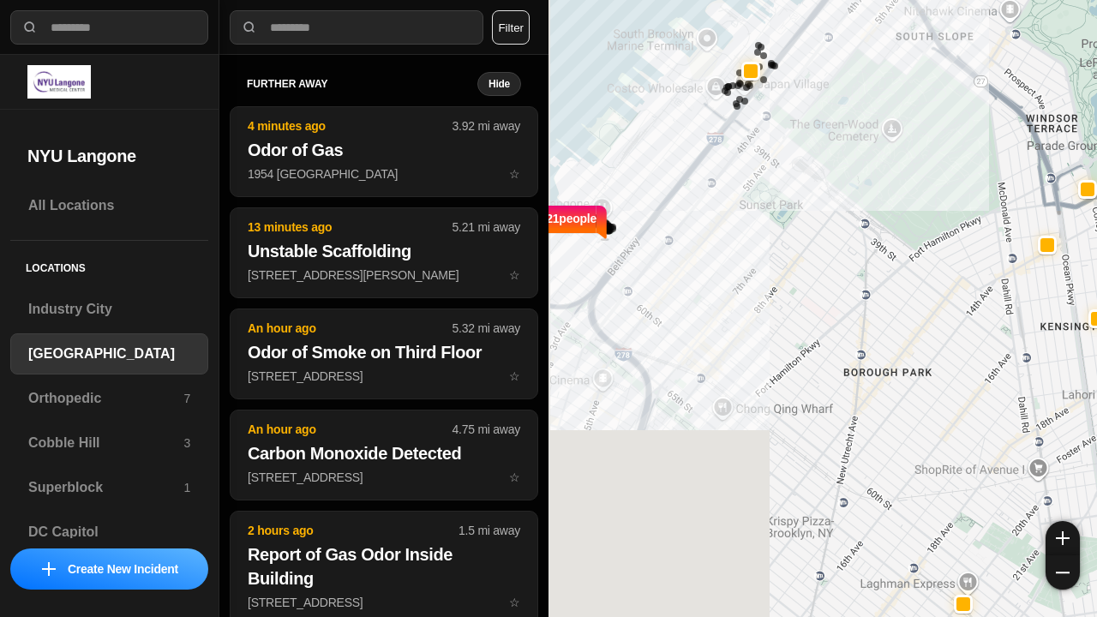
select select "*"
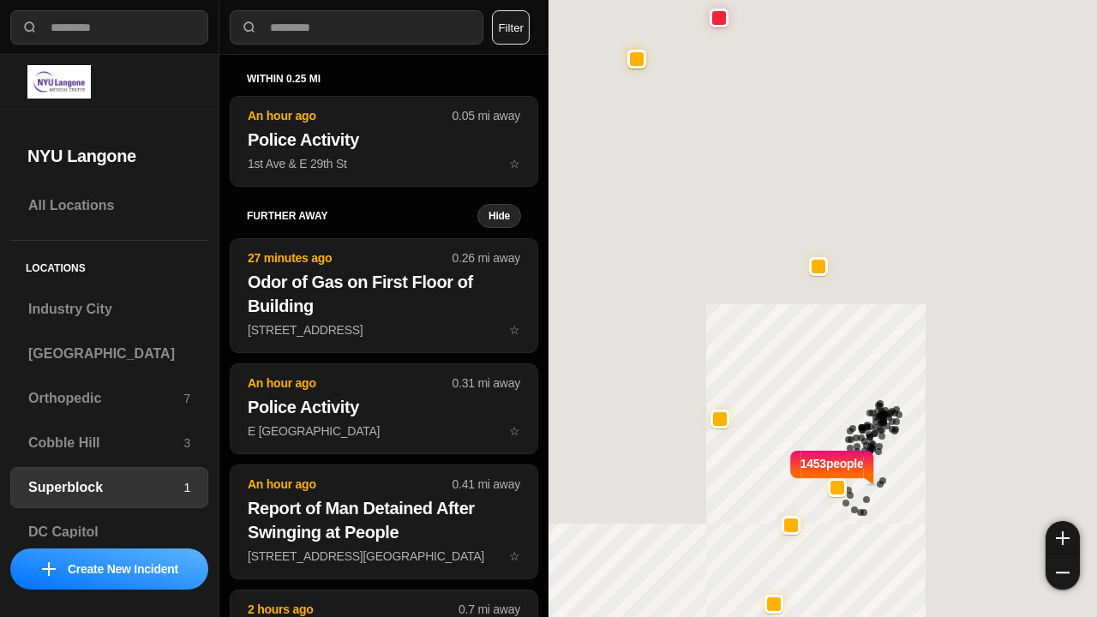
select select "*"
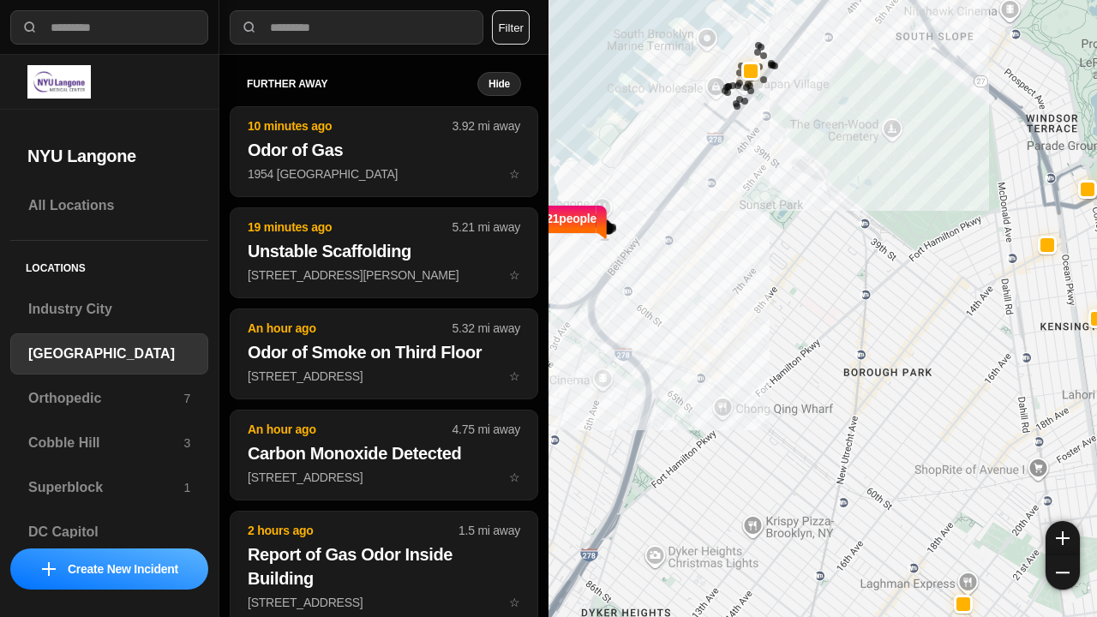
select select "*"
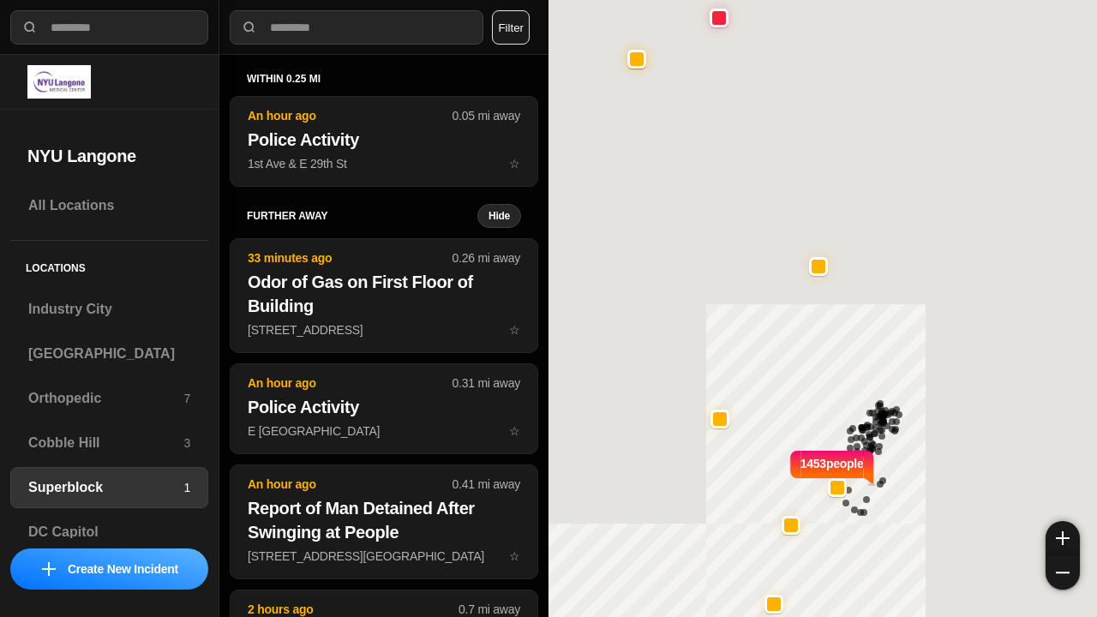
select select "*"
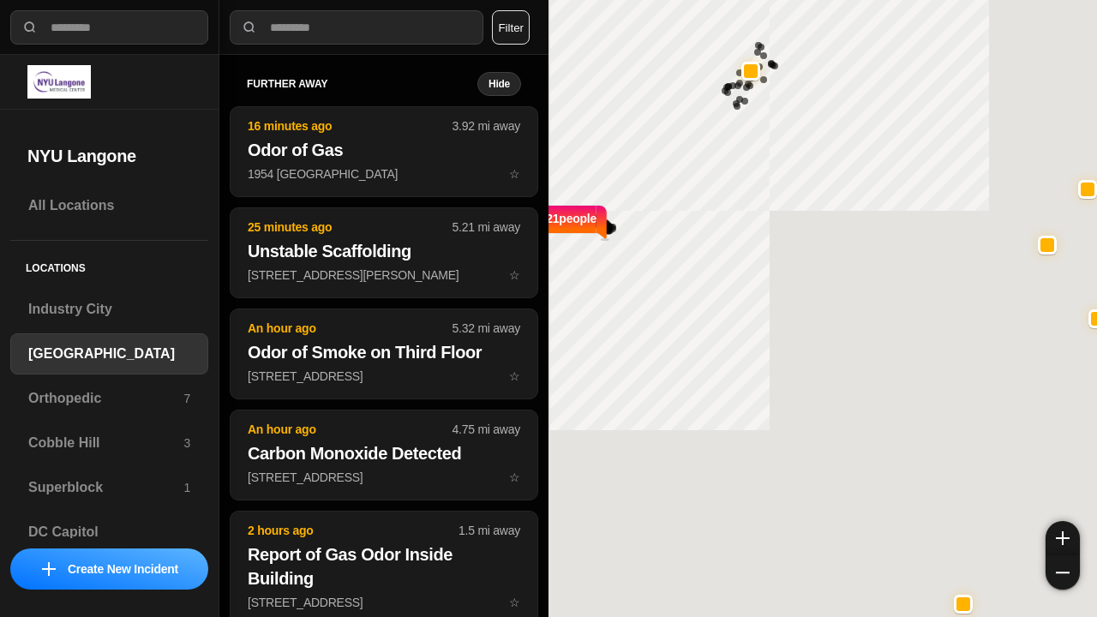
select select "*"
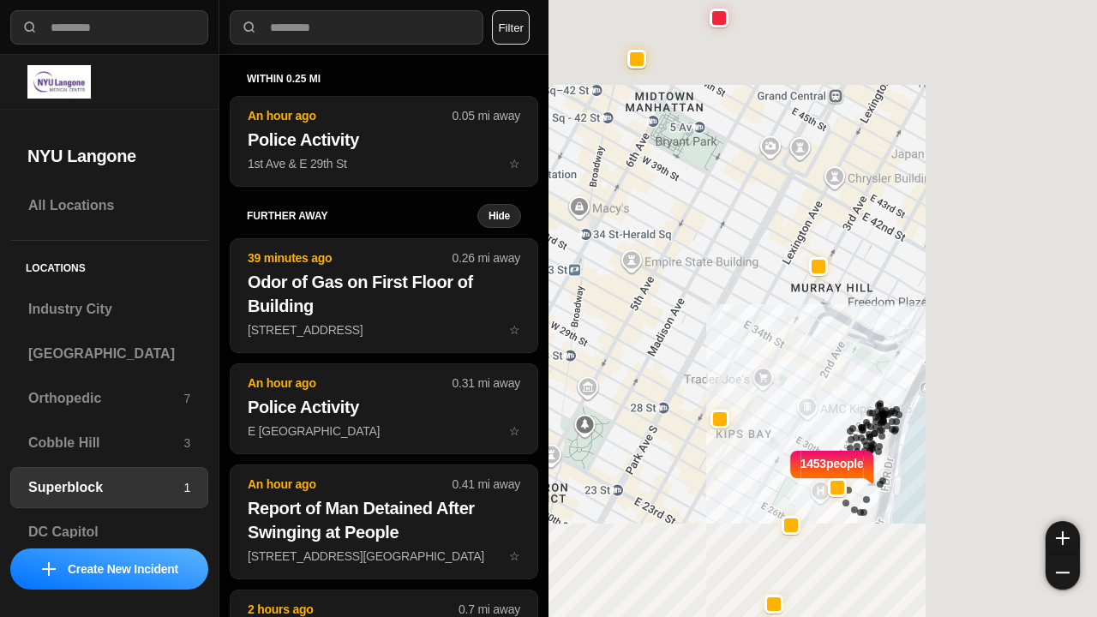
select select "*"
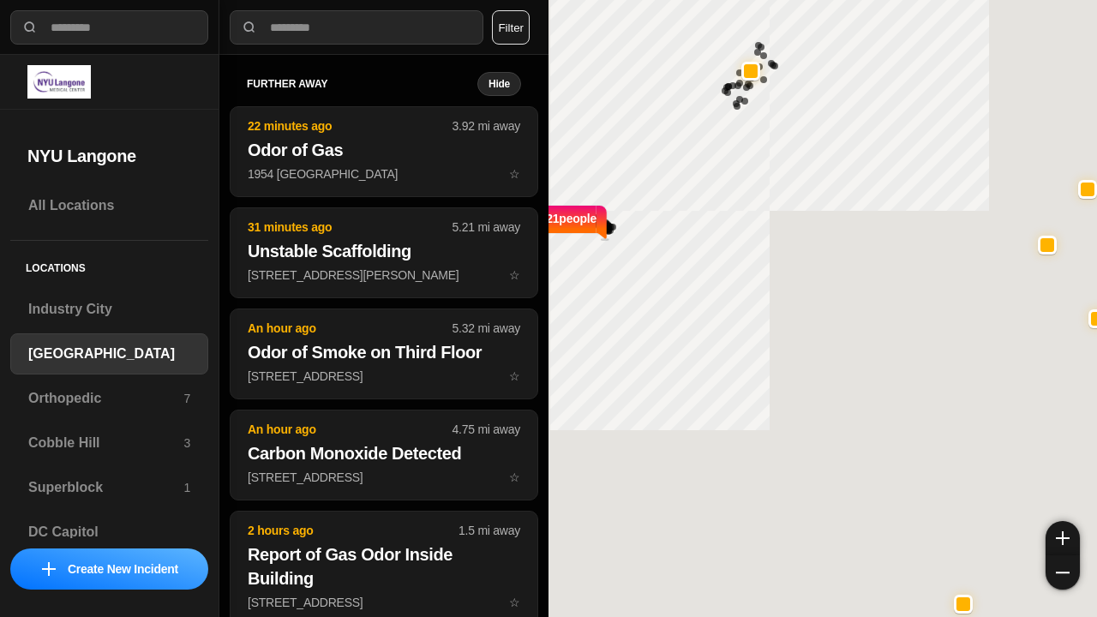
select select "*"
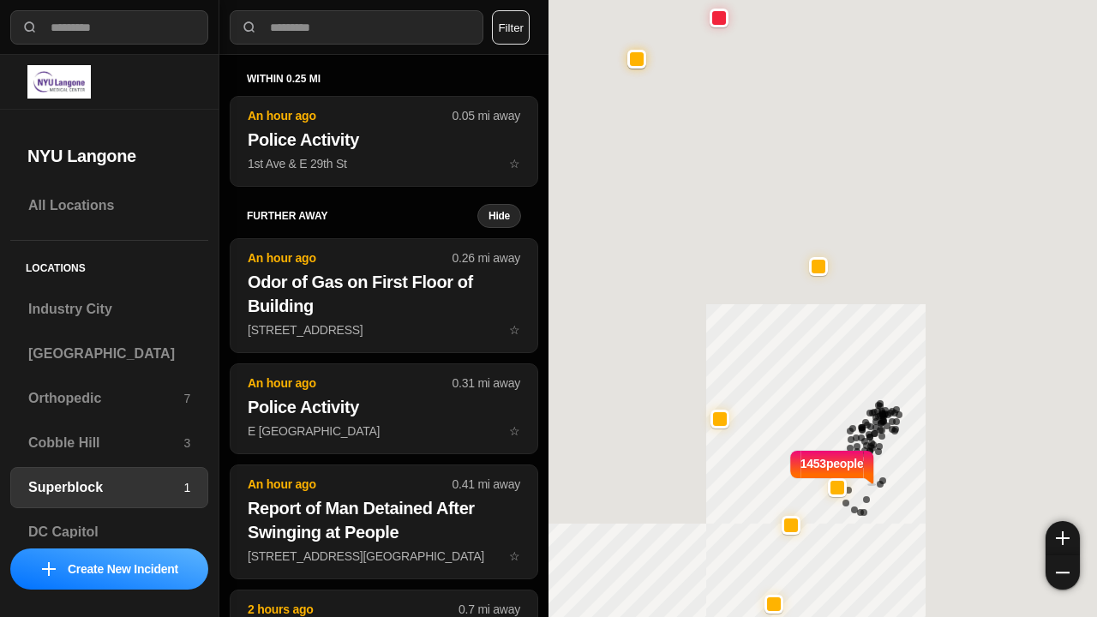
select select "*"
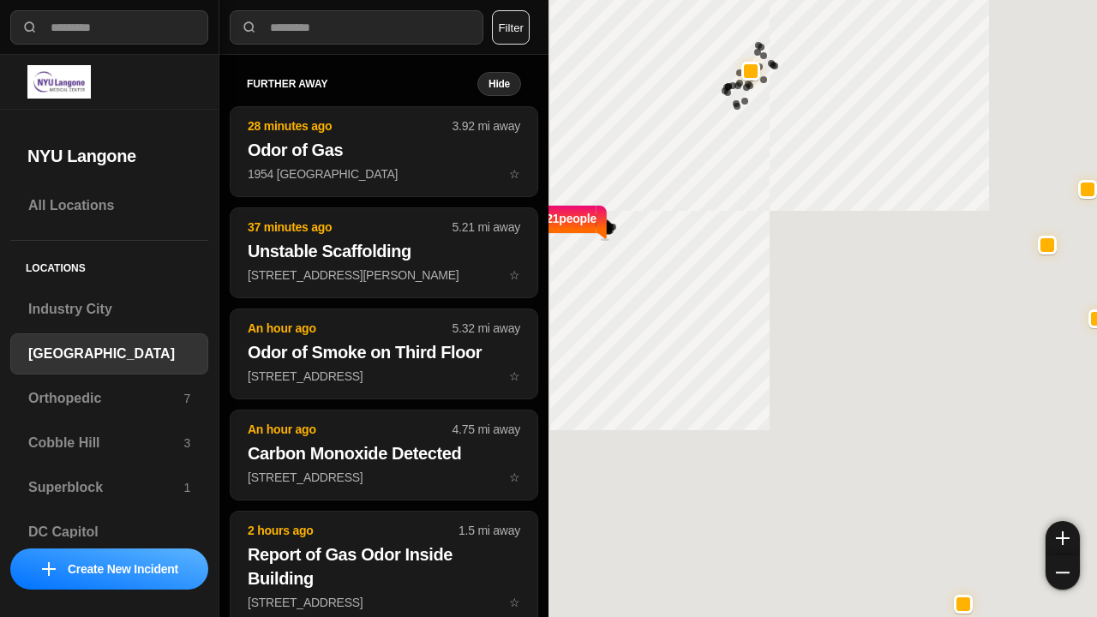
select select "*"
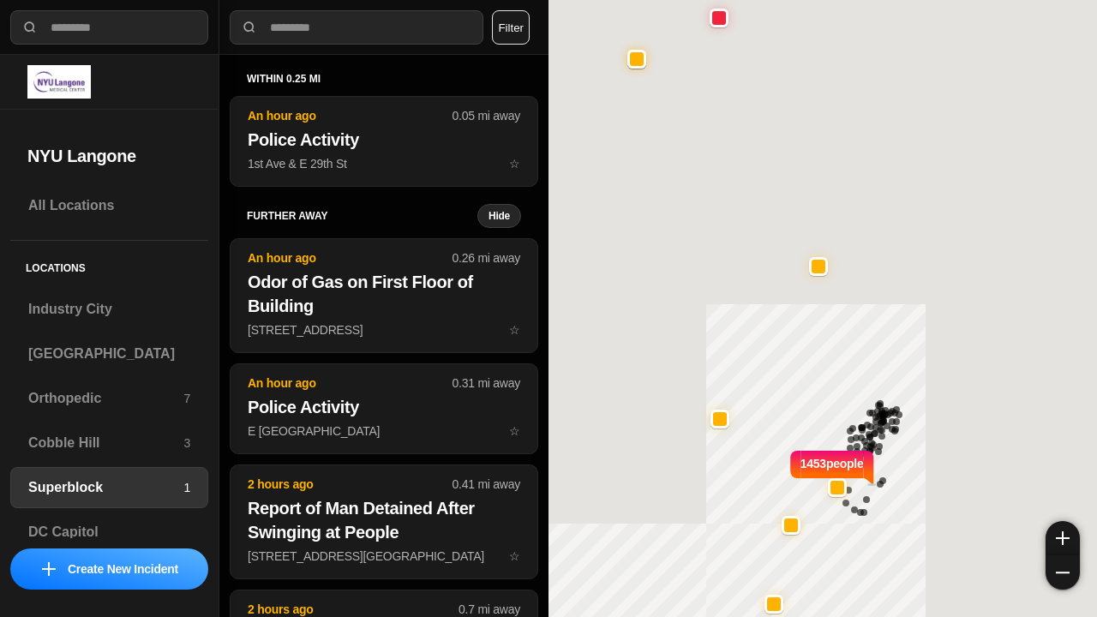
select select "*"
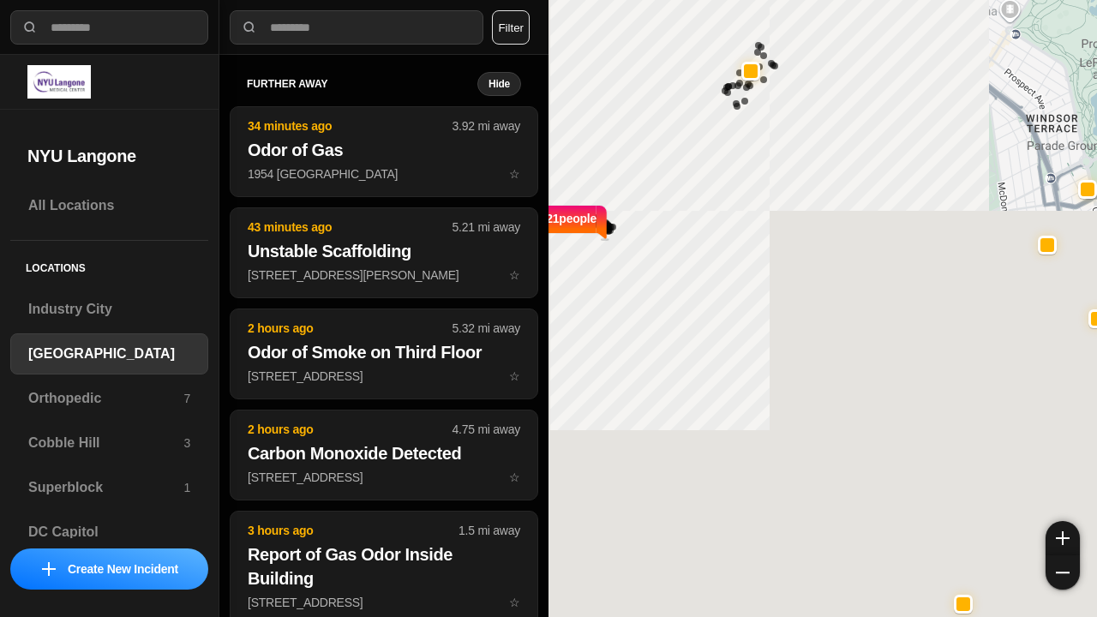
select select "*"
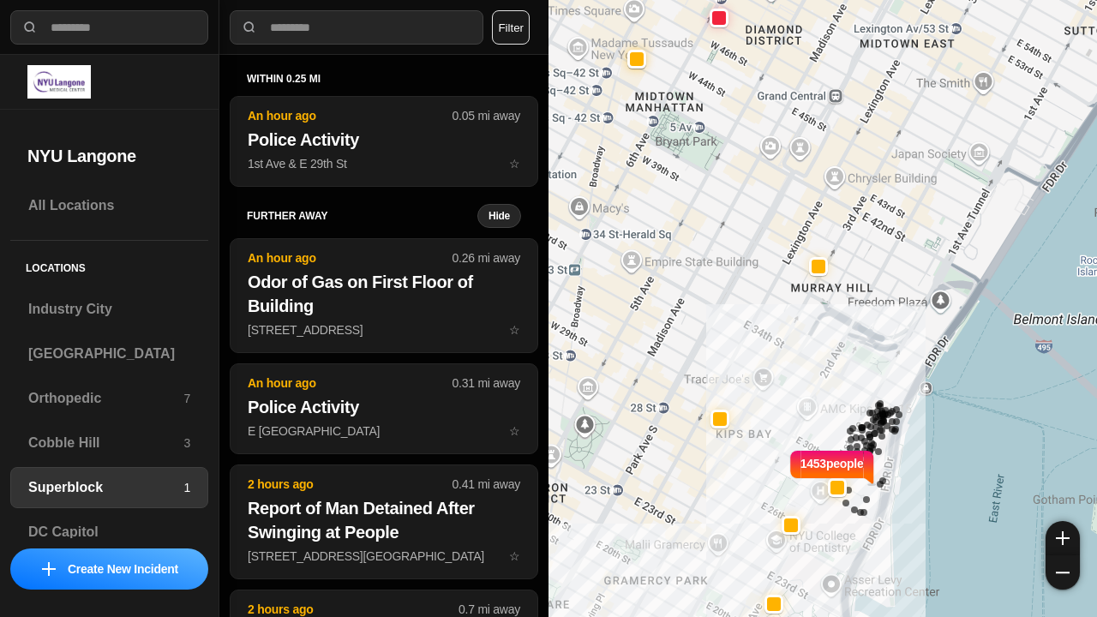
select select "*"
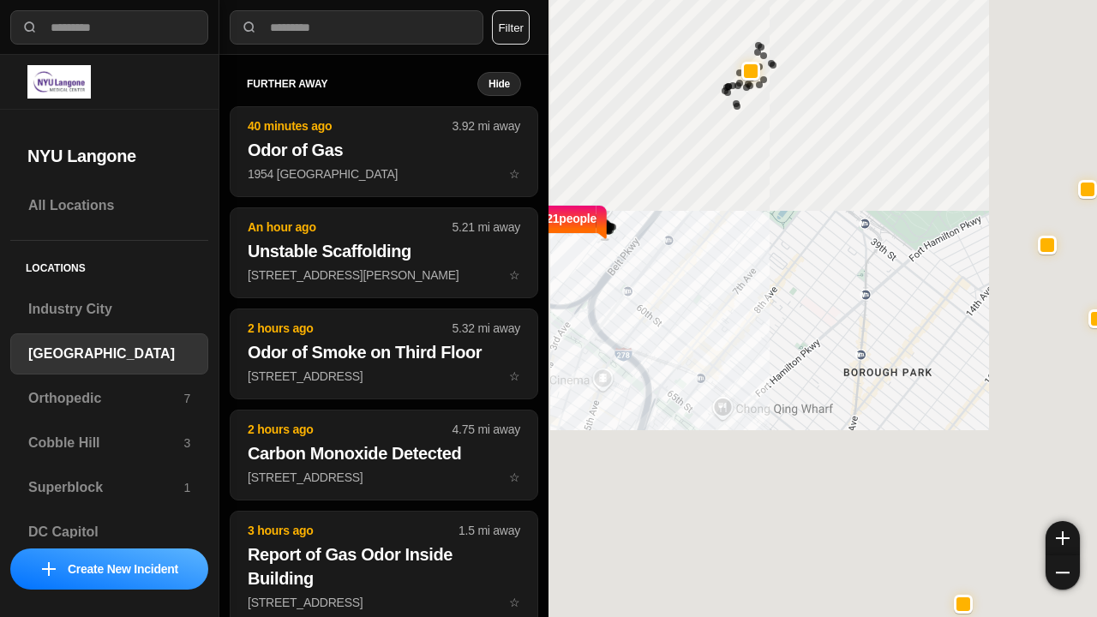
select select "*"
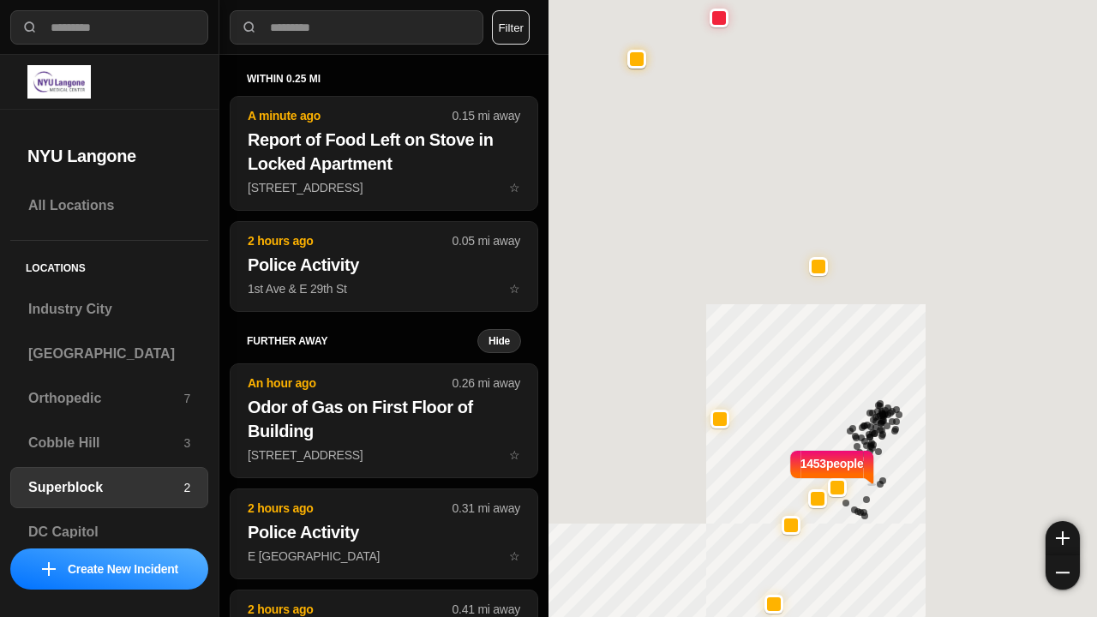
select select "*"
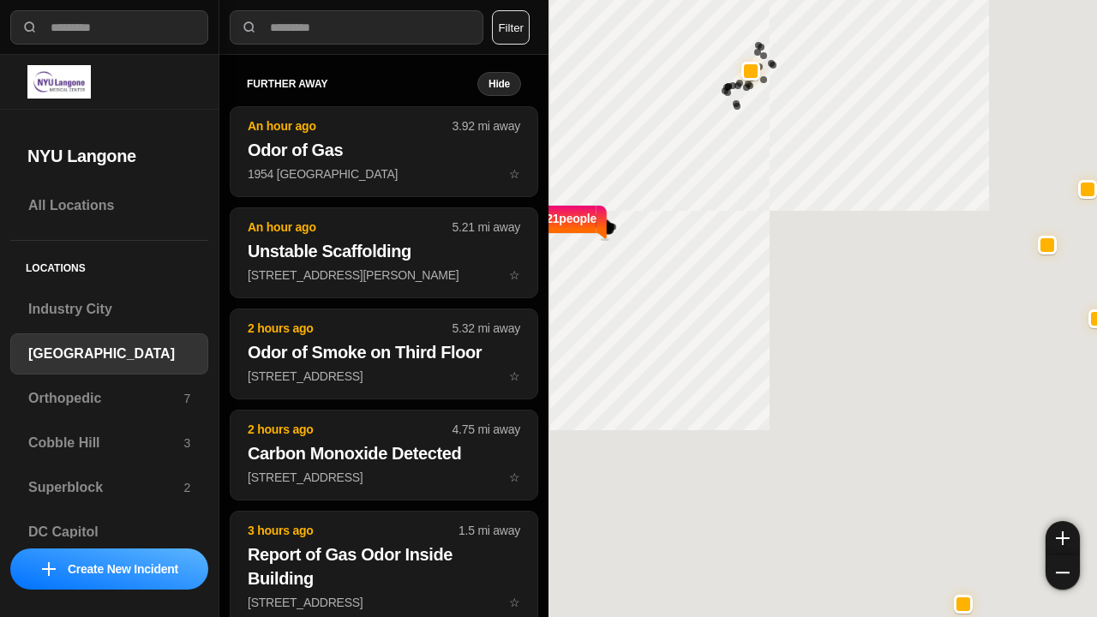
select select "*"
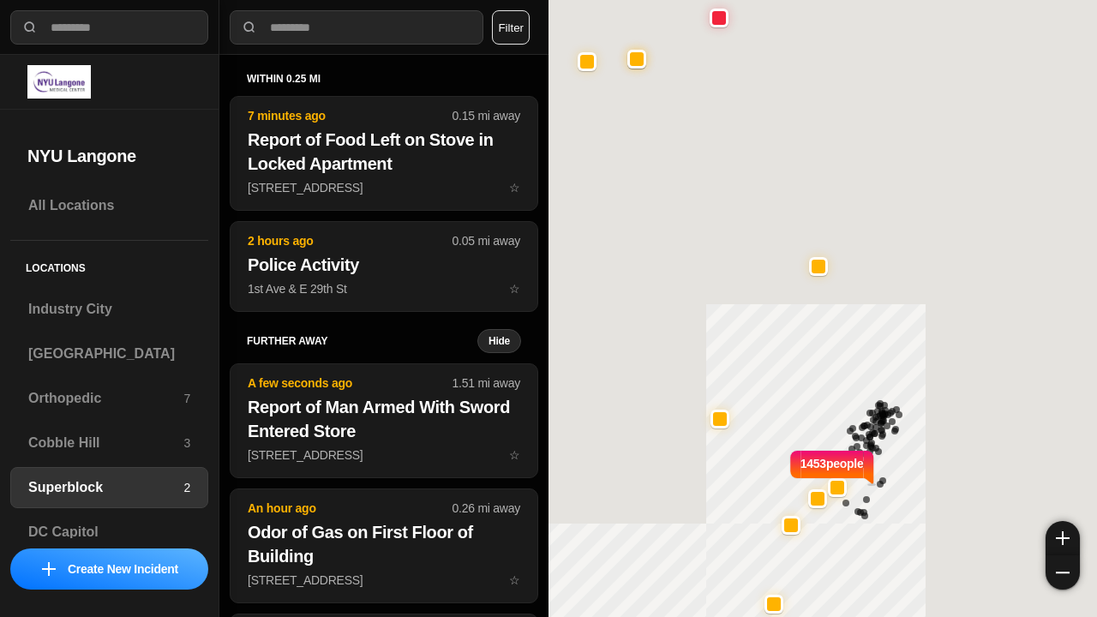
select select "*"
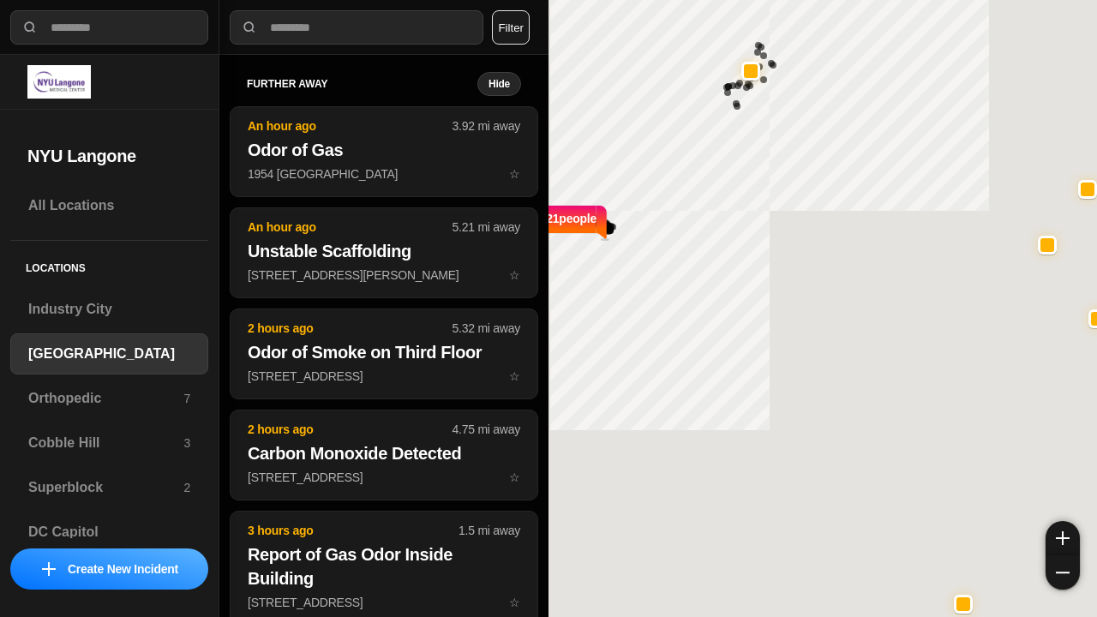
select select "*"
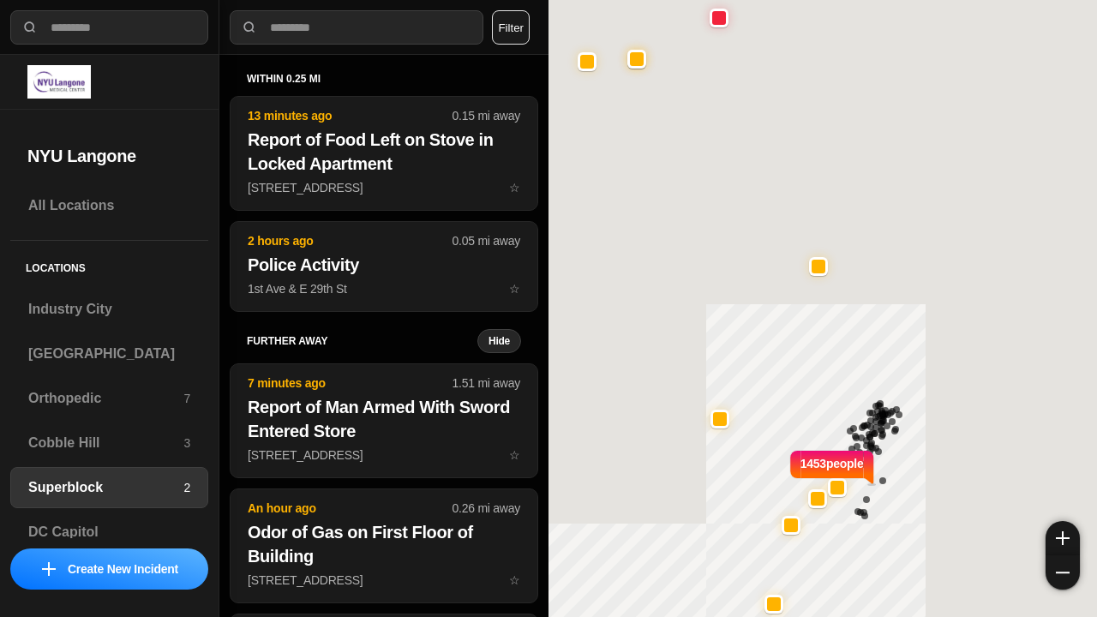
select select "*"
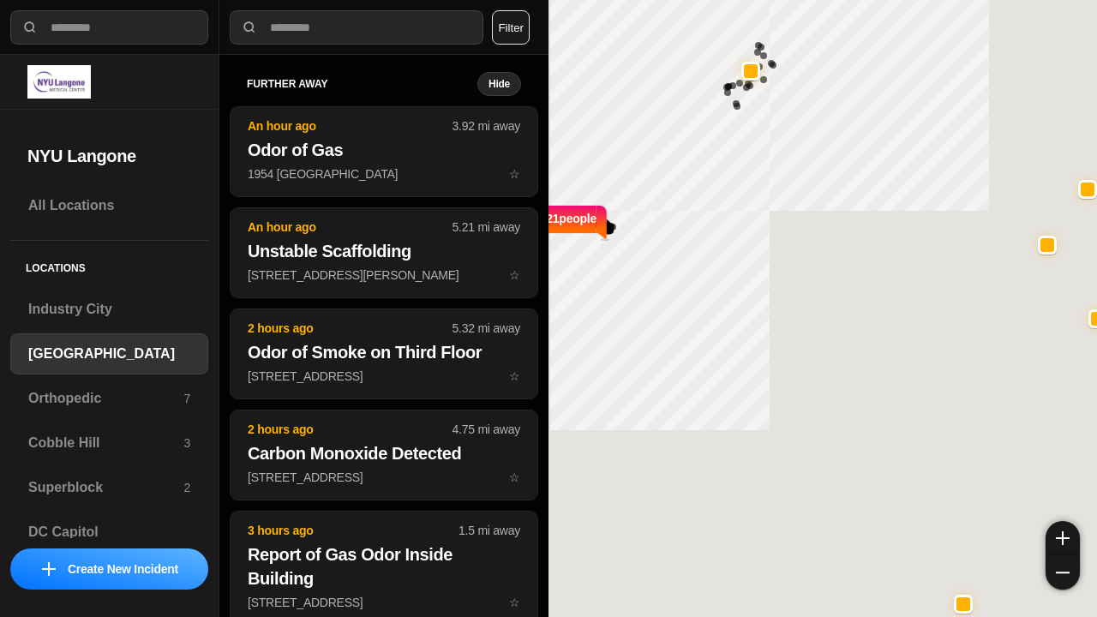
select select "*"
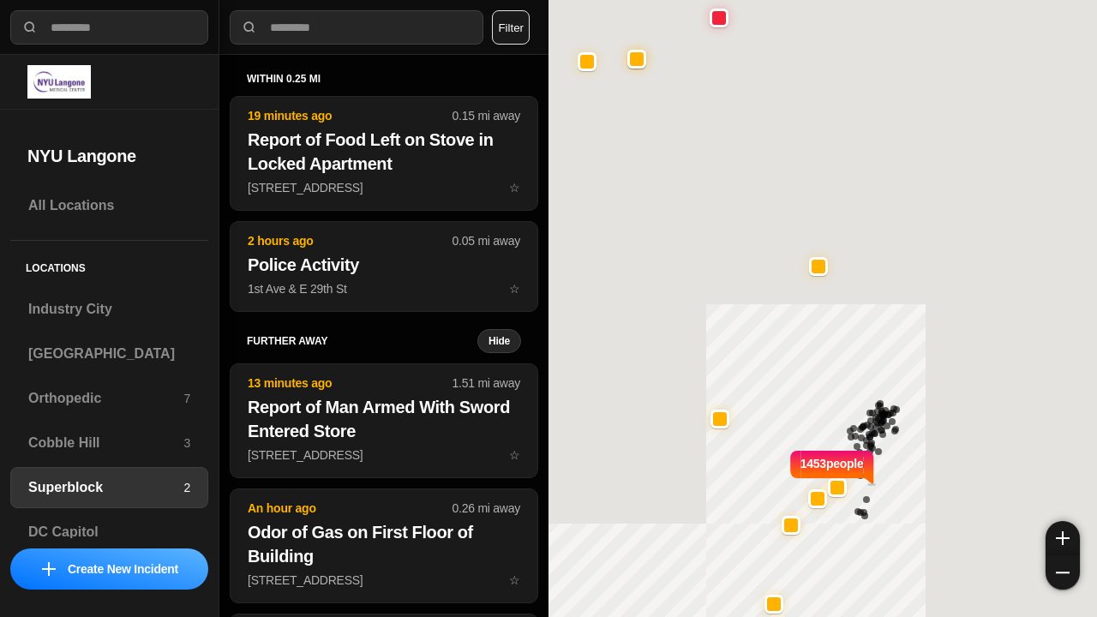
select select "*"
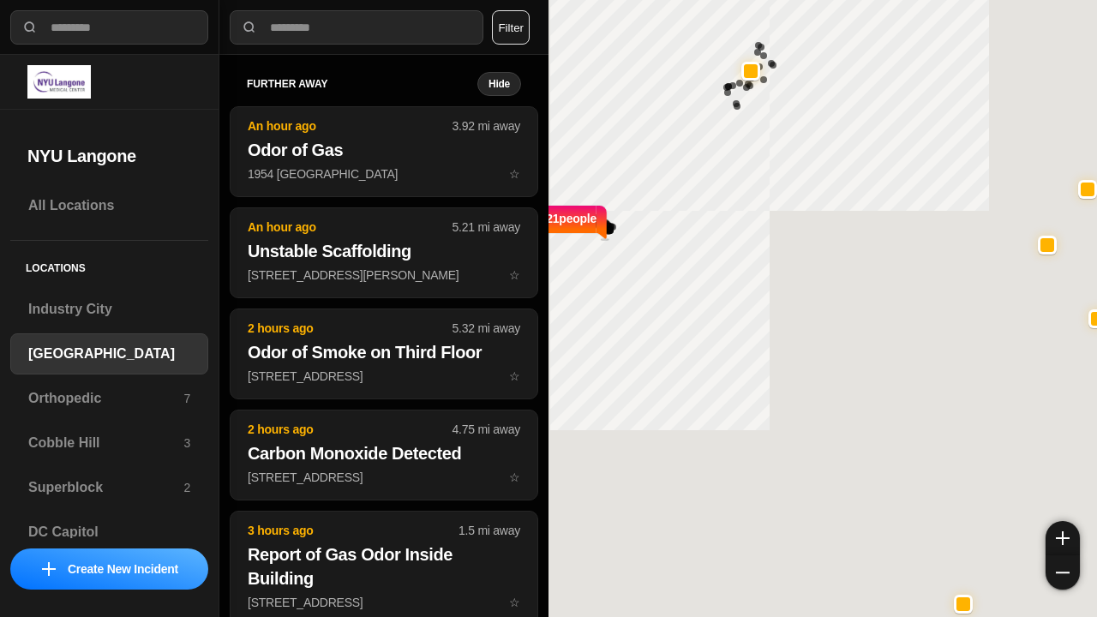
select select "*"
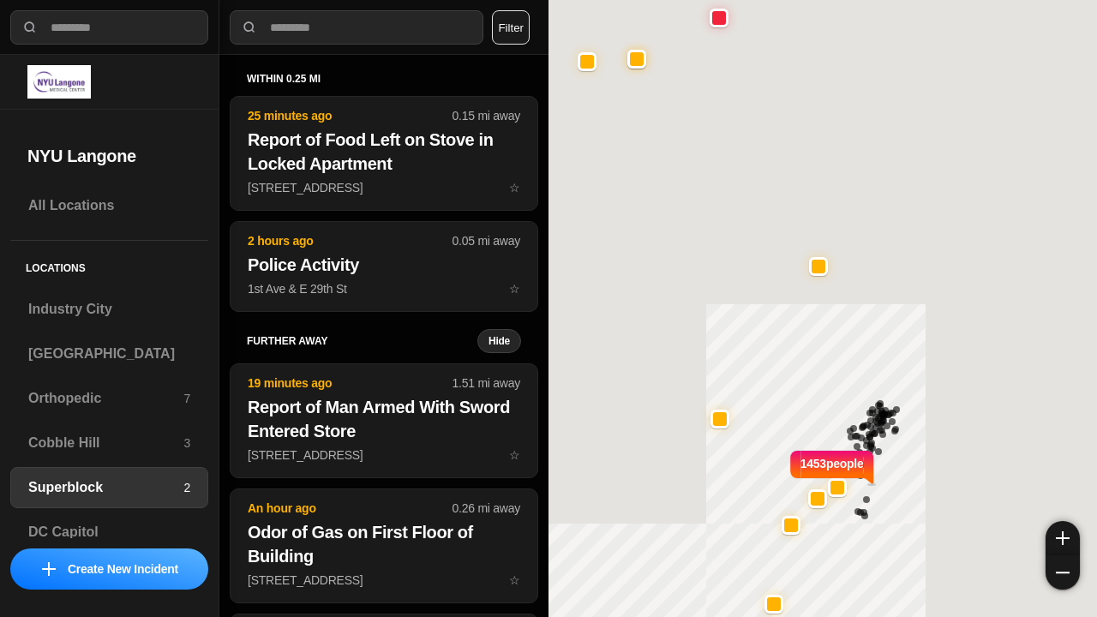
select select "*"
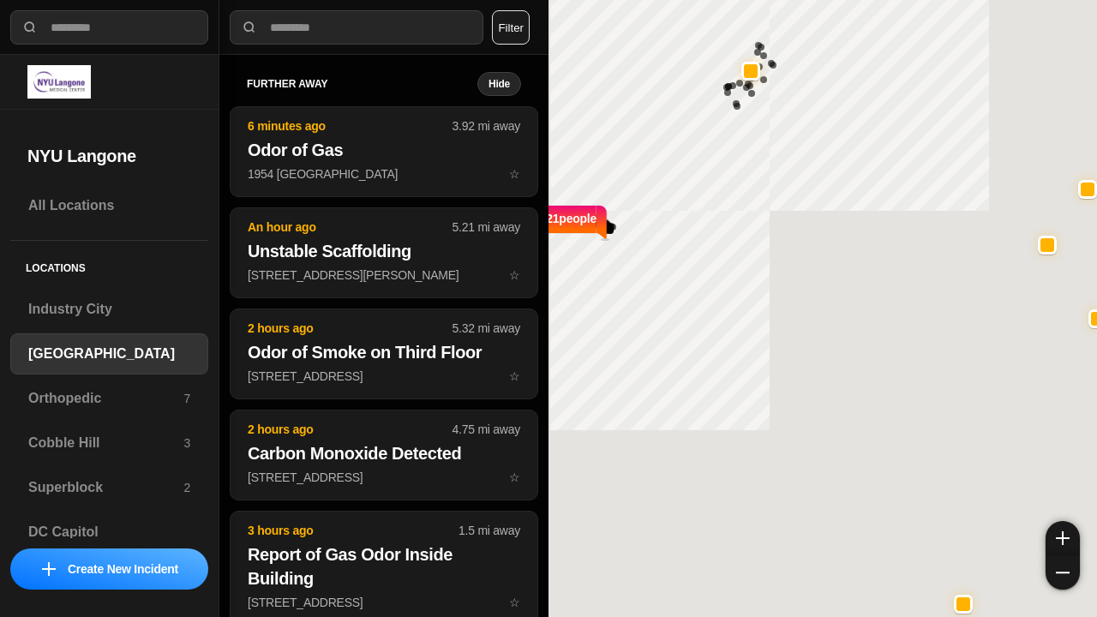
select select "*"
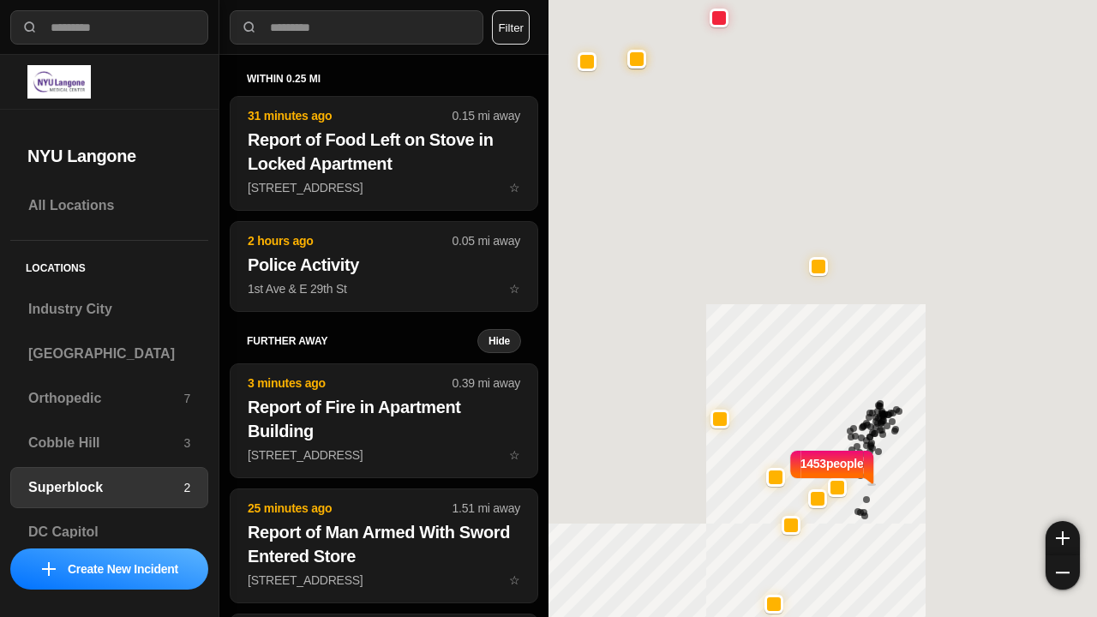
select select "*"
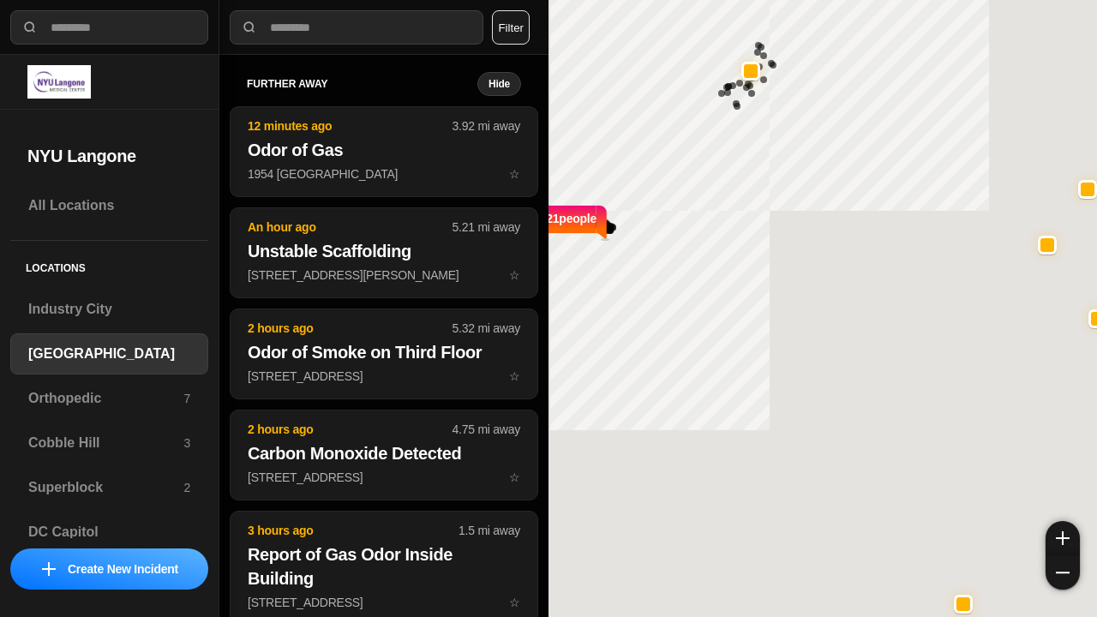
select select "*"
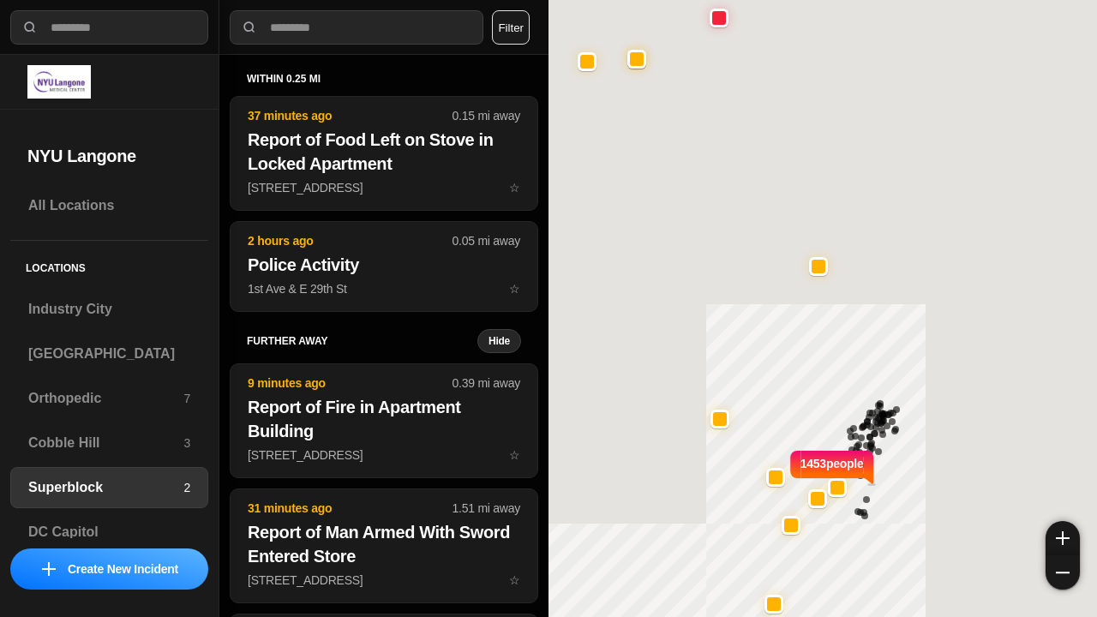
select select "*"
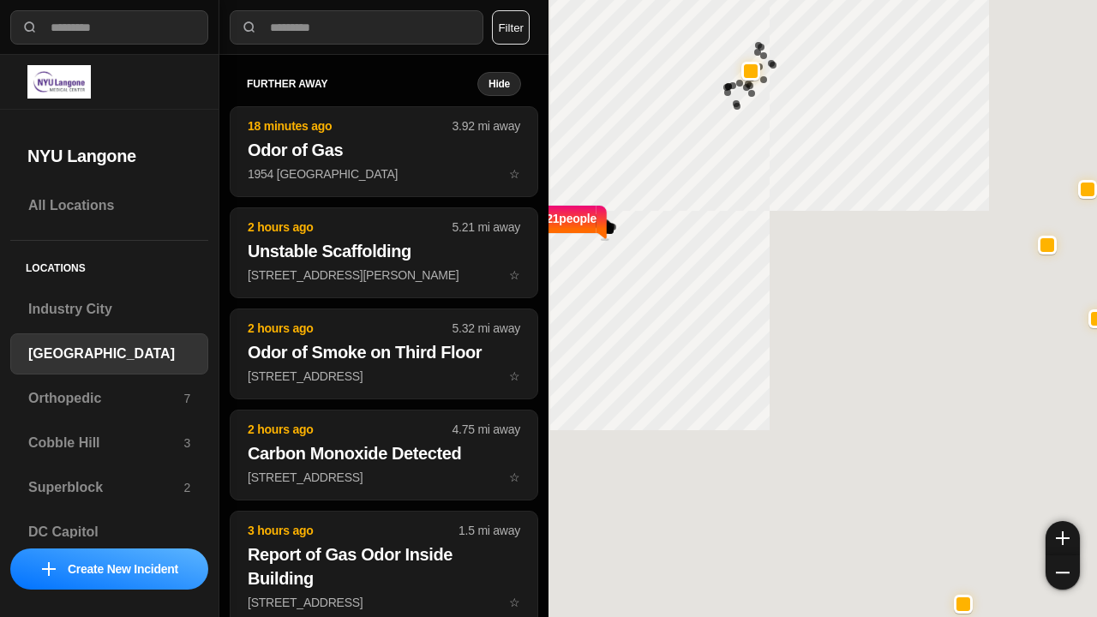
select select "*"
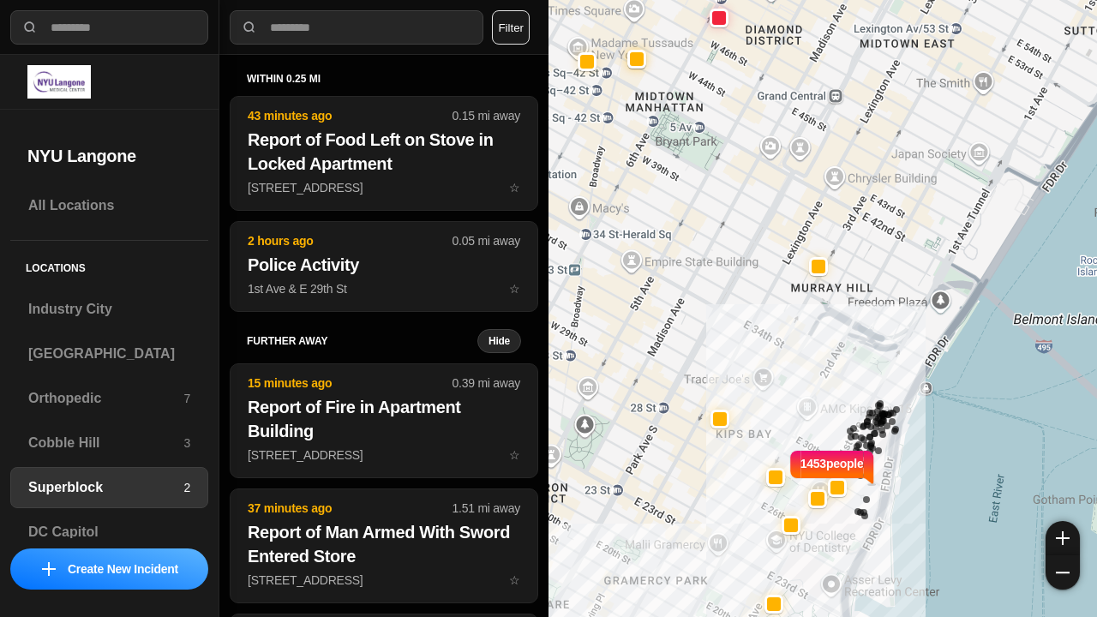
select select "*"
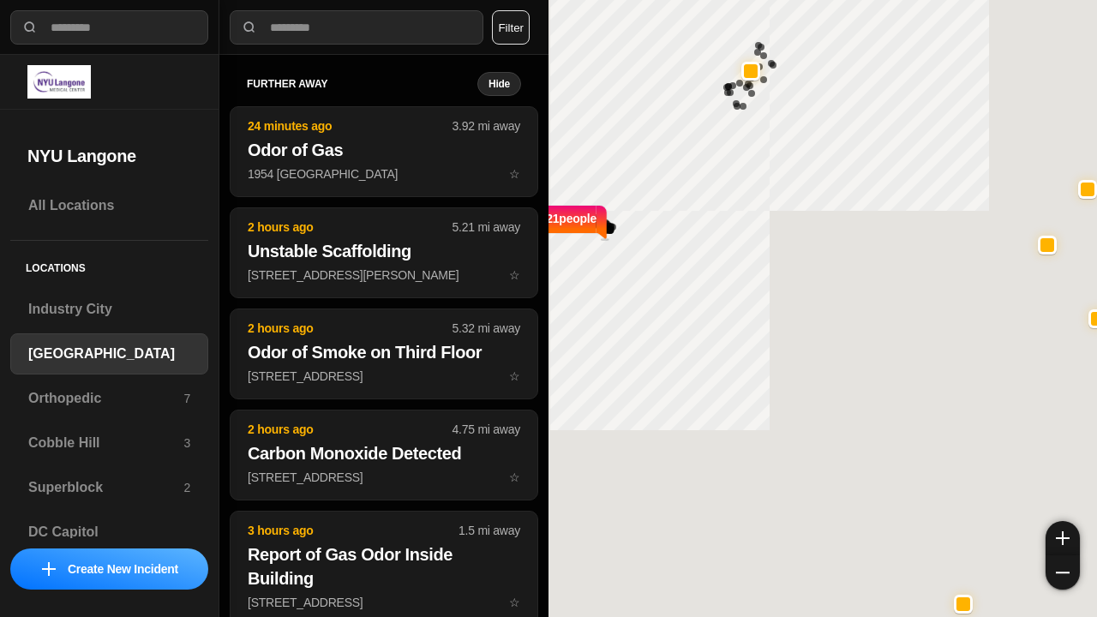
select select "*"
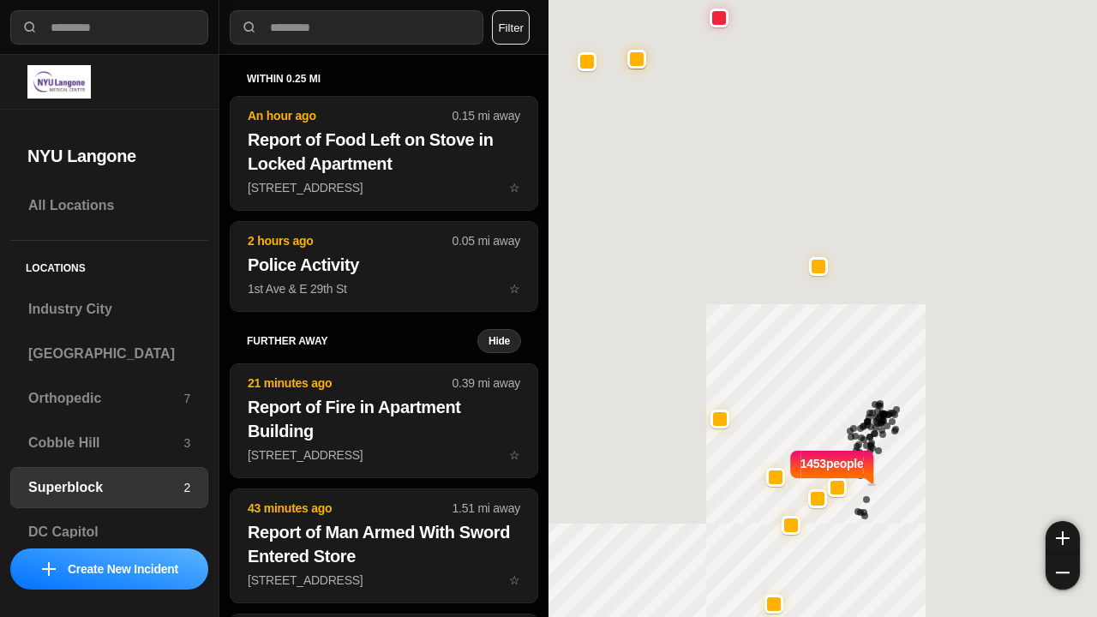
select select "*"
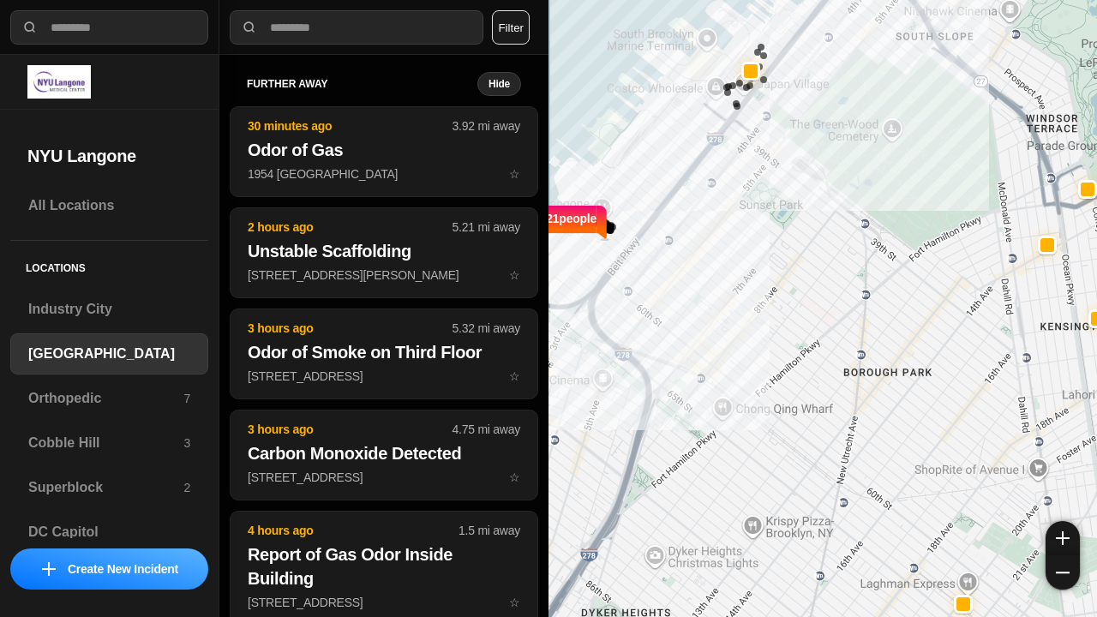
select select "*"
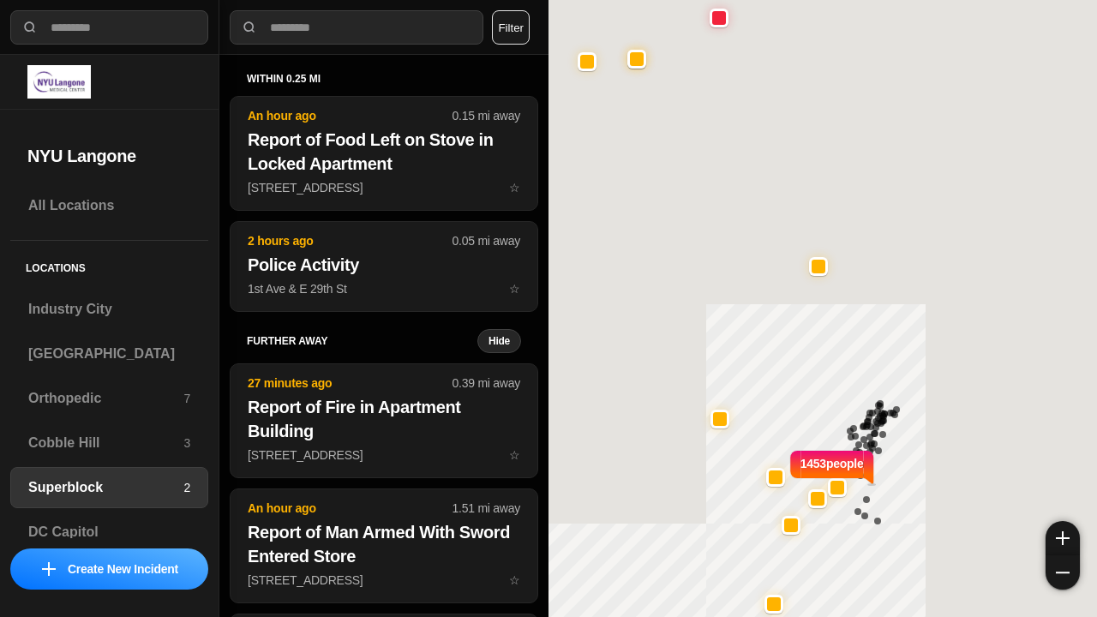
select select "*"
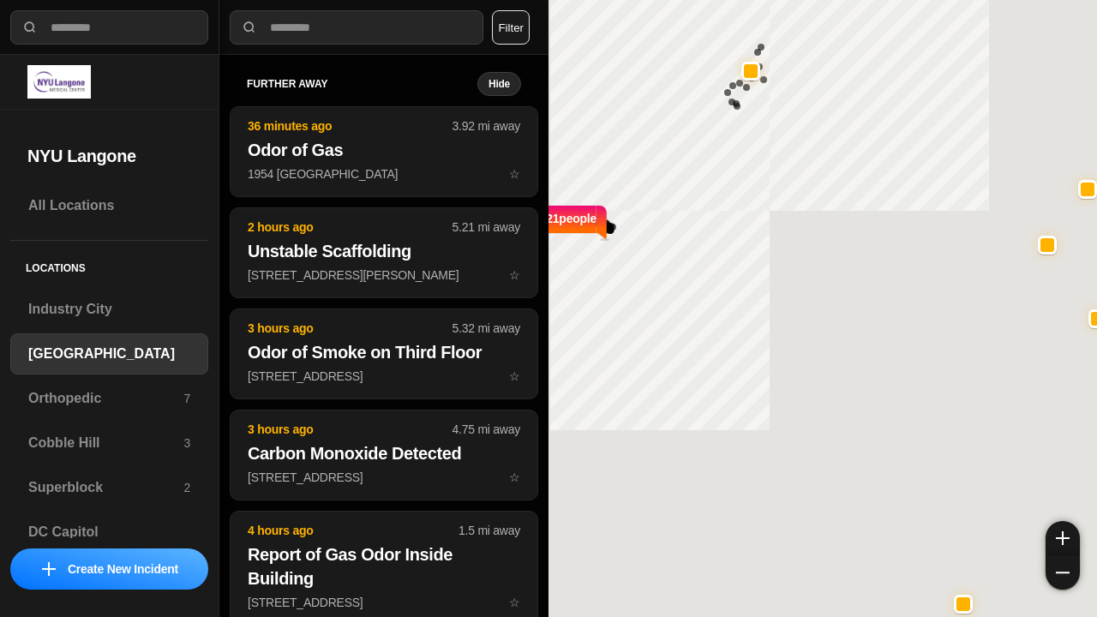
select select "*"
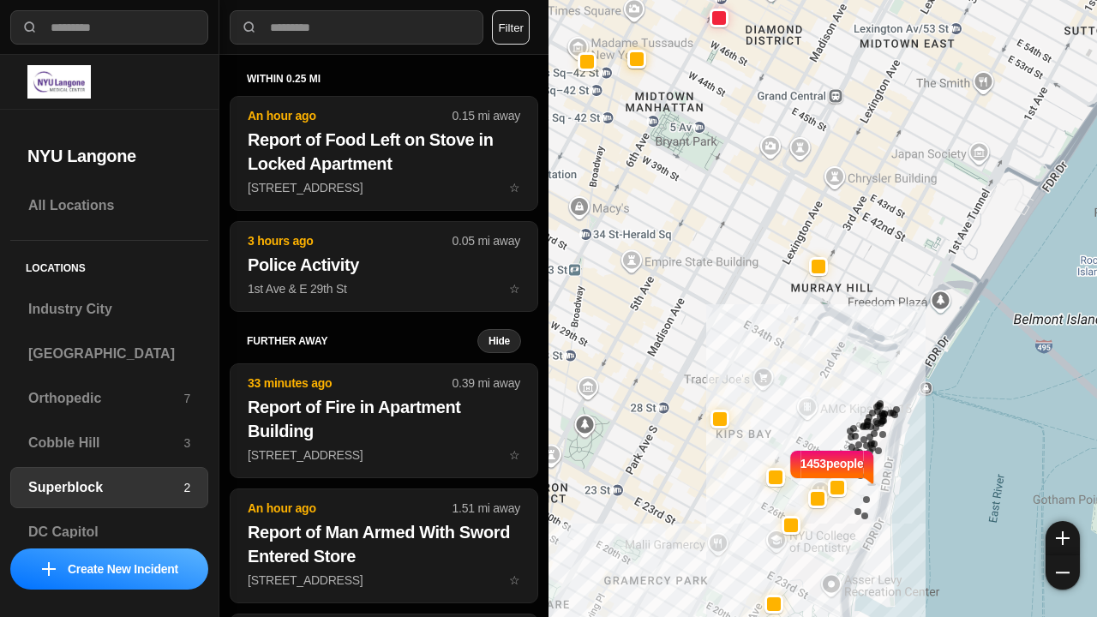
select select "*"
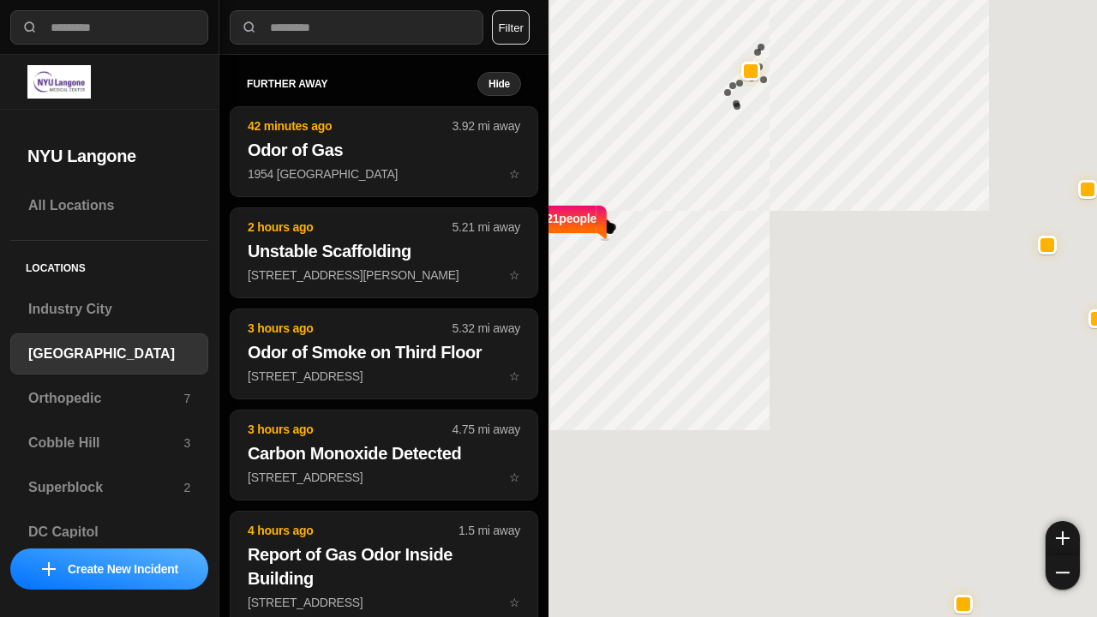
select select "*"
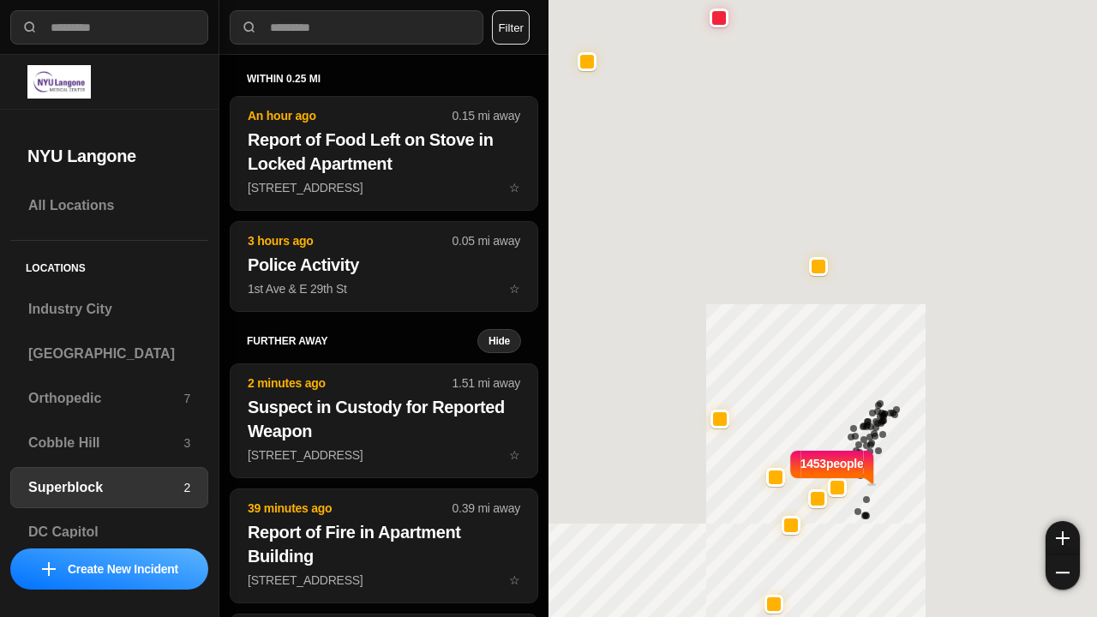
select select "*"
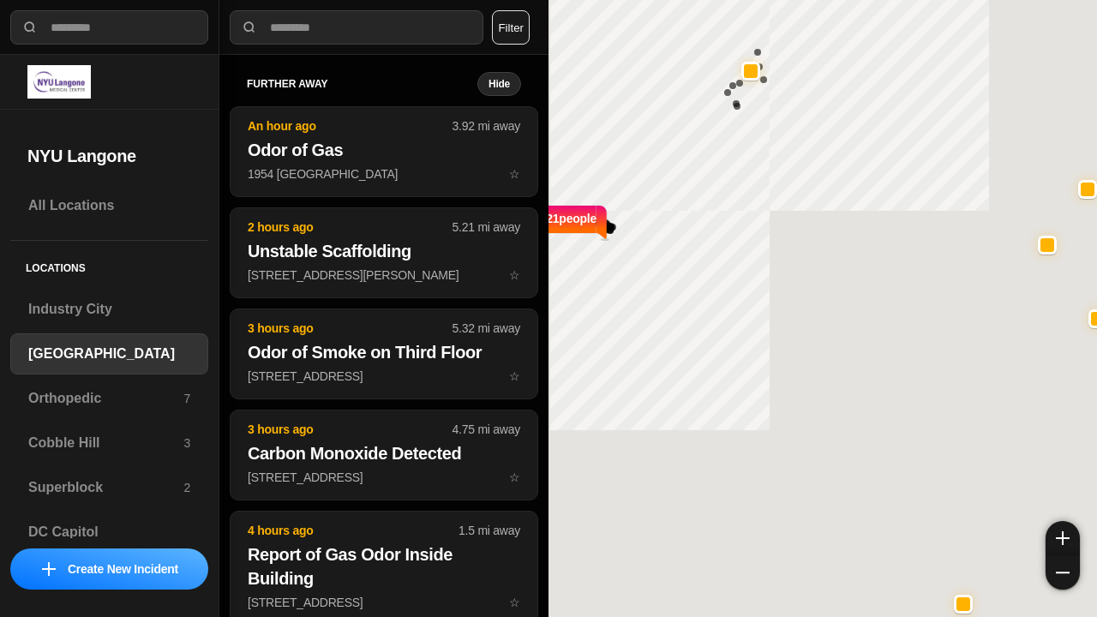
select select "*"
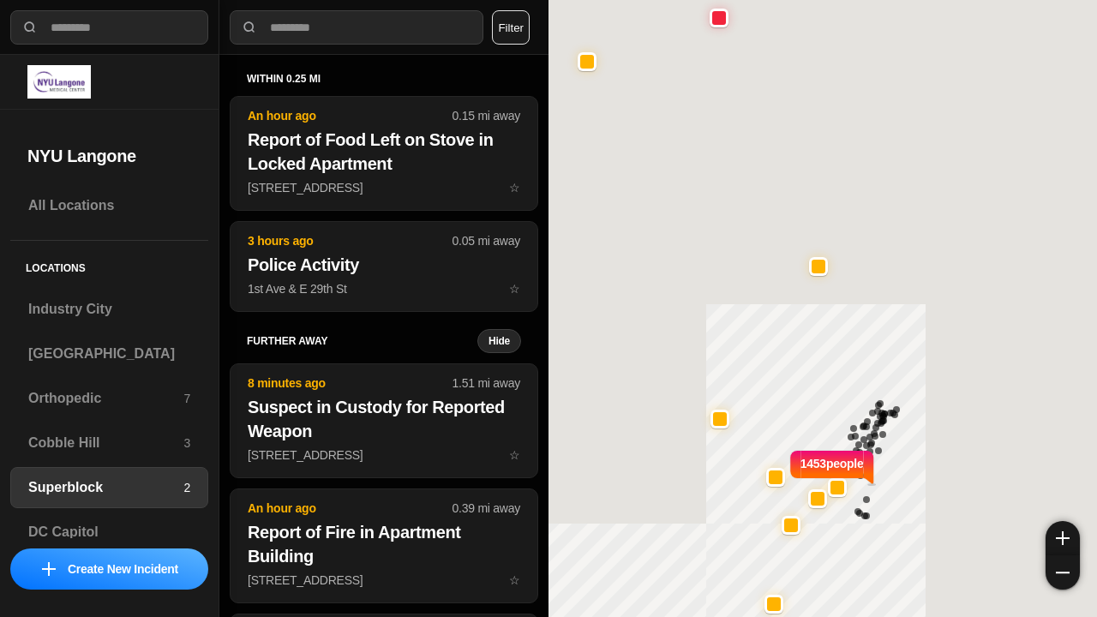
select select "*"
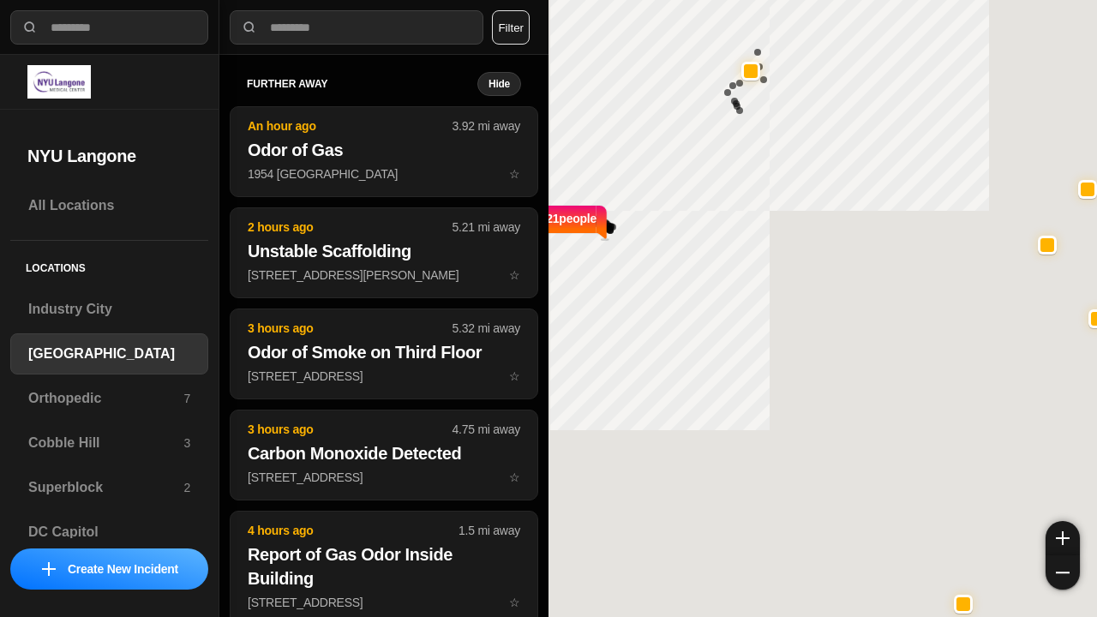
select select "*"
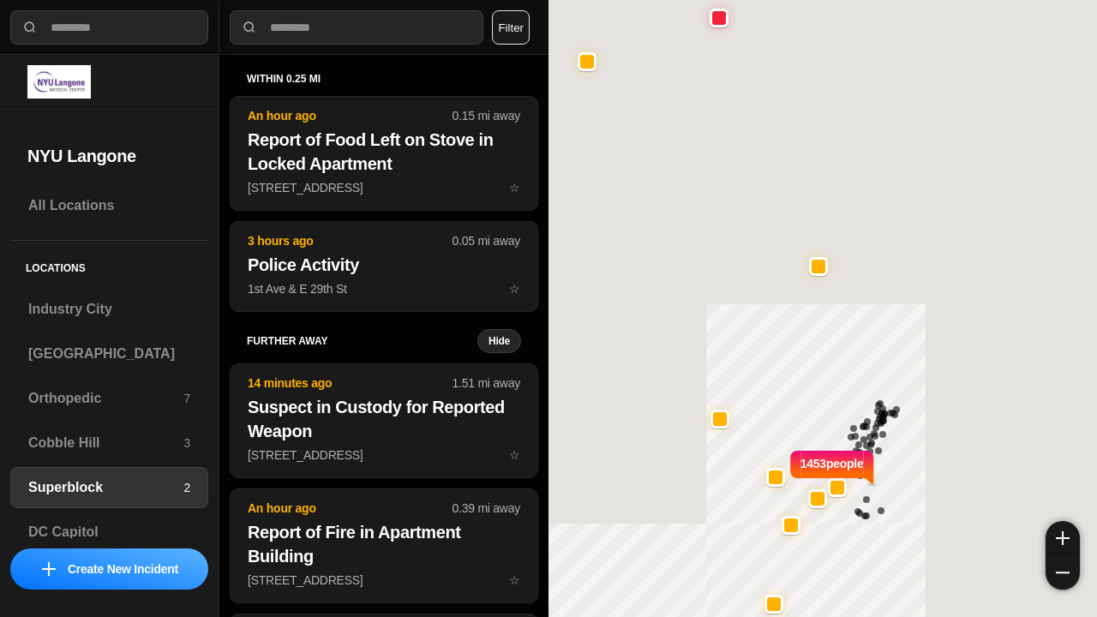
select select "*"
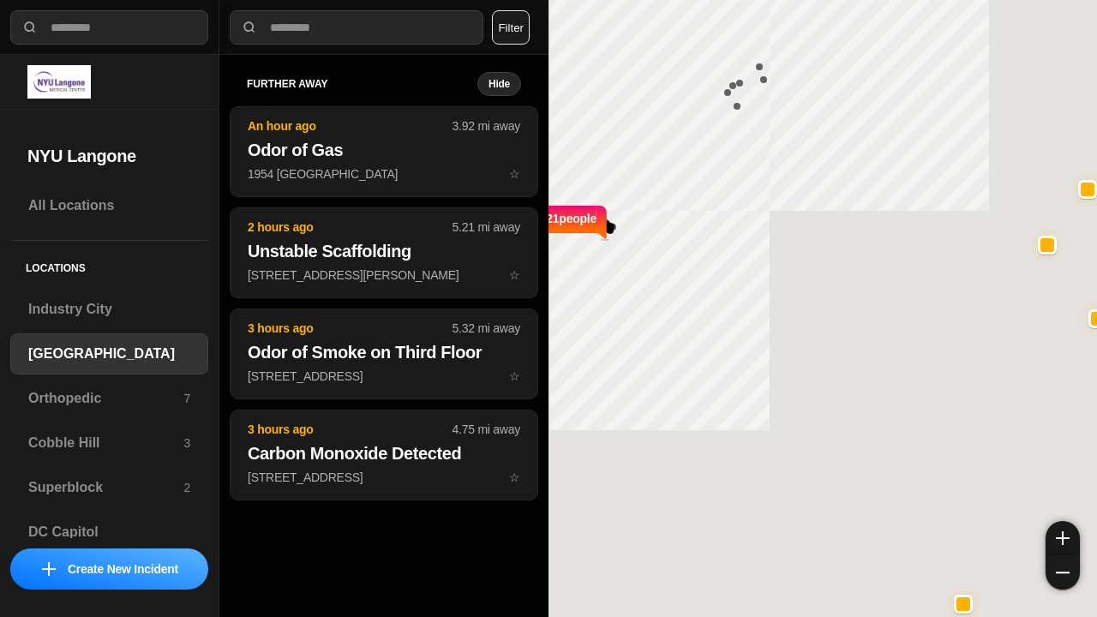
select select "*"
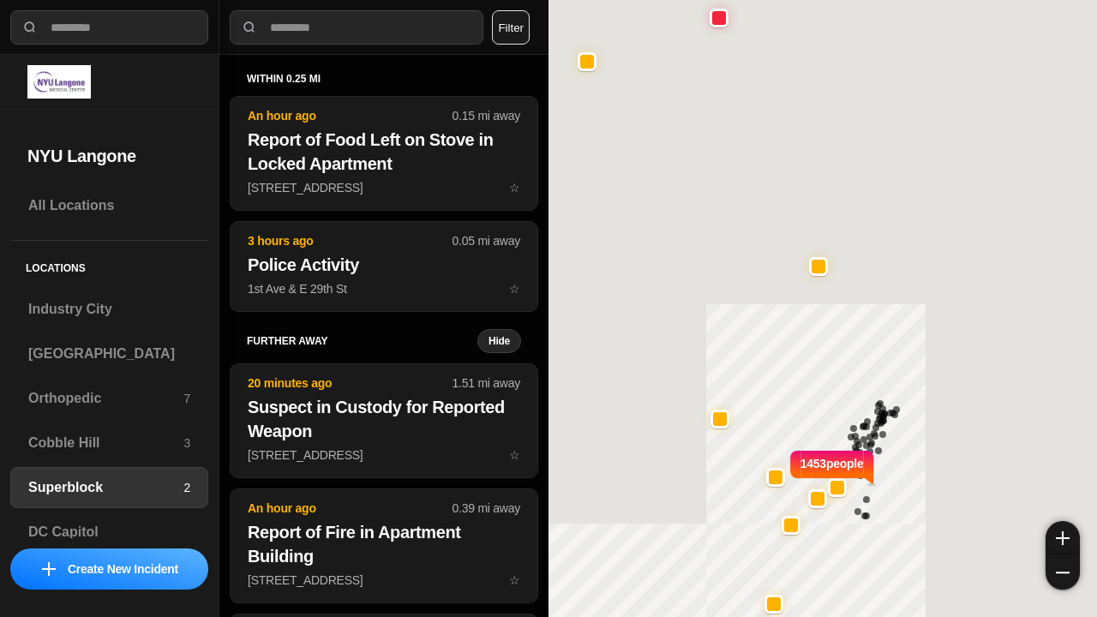
select select "*"
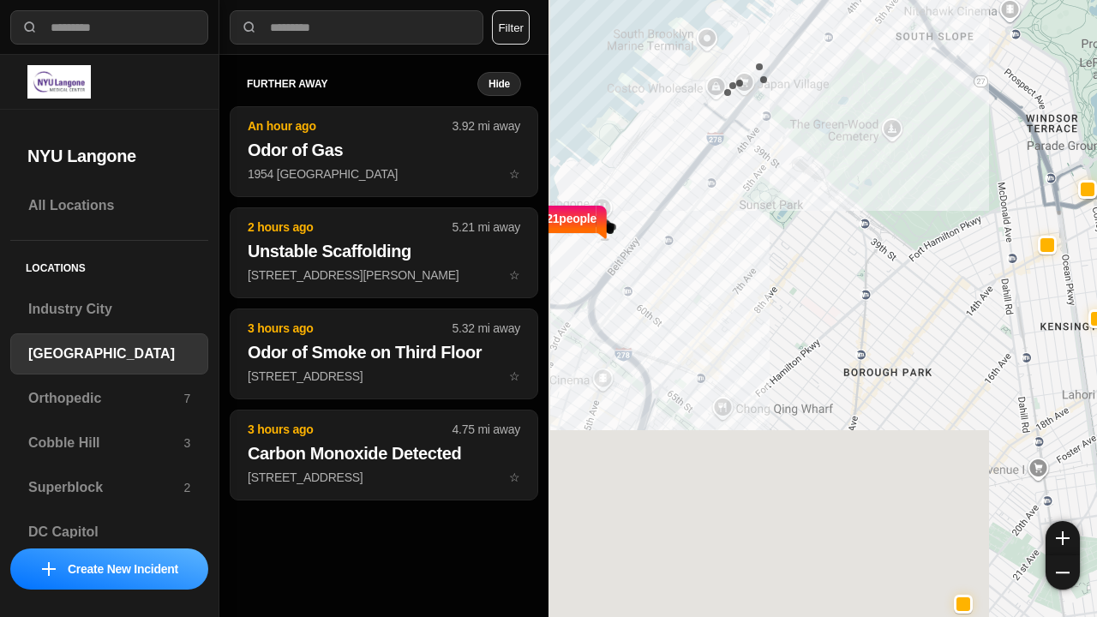
select select "*"
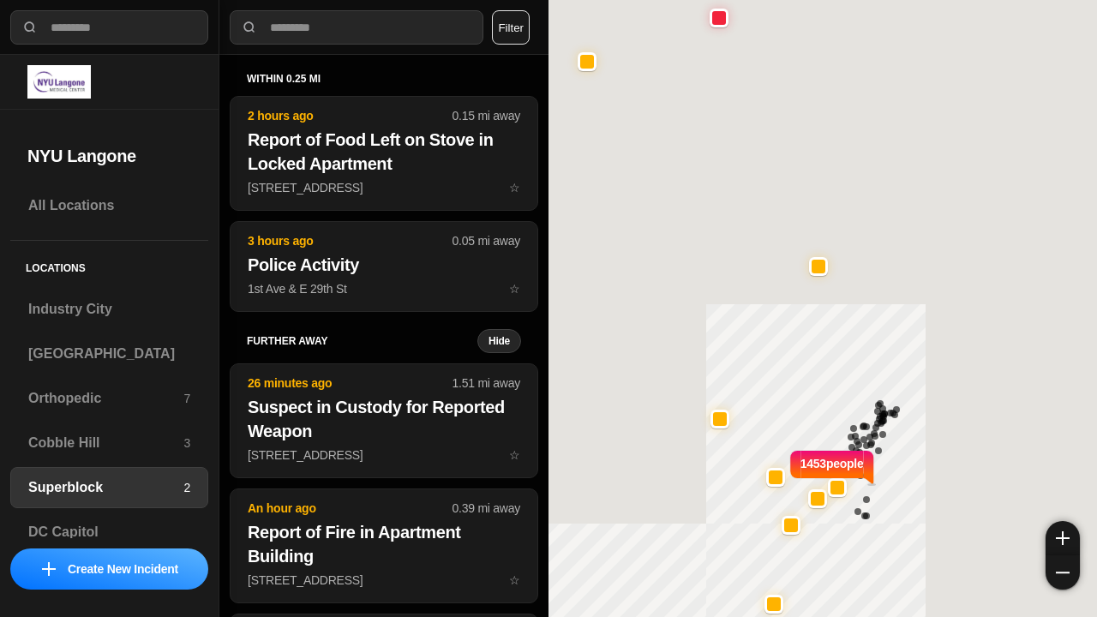
select select "*"
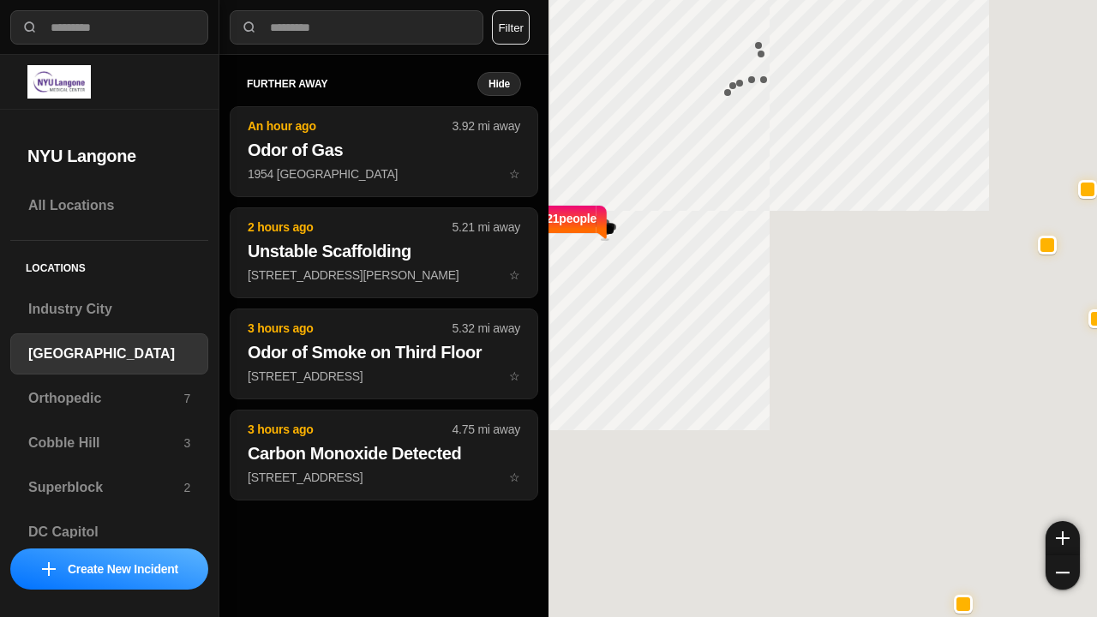
select select "*"
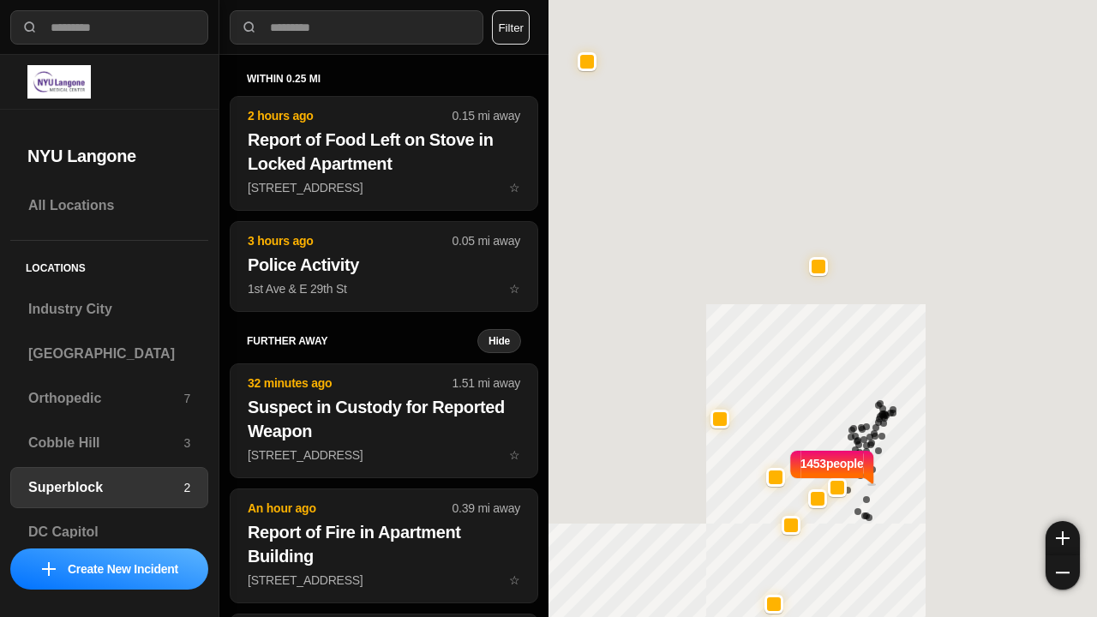
select select "*"
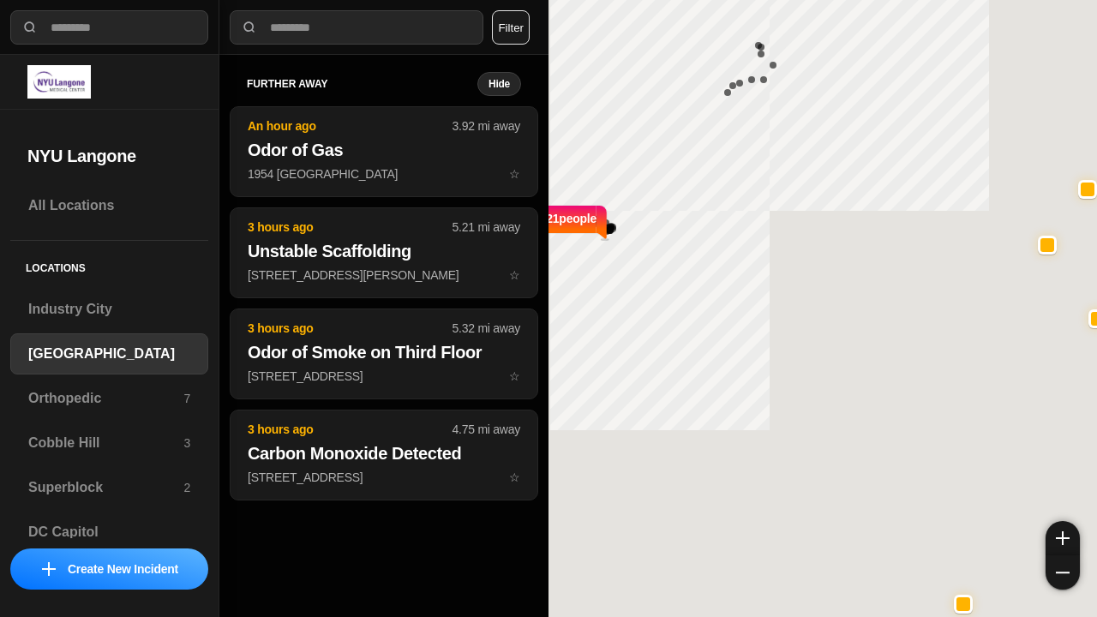
select select "*"
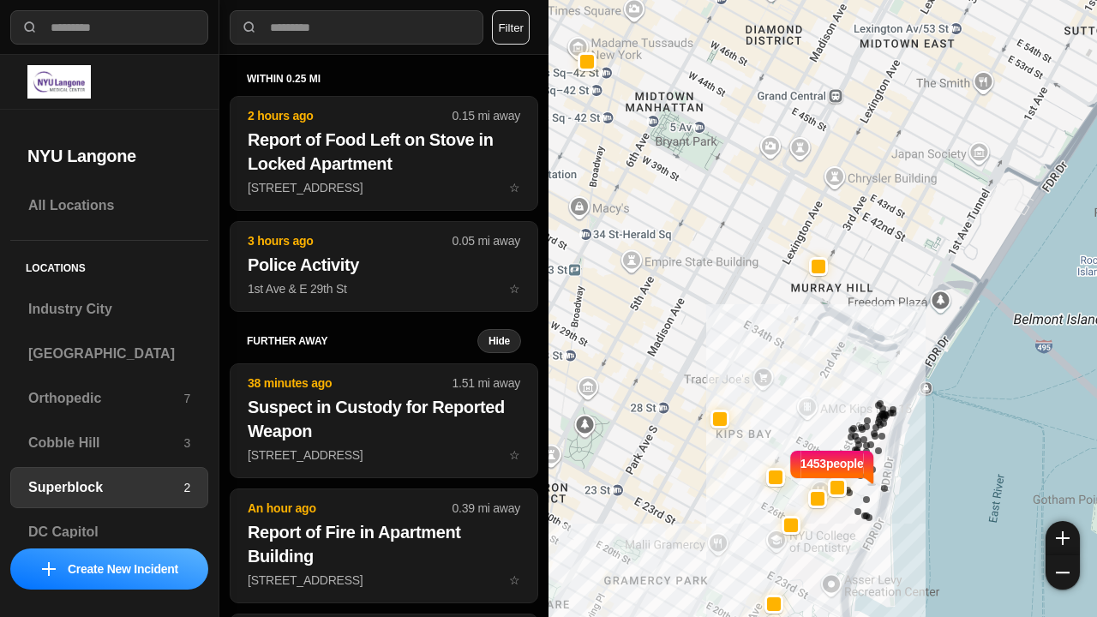
select select "*"
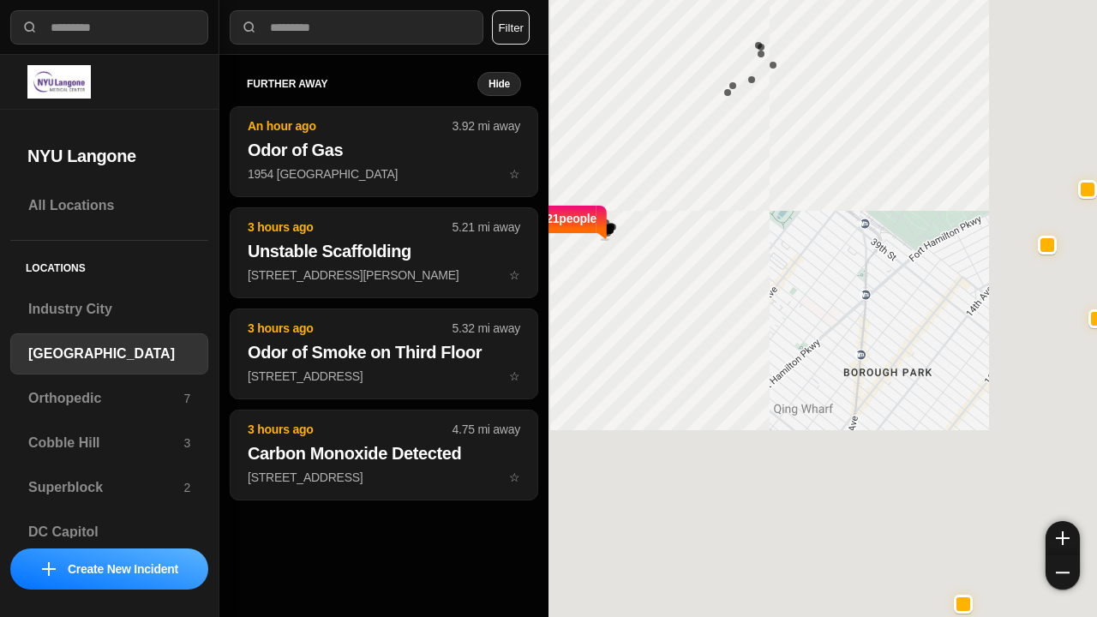
select select "*"
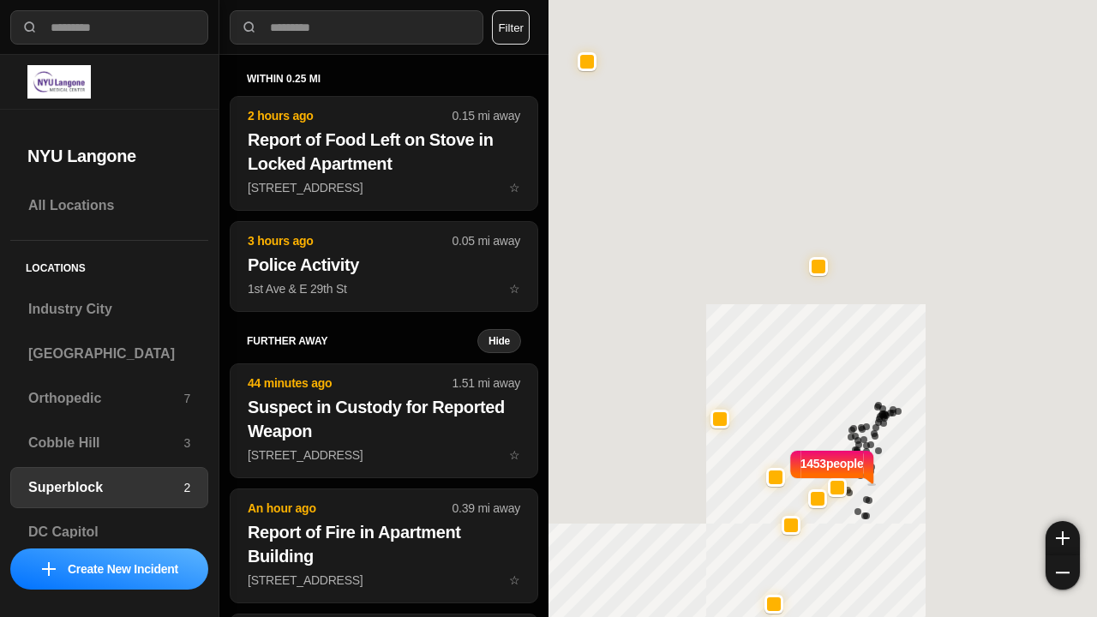
select select "*"
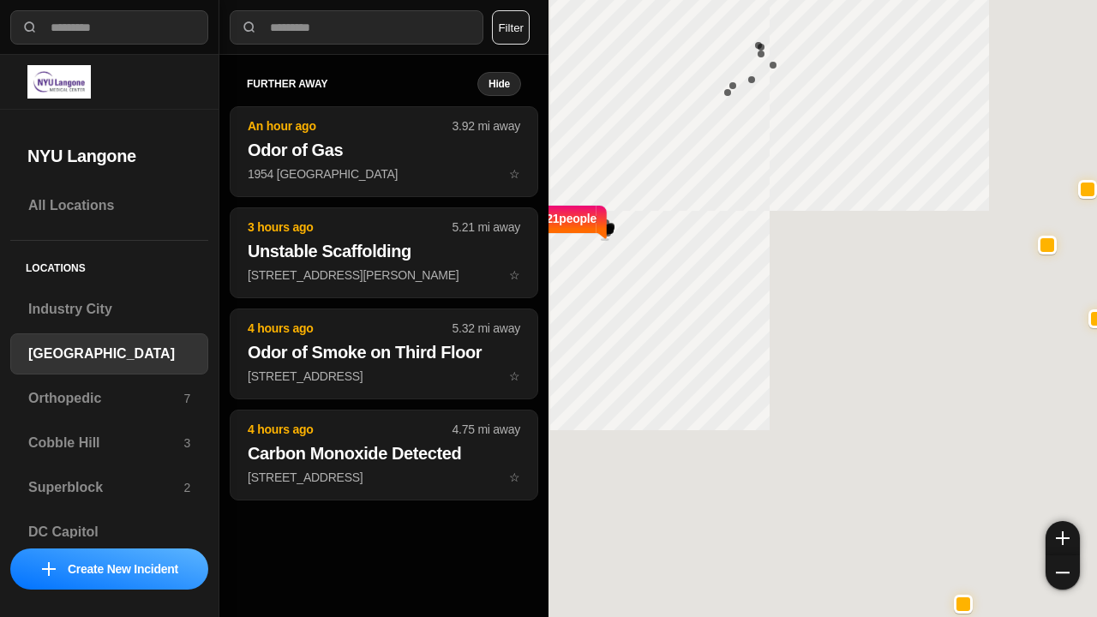
select select "*"
